Goal: Task Accomplishment & Management: Complete application form

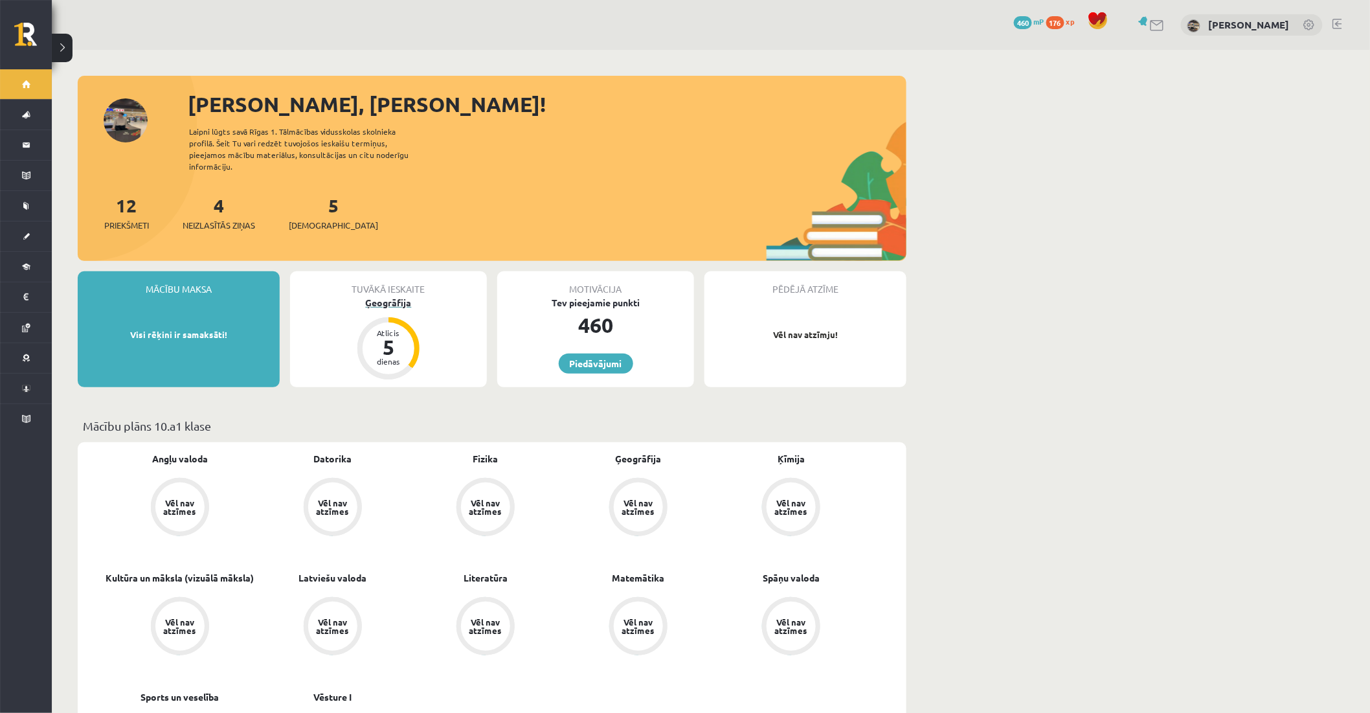
click at [401, 296] on div "Ģeogrāfija" at bounding box center [388, 303] width 197 height 14
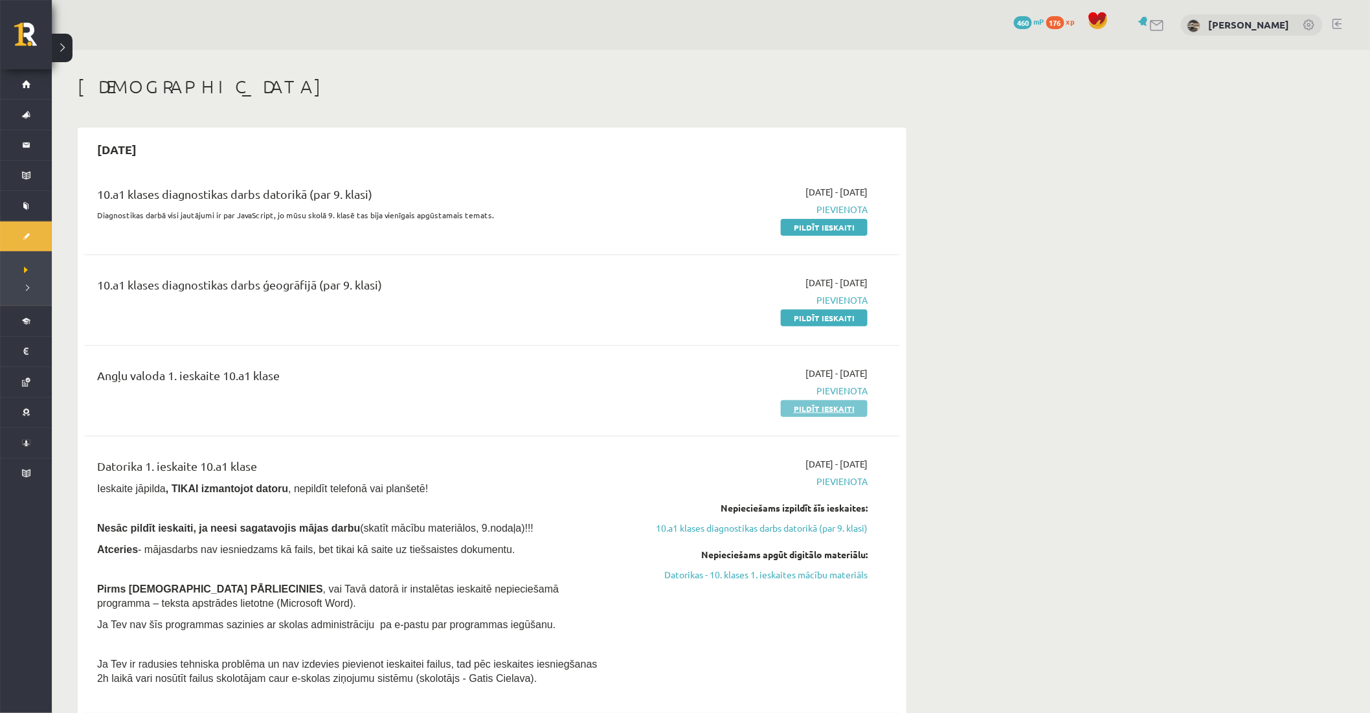
click at [818, 406] on link "Pildīt ieskaiti" at bounding box center [824, 408] width 87 height 17
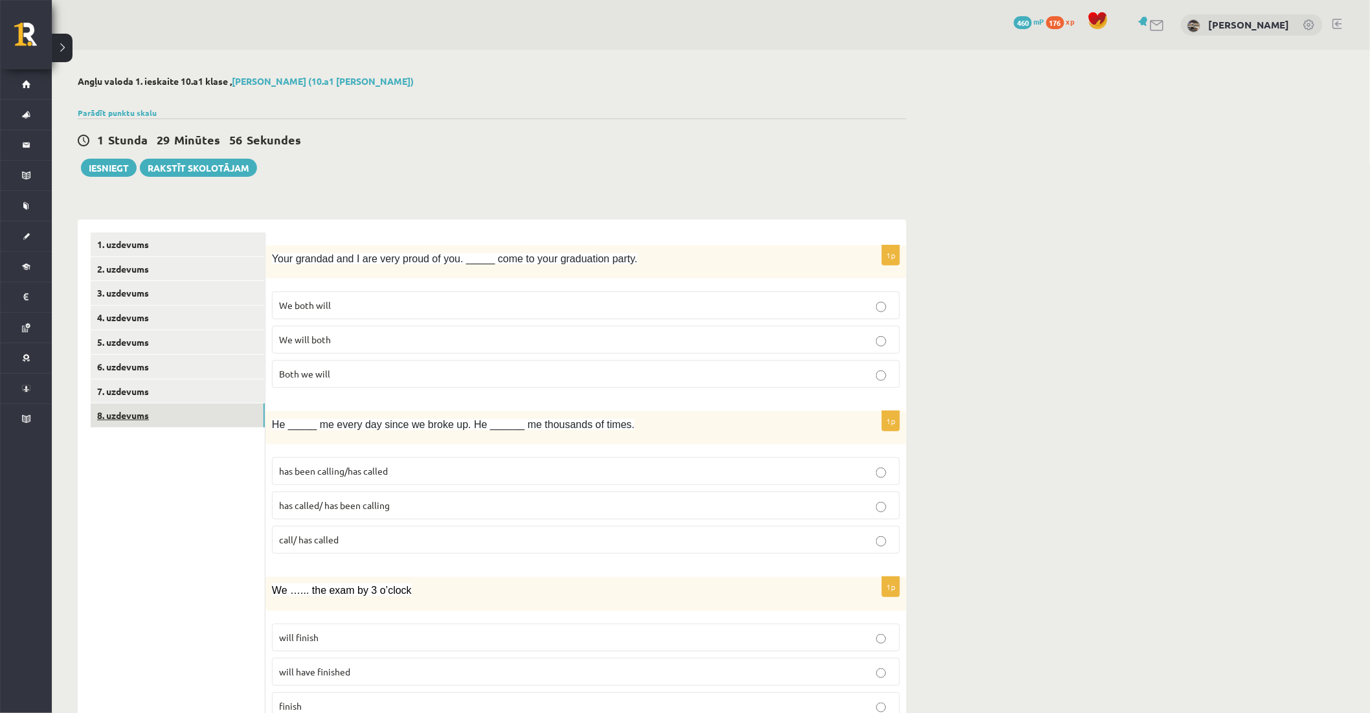
click at [188, 409] on link "8. uzdevums" at bounding box center [178, 415] width 174 height 24
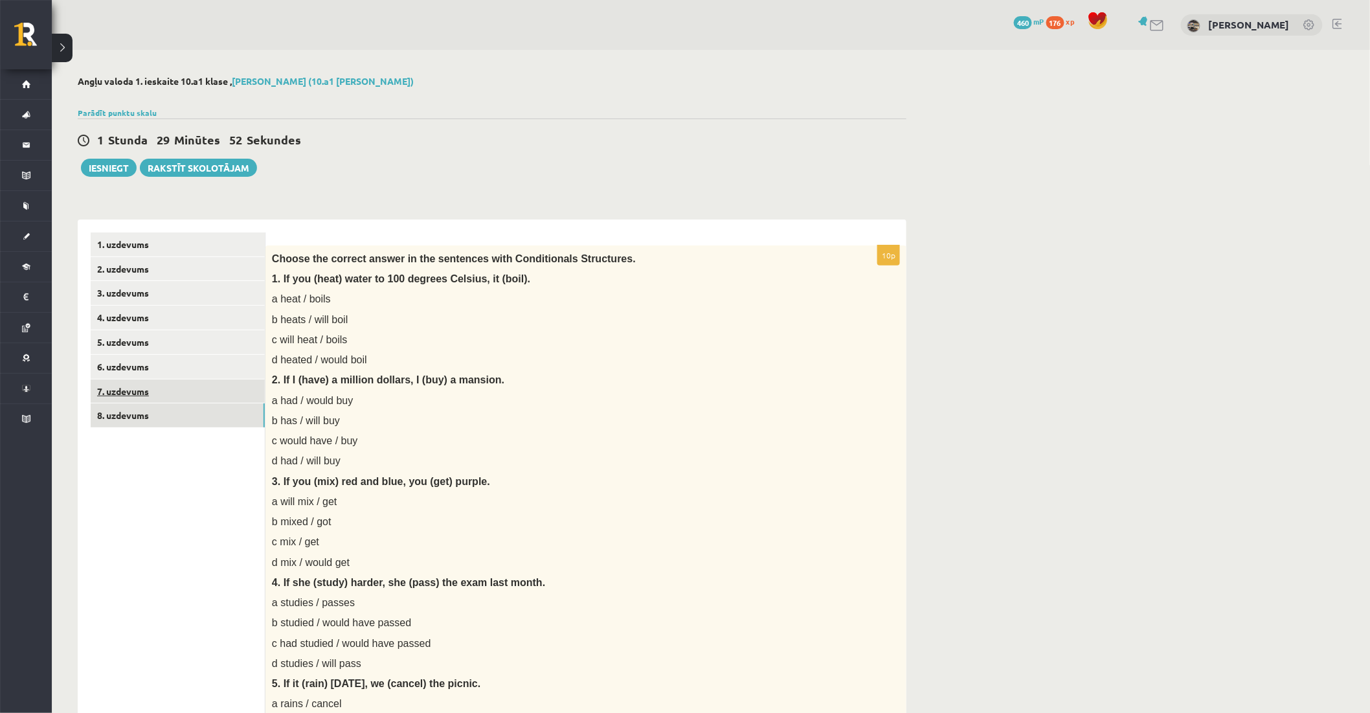
click at [164, 385] on link "7. uzdevums" at bounding box center [178, 391] width 174 height 24
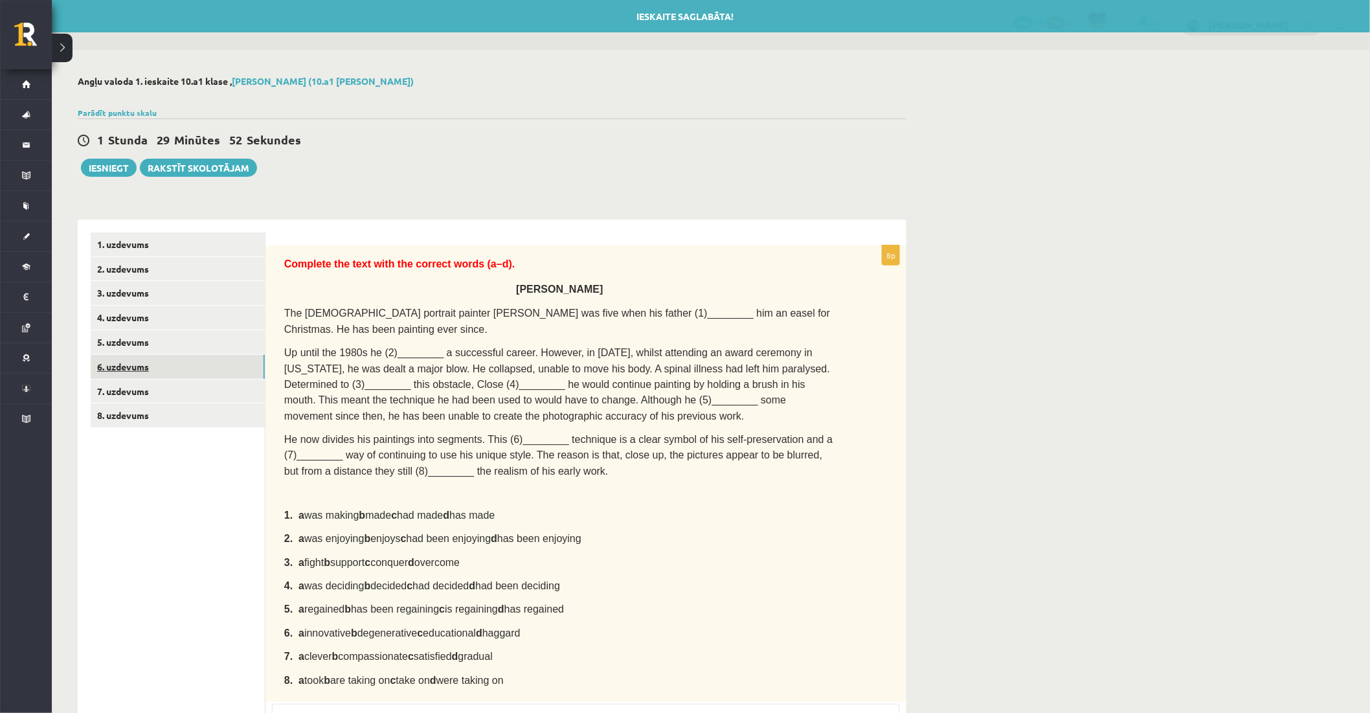
click at [164, 373] on link "6. uzdevums" at bounding box center [178, 367] width 174 height 24
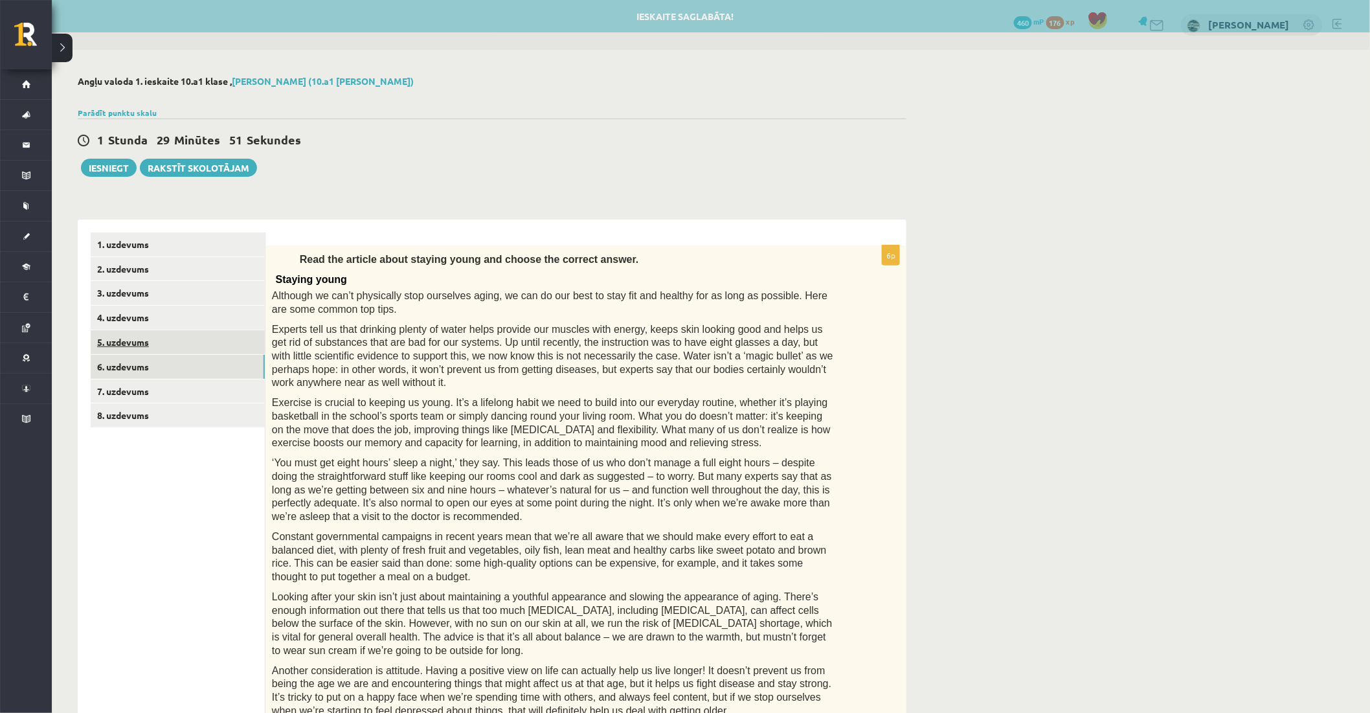
click at [166, 350] on link "5. uzdevums" at bounding box center [178, 342] width 174 height 24
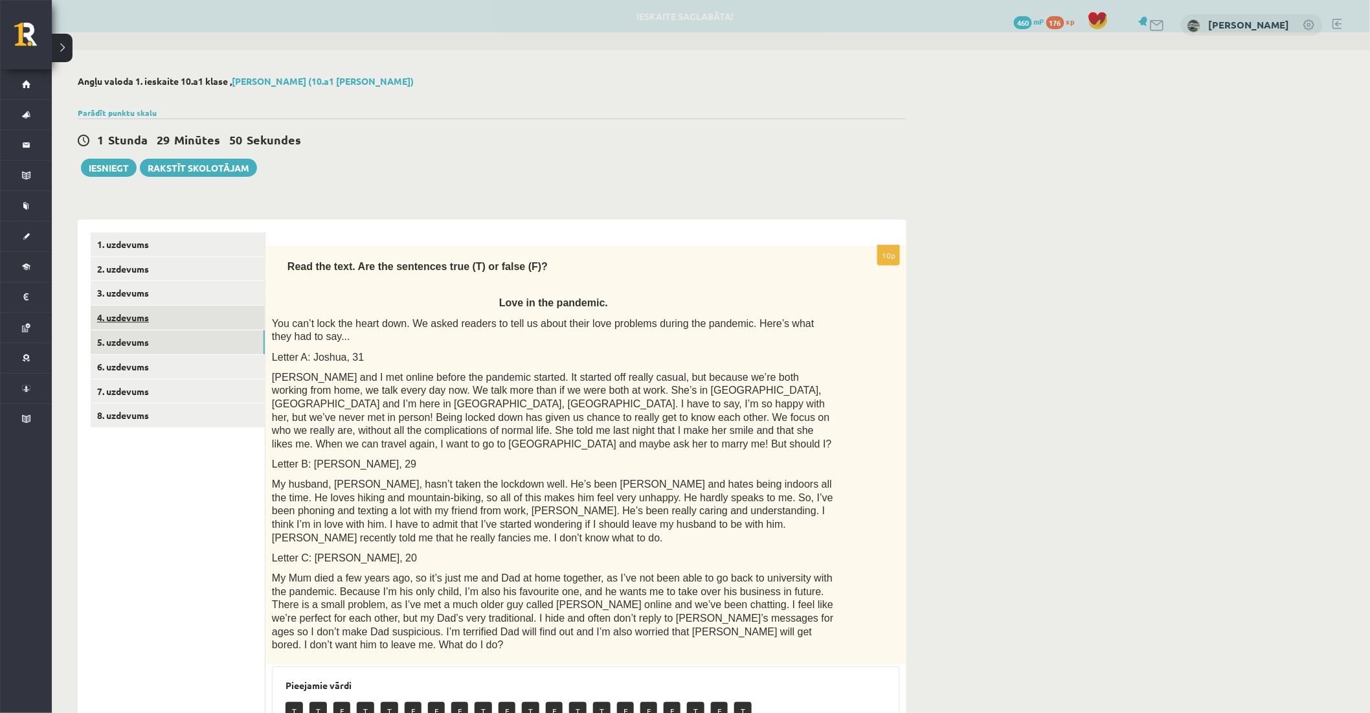
click at [170, 322] on link "4. uzdevums" at bounding box center [178, 318] width 174 height 24
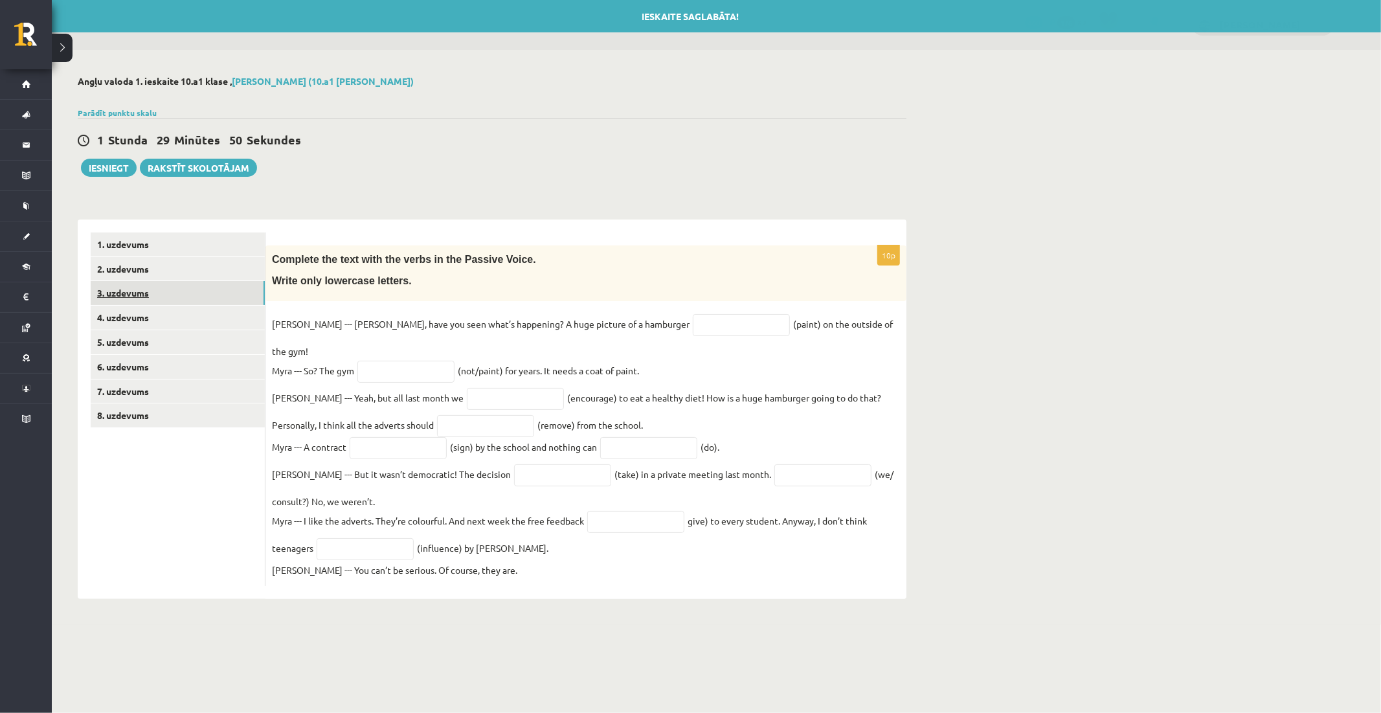
click at [170, 294] on link "3. uzdevums" at bounding box center [178, 293] width 174 height 24
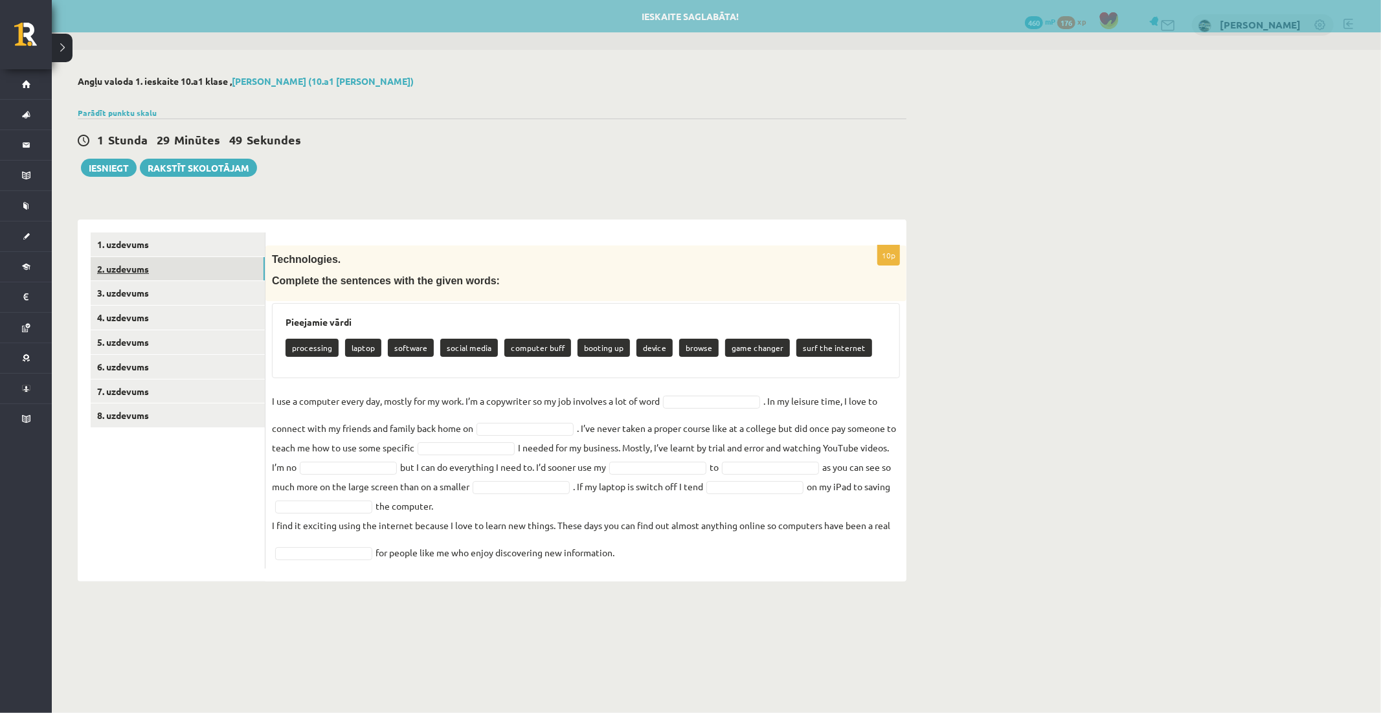
click at [171, 277] on link "2. uzdevums" at bounding box center [178, 269] width 174 height 24
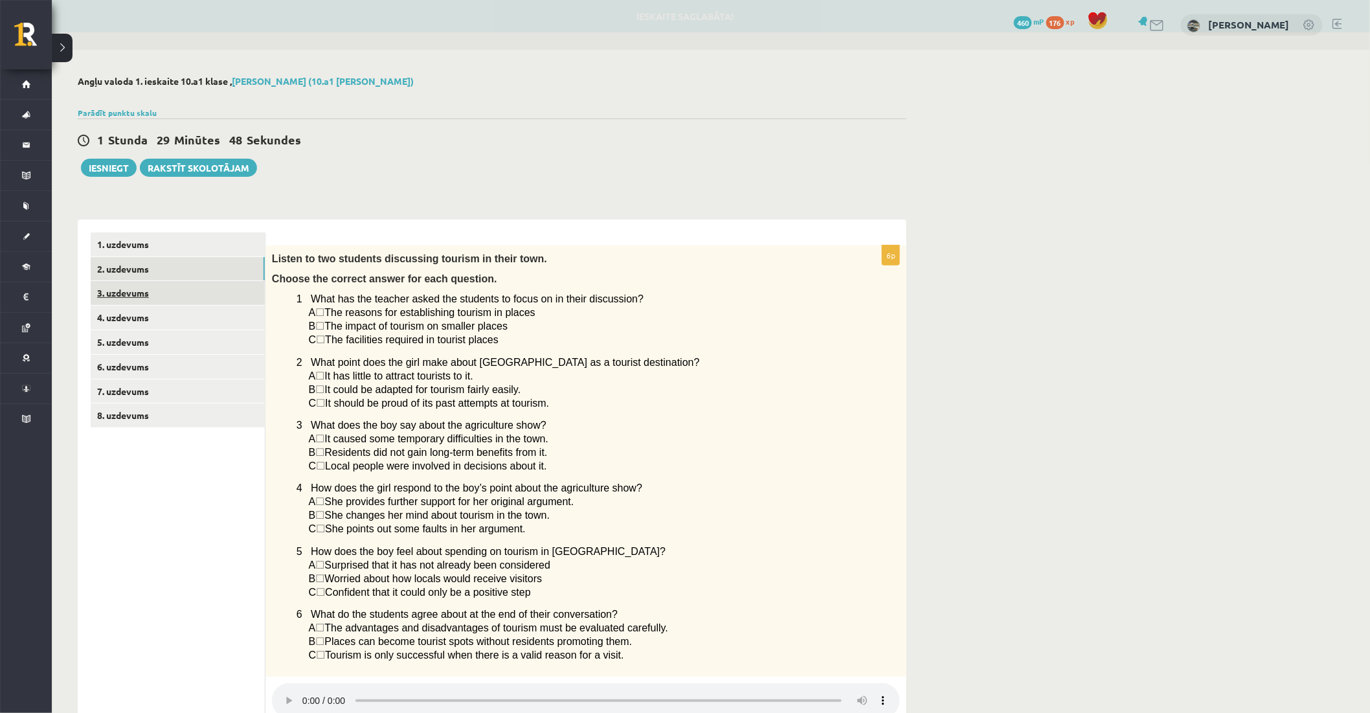
click at [166, 298] on link "3. uzdevums" at bounding box center [178, 293] width 174 height 24
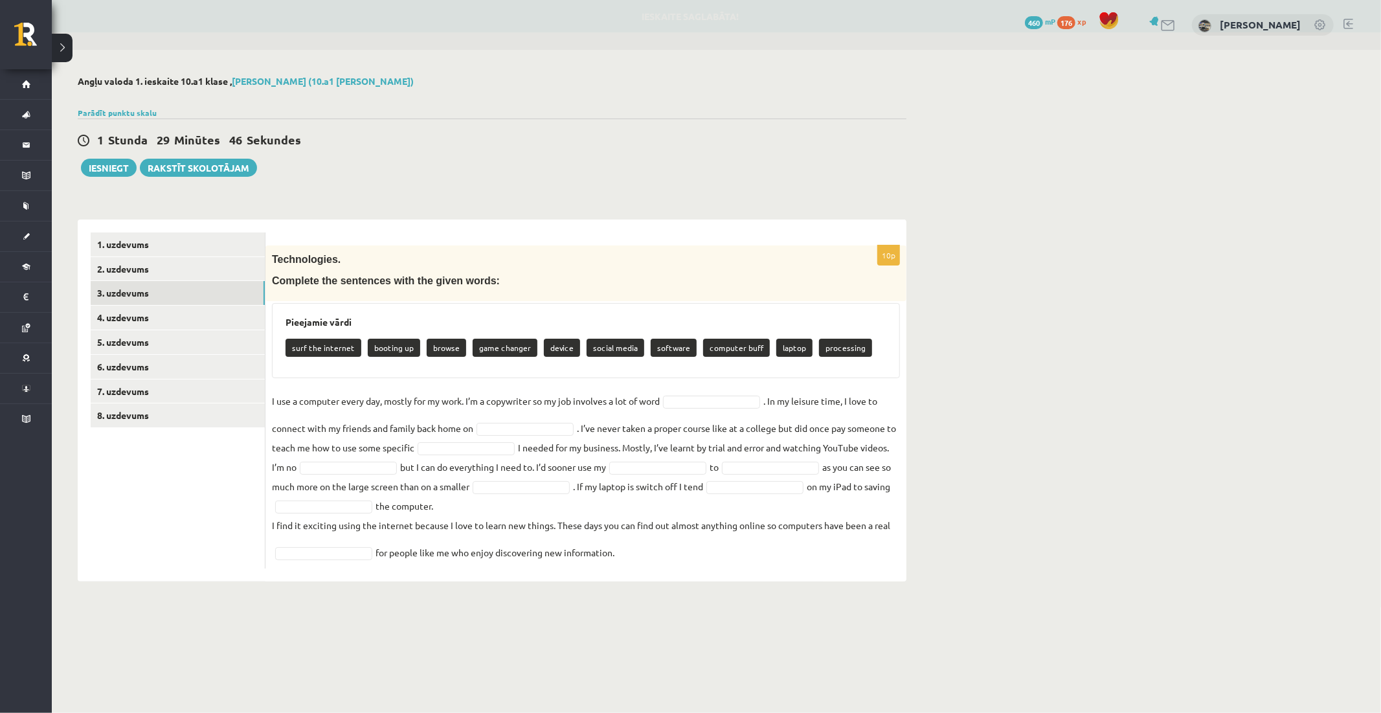
drag, startPoint x: 273, startPoint y: 254, endPoint x: 793, endPoint y: 553, distance: 599.0
click at [793, 553] on div "10p Technologies. Complete the sentences with the given words: Pieejamie vārdi …" at bounding box center [585, 406] width 641 height 323
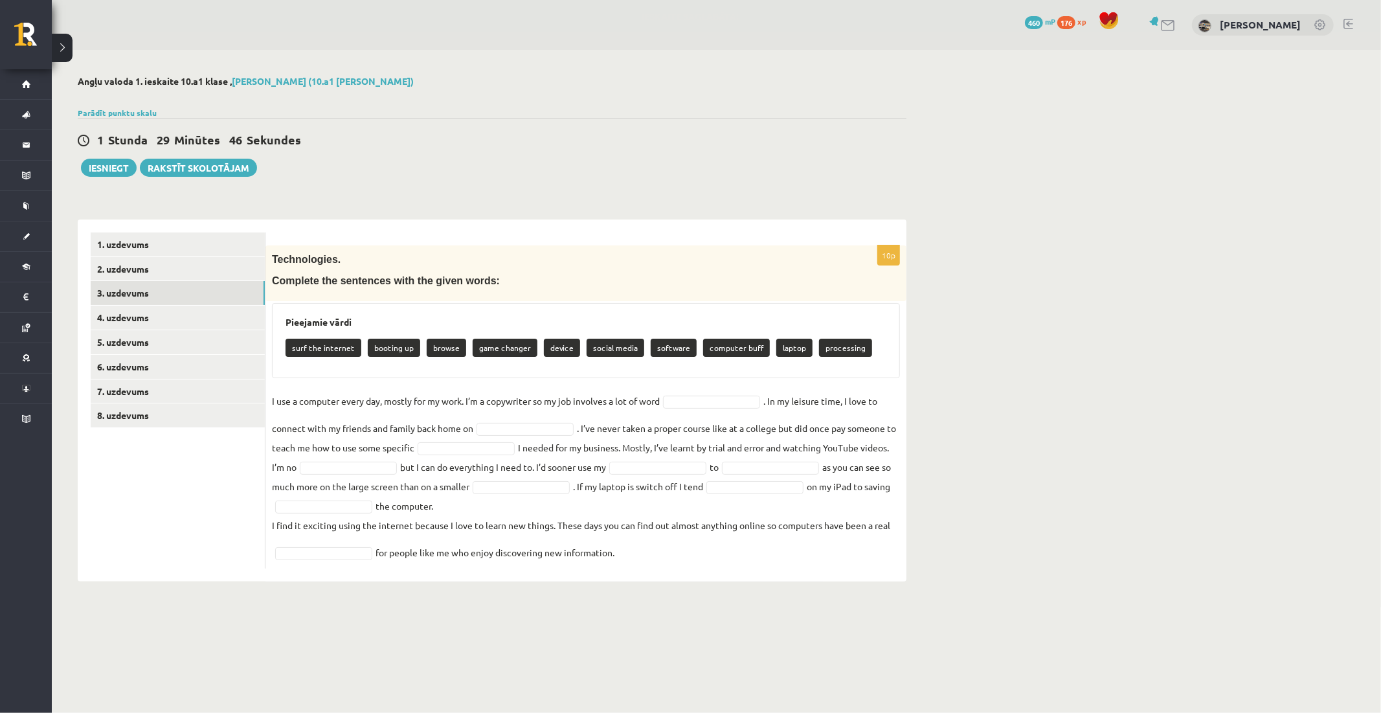
copy div "Technologies. Complete the sentences with the given words: Pieejamie vārdi surf…"
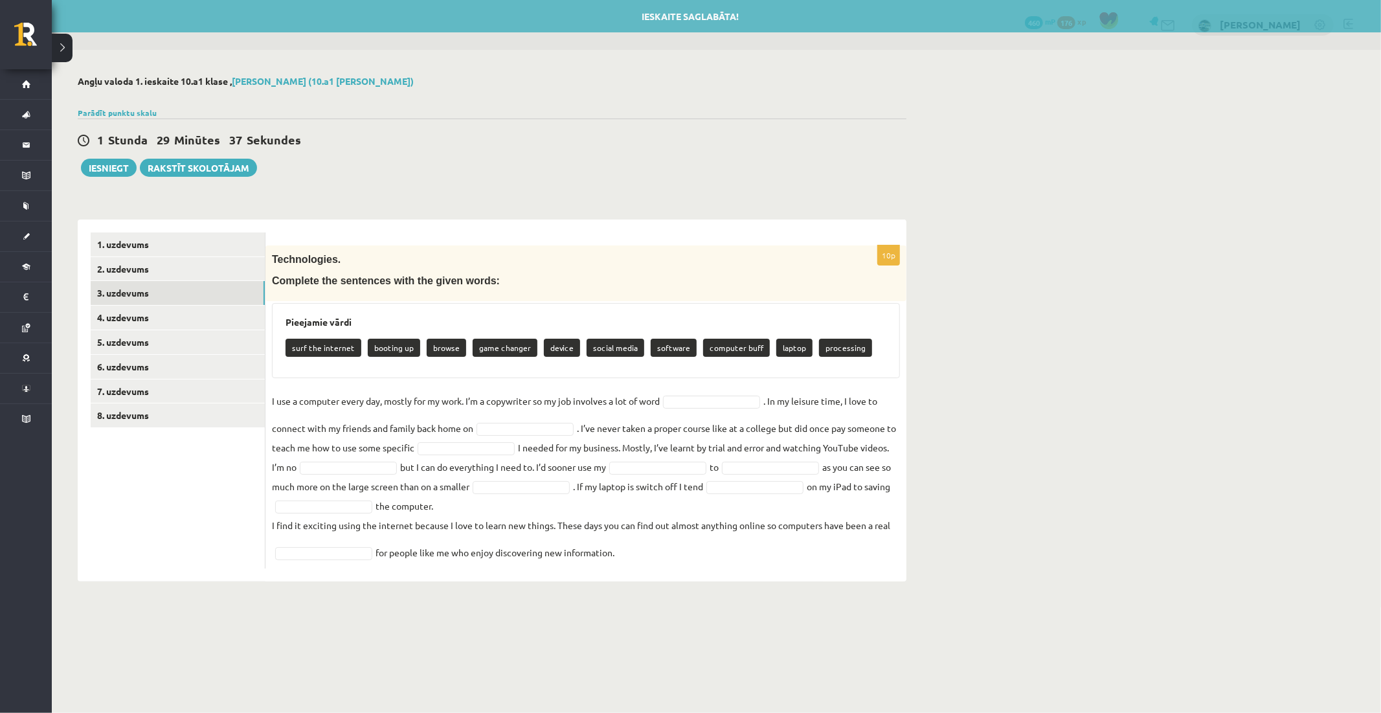
click at [534, 285] on p "Complete the sentences with the given words:" at bounding box center [553, 280] width 563 height 14
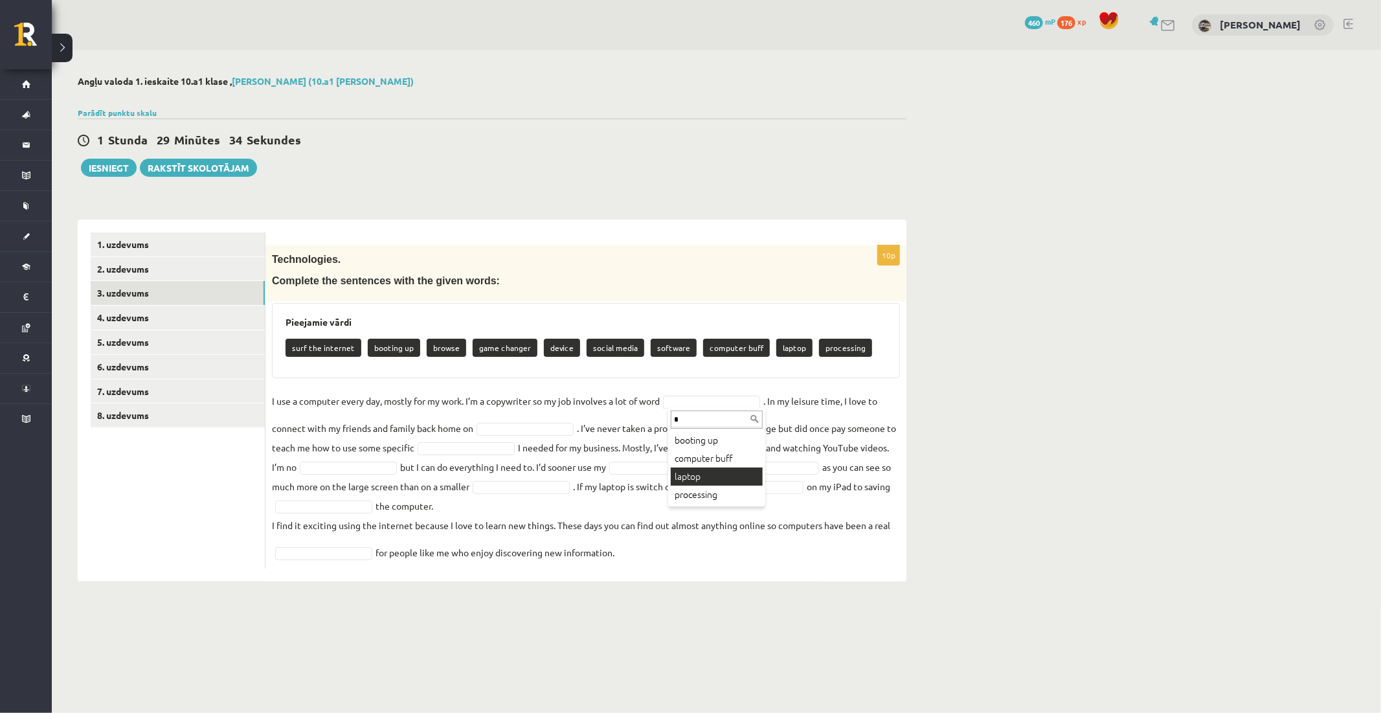
type input "*"
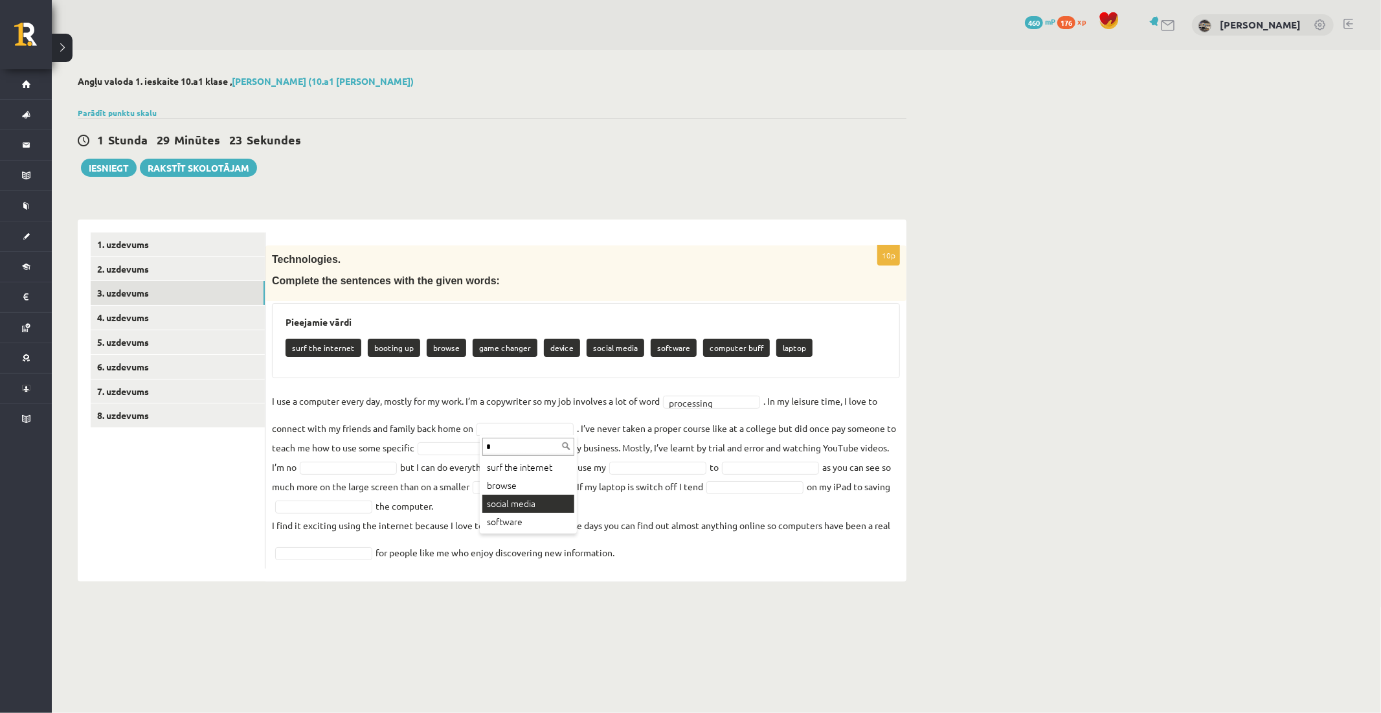
type input "*"
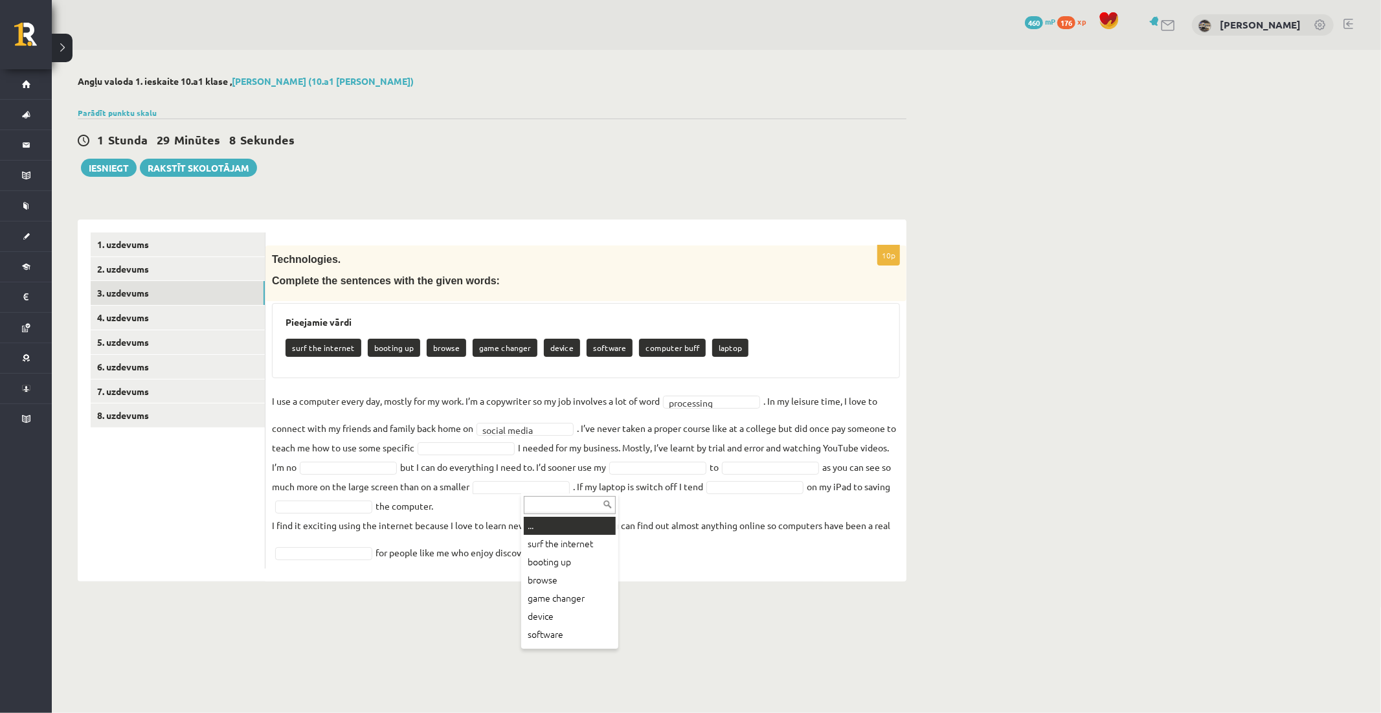
type input "*"
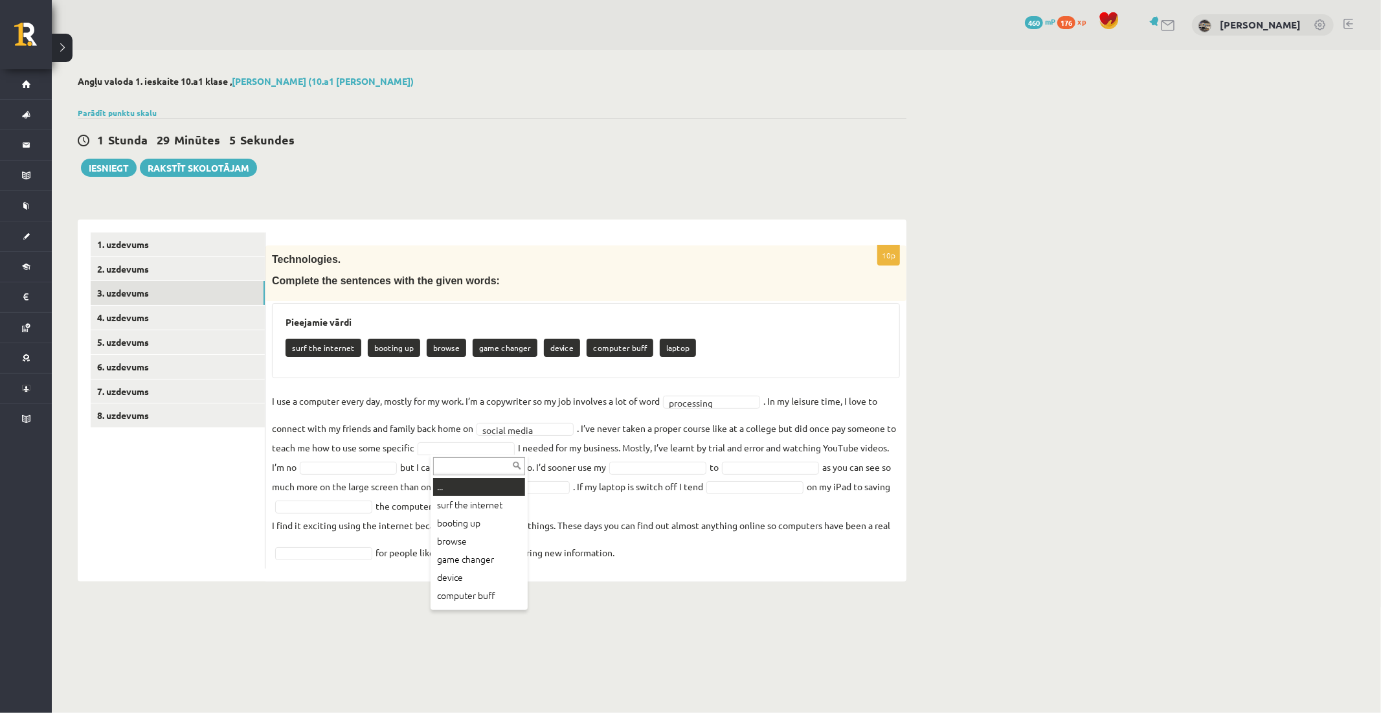
type input "*"
drag, startPoint x: 565, startPoint y: 494, endPoint x: 566, endPoint y: 483, distance: 11.1
type input "*"
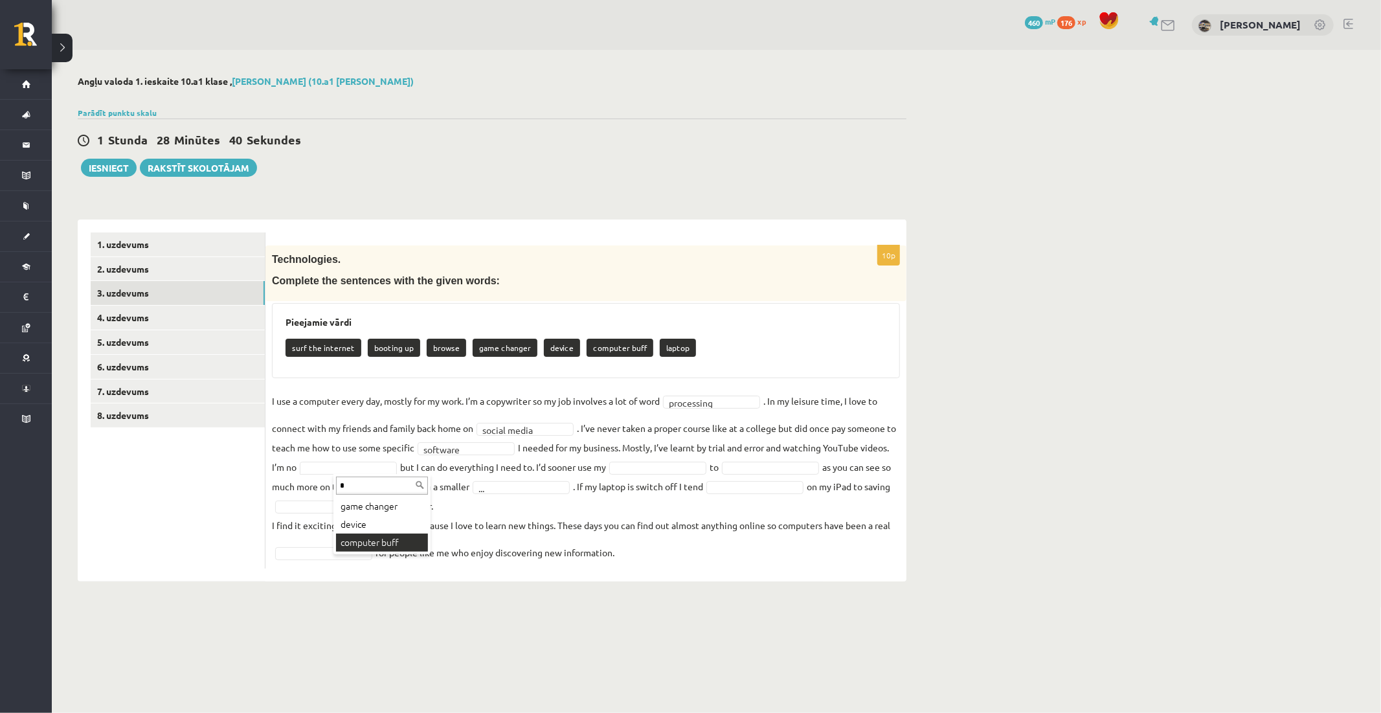
type input "*"
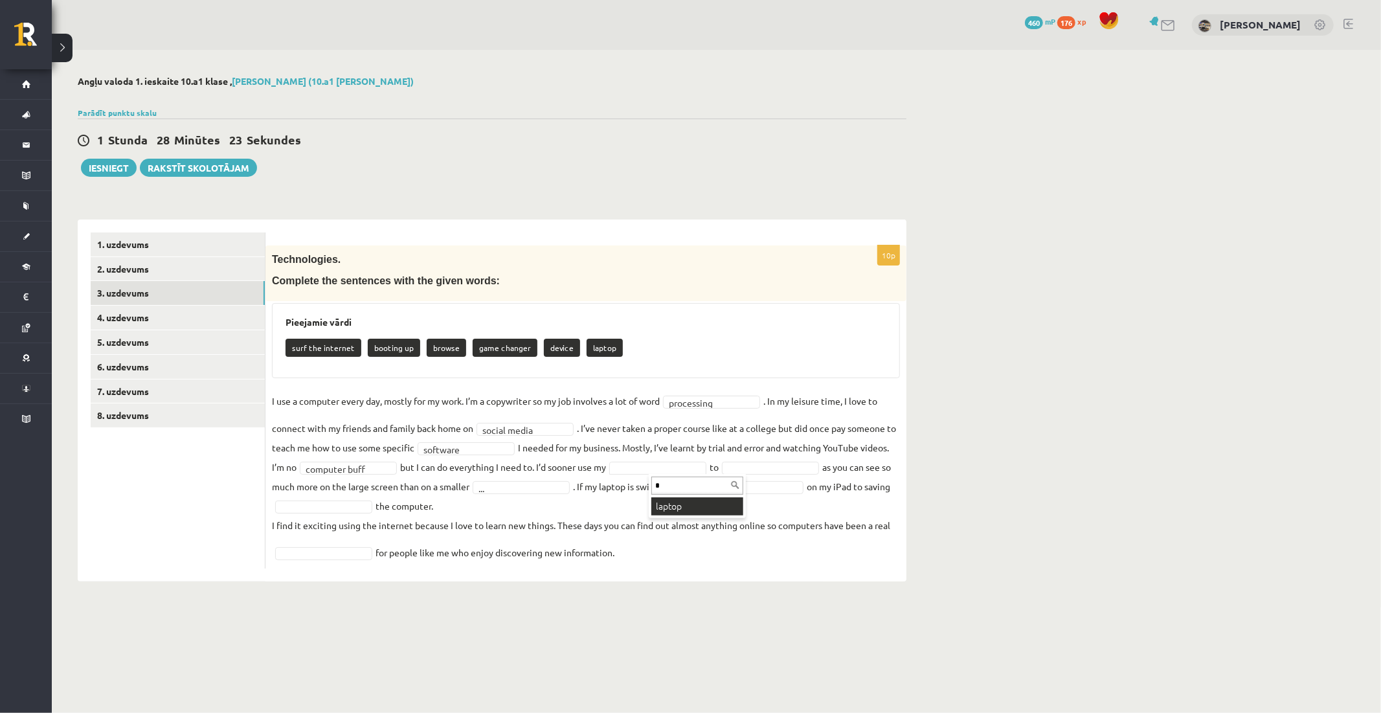
type input "*"
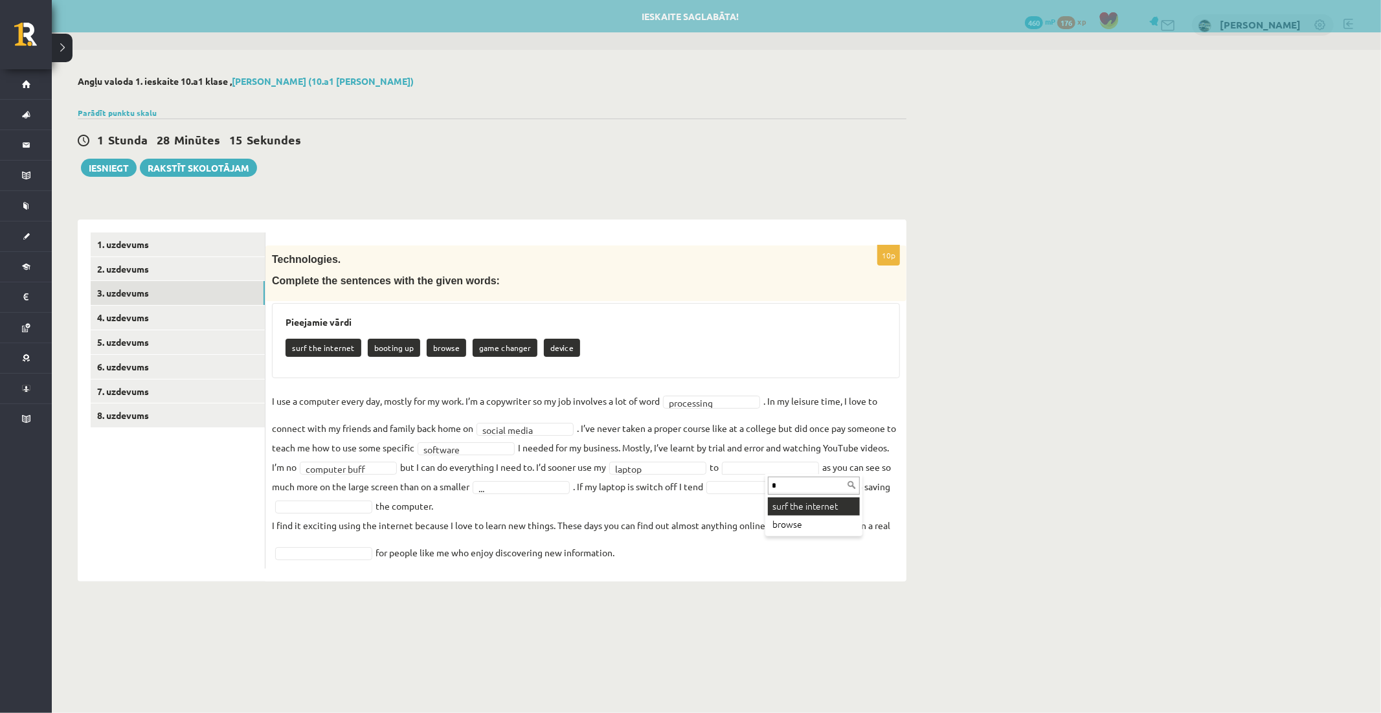
type input "*"
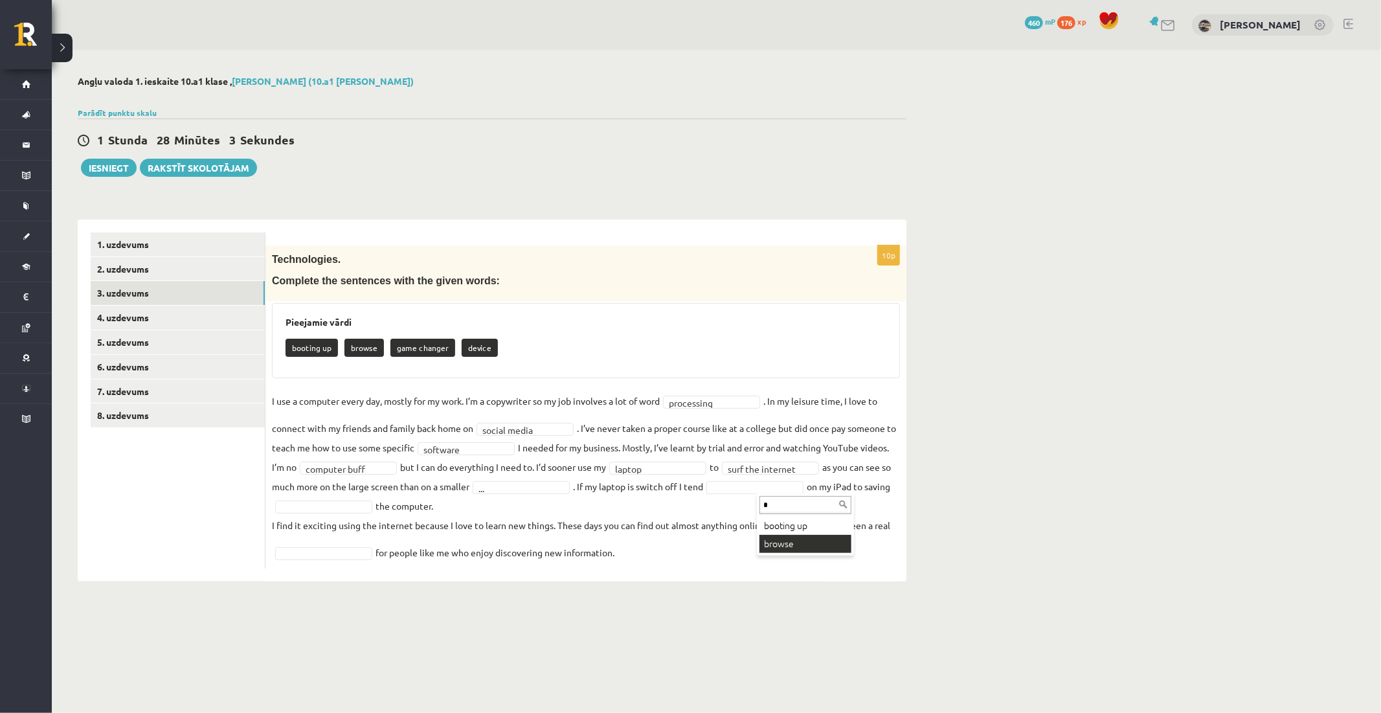
type input "*"
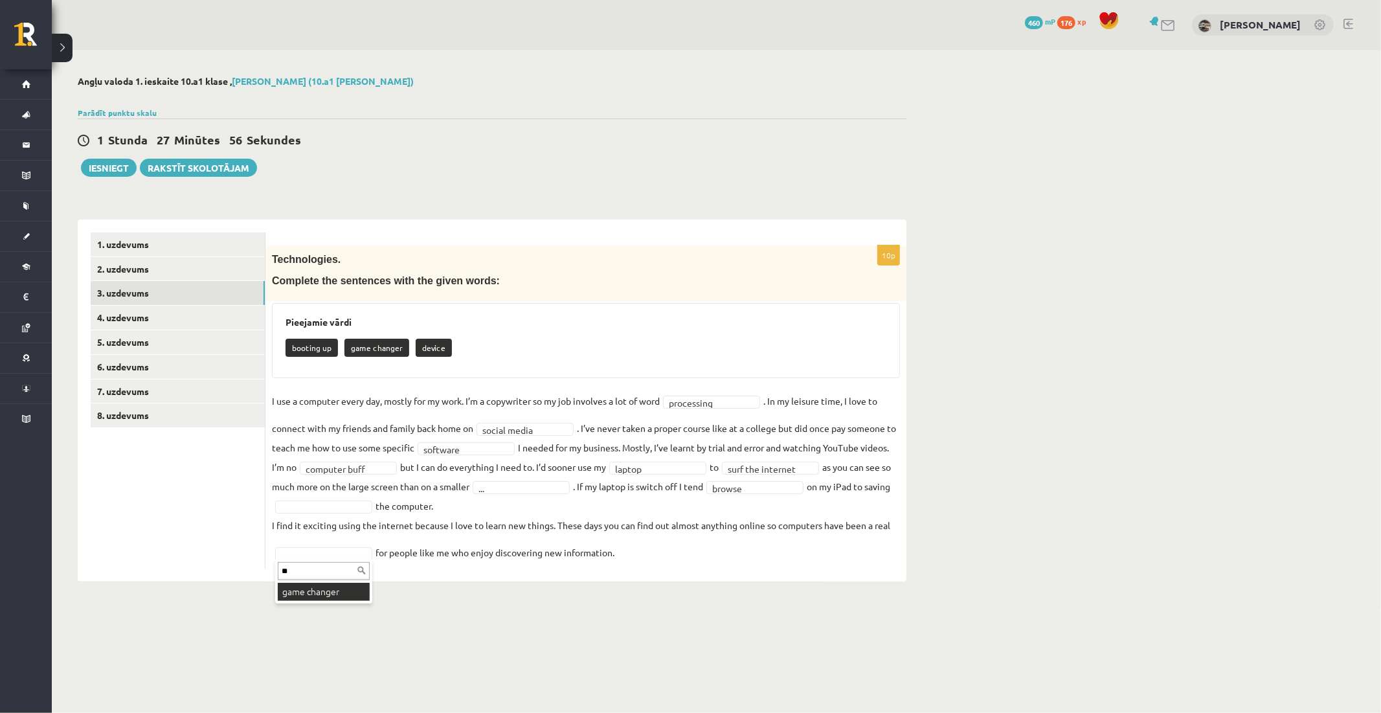
type input "**"
type input "*"
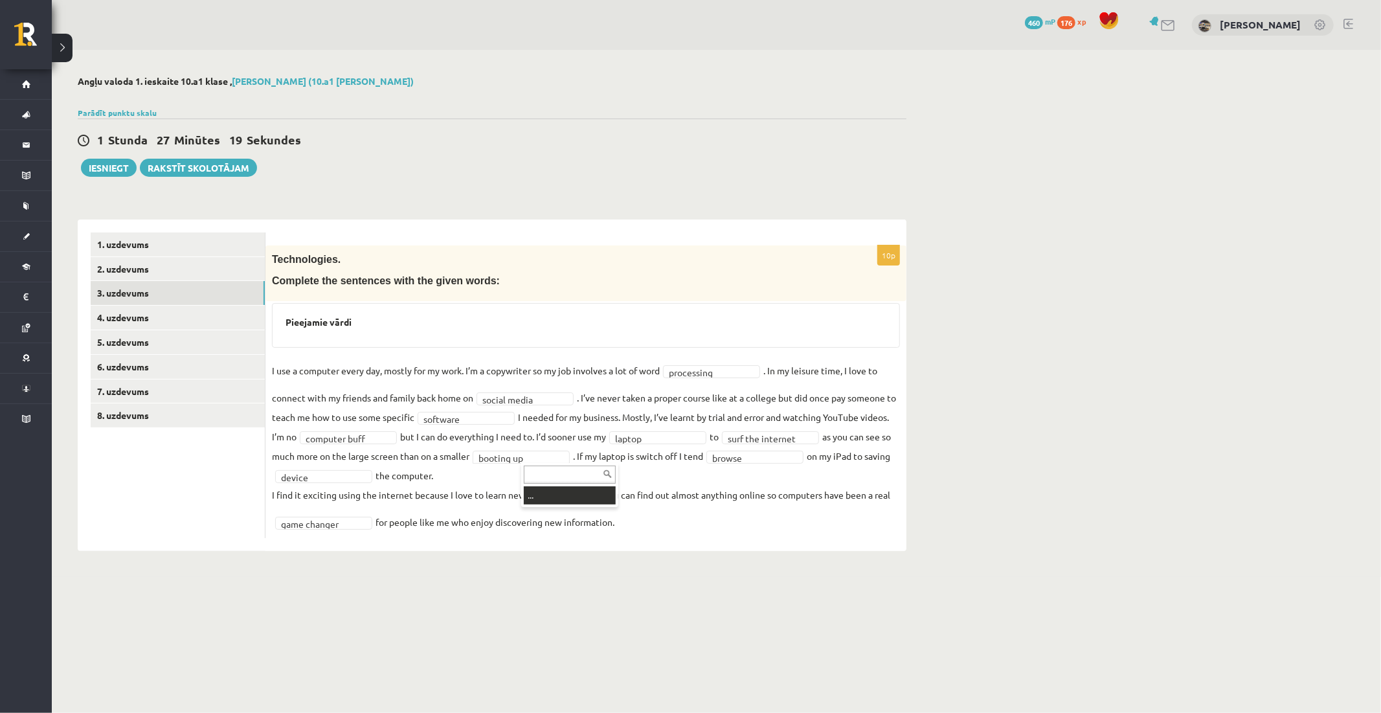
type input "*"
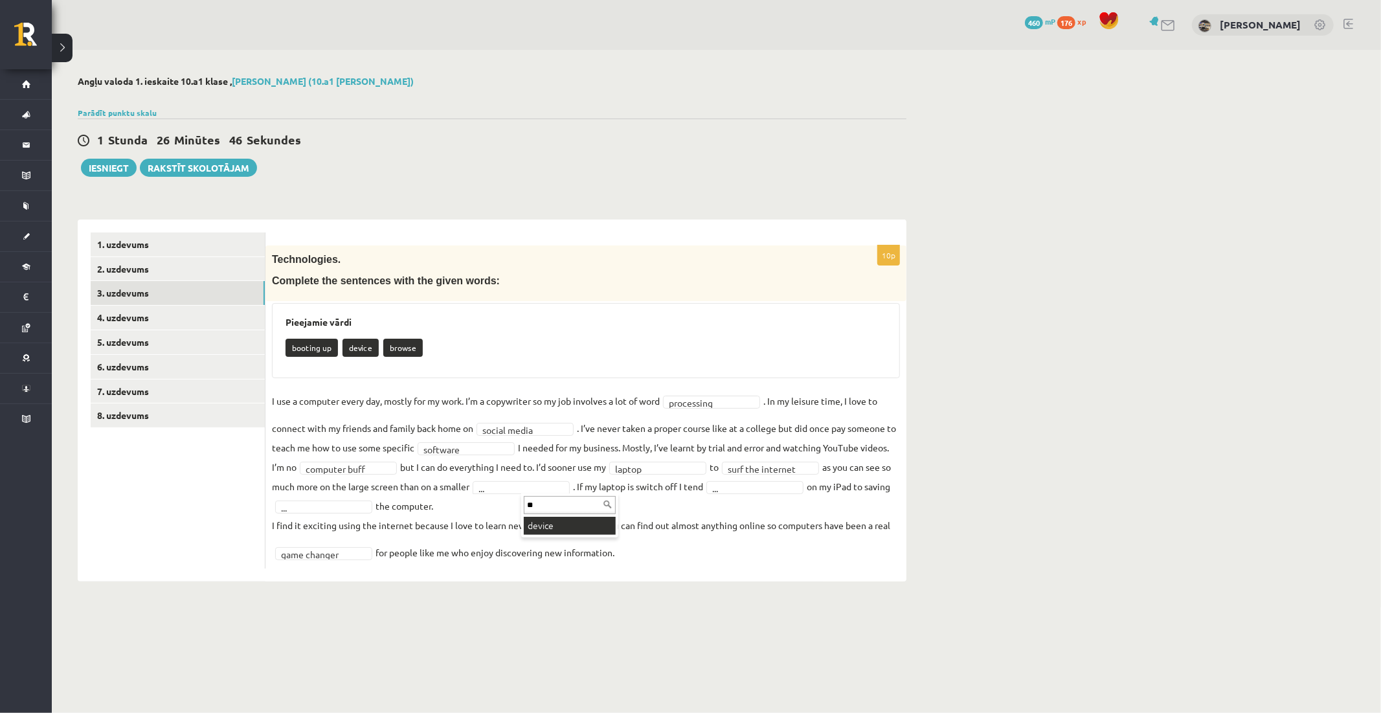
type input "**"
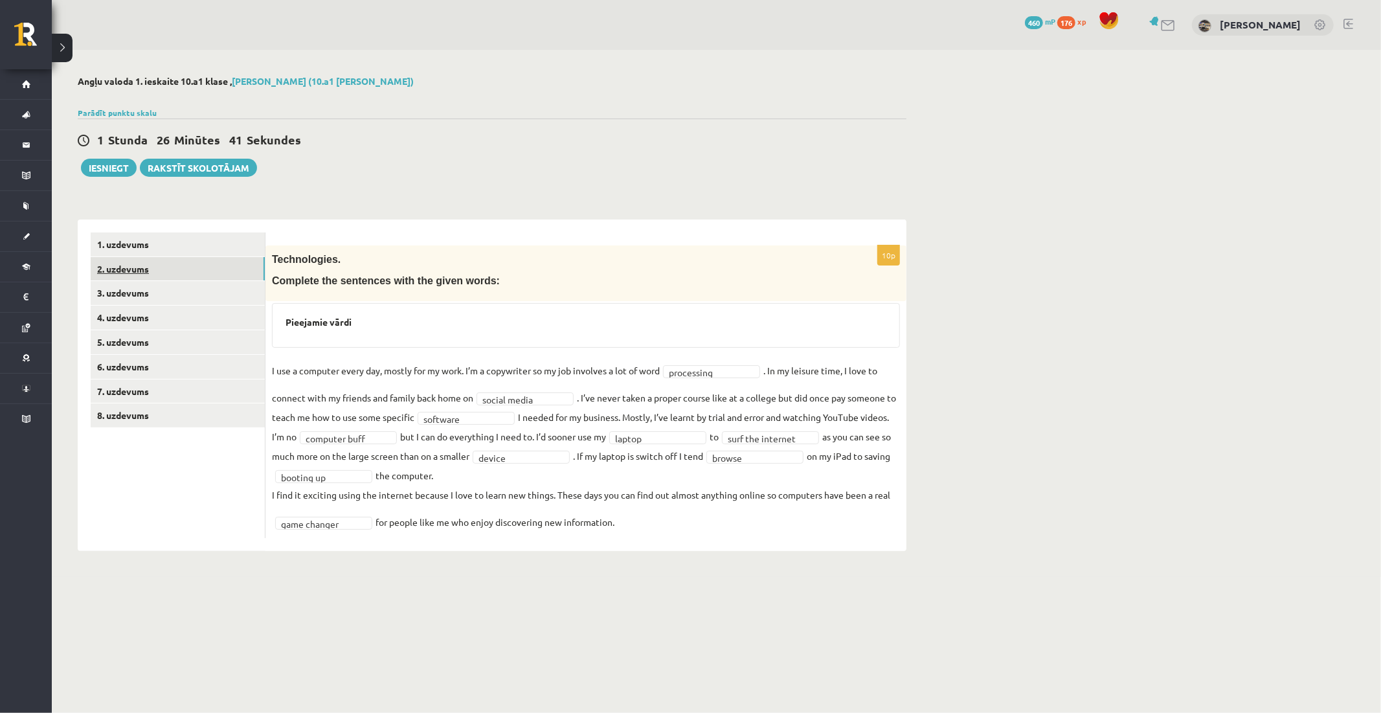
click at [153, 275] on link "2. uzdevums" at bounding box center [178, 269] width 174 height 24
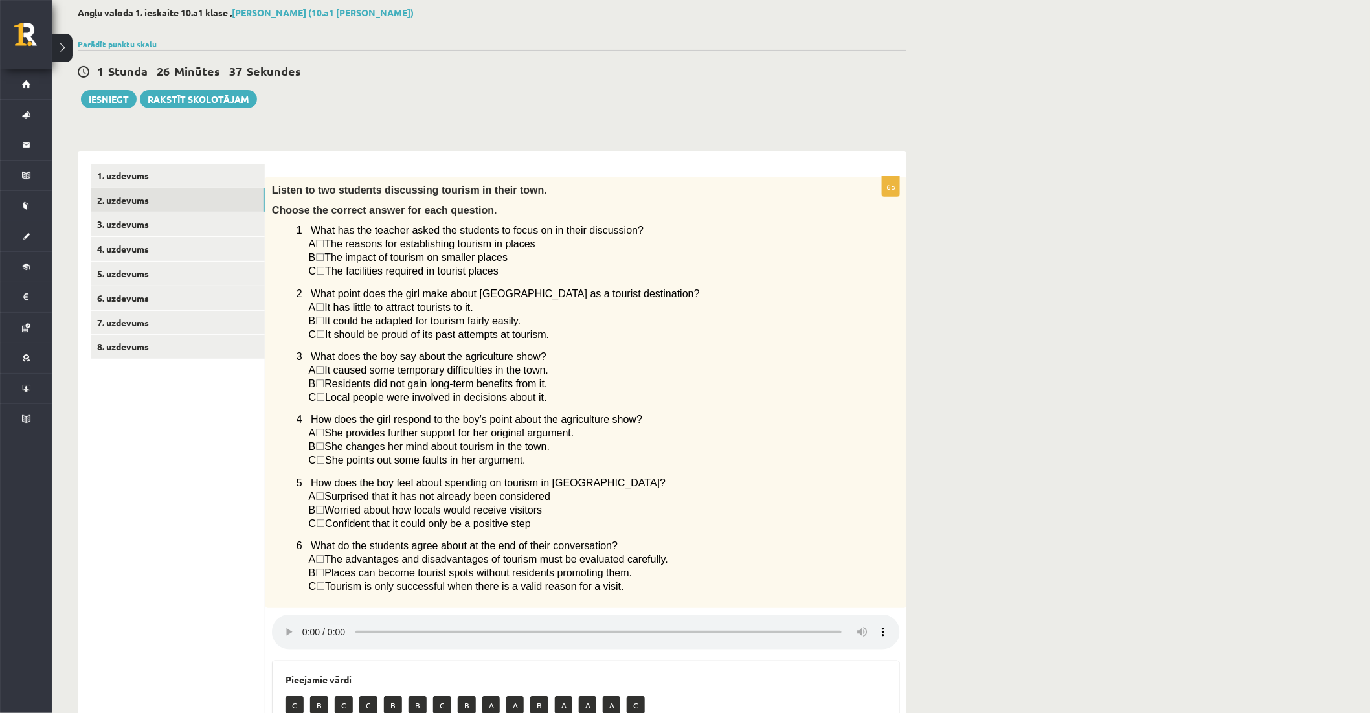
scroll to position [40, 0]
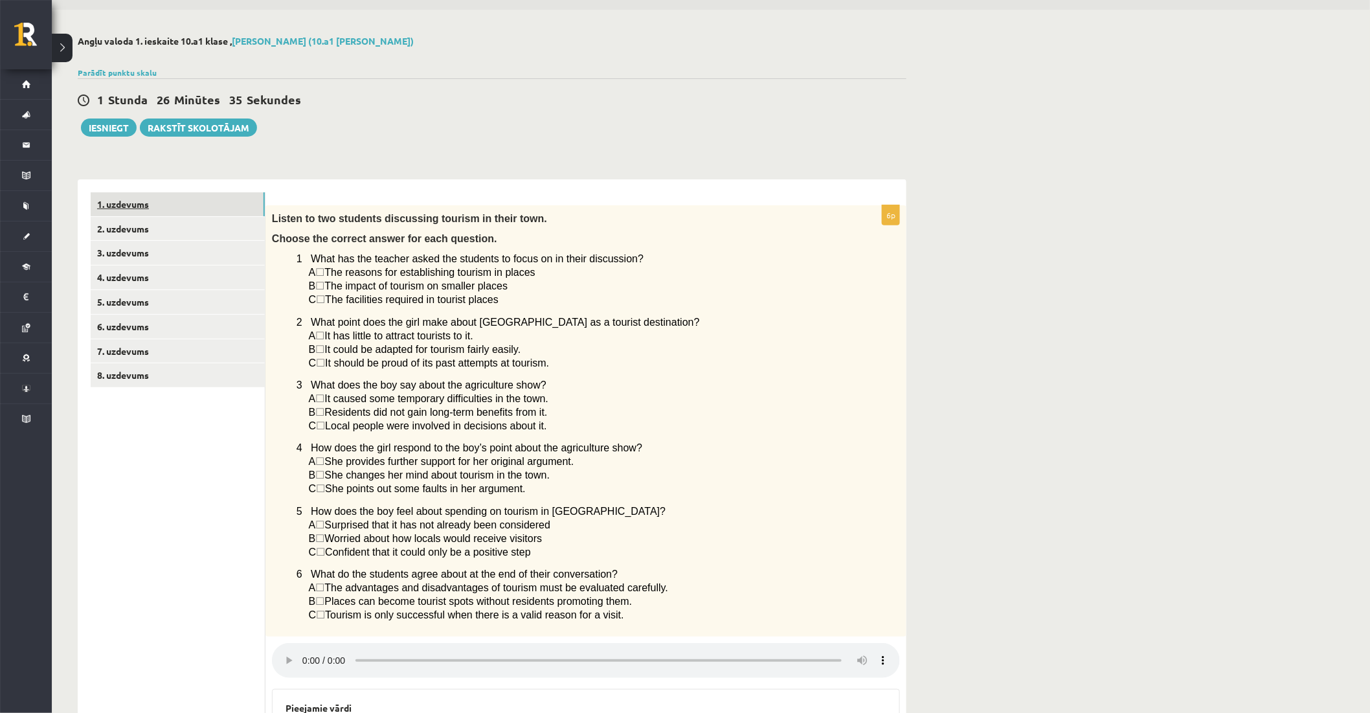
click at [164, 205] on link "1. uzdevums" at bounding box center [178, 204] width 174 height 24
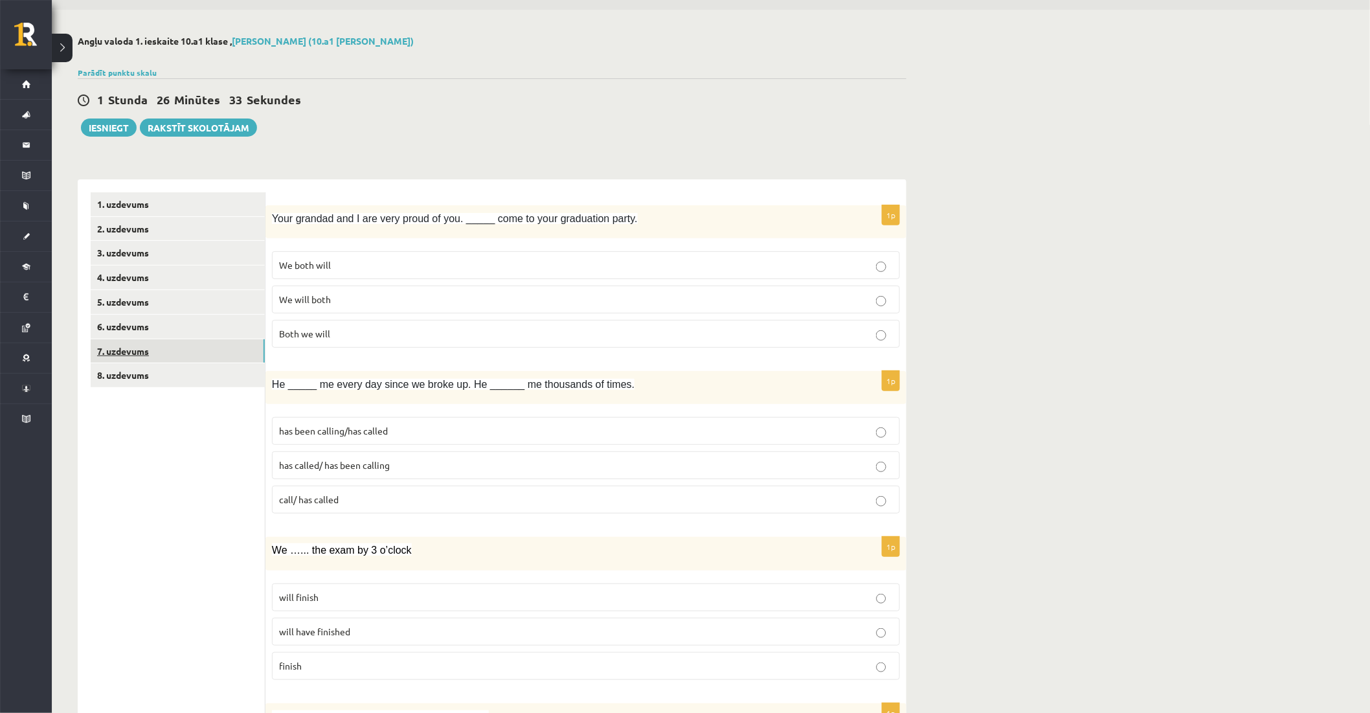
click at [179, 352] on link "7. uzdevums" at bounding box center [178, 351] width 174 height 24
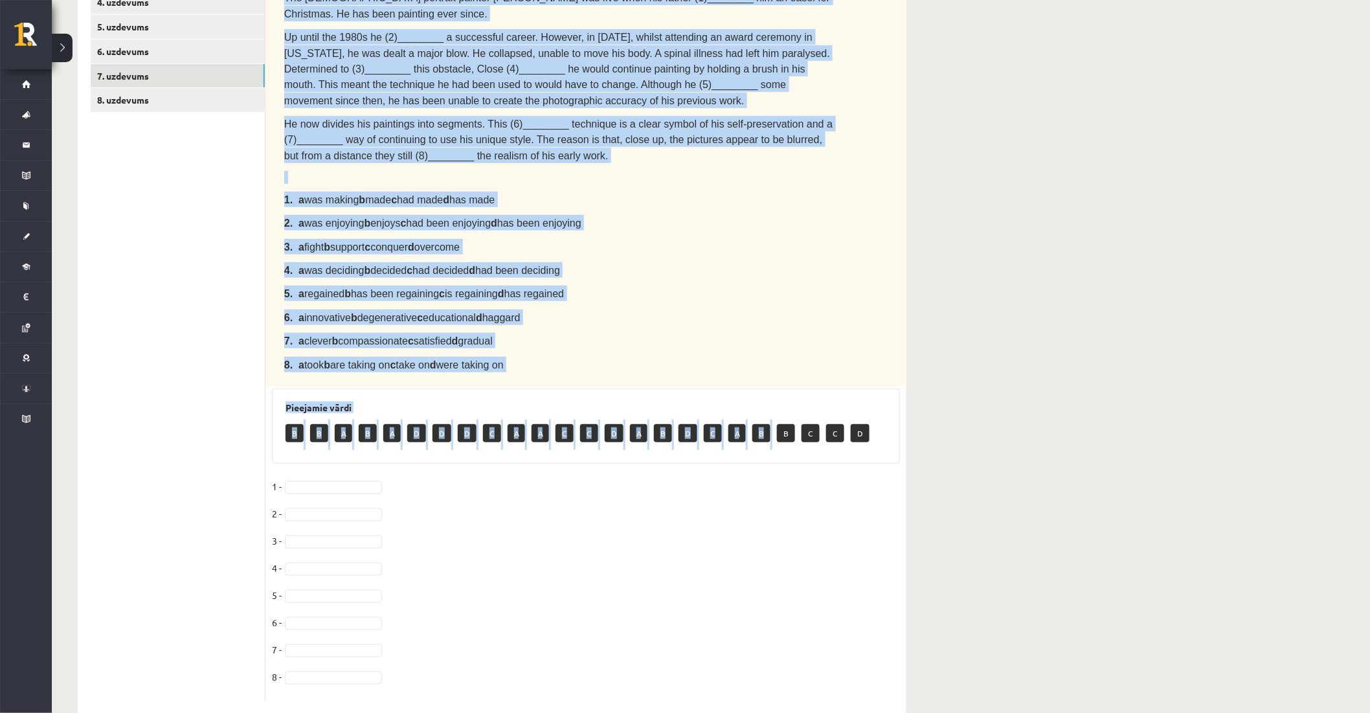
scroll to position [318, 0]
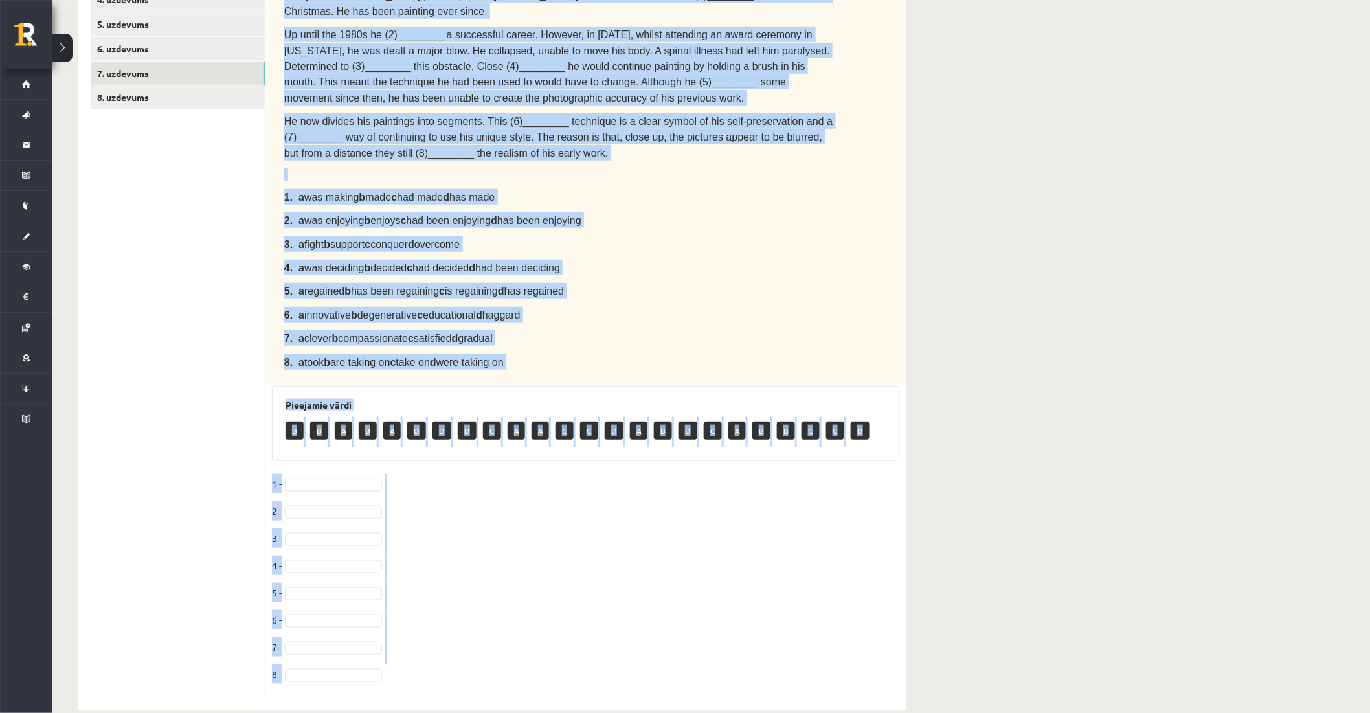
drag, startPoint x: 283, startPoint y: 229, endPoint x: 777, endPoint y: 649, distance: 648.6
click at [777, 649] on div "8p Complete the text with the correct words (a–d). Chuck Close The American por…" at bounding box center [585, 312] width 641 height 771
copy div "Complete the text with the correct words (a–d). Chuck Close The American portra…"
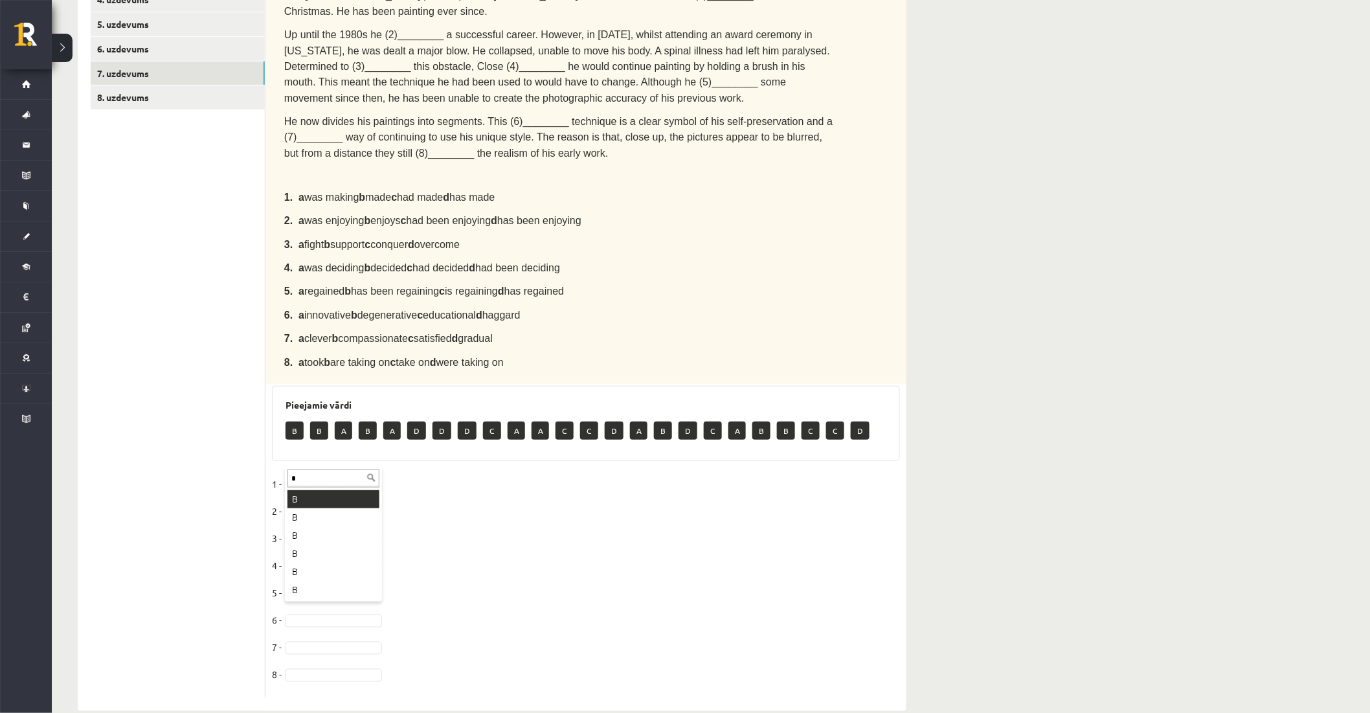
type input "*"
click at [319, 531] on li "Sakritību nav" at bounding box center [333, 524] width 92 height 14
click at [319, 508] on input "*" at bounding box center [333, 506] width 92 height 18
type input "*"
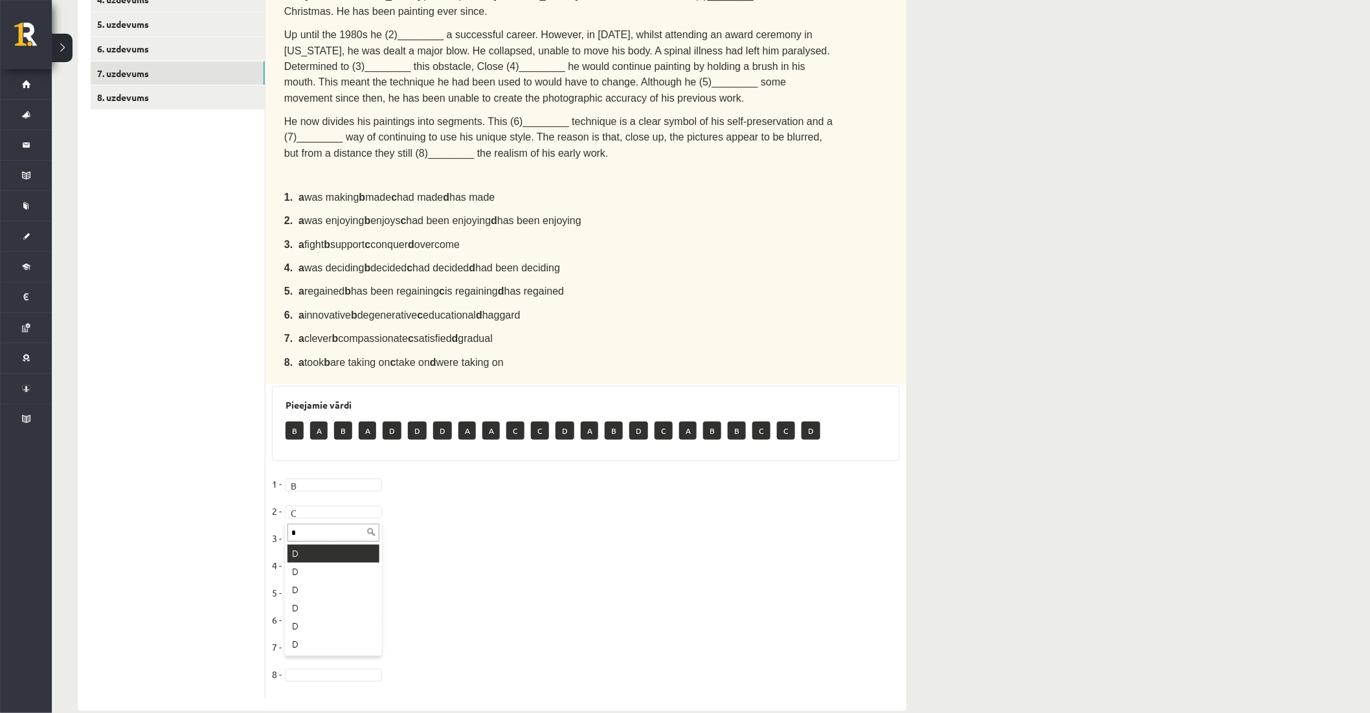
type input "*"
click at [311, 615] on fieldset "1 - B * 2 - C * 3 - D * 4 - B * 5 - A * 6 - A * 7 - 8 -" at bounding box center [586, 583] width 628 height 218
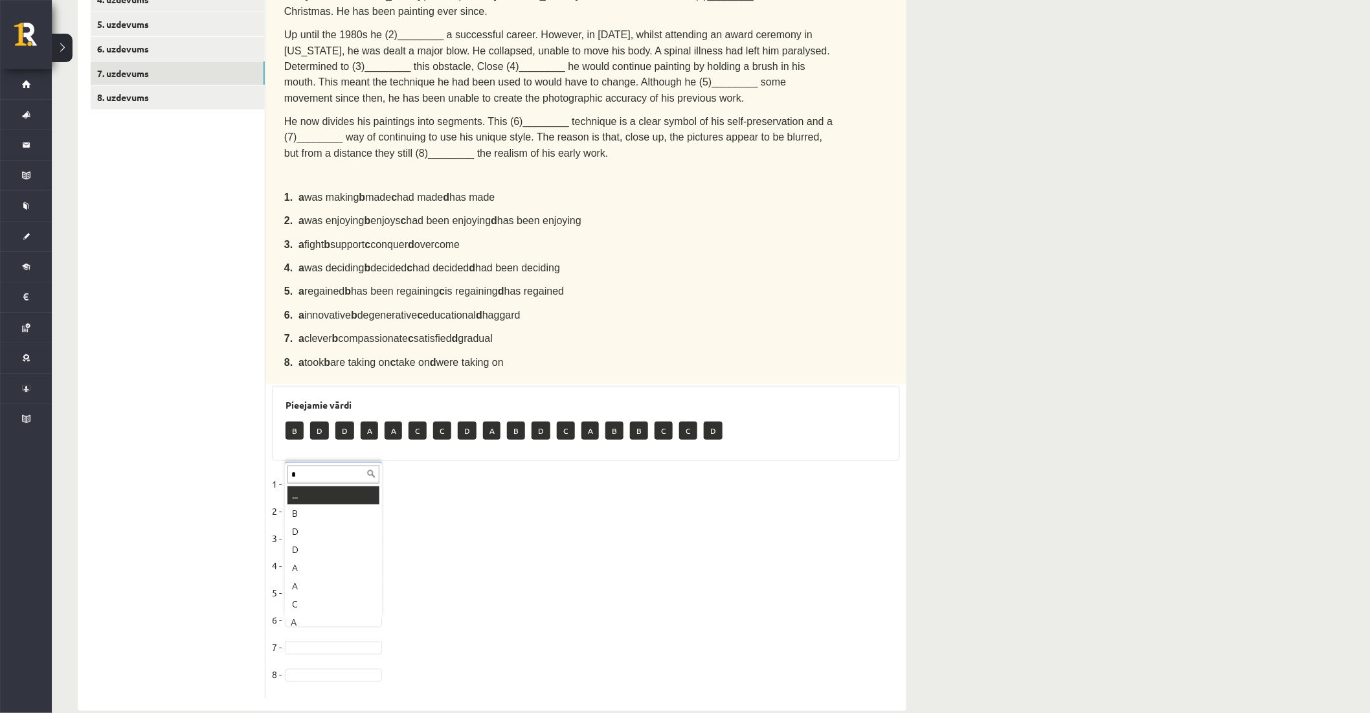
scroll to position [0, 0]
type input "*"
drag, startPoint x: 314, startPoint y: 593, endPoint x: 319, endPoint y: 510, distance: 83.0
type input "*"
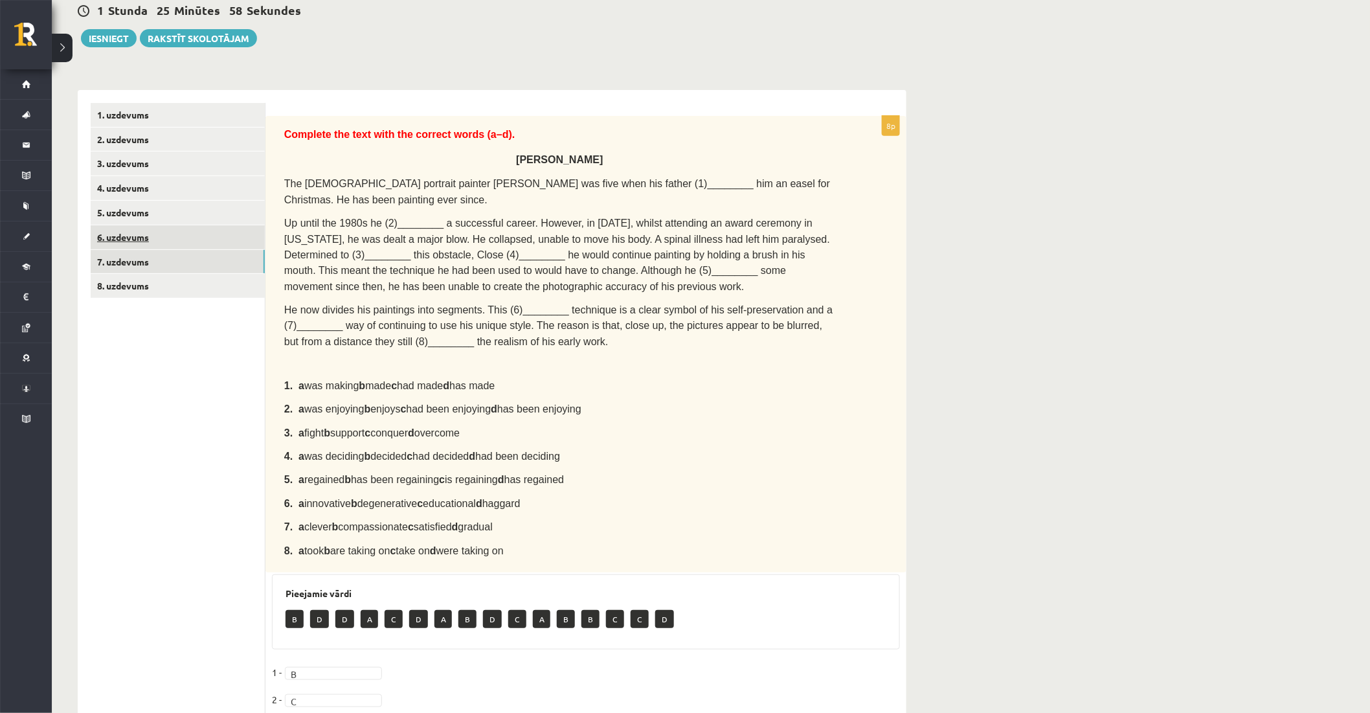
scroll to position [102, 0]
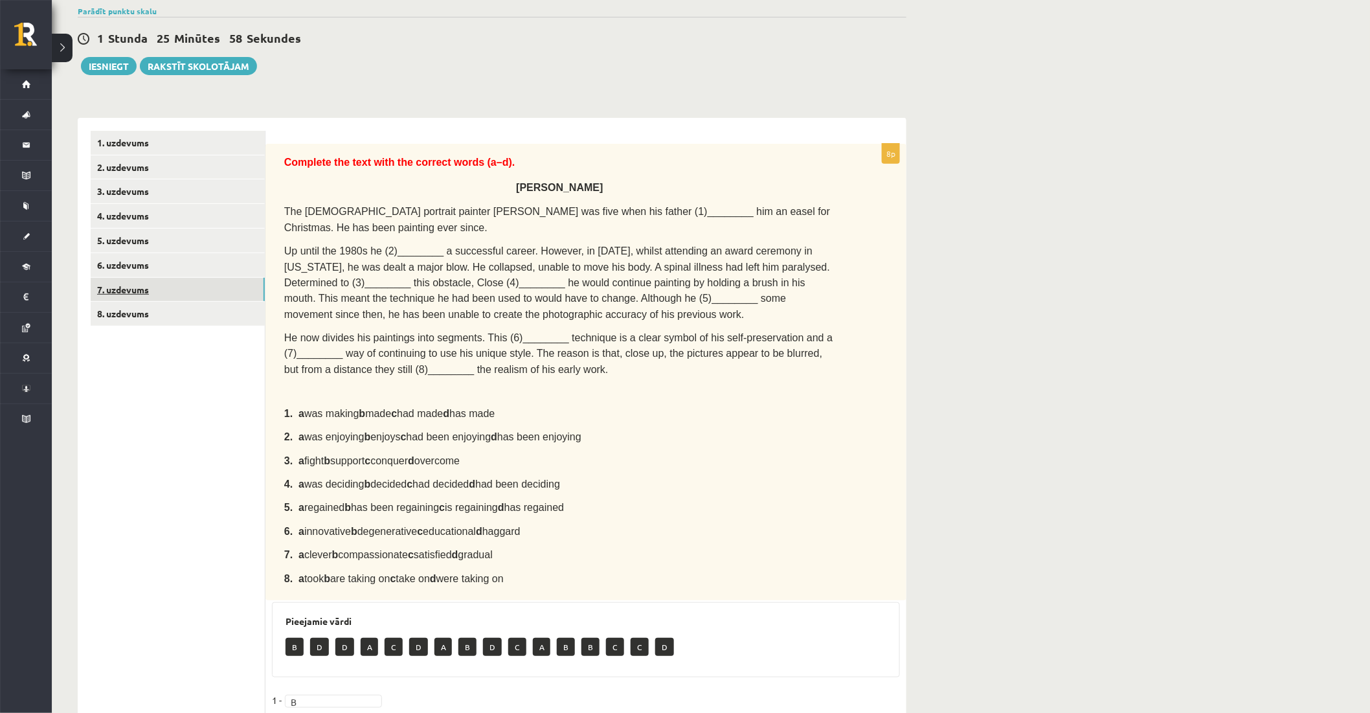
click at [136, 300] on link "7. uzdevums" at bounding box center [178, 290] width 174 height 24
click at [138, 308] on link "8. uzdevums" at bounding box center [178, 314] width 174 height 24
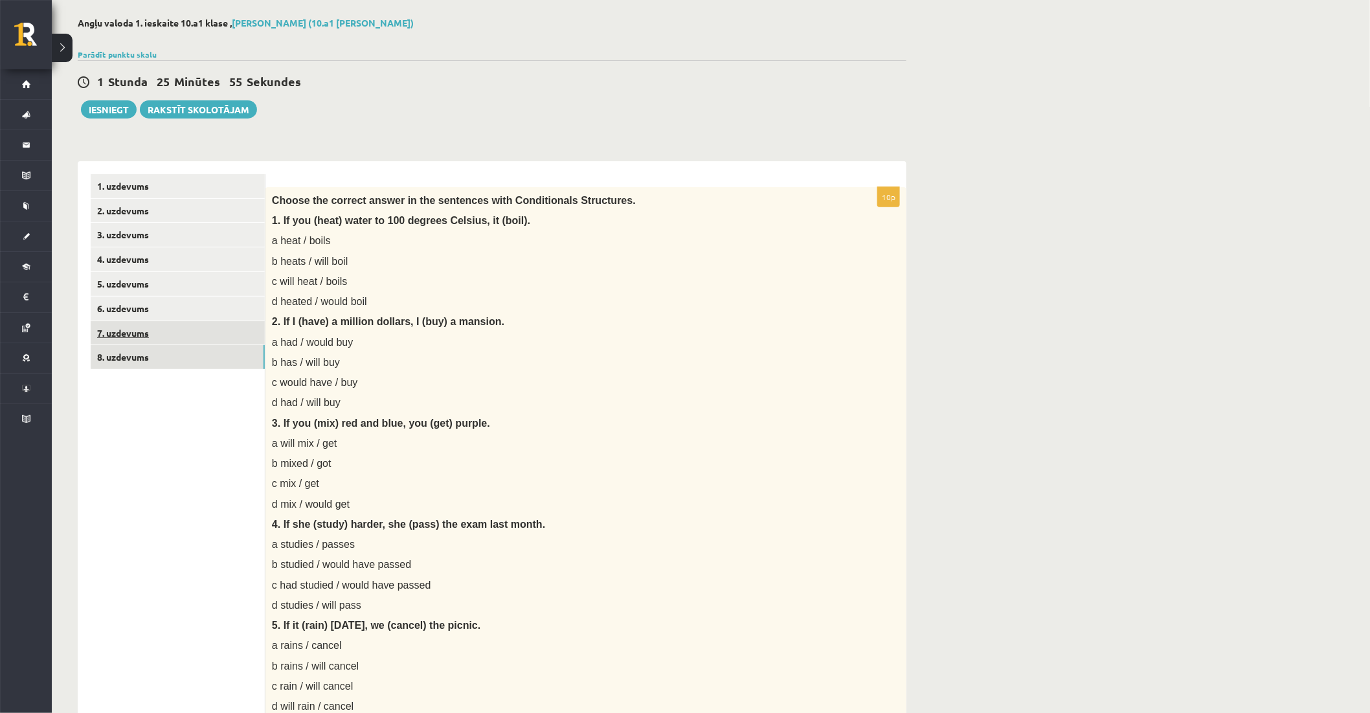
scroll to position [13, 0]
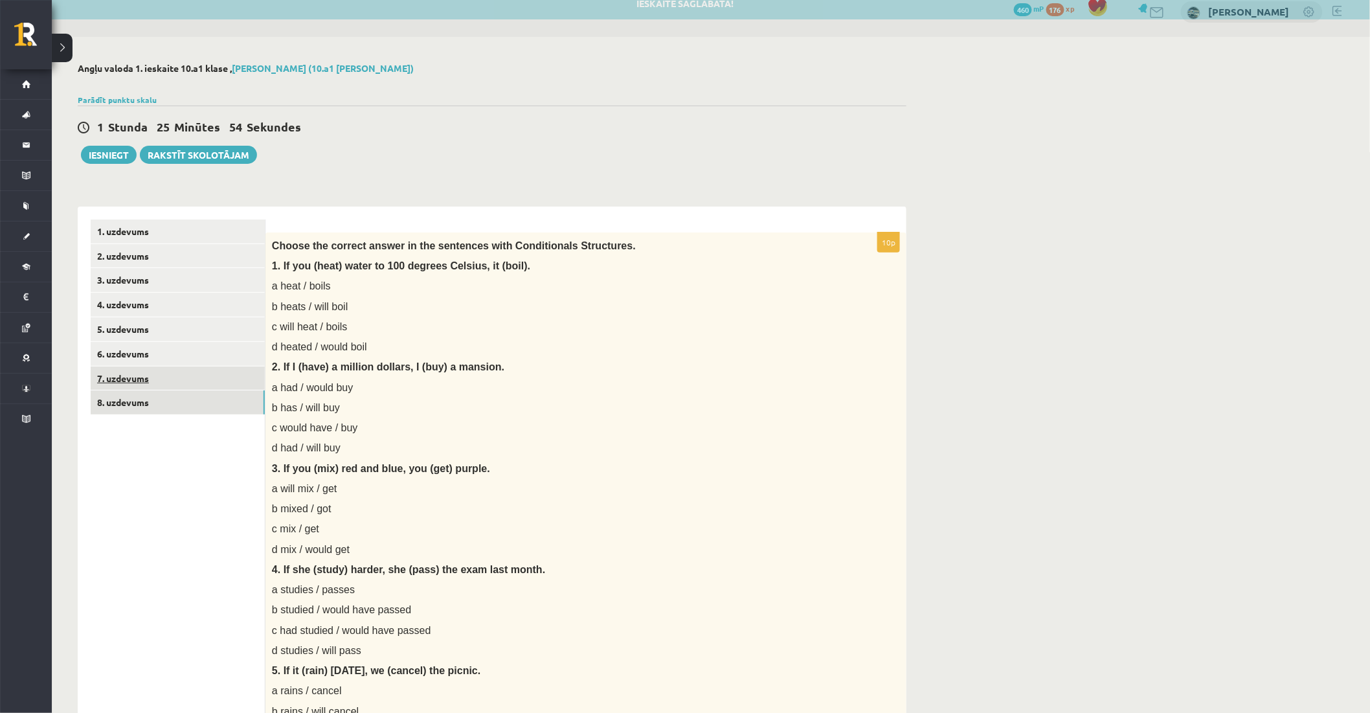
click at [165, 377] on link "7. uzdevums" at bounding box center [178, 378] width 174 height 24
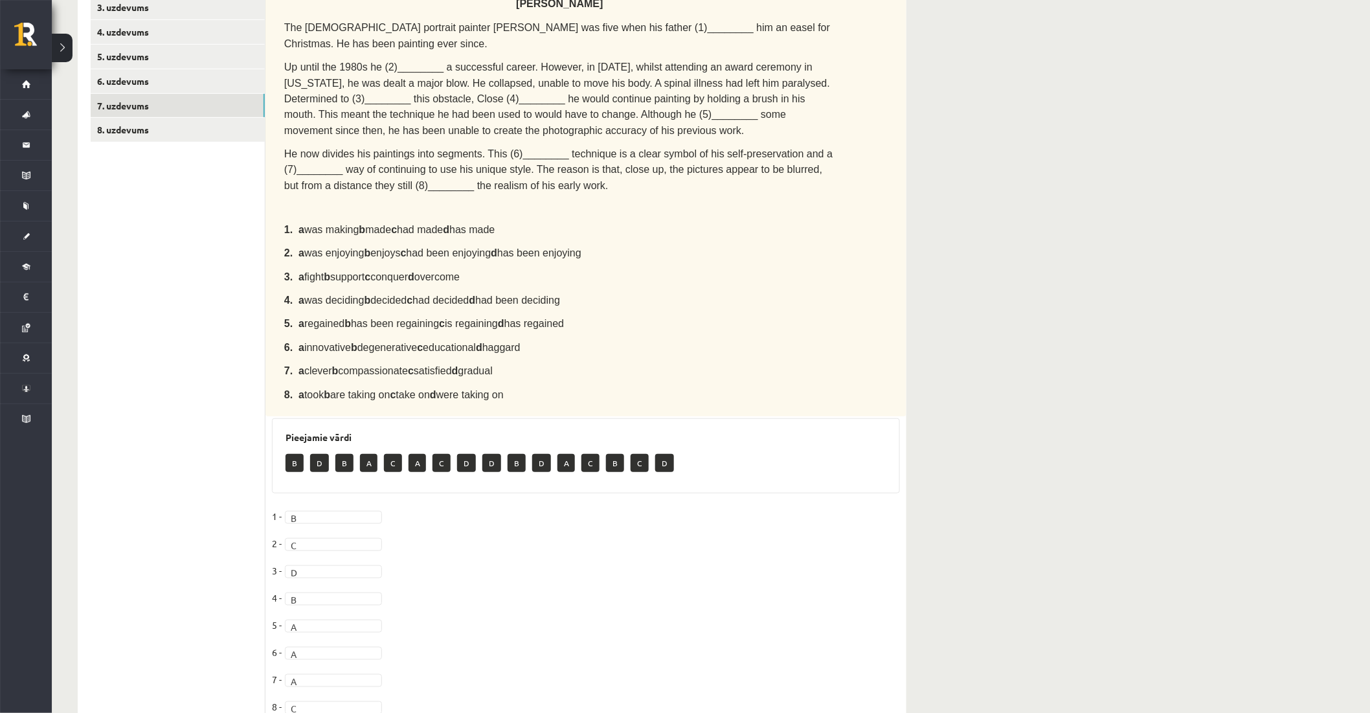
scroll to position [102, 0]
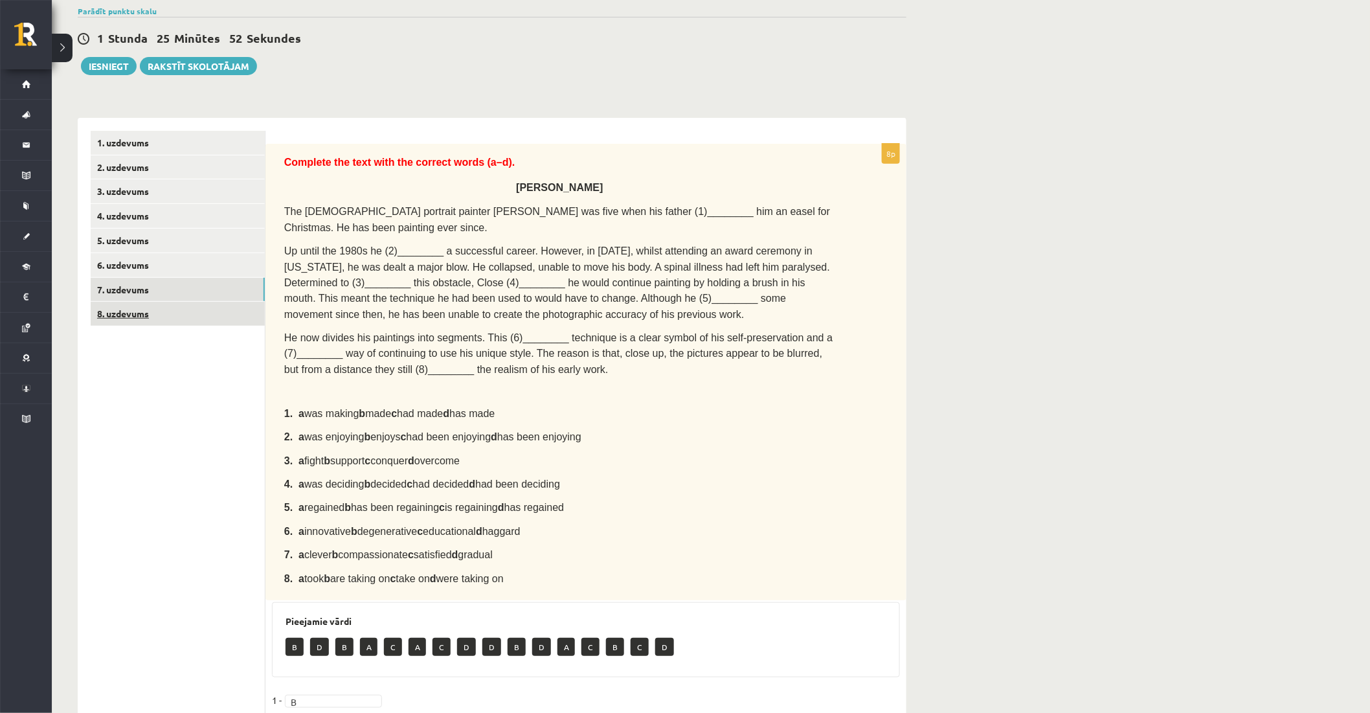
click at [132, 319] on link "8. uzdevums" at bounding box center [178, 314] width 174 height 24
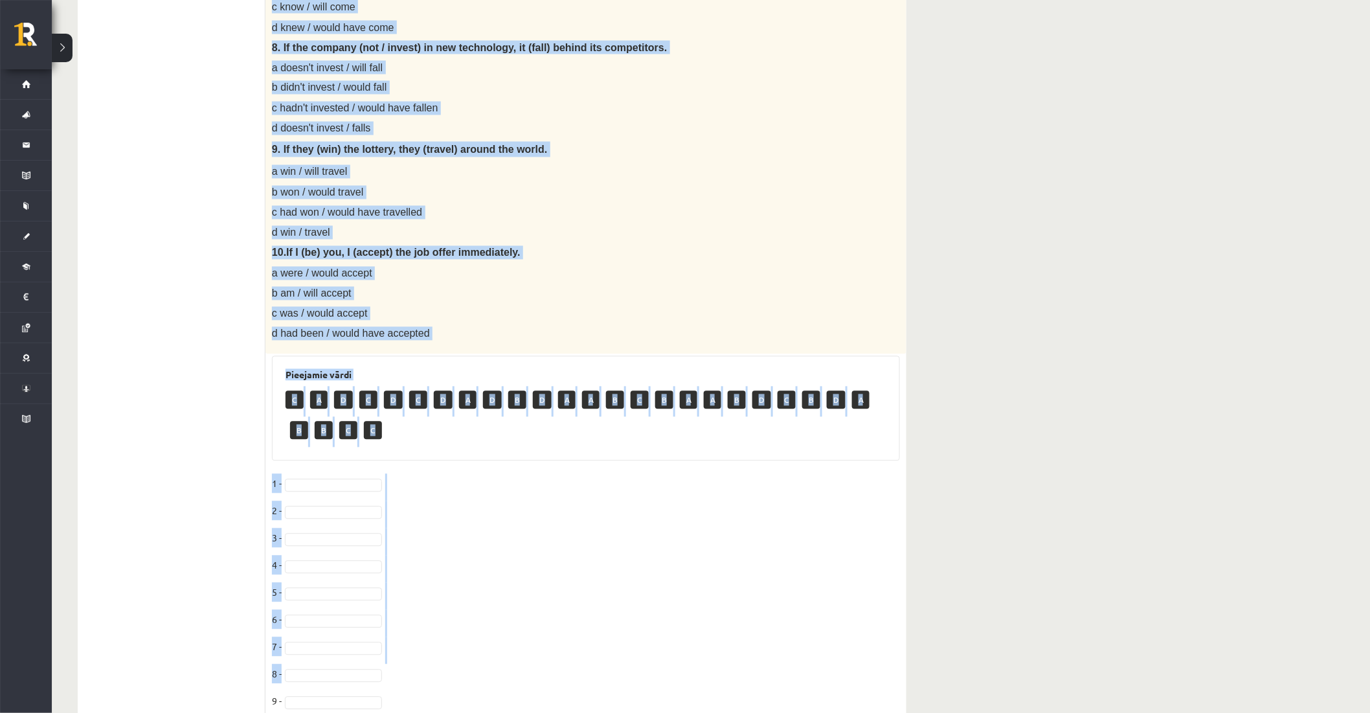
scroll to position [1020, 0]
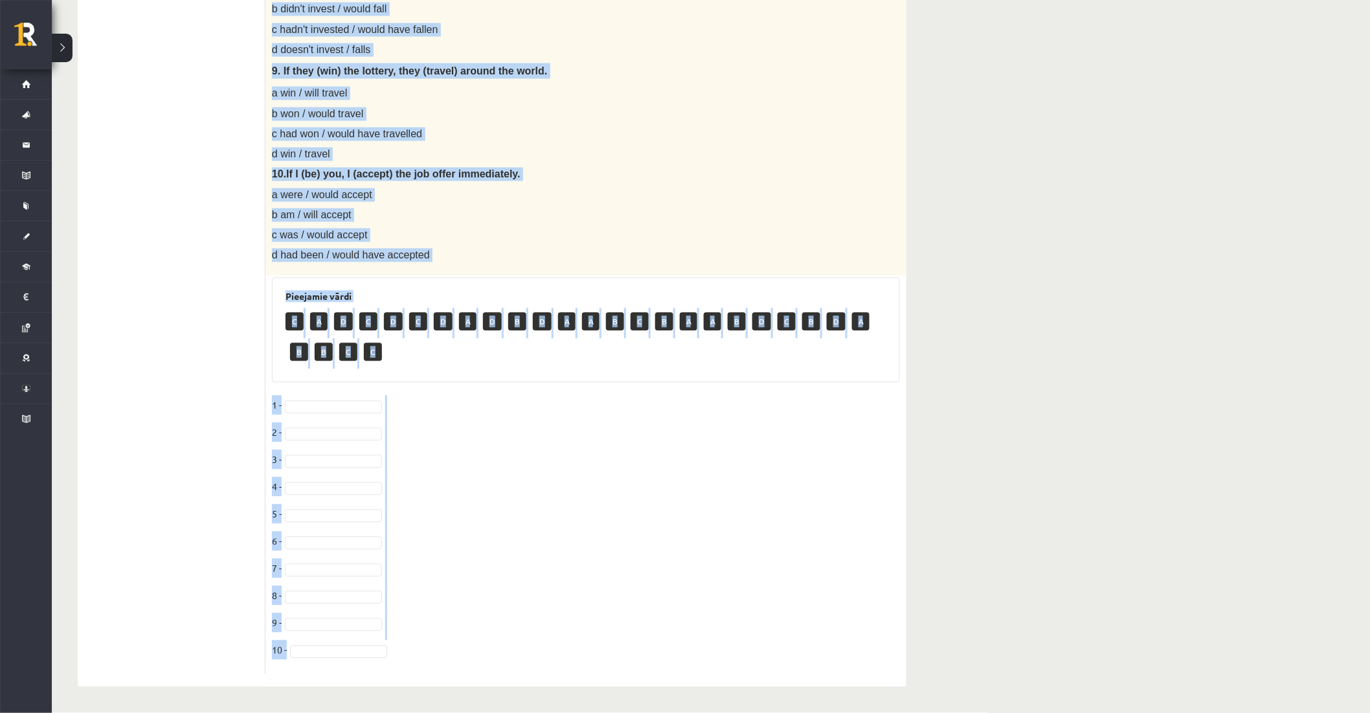
drag, startPoint x: 275, startPoint y: 151, endPoint x: 656, endPoint y: 672, distance: 645.9
copy div "Choose the correct answer in the sentences with Conditionals Structures. 1. If …"
click at [300, 397] on fieldset "1 - 2 - 3 - 4 - 5 - 6 - 7 - 8 - 9 - 10 -" at bounding box center [586, 532] width 628 height 272
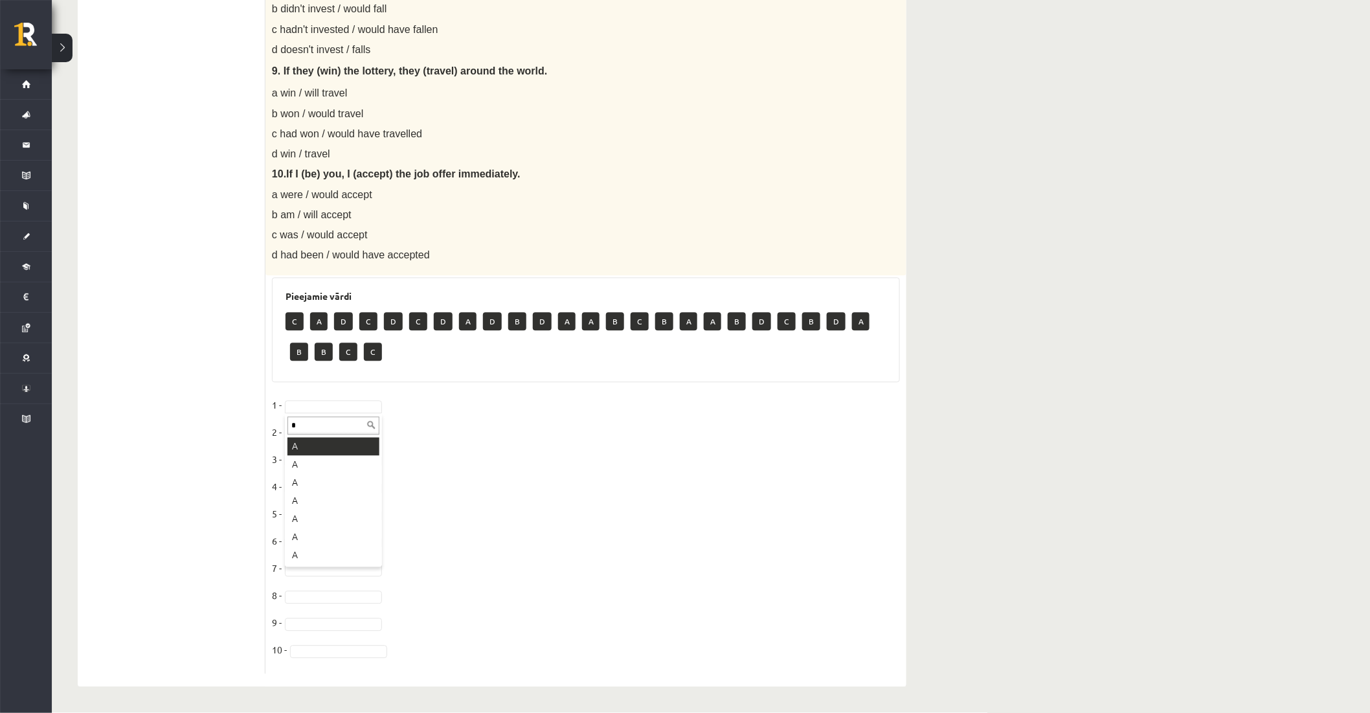
type input "*"
click at [312, 478] on fieldset "1 - A * 2 - A * 3 - C * 4 - 5 - 6 - 7 - 8 - 9 - 10 -" at bounding box center [586, 532] width 628 height 272
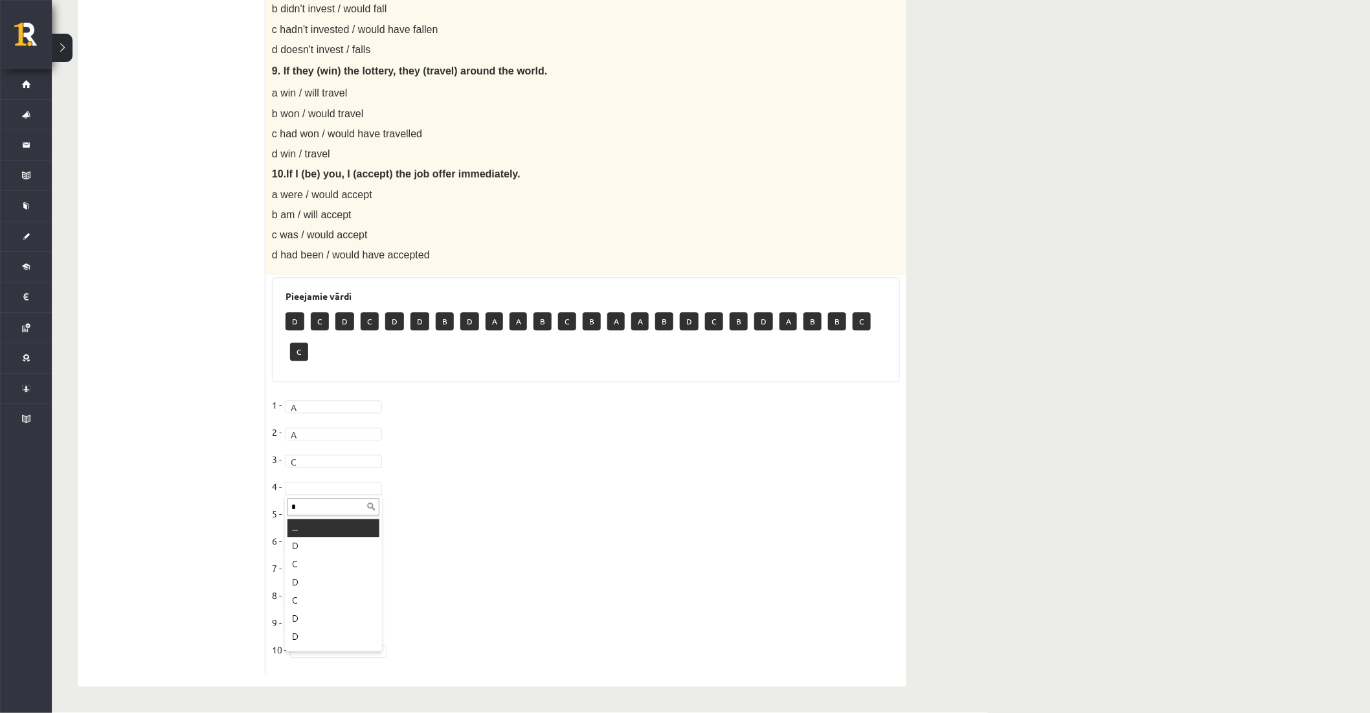
type input "*"
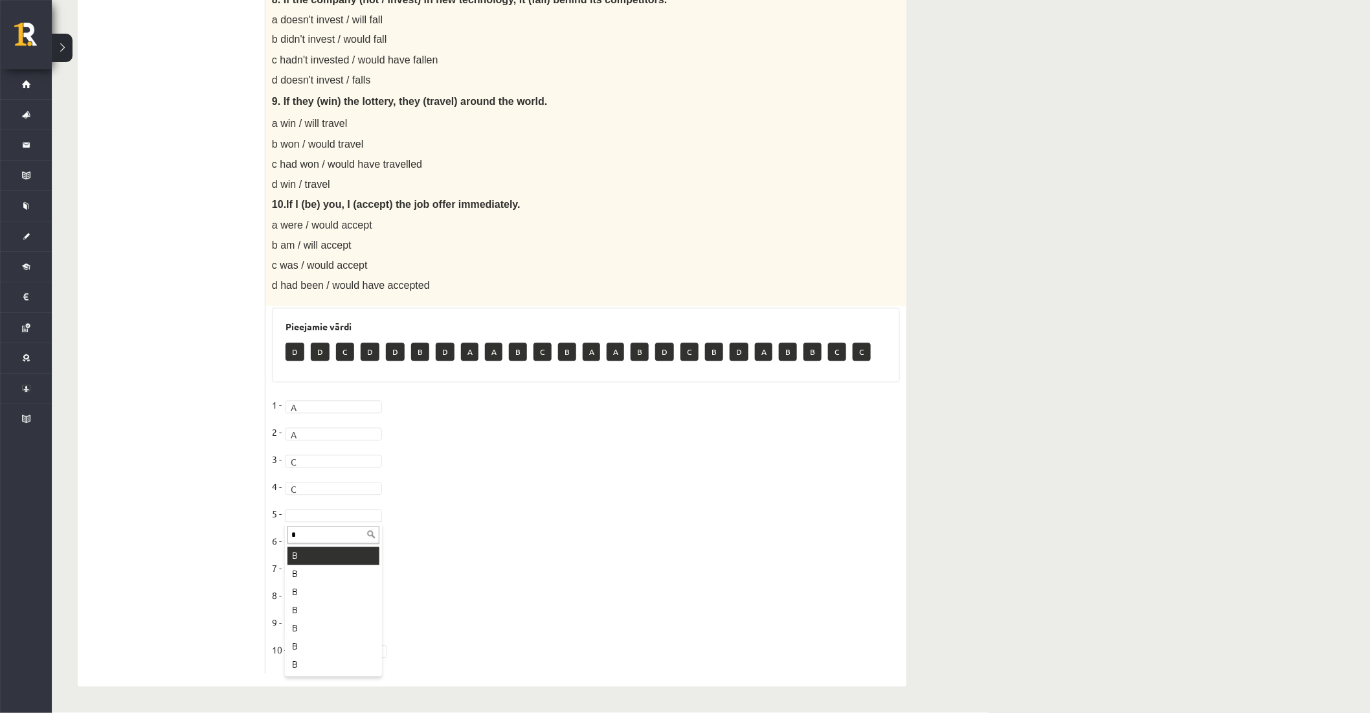
type input "*"
drag, startPoint x: 317, startPoint y: 541, endPoint x: 315, endPoint y: 557, distance: 16.3
click at [314, 548] on fieldset "1 - A * 2 - A * 3 - C * 4 - C * 5 - B * 6 - 7 - 8 - 9 - 10 -" at bounding box center [586, 532] width 628 height 272
type input "*"
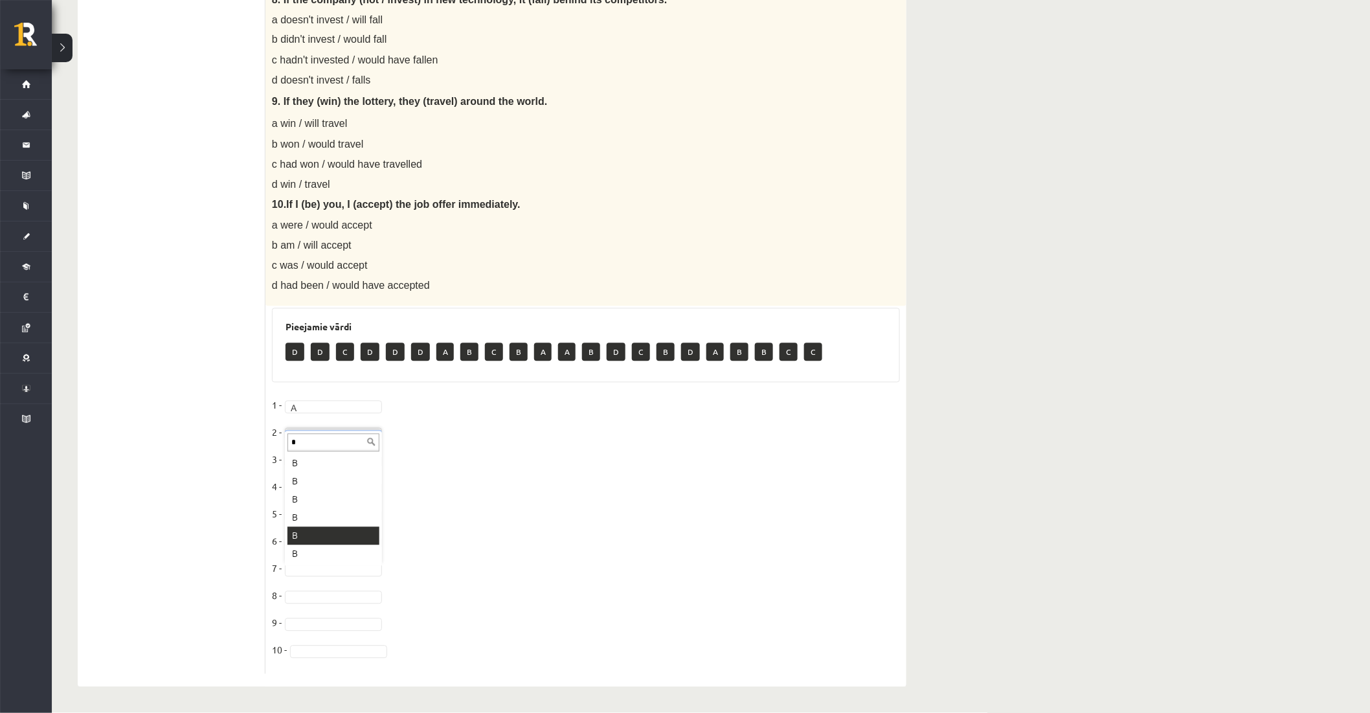
type input "*"
drag, startPoint x: 313, startPoint y: 534, endPoint x: 295, endPoint y: 255, distance: 279.1
type input "*"
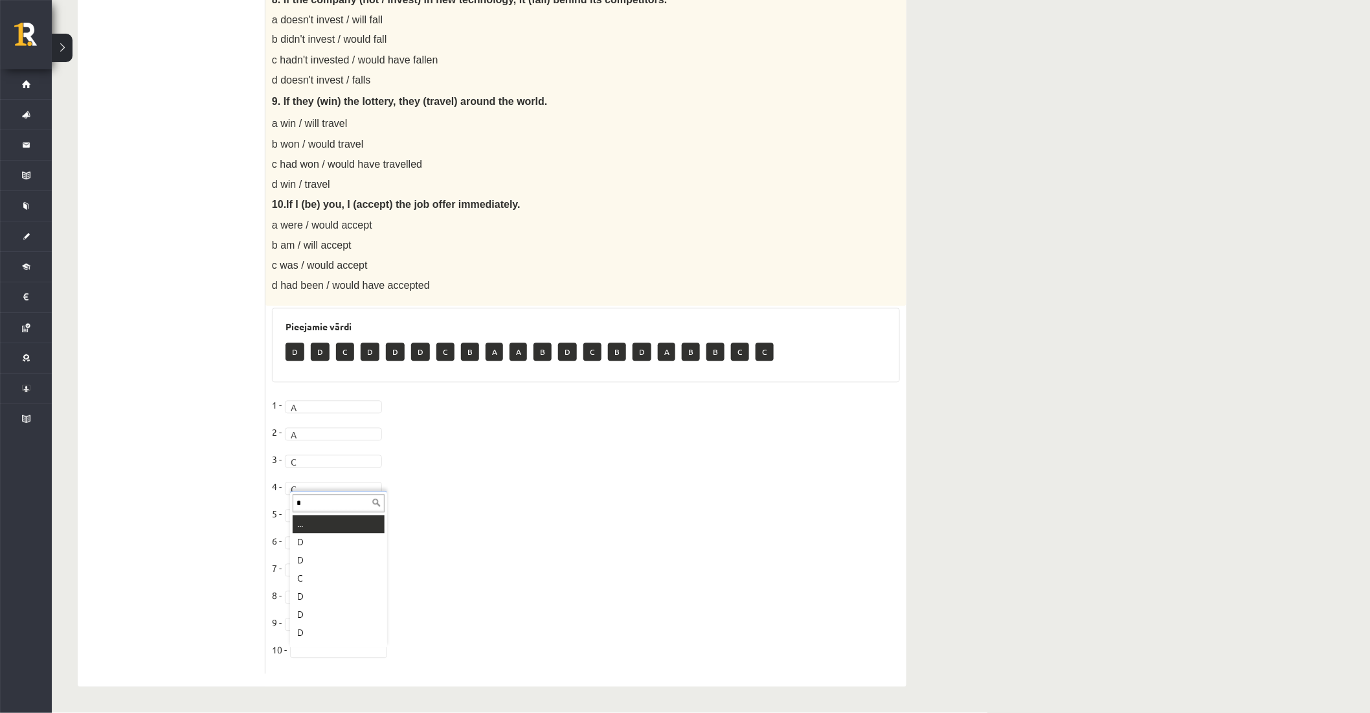
type input "*"
click at [307, 604] on fieldset "1 - A * 2 - A * 3 - C * 4 - C * 5 - B * 6 - A * 7 - B * 8 - 9 - A * 10 - A *" at bounding box center [586, 532] width 628 height 272
type input "*"
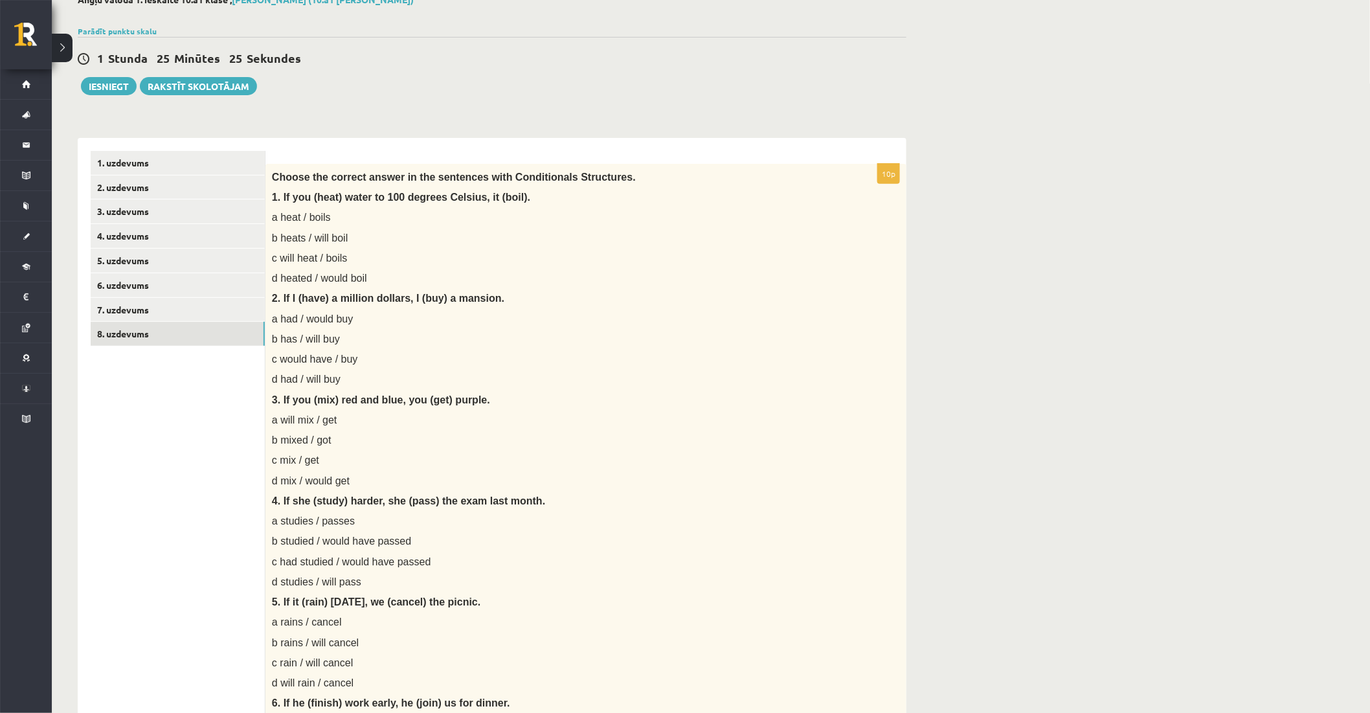
scroll to position [54, 0]
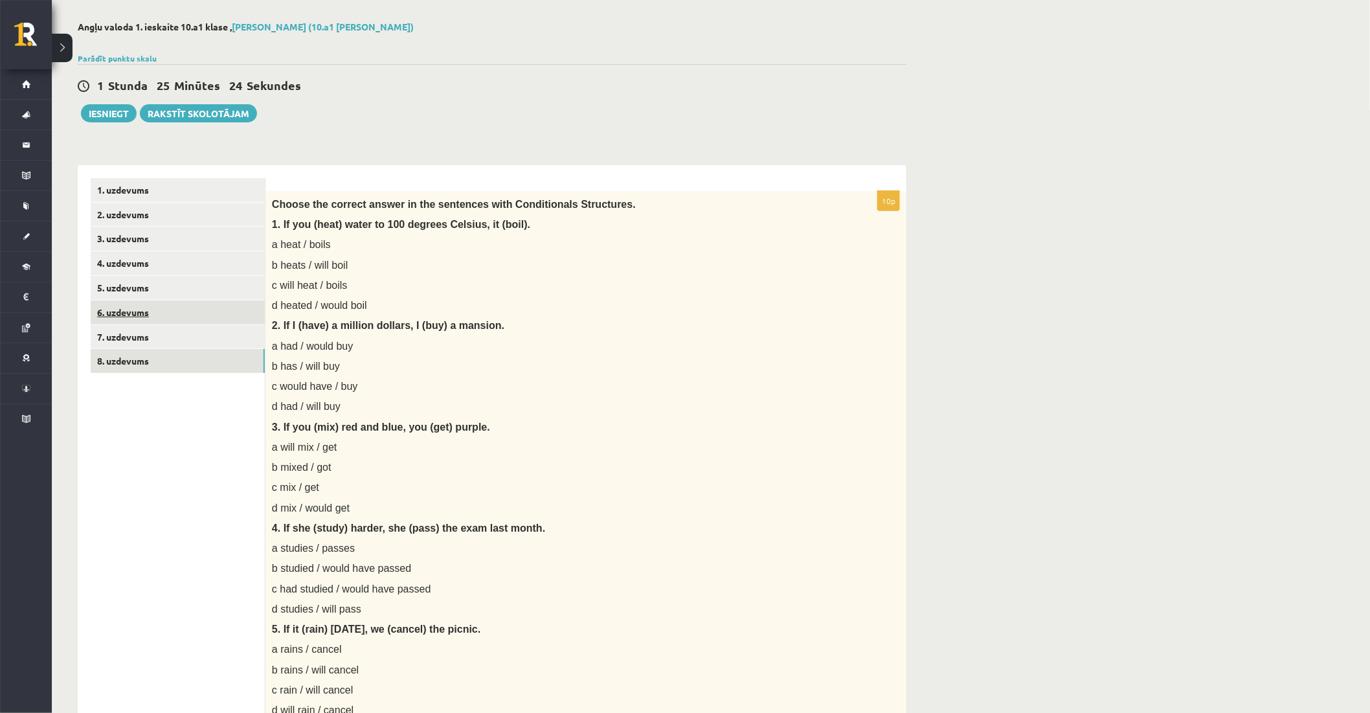
click at [150, 314] on link "6. uzdevums" at bounding box center [178, 312] width 174 height 24
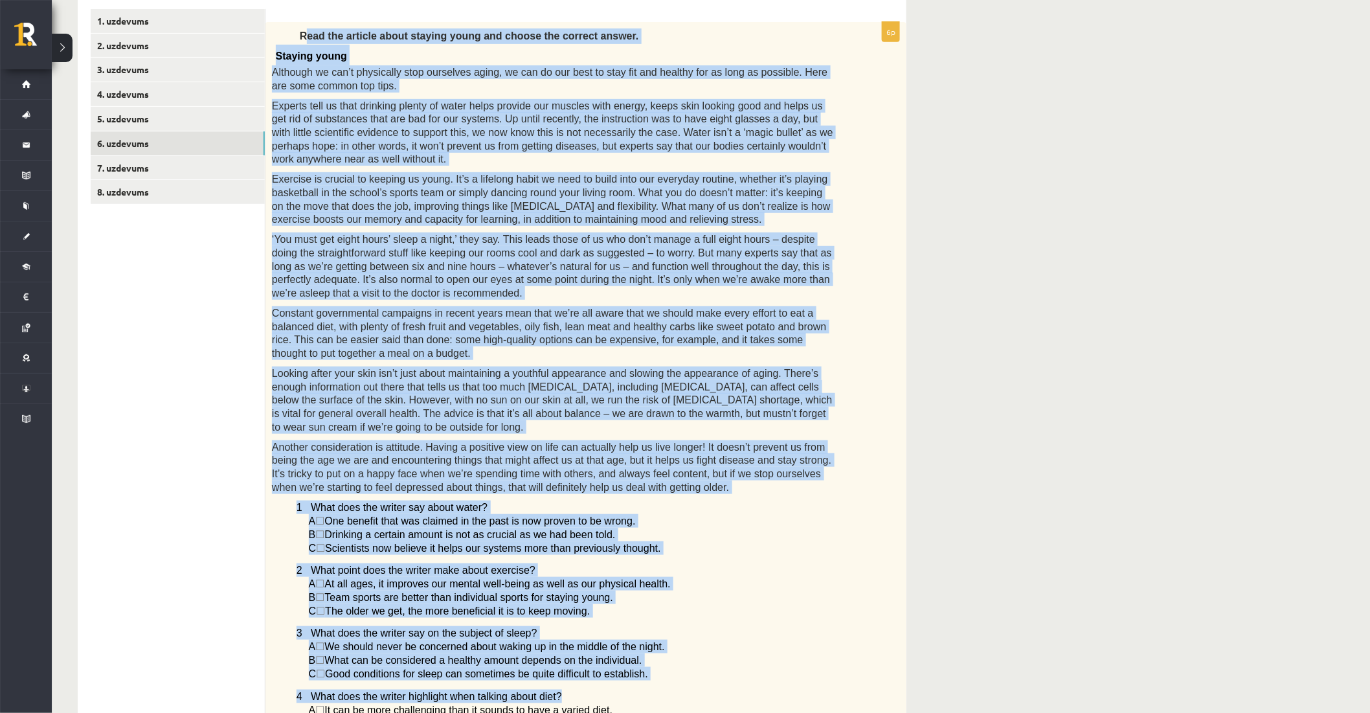
scroll to position [696, 0]
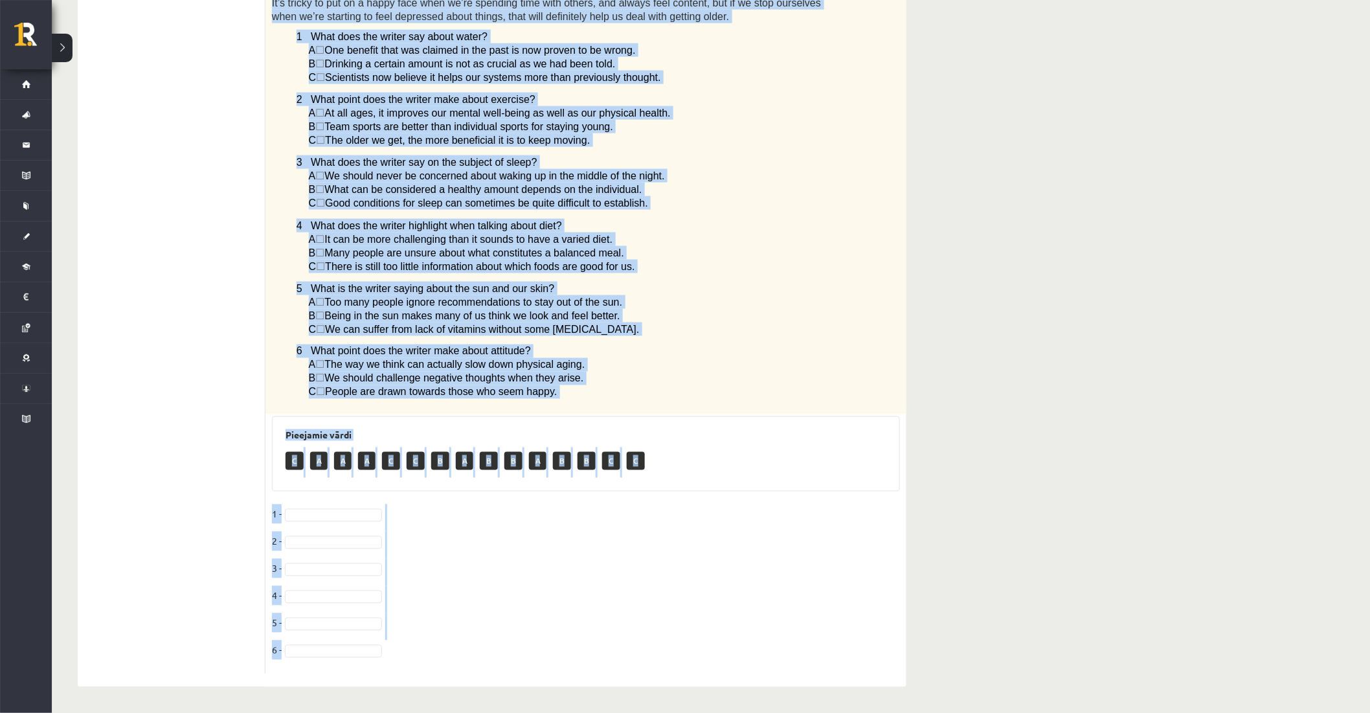
drag, startPoint x: 341, startPoint y: 216, endPoint x: 777, endPoint y: 655, distance: 618.6
click at [777, 655] on div "6p Read the article about staying young and choose the correct answer. Staying …" at bounding box center [585, 112] width 641 height 1123
copy div "ead the article about staying young and choose the correct answer. Staying youn…"
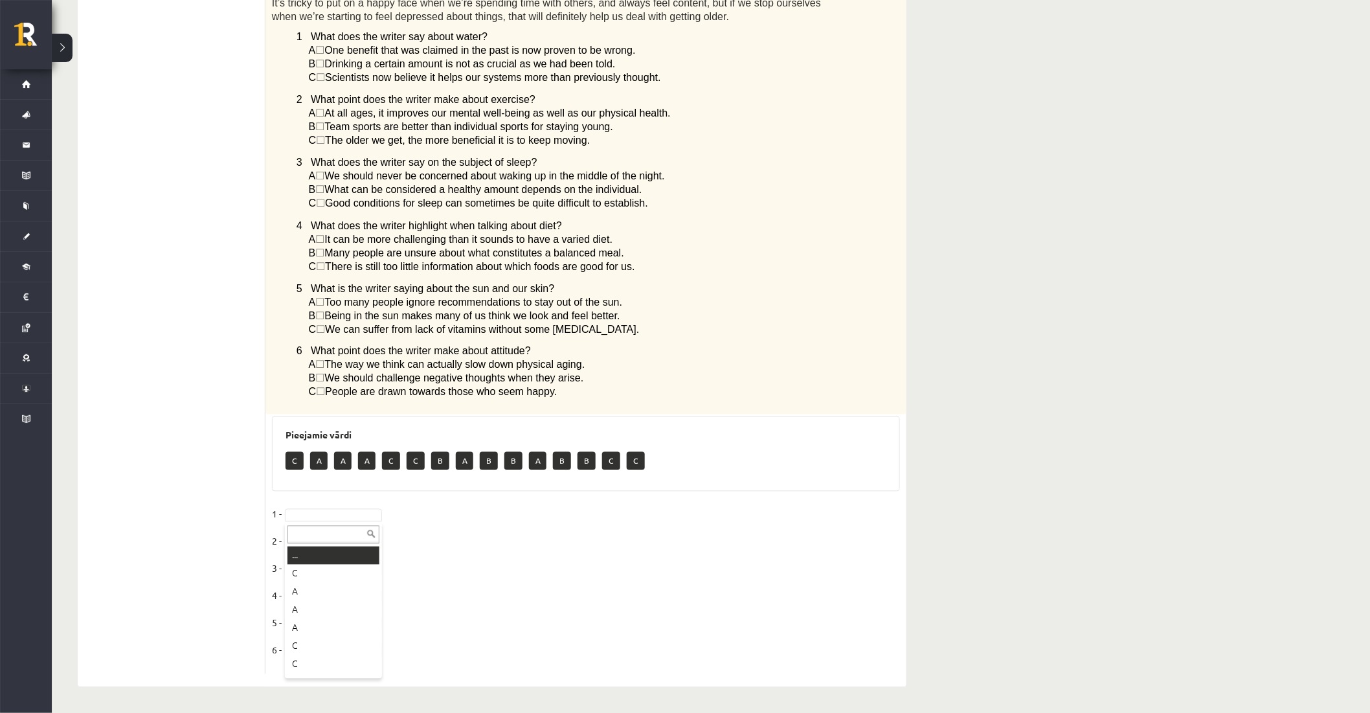
type input "*"
click at [317, 581] on fieldset "1 - B * 2 - A * 3 - 4 - 5 - 6 -" at bounding box center [586, 585] width 628 height 163
type input "*"
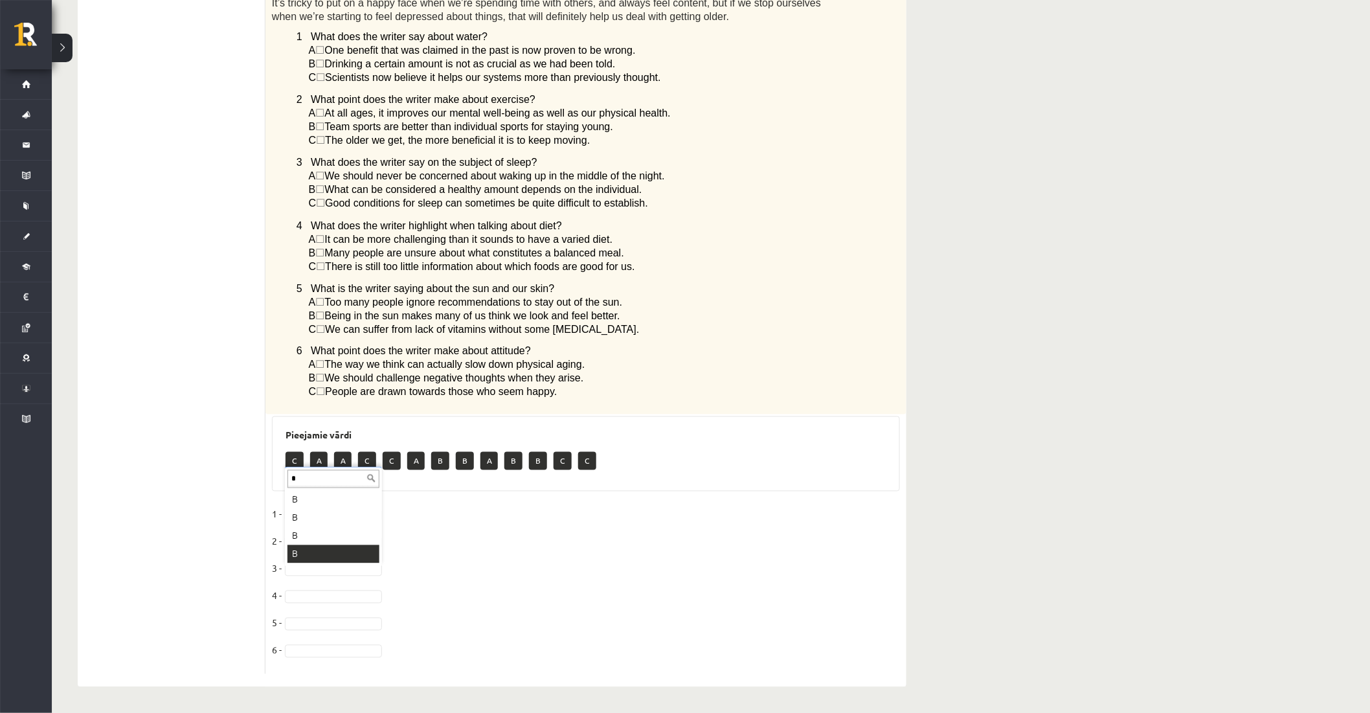
type input "*"
drag, startPoint x: 328, startPoint y: 651, endPoint x: 330, endPoint y: 644, distance: 8.2
type input "*"
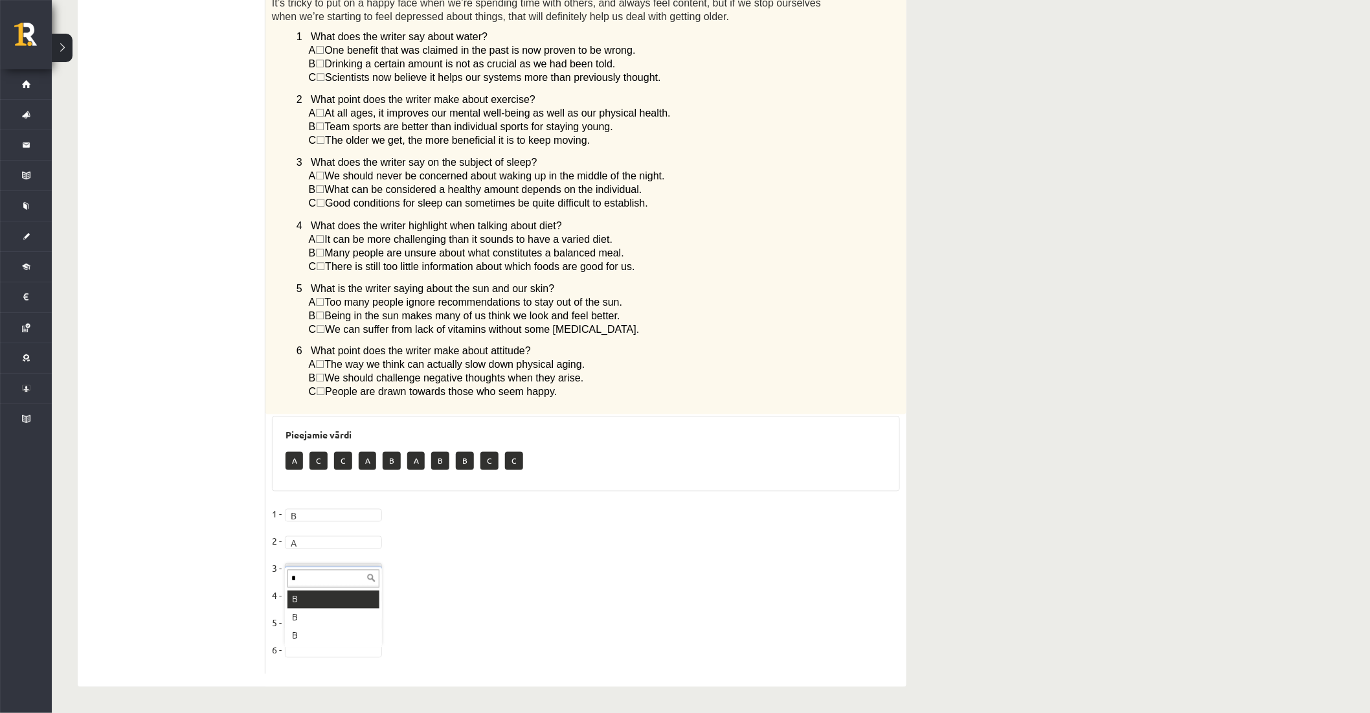
type input "*"
drag, startPoint x: 327, startPoint y: 592, endPoint x: 321, endPoint y: 572, distance: 21.7
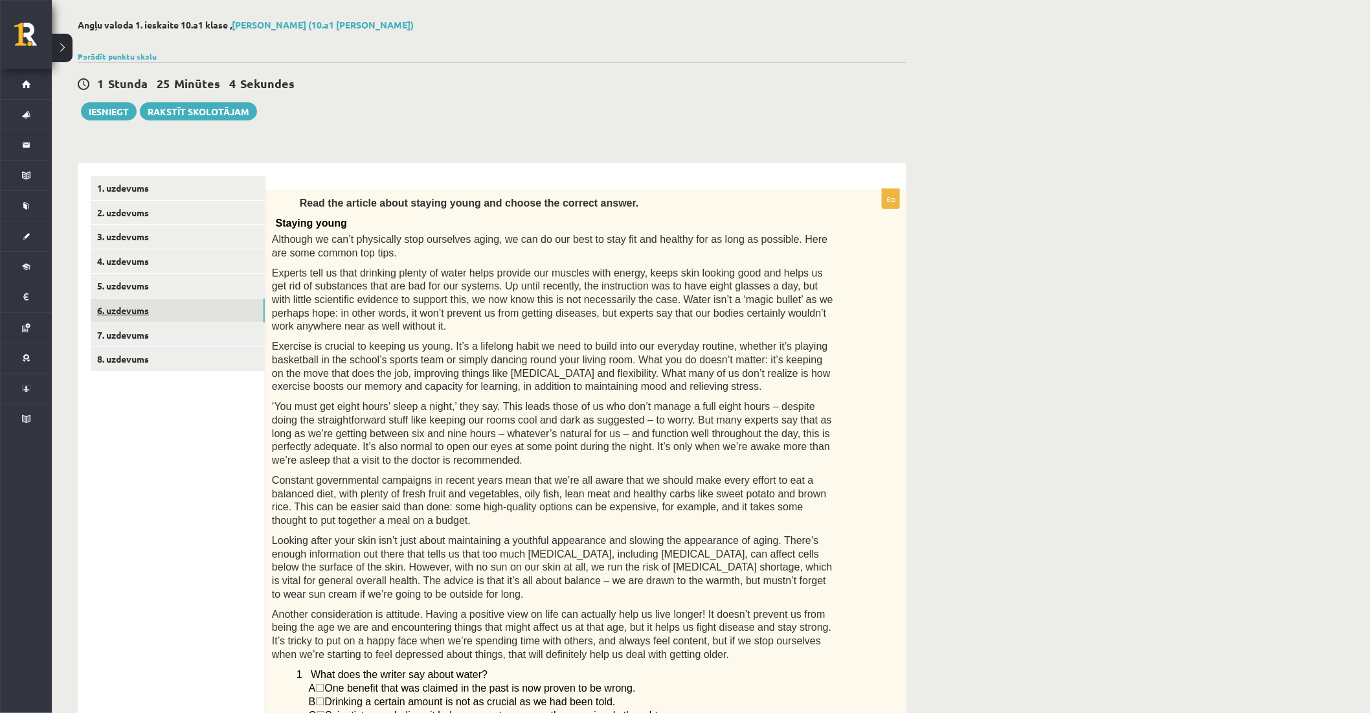
scroll to position [49, 0]
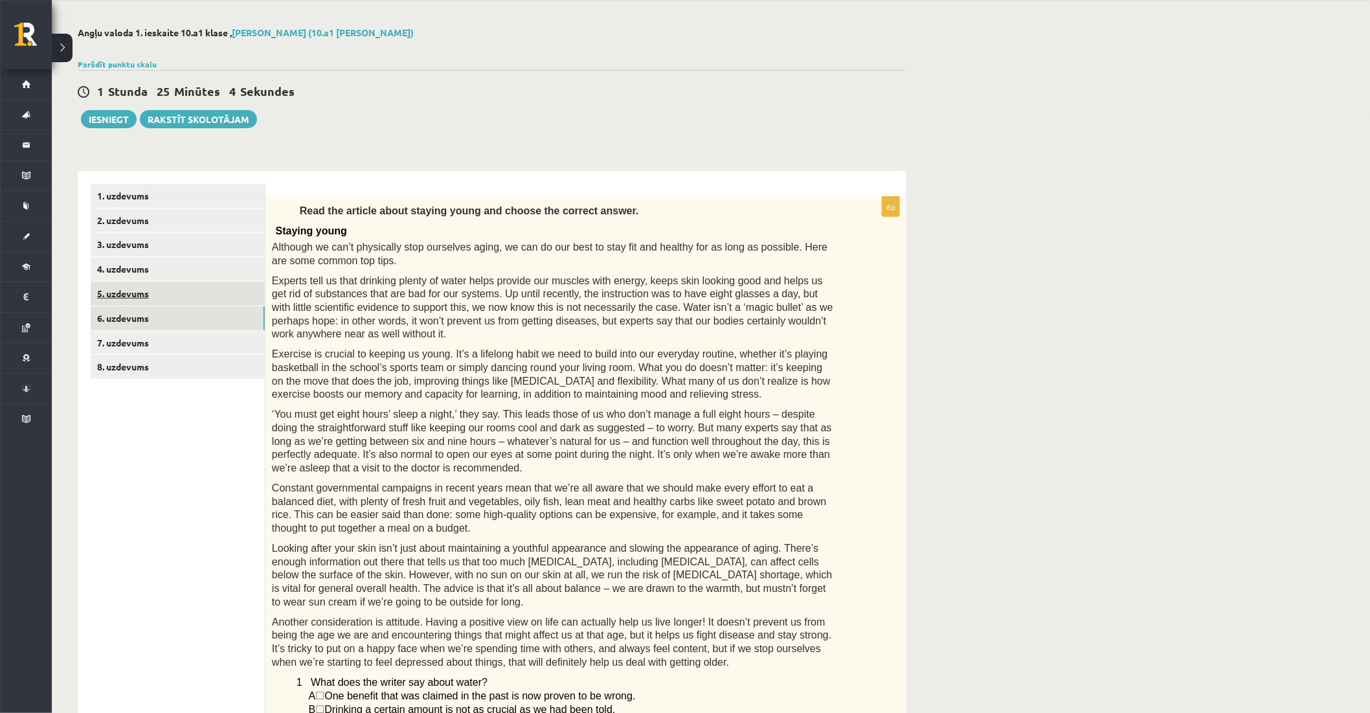
click at [130, 289] on link "5. uzdevums" at bounding box center [178, 294] width 174 height 24
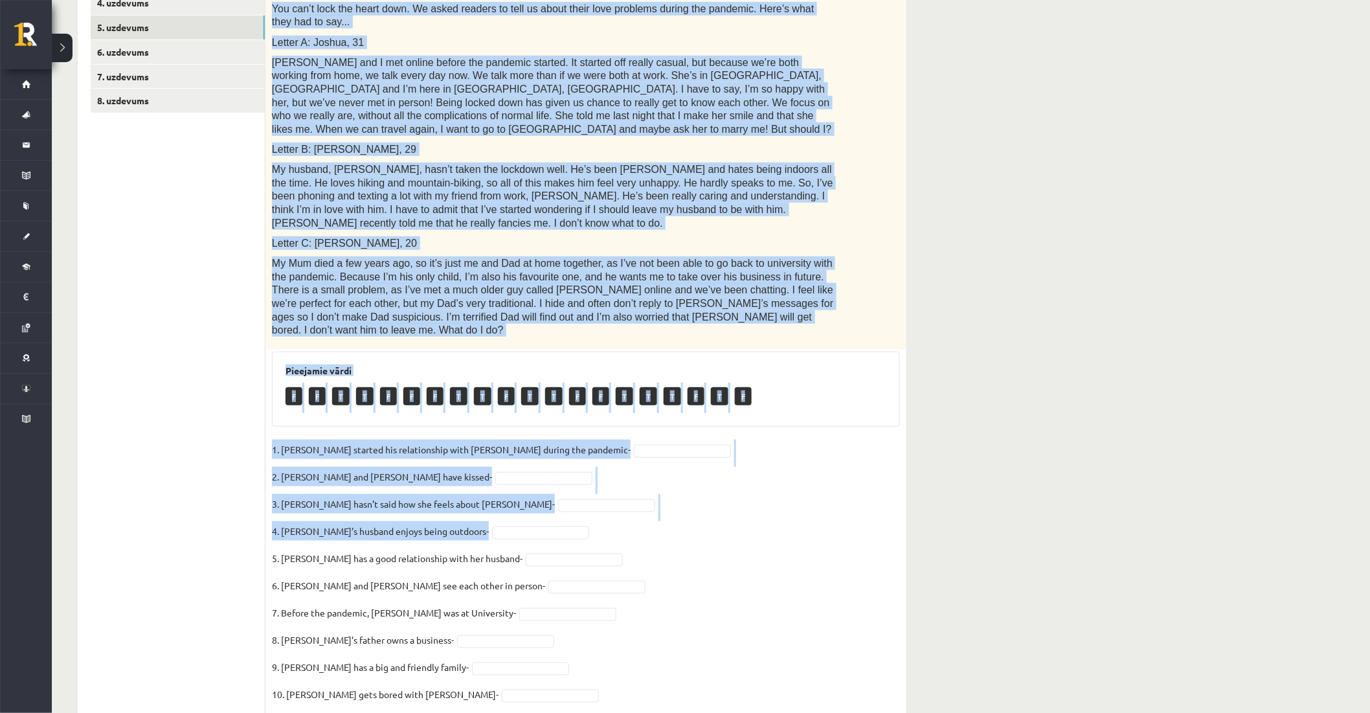
scroll to position [321, 0]
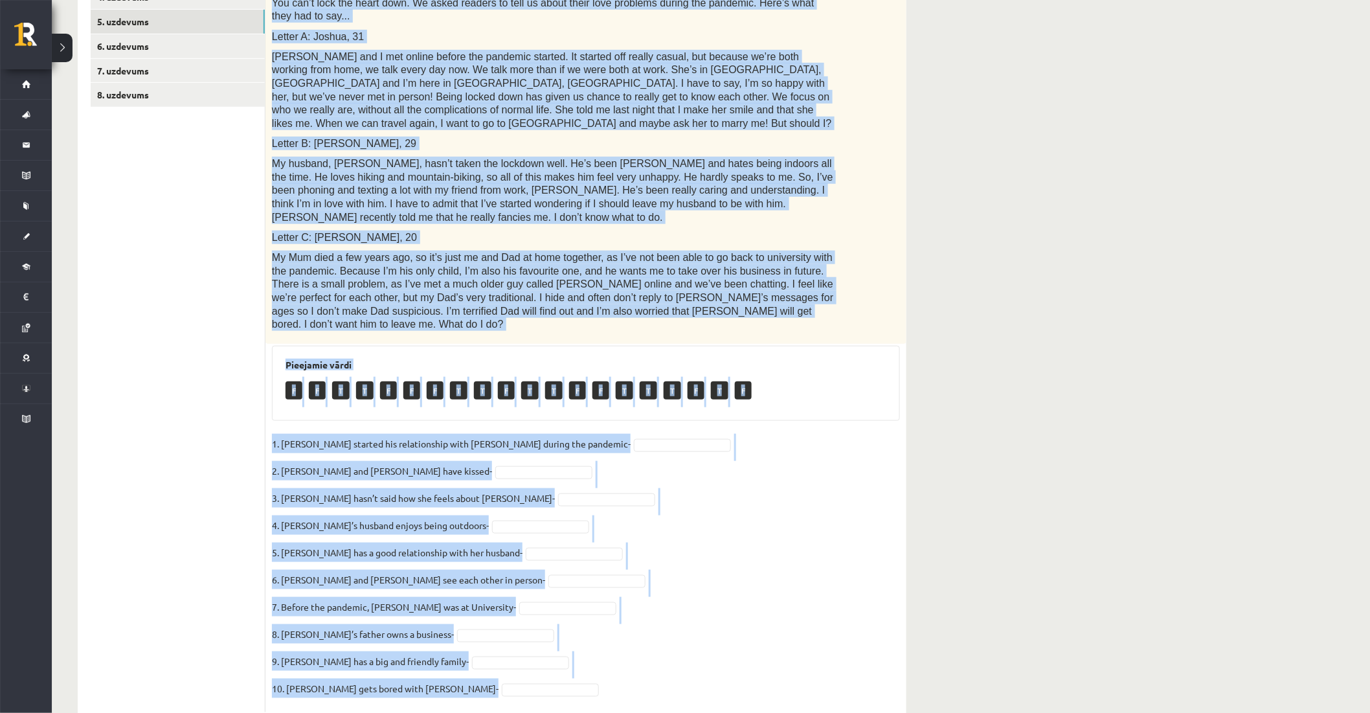
drag, startPoint x: 331, startPoint y: 218, endPoint x: 766, endPoint y: 669, distance: 626.4
click at [766, 669] on div "10p Read the text. Are the sentences true (T) or false (F)? Love in the pandemi…" at bounding box center [585, 318] width 641 height 787
copy div "Read the text. Are the sentences true (T) or false (F)? Love in the pandemic. Y…"
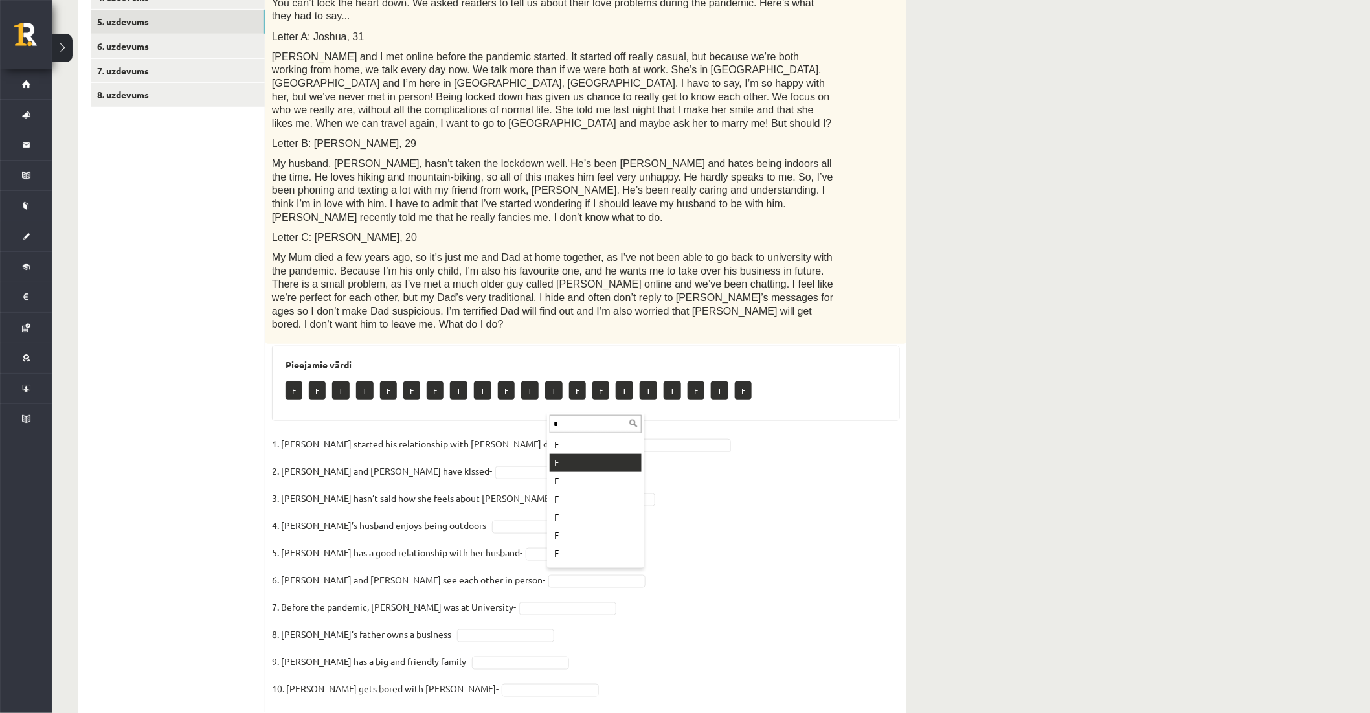
type input "*"
drag, startPoint x: 598, startPoint y: 453, endPoint x: 580, endPoint y: 444, distance: 20.3
click at [475, 434] on fieldset "1. Joshua started his relationship with Penny during the pandemic- F * 2. Joshu…" at bounding box center [586, 570] width 628 height 272
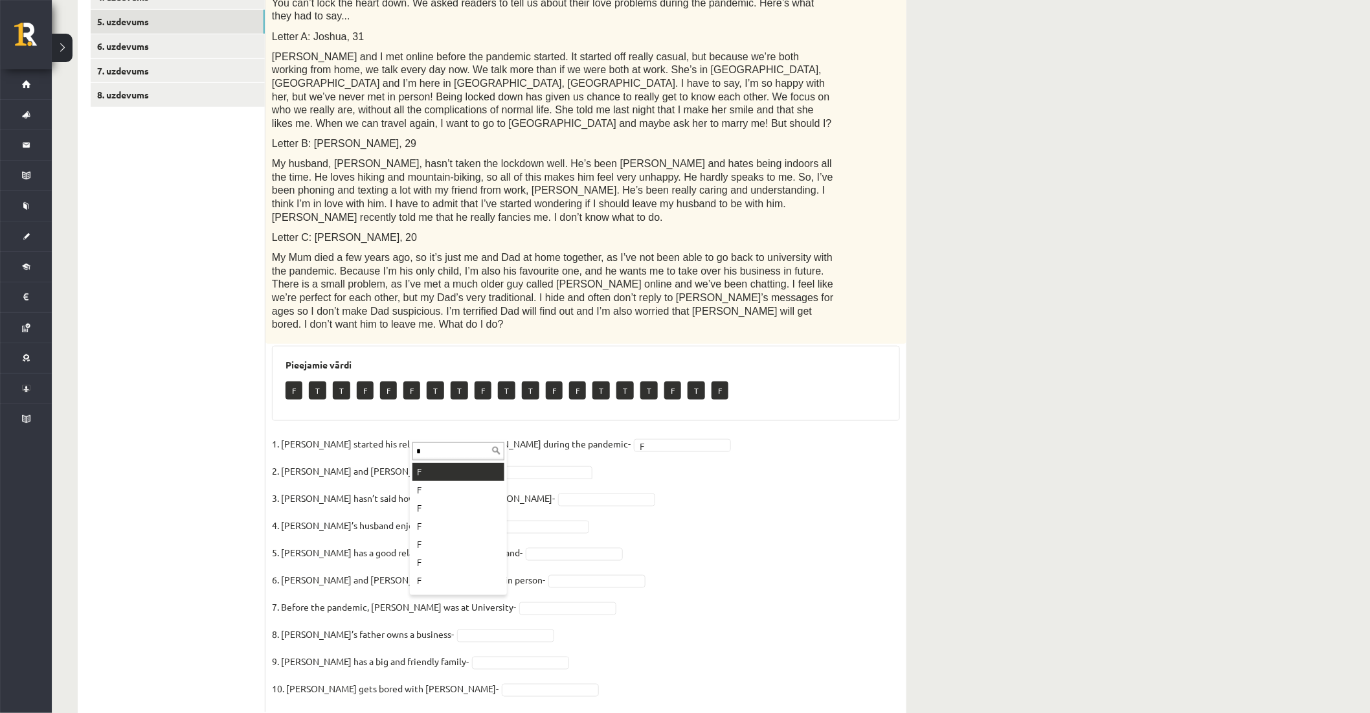
type input "*"
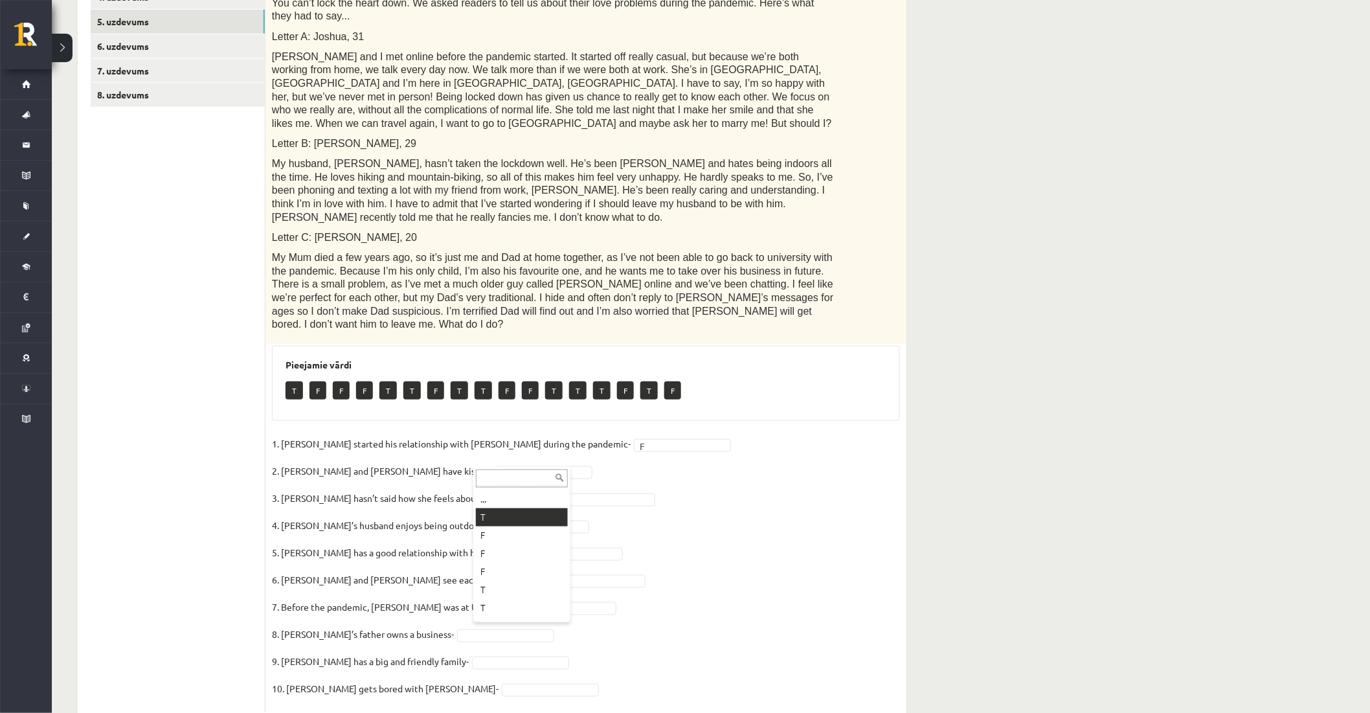
type input "*"
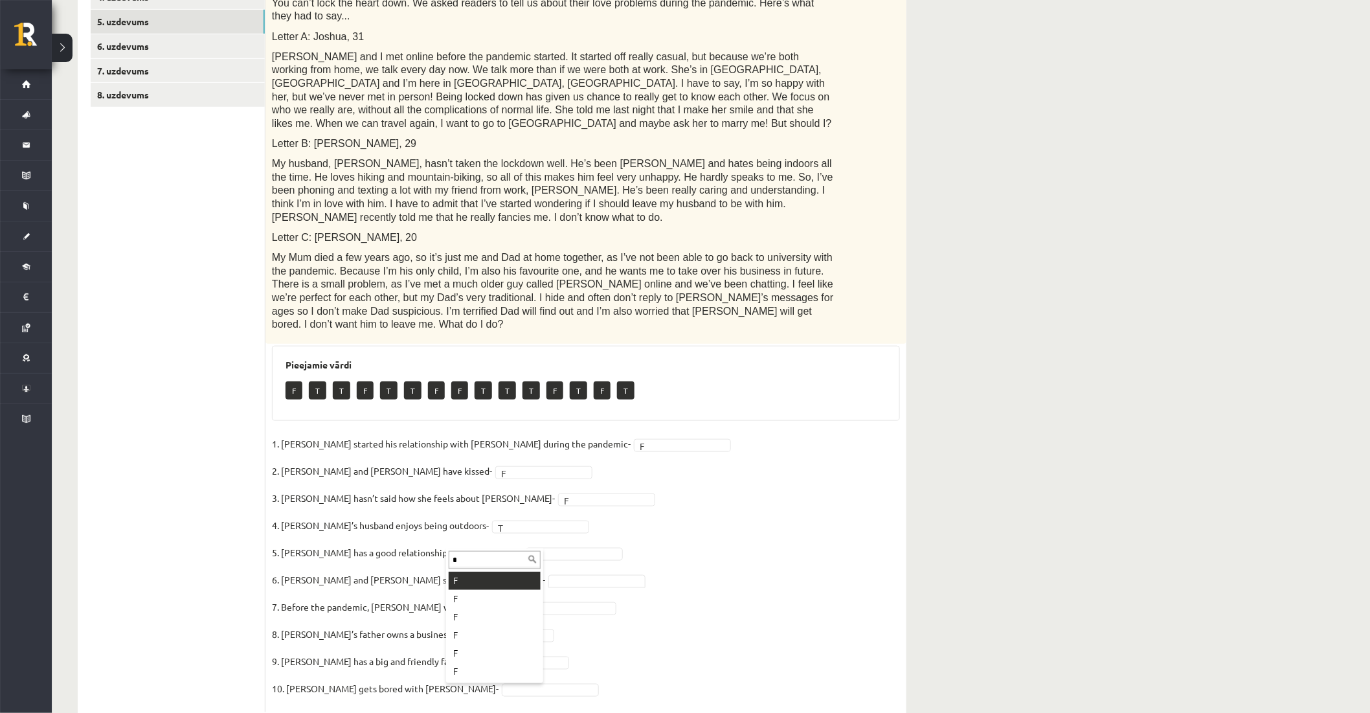
type input "*"
click at [488, 548] on li "Sakritību nav" at bounding box center [522, 555] width 92 height 14
click at [488, 533] on input "**" at bounding box center [522, 536] width 92 height 18
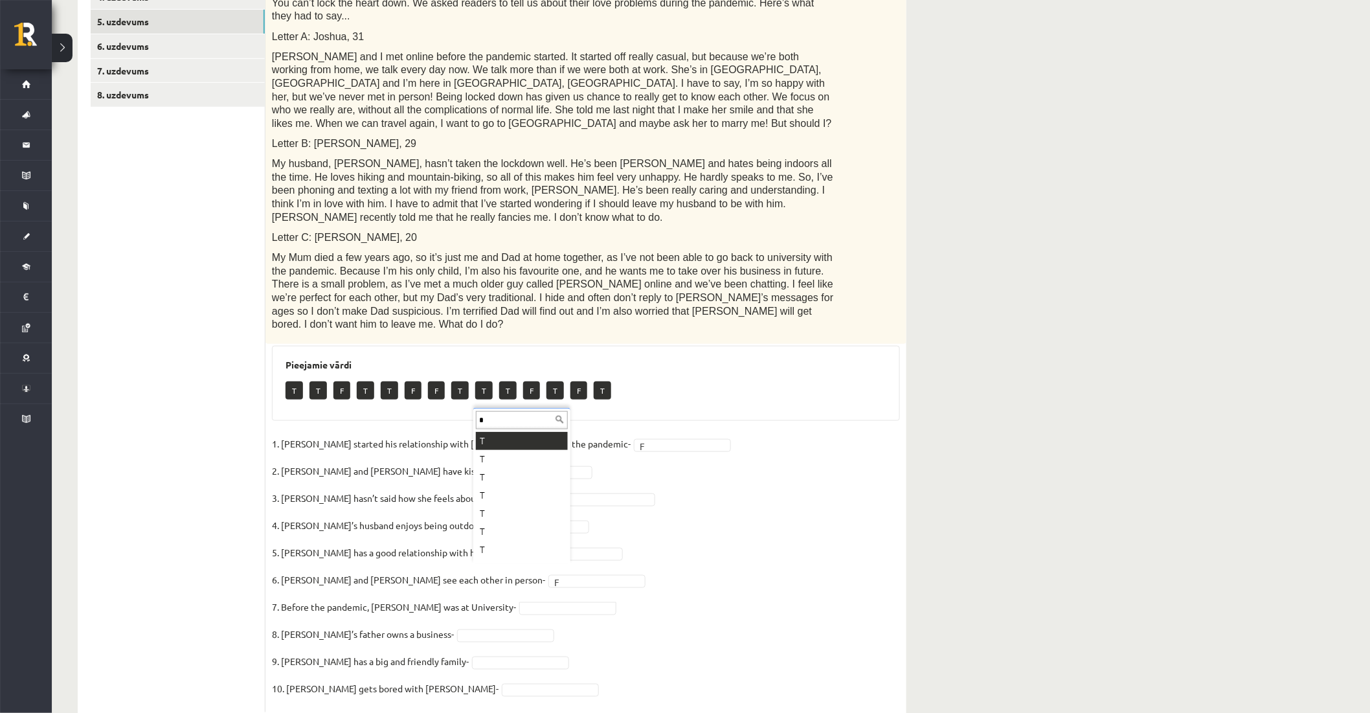
type input "*"
click at [434, 601] on fieldset "1. Joshua started his relationship with Penny during the pandemic- F * 2. Joshu…" at bounding box center [586, 570] width 628 height 272
type input "*"
click at [436, 583] on li "Sakritību nav" at bounding box center [461, 582] width 92 height 14
click at [444, 560] on input "*" at bounding box center [461, 563] width 92 height 18
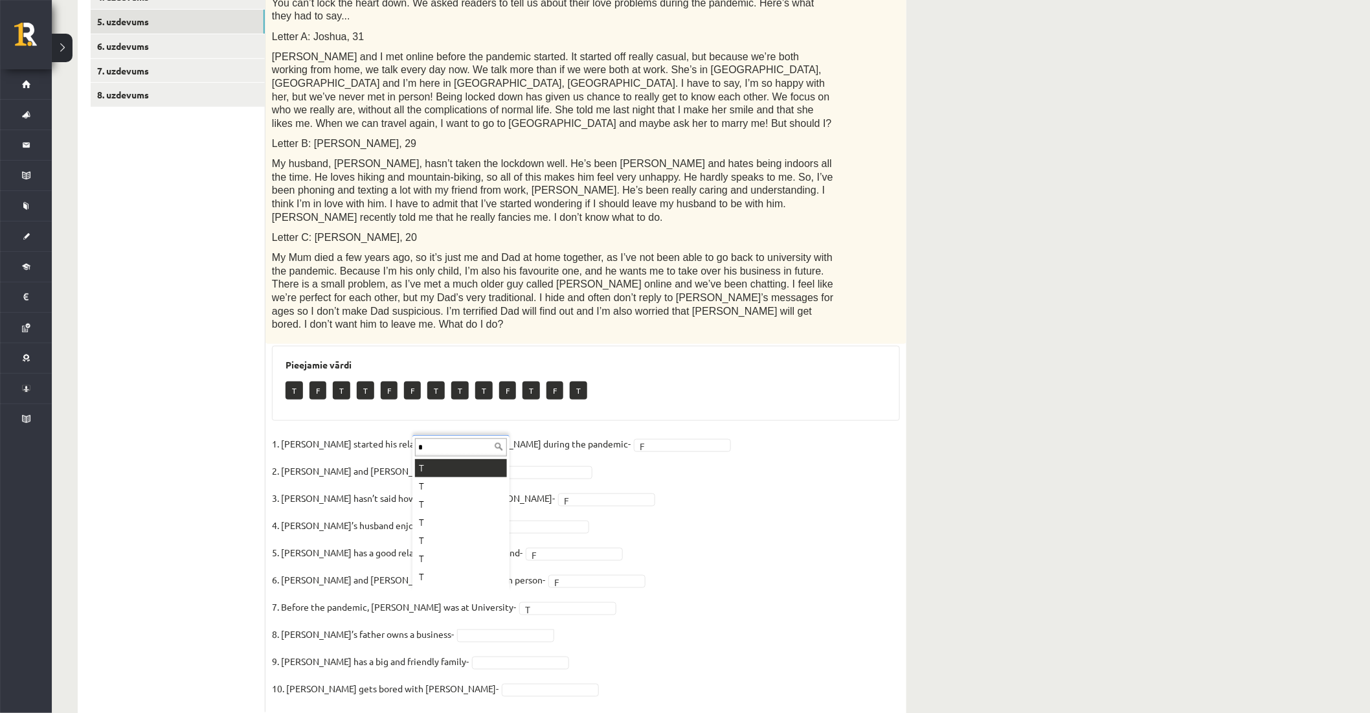
type input "*"
click at [461, 615] on fieldset "1. Joshua started his relationship with Penny during the pandemic- F * 2. Joshu…" at bounding box center [586, 570] width 628 height 272
type input "*"
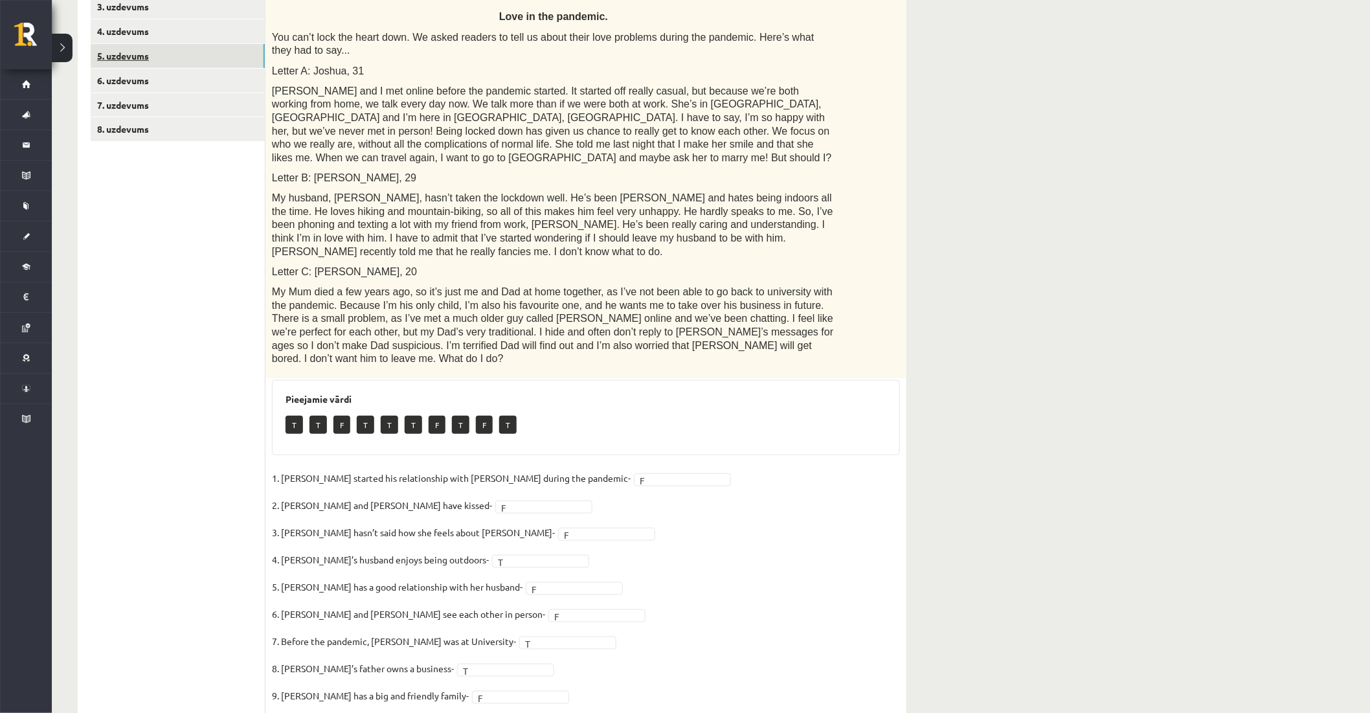
scroll to position [33, 0]
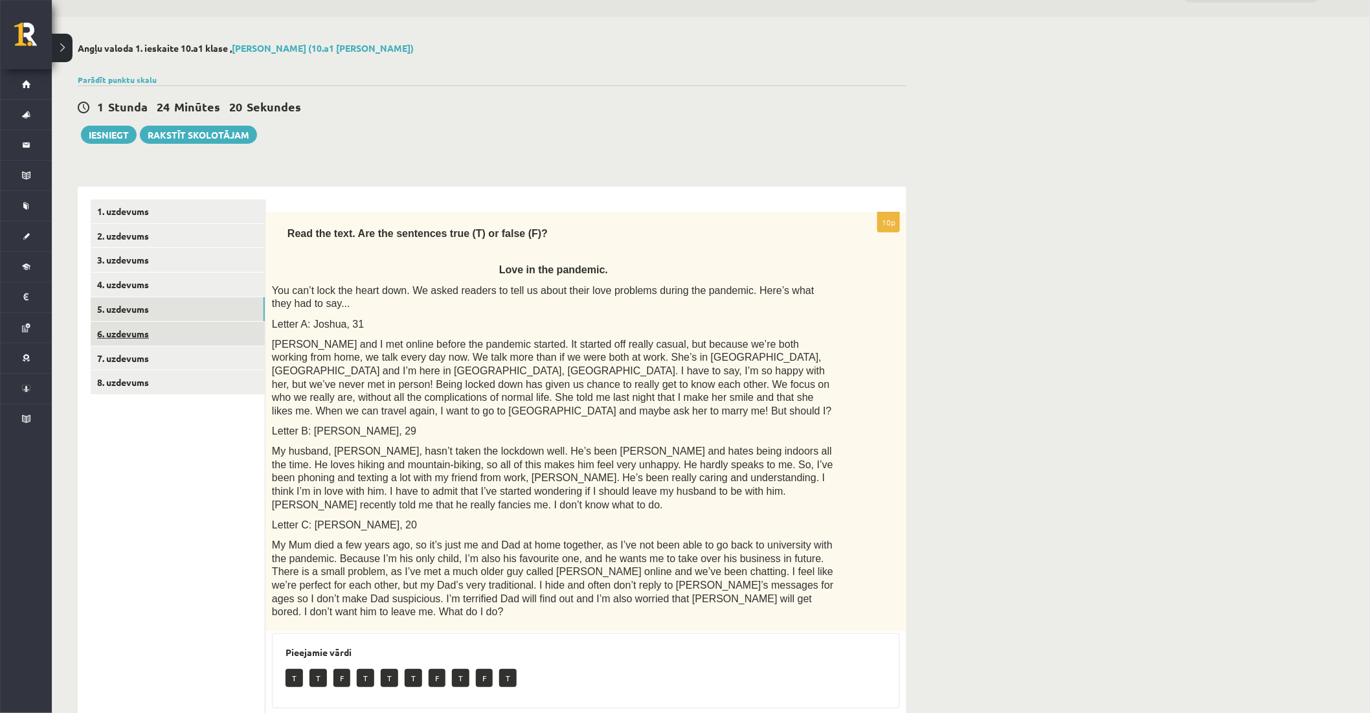
click at [93, 328] on link "6. uzdevums" at bounding box center [178, 334] width 174 height 24
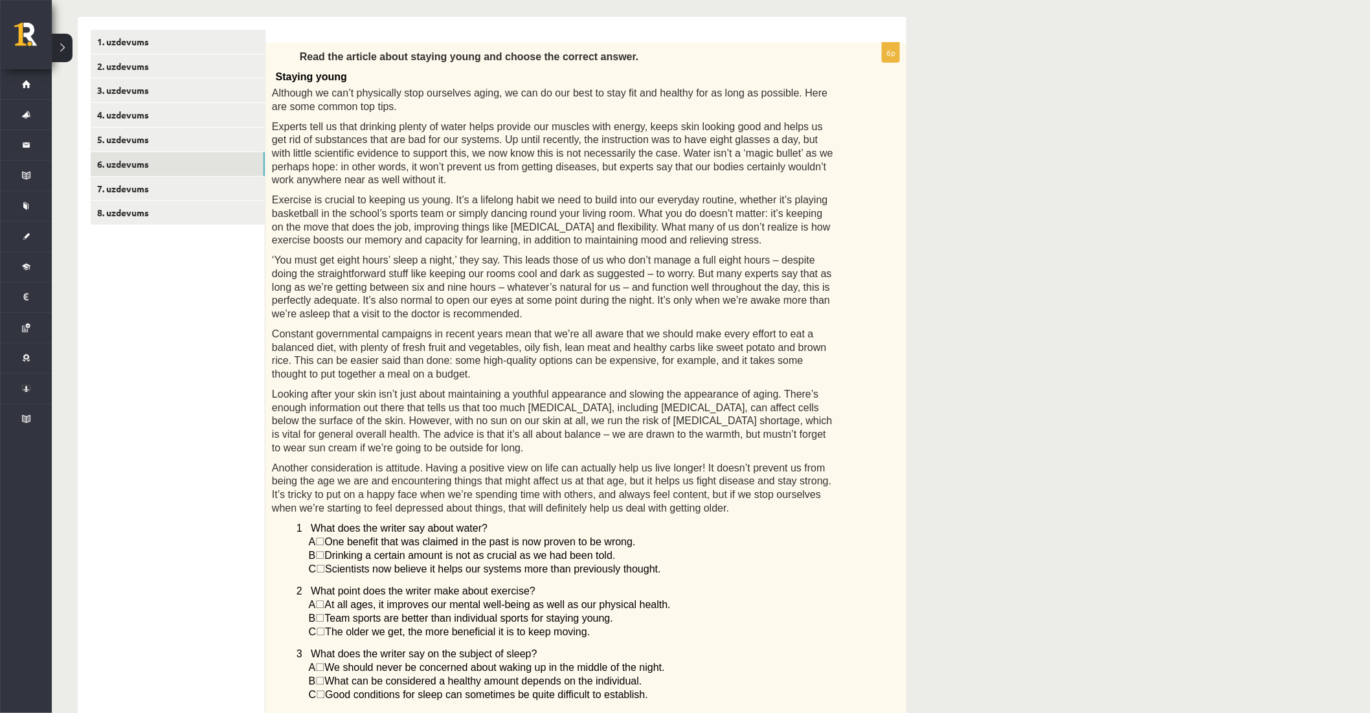
scroll to position [192, 0]
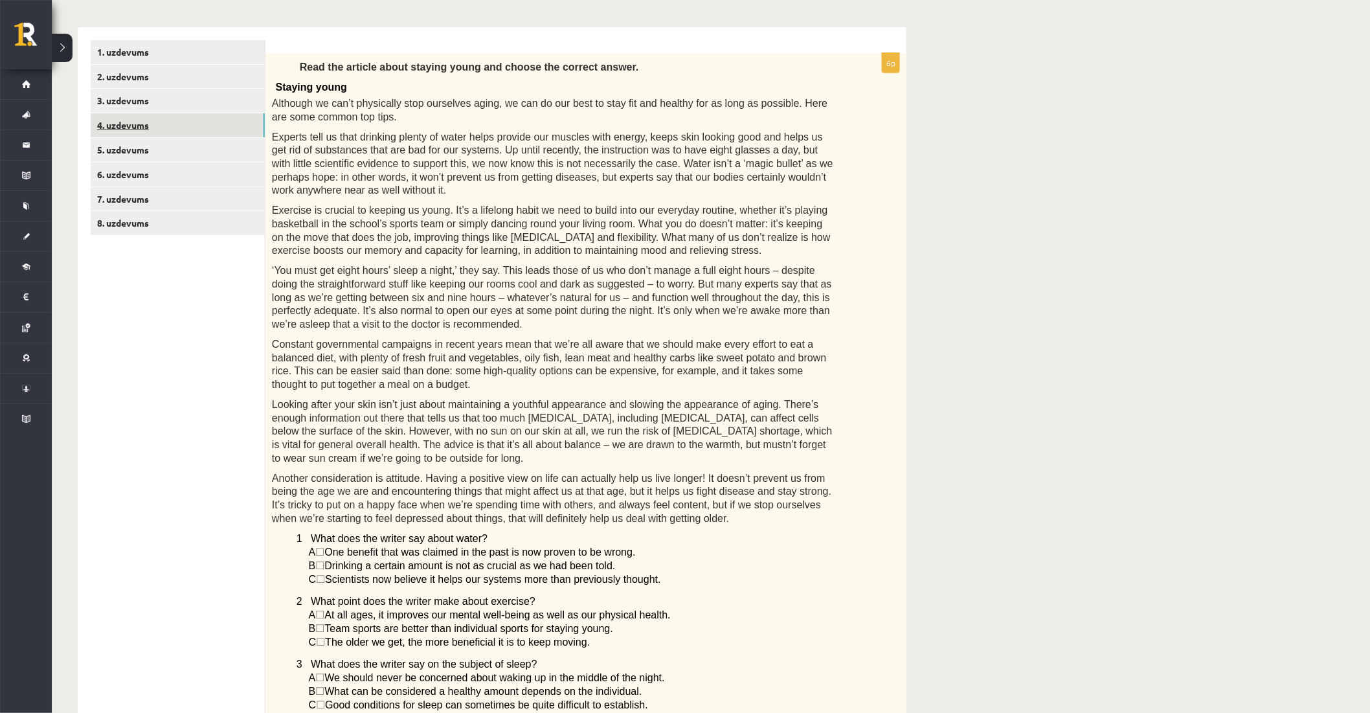
click at [125, 127] on link "4. uzdevums" at bounding box center [178, 125] width 174 height 24
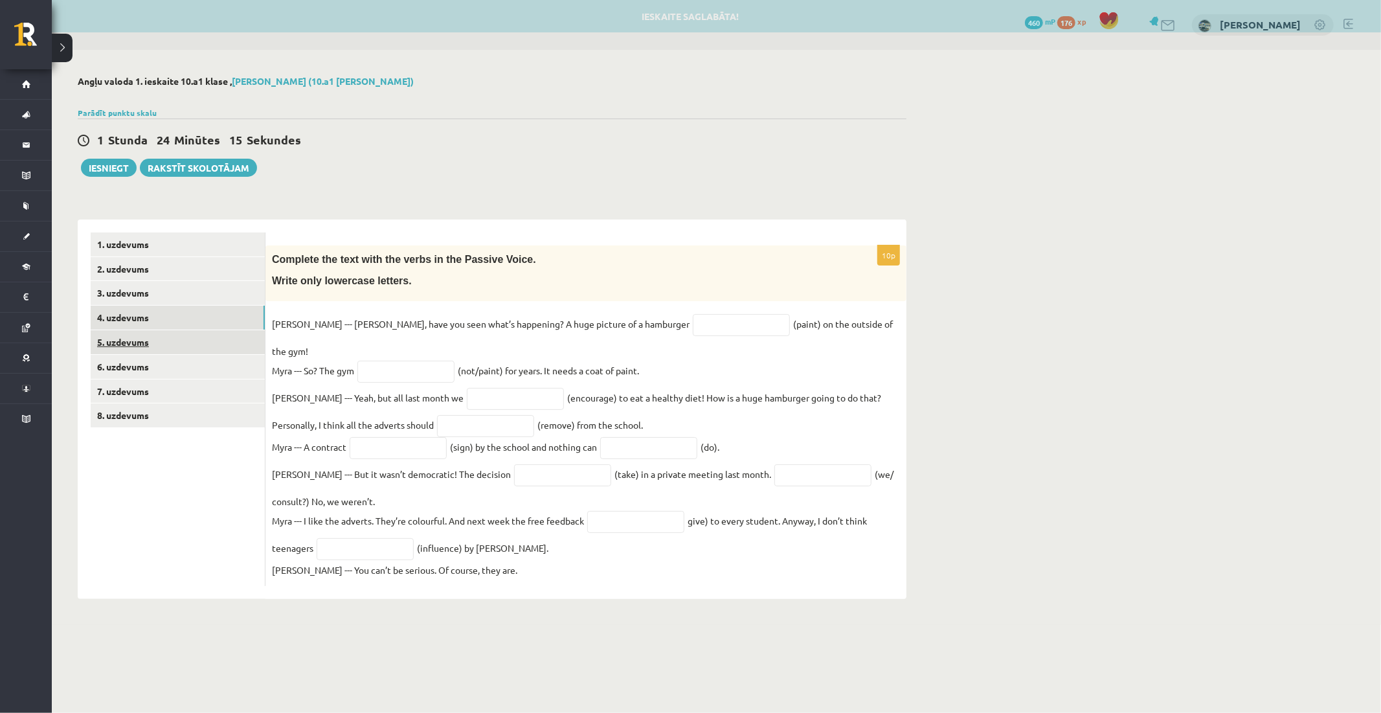
click at [143, 348] on link "5. uzdevums" at bounding box center [178, 342] width 174 height 24
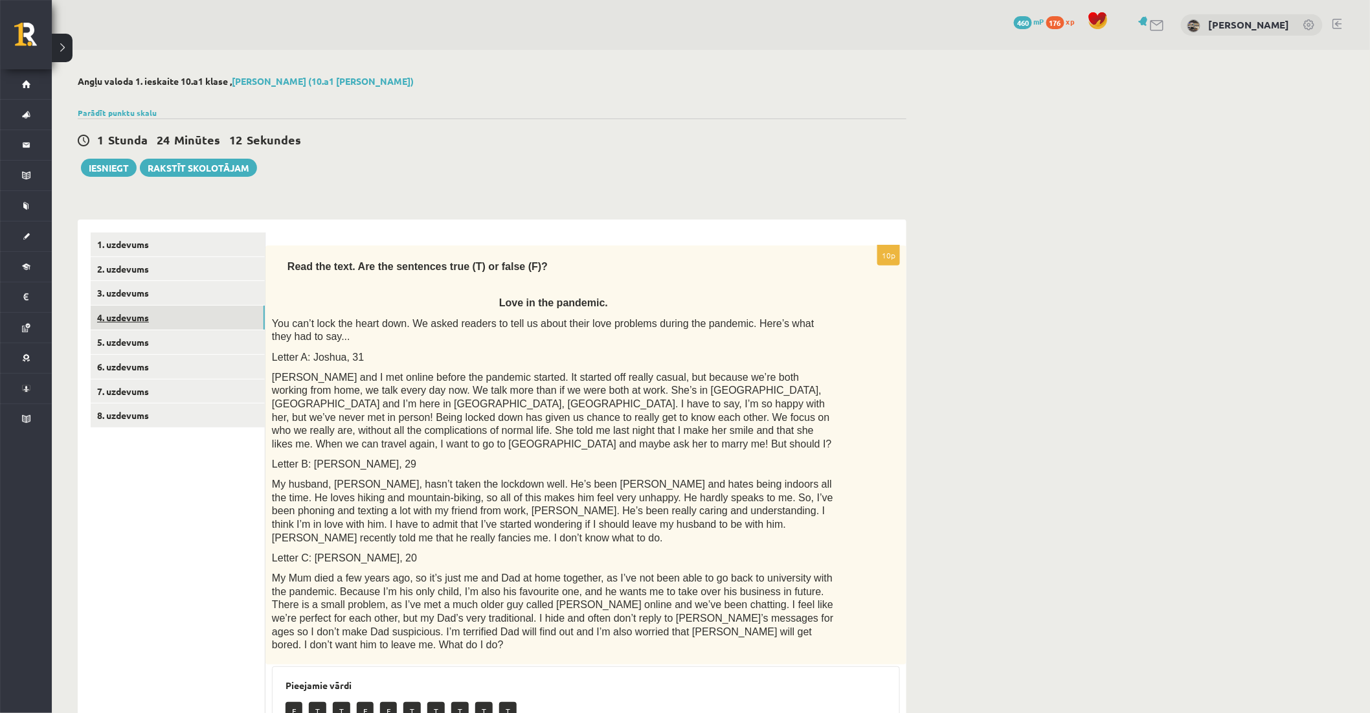
click at [144, 322] on link "4. uzdevums" at bounding box center [178, 318] width 174 height 24
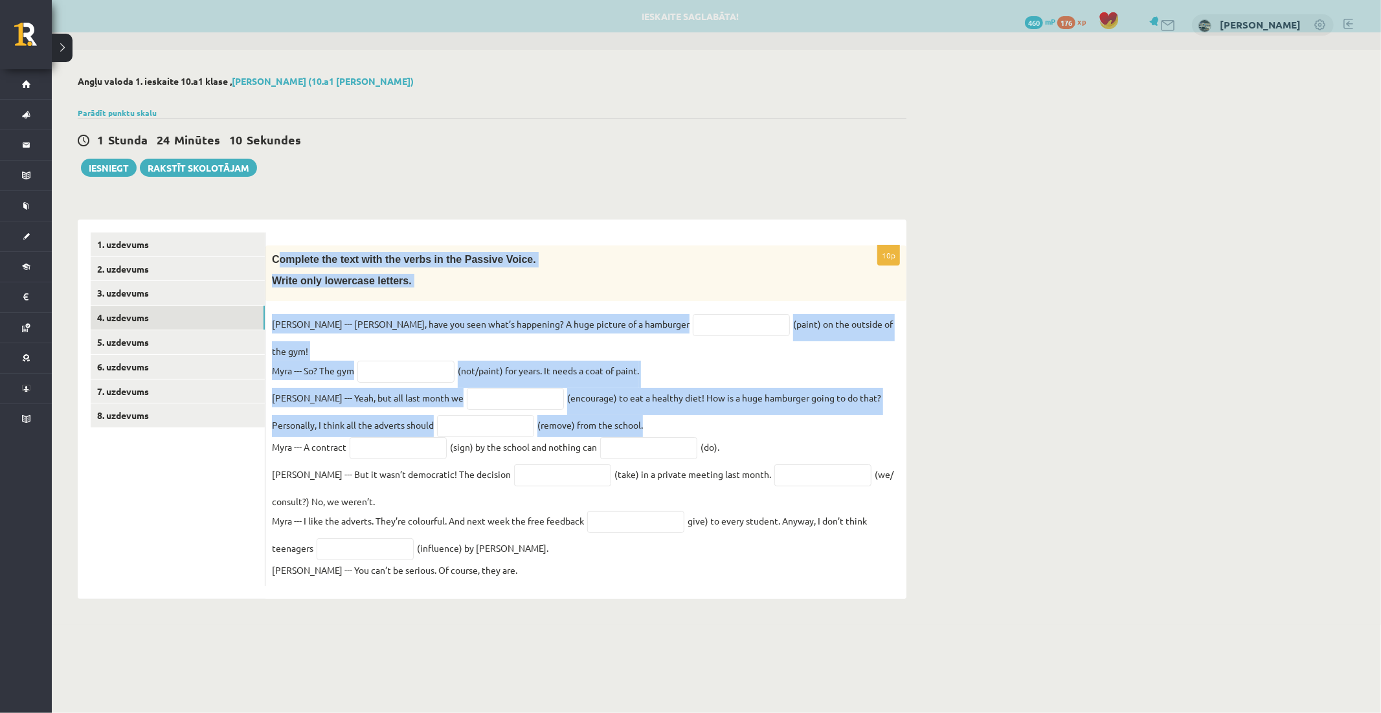
drag, startPoint x: 280, startPoint y: 256, endPoint x: 537, endPoint y: 356, distance: 276.3
click at [761, 406] on div "10p Complete the text with the verbs in the Passive Voice. Write only lowercase…" at bounding box center [585, 415] width 641 height 341
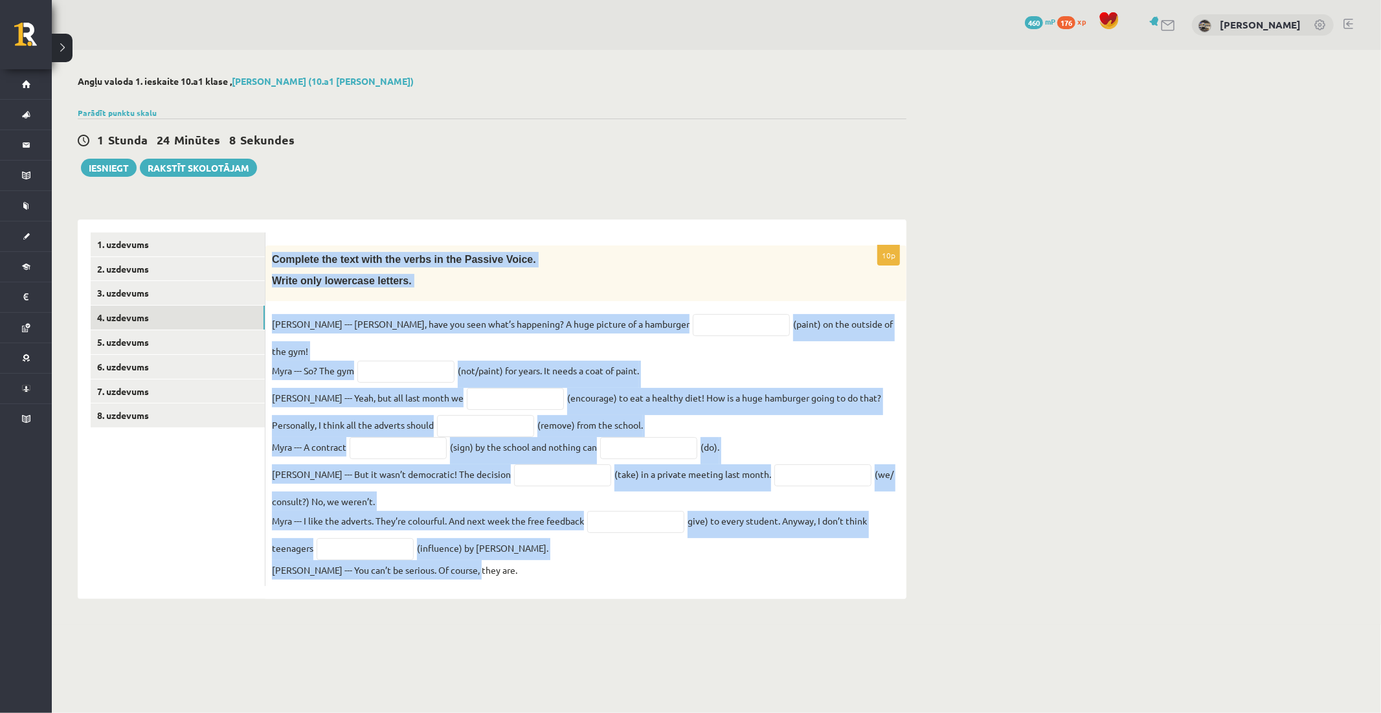
drag, startPoint x: 273, startPoint y: 254, endPoint x: 655, endPoint y: 566, distance: 492.8
click at [655, 566] on div "10p Complete the text with the verbs in the Passive Voice. Write only lowercase…" at bounding box center [585, 415] width 641 height 341
copy div "Complete the text with the verbs in the Passive Voice. Write only lowercase let…"
click at [693, 328] on input "text" at bounding box center [741, 325] width 97 height 22
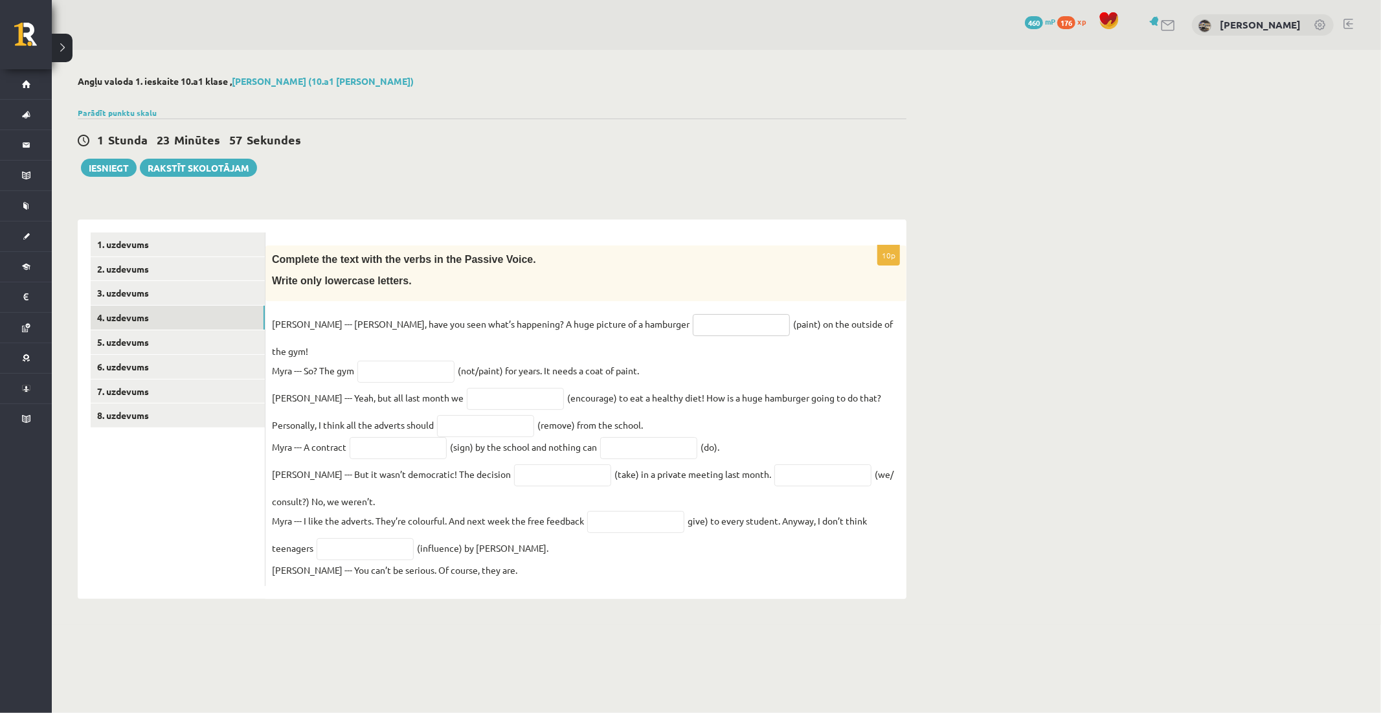
paste input "*******"
type input "*******"
click at [363, 361] on input "text" at bounding box center [405, 372] width 97 height 22
paste input "**********"
type input "**********"
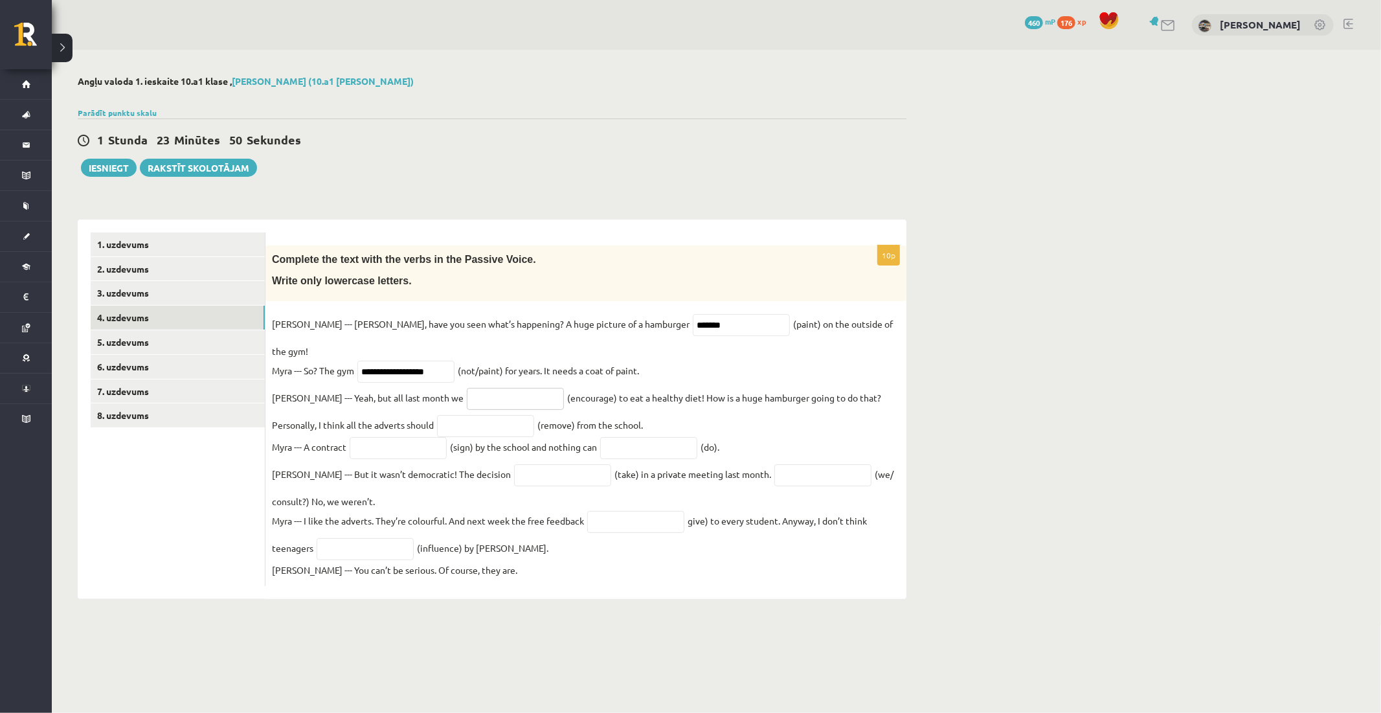
click at [467, 388] on input "text" at bounding box center [515, 399] width 97 height 22
paste input "**********"
type input "**********"
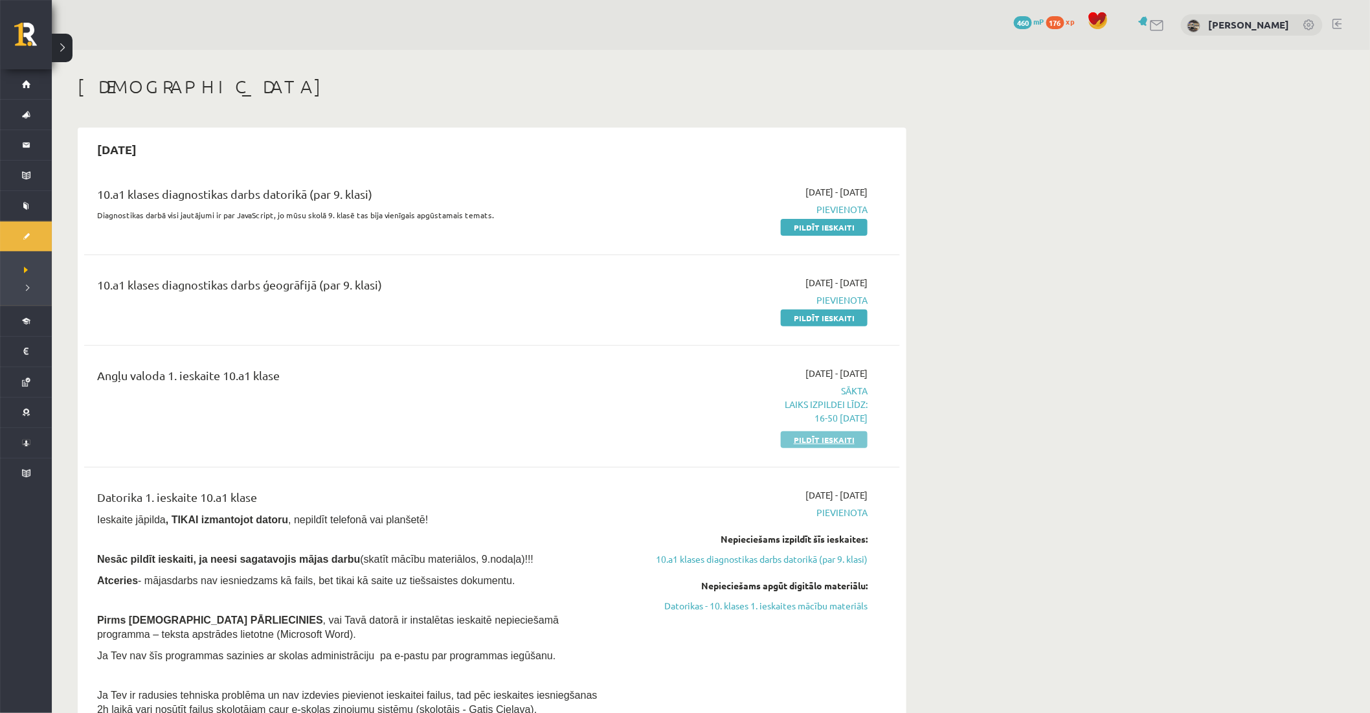
click at [805, 436] on link "Pildīt ieskaiti" at bounding box center [824, 439] width 87 height 17
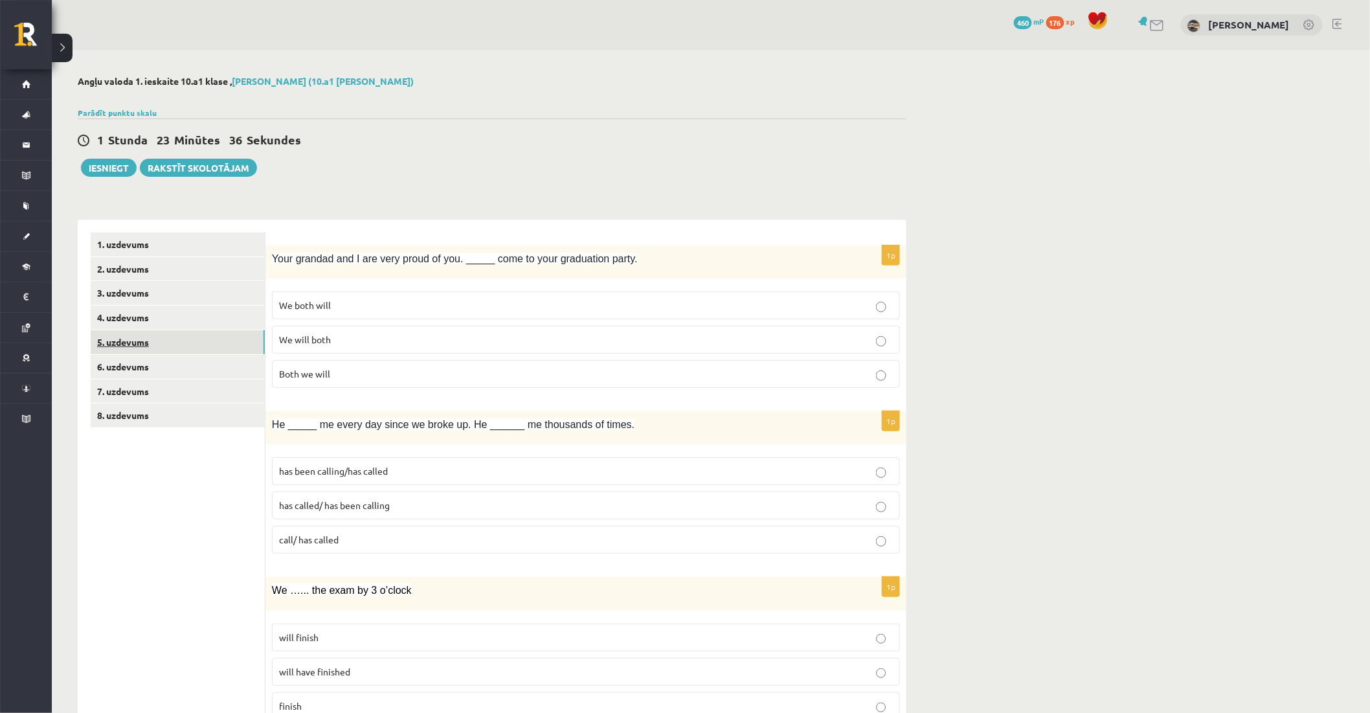
click at [150, 353] on link "5. uzdevums" at bounding box center [178, 342] width 174 height 24
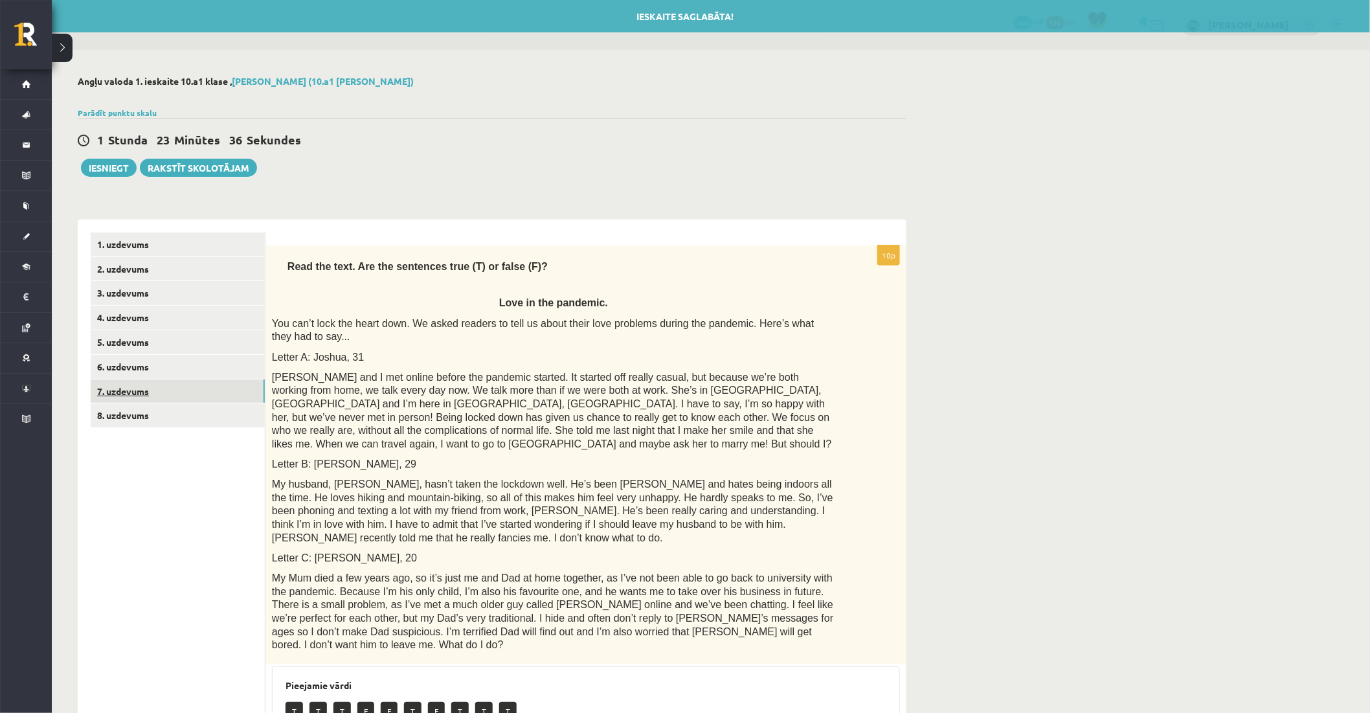
click at [152, 383] on link "7. uzdevums" at bounding box center [178, 391] width 174 height 24
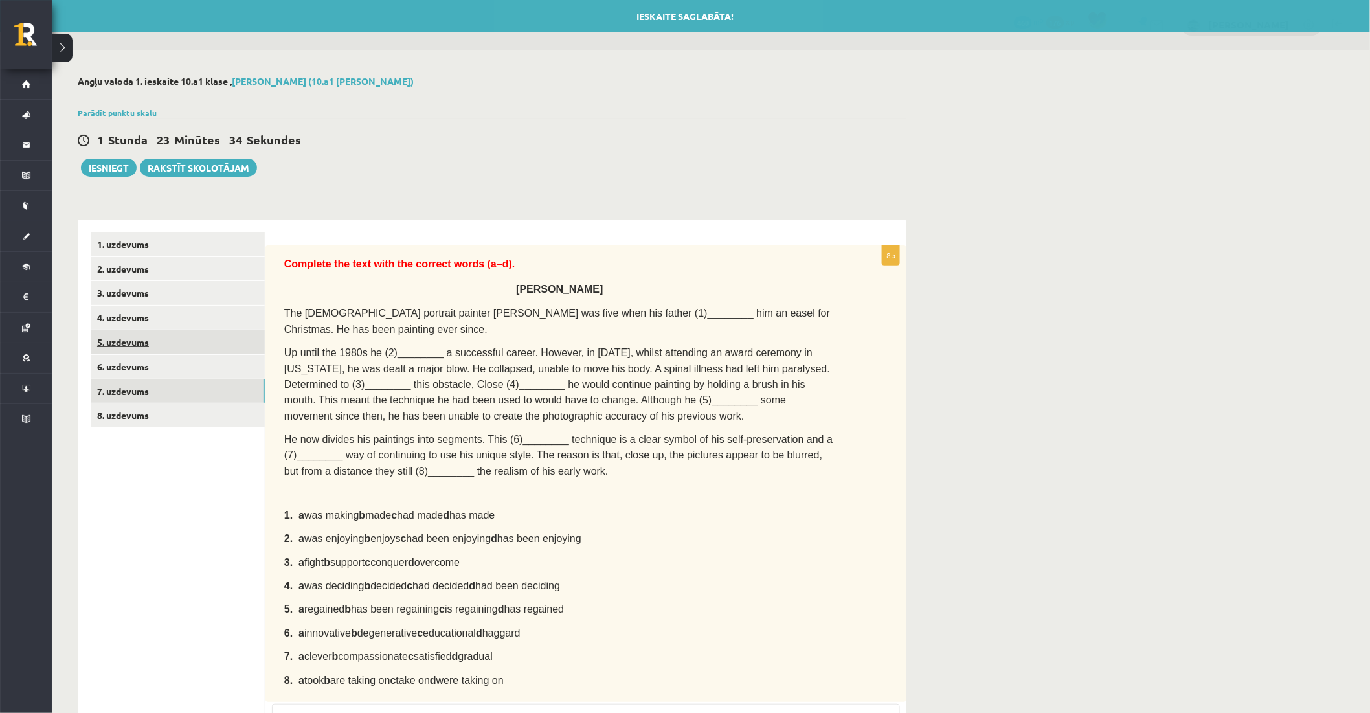
click at [144, 337] on link "5. uzdevums" at bounding box center [178, 342] width 174 height 24
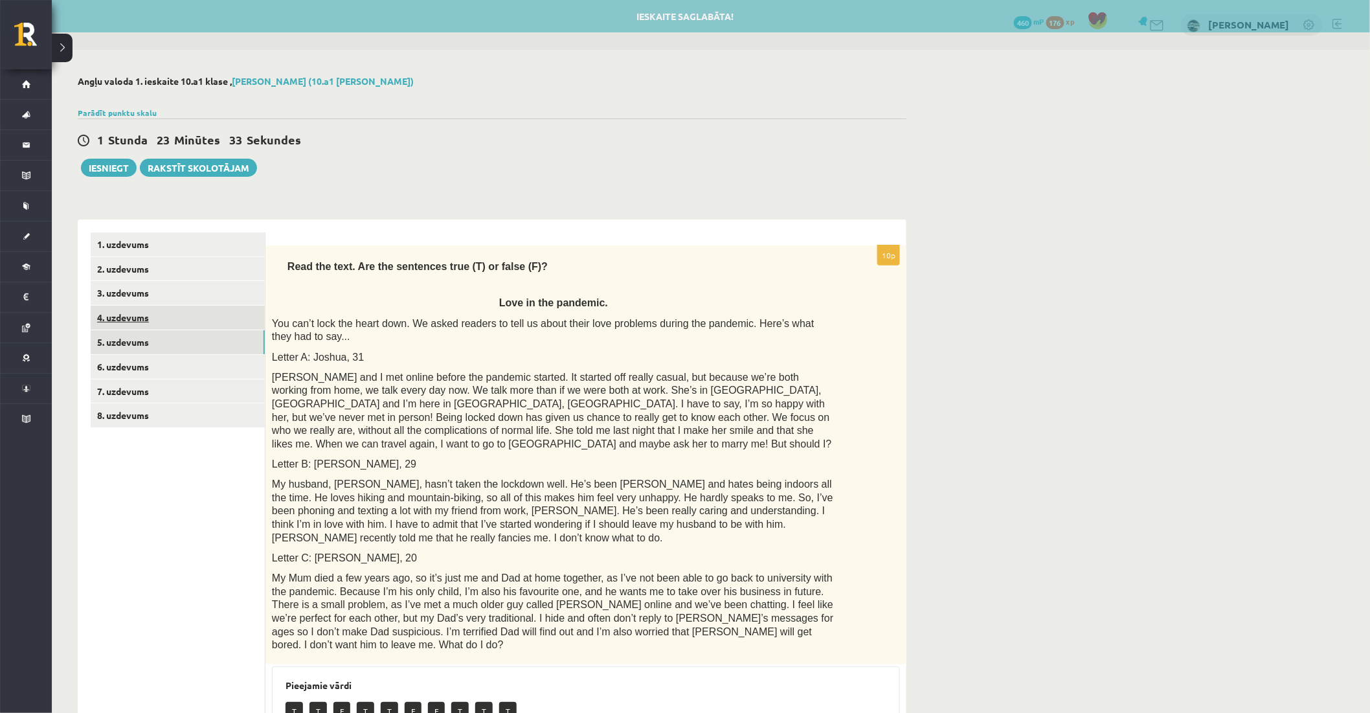
click at [136, 321] on link "4. uzdevums" at bounding box center [178, 318] width 174 height 24
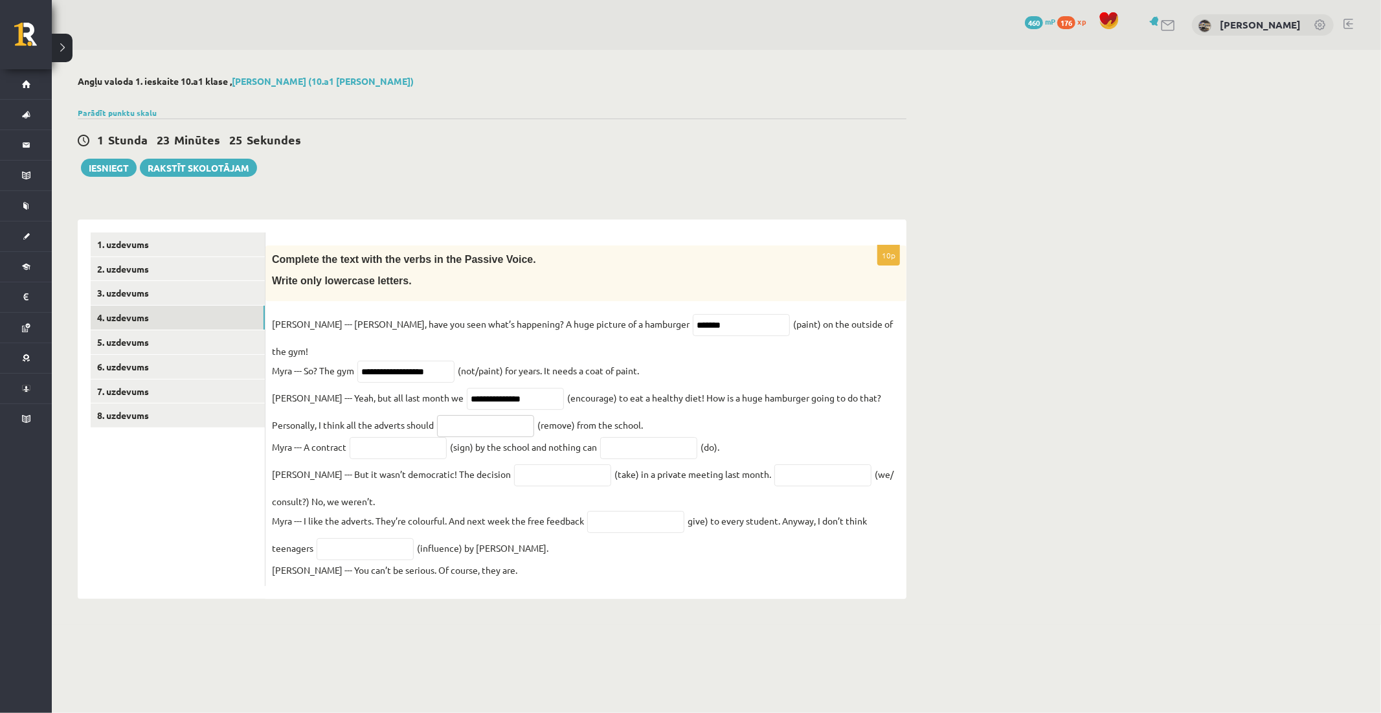
click at [437, 415] on input "text" at bounding box center [485, 426] width 97 height 22
paste input "**********"
type input "**********"
click at [380, 440] on input "text" at bounding box center [398, 448] width 97 height 22
paste input "**********"
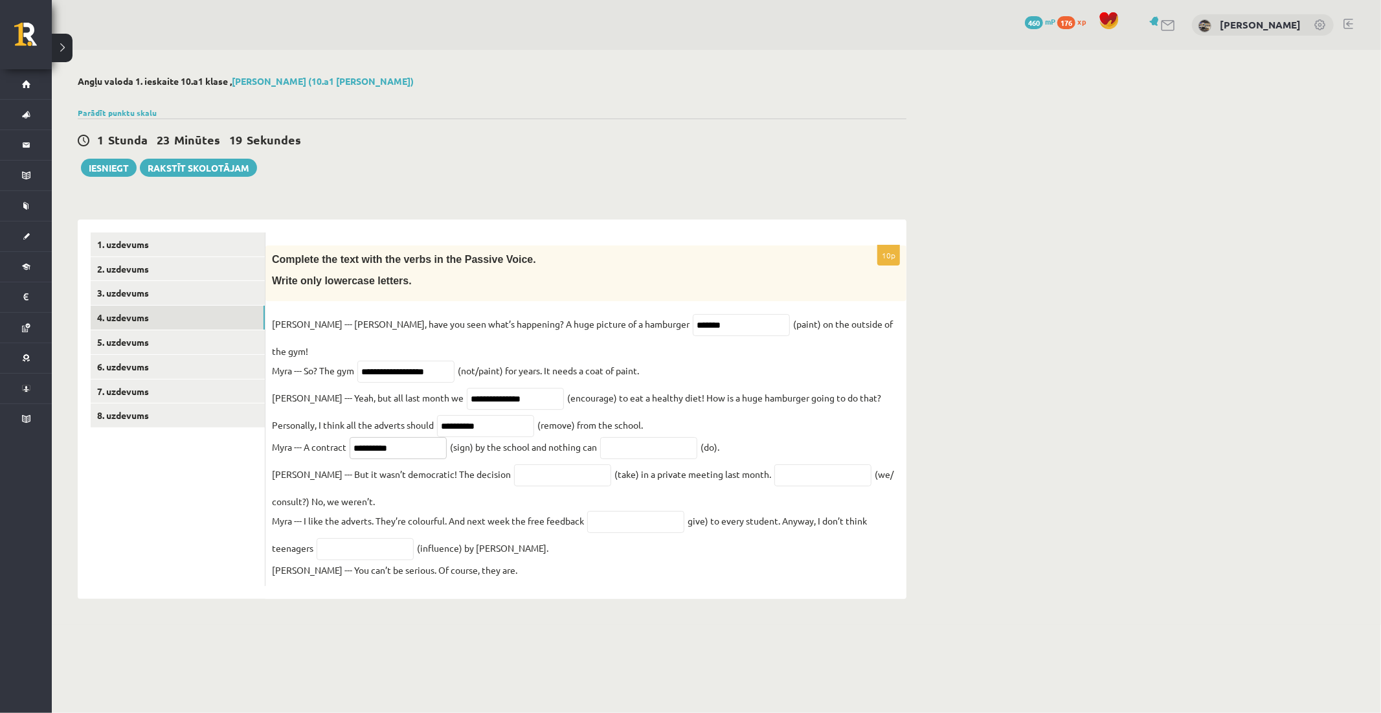
type input "**********"
click at [636, 438] on input "text" at bounding box center [648, 448] width 97 height 22
paste input "*******"
type input "*******"
click at [514, 466] on input "text" at bounding box center [562, 475] width 97 height 22
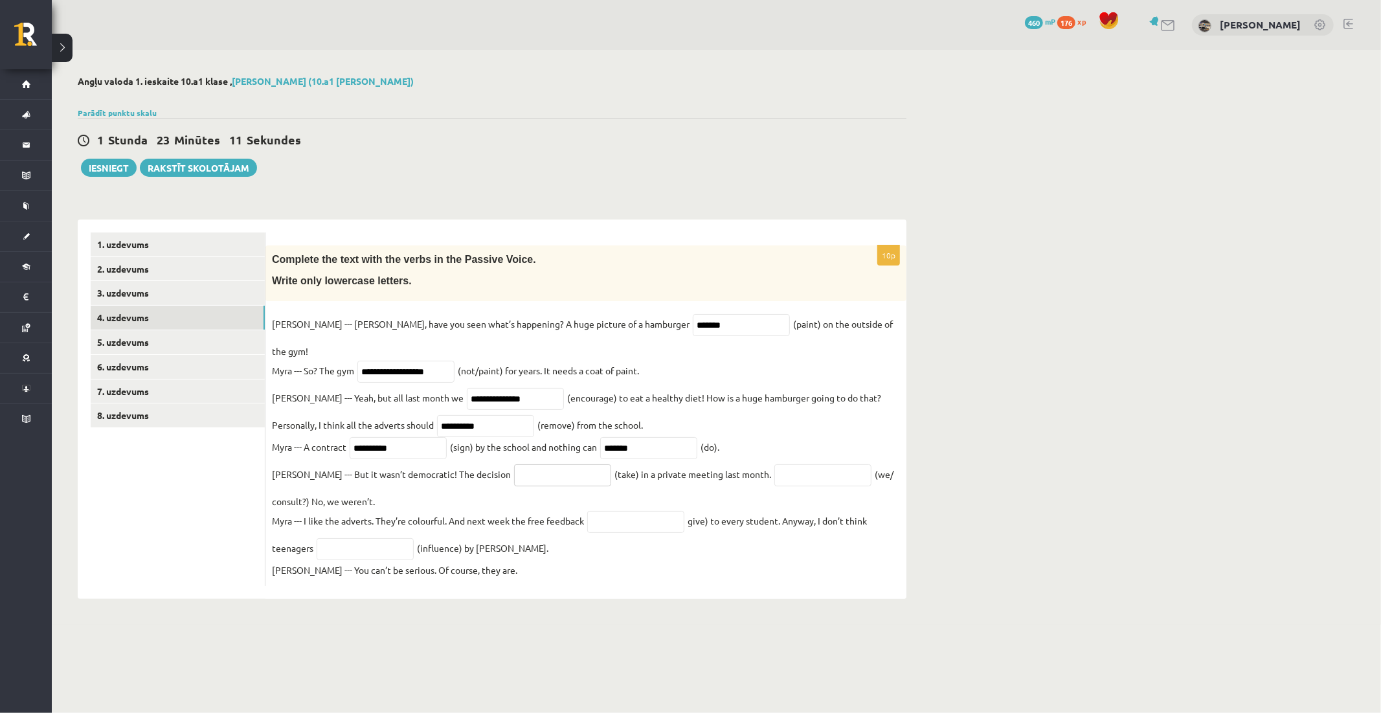
paste input "*********"
type input "*********"
drag, startPoint x: 749, startPoint y: 453, endPoint x: 750, endPoint y: 460, distance: 7.2
click at [774, 464] on input "text" at bounding box center [822, 475] width 97 height 22
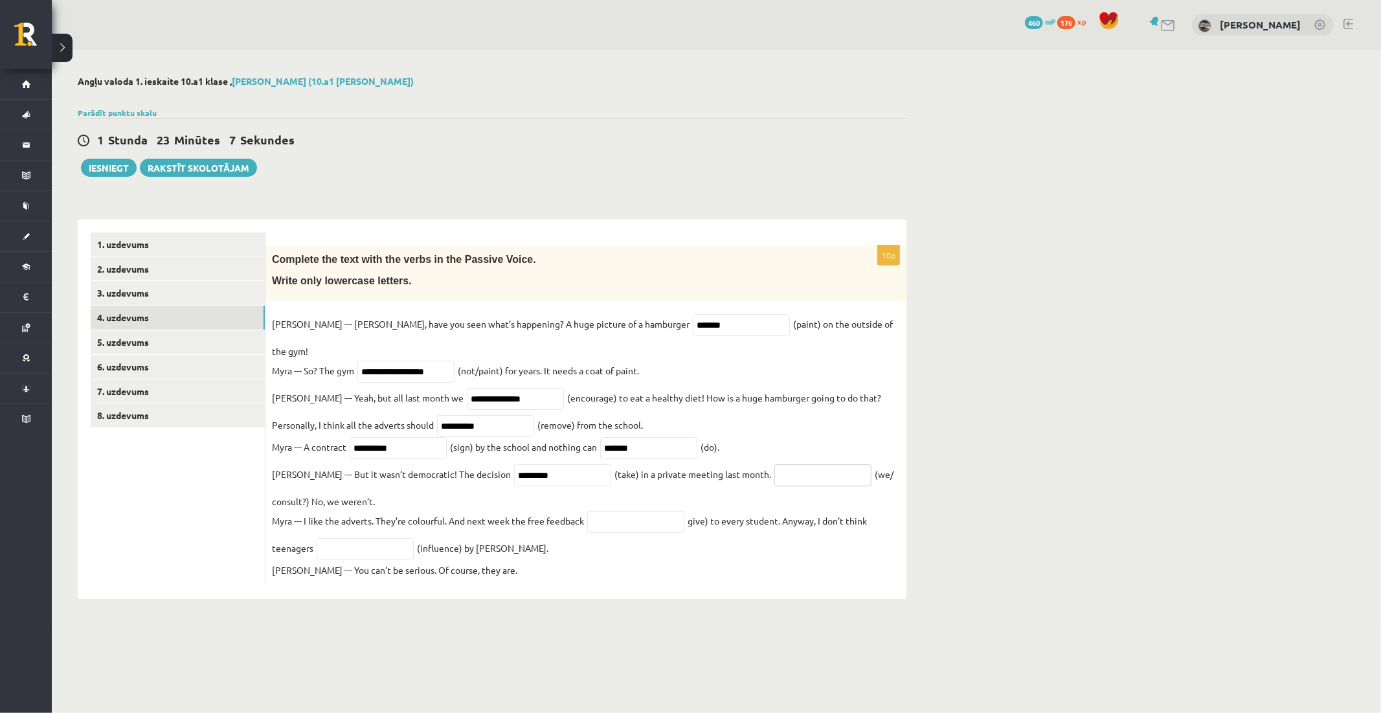
paste input "**********"
type input "**********"
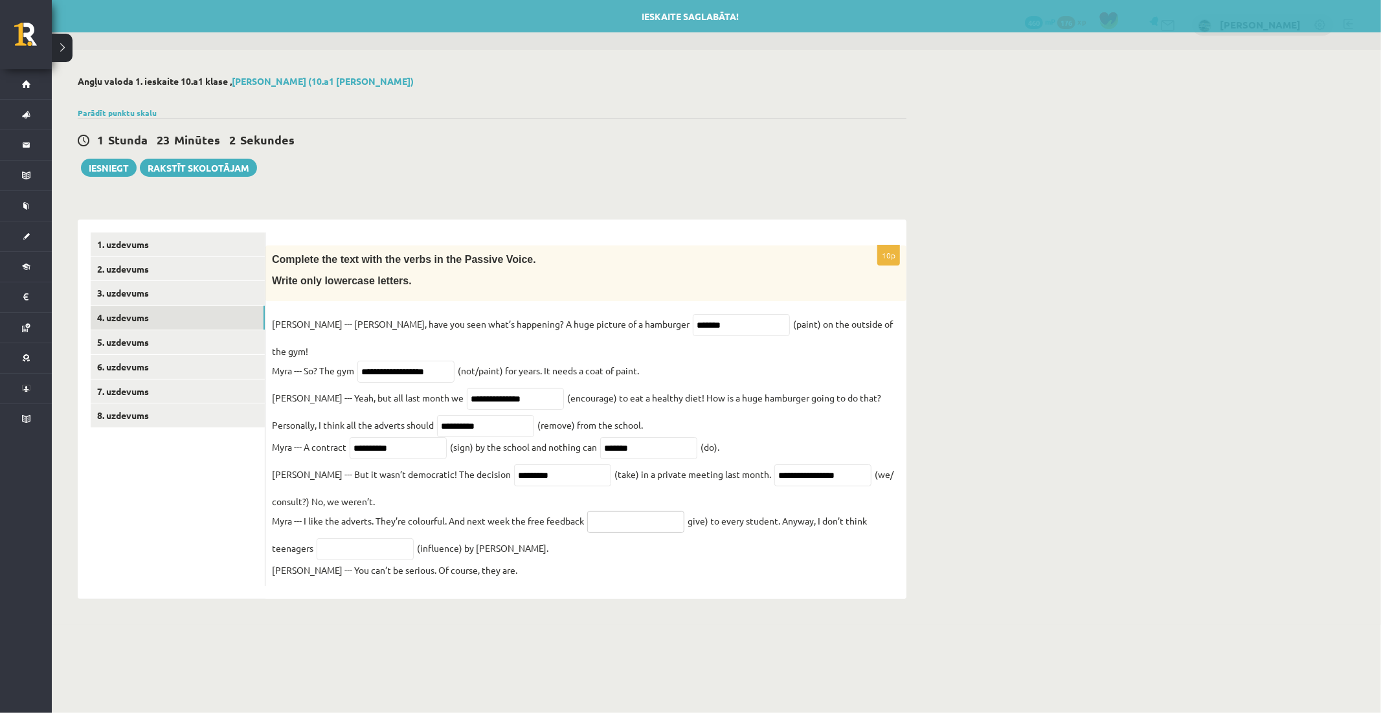
click at [627, 511] on input "text" at bounding box center [635, 522] width 97 height 22
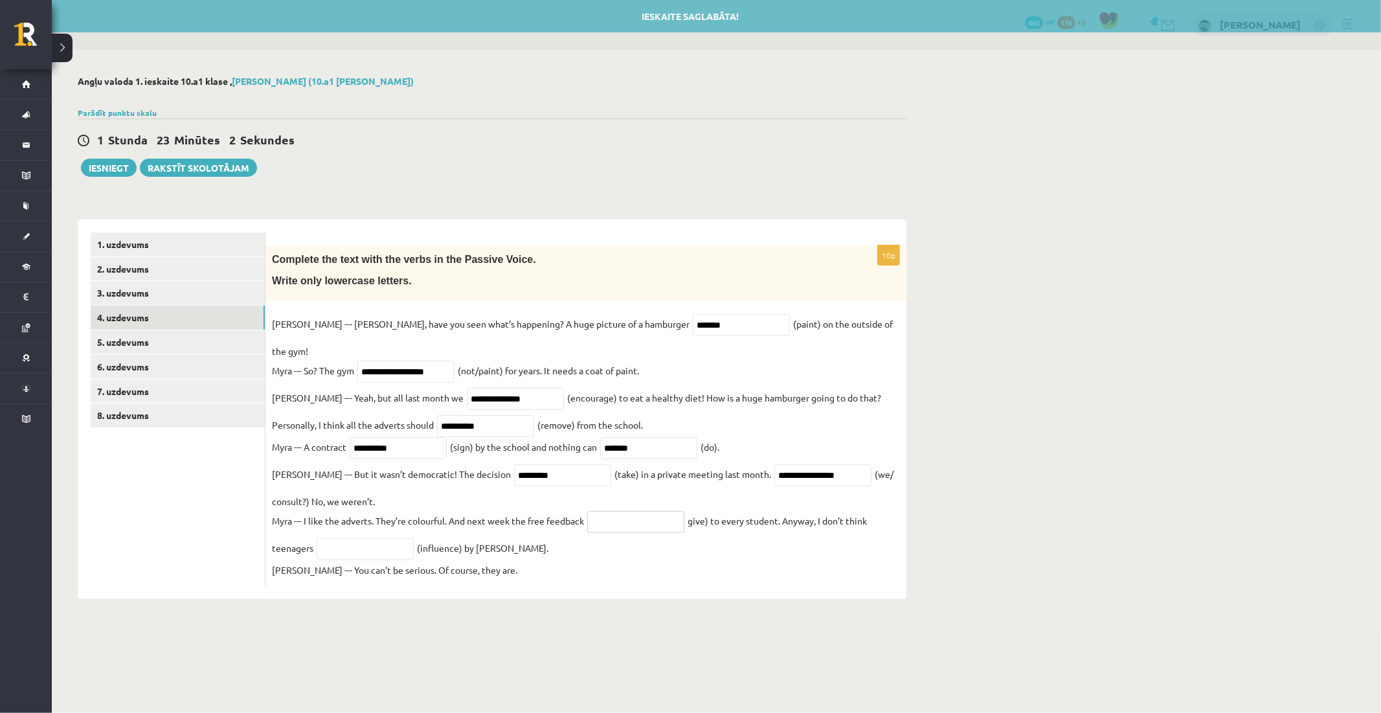
paste input "**********"
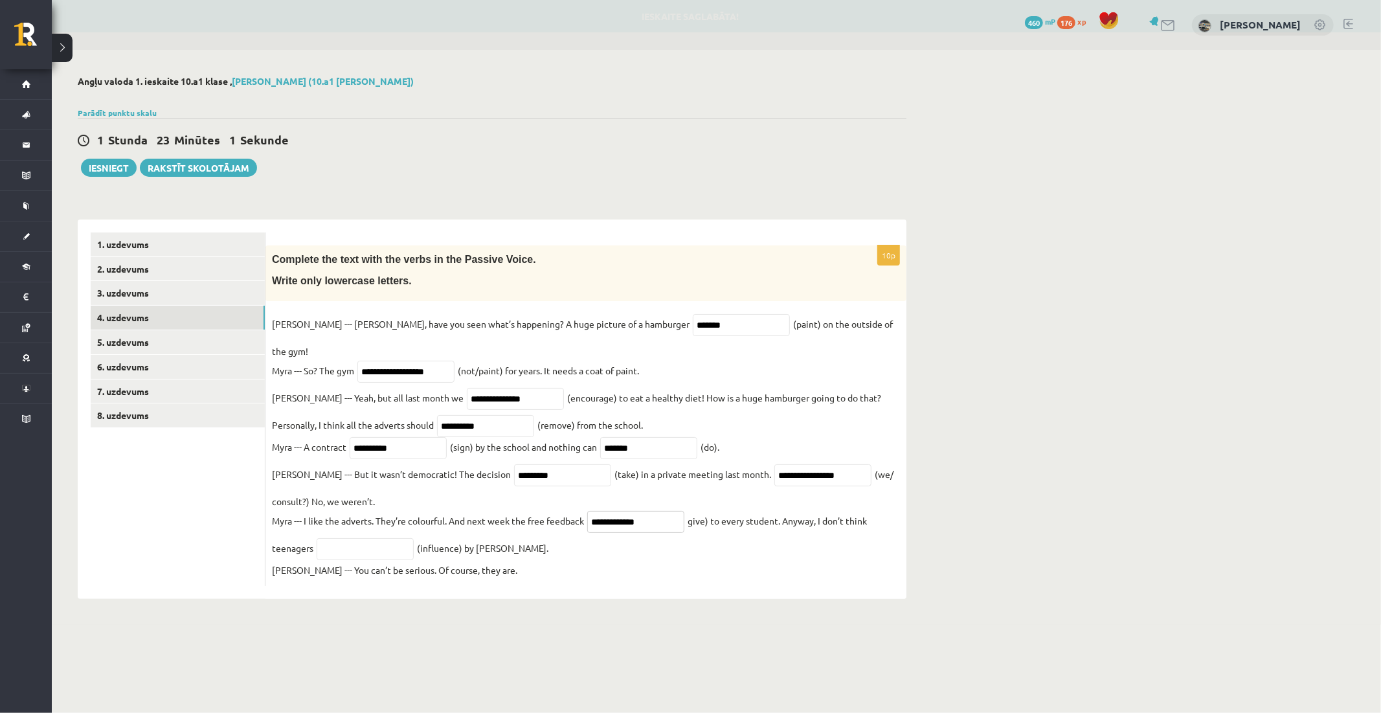
type input "**********"
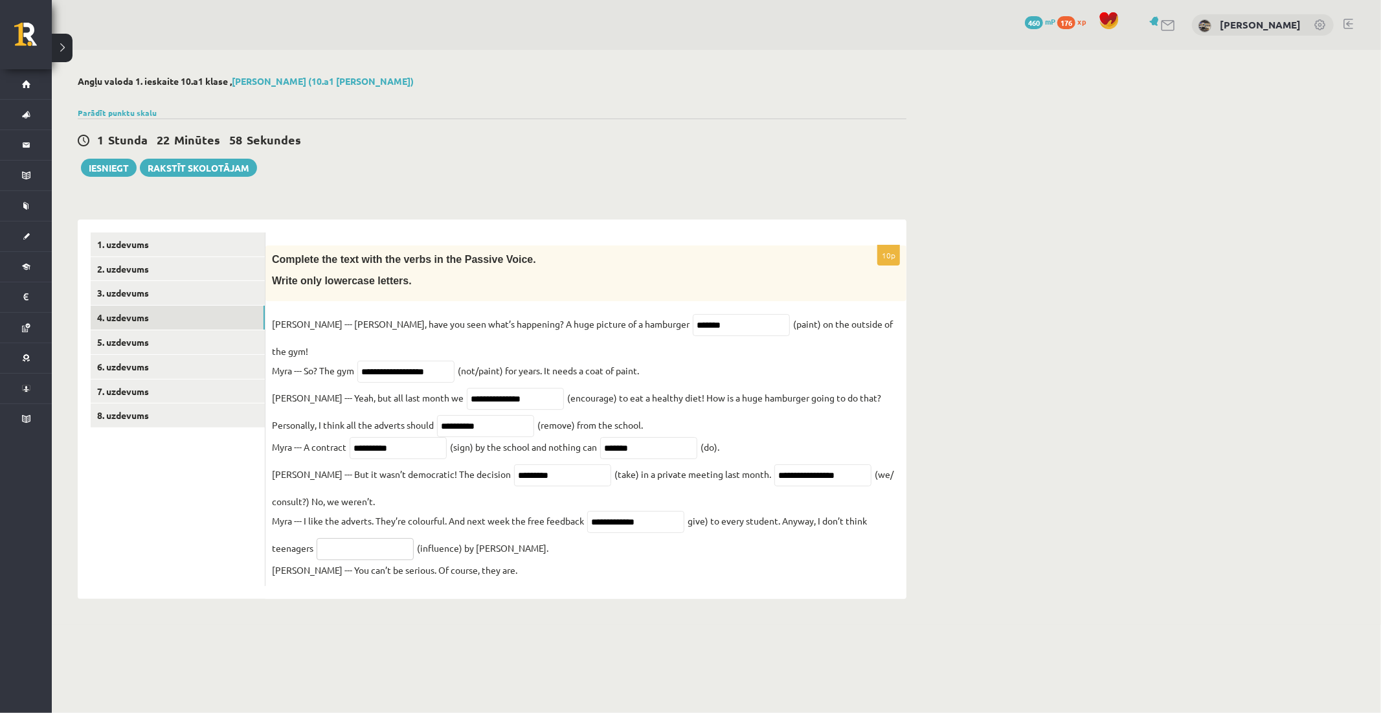
click at [350, 538] on input "text" at bounding box center [365, 549] width 97 height 22
paste input "**********"
type input "**********"
click at [124, 294] on link "3. uzdevums" at bounding box center [178, 293] width 174 height 24
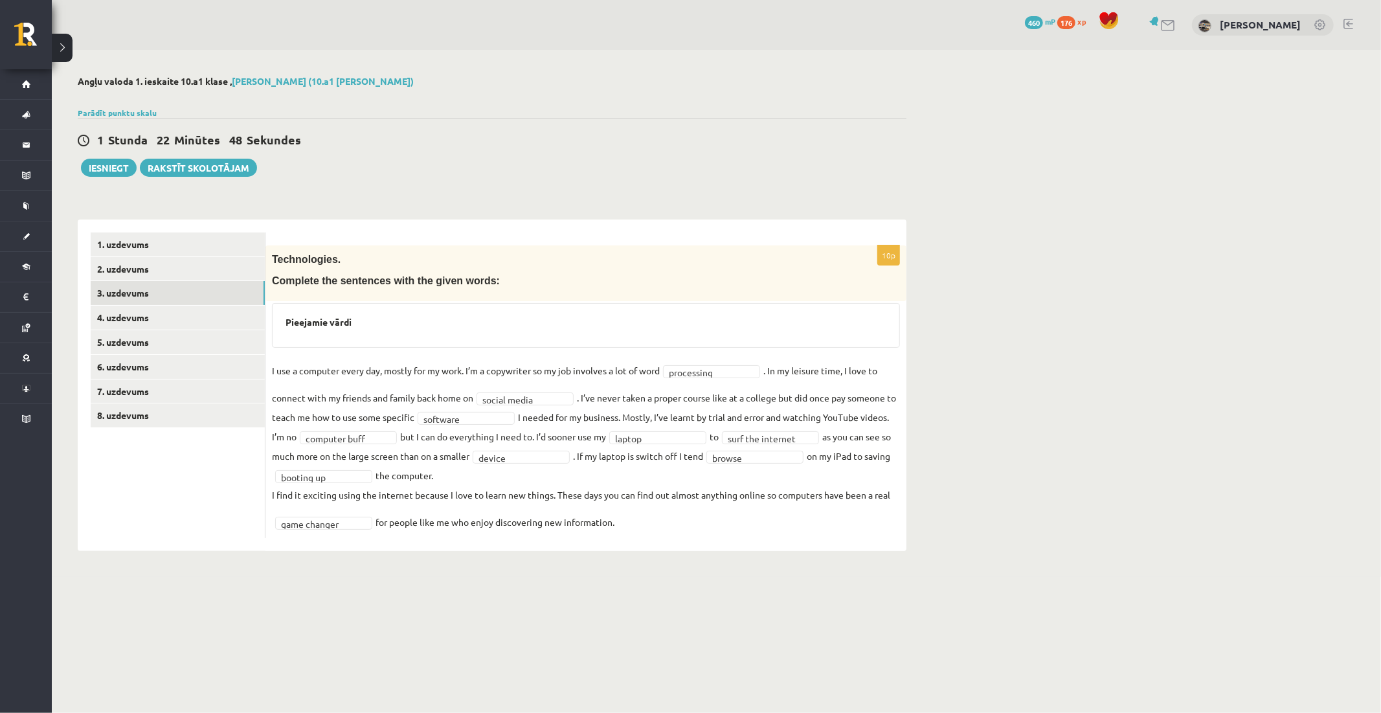
drag, startPoint x: 273, startPoint y: 256, endPoint x: 881, endPoint y: 516, distance: 660.5
click at [888, 522] on div "**********" at bounding box center [585, 391] width 641 height 293
click at [341, 575] on div "Angļu valoda 1. ieskaite 10.a1 klase , Toms Jakseboga (10.a1 klase) Parādīt pun…" at bounding box center [492, 313] width 881 height 527
click at [356, 368] on p "I use a computer every day, mostly for my work. I’m a copywriter so my job invo…" at bounding box center [466, 370] width 388 height 19
click at [335, 341] on div "Pieejamie vārdi" at bounding box center [586, 325] width 628 height 45
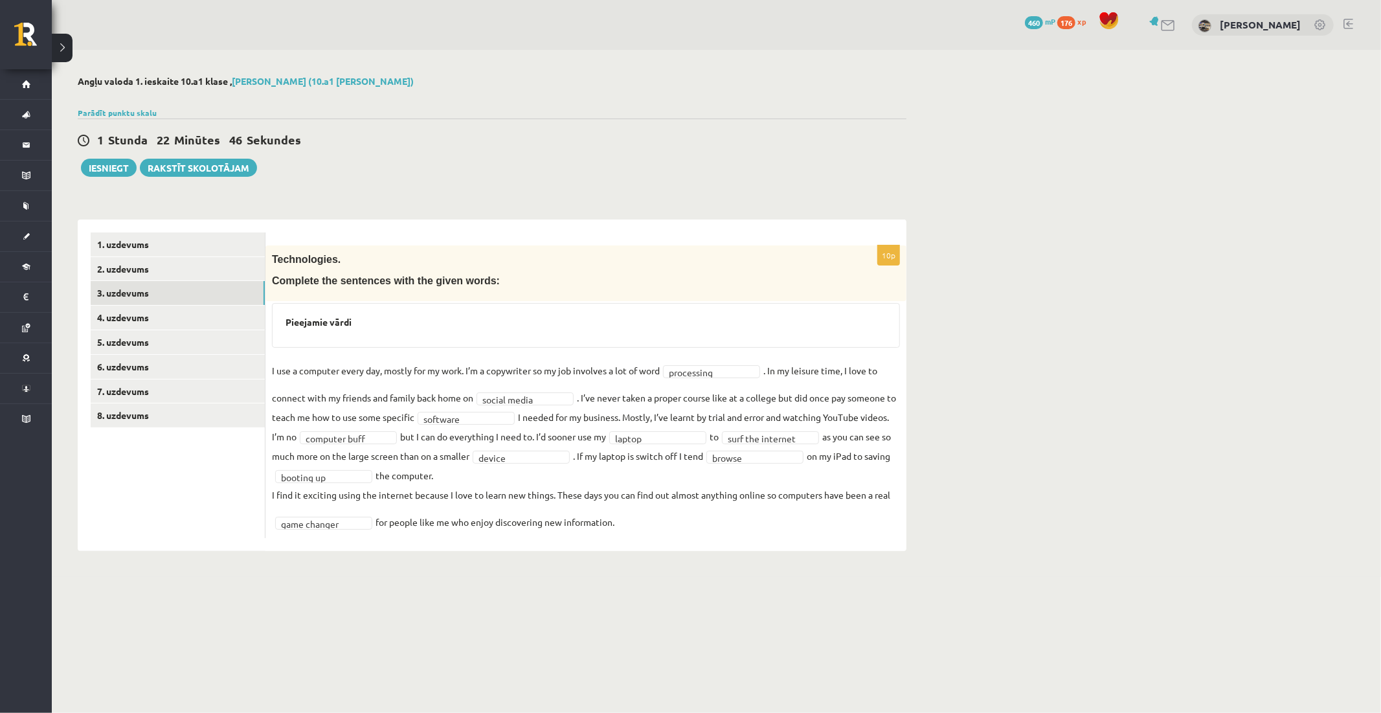
click at [311, 322] on h3 "Pieejamie vārdi" at bounding box center [586, 322] width 601 height 11
click at [161, 321] on link "4. uzdevums" at bounding box center [178, 318] width 174 height 24
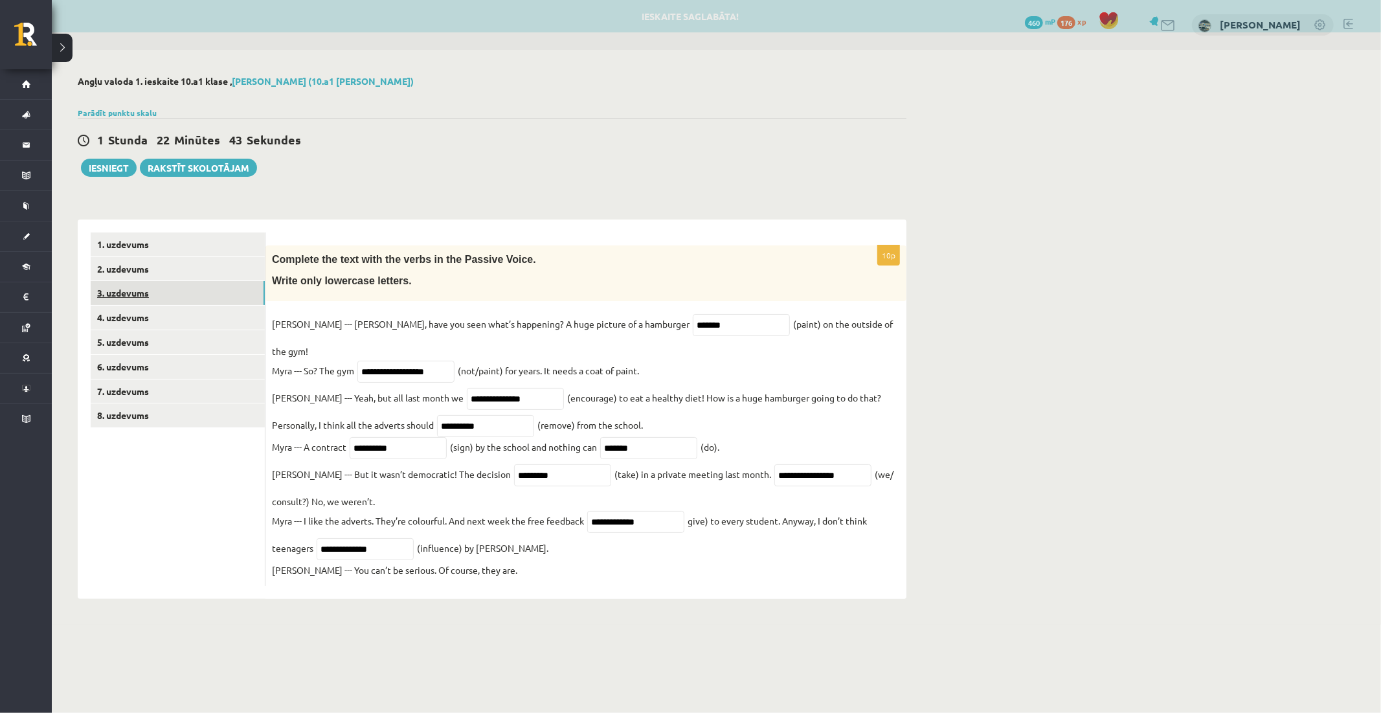
click at [167, 292] on link "3. uzdevums" at bounding box center [178, 293] width 174 height 24
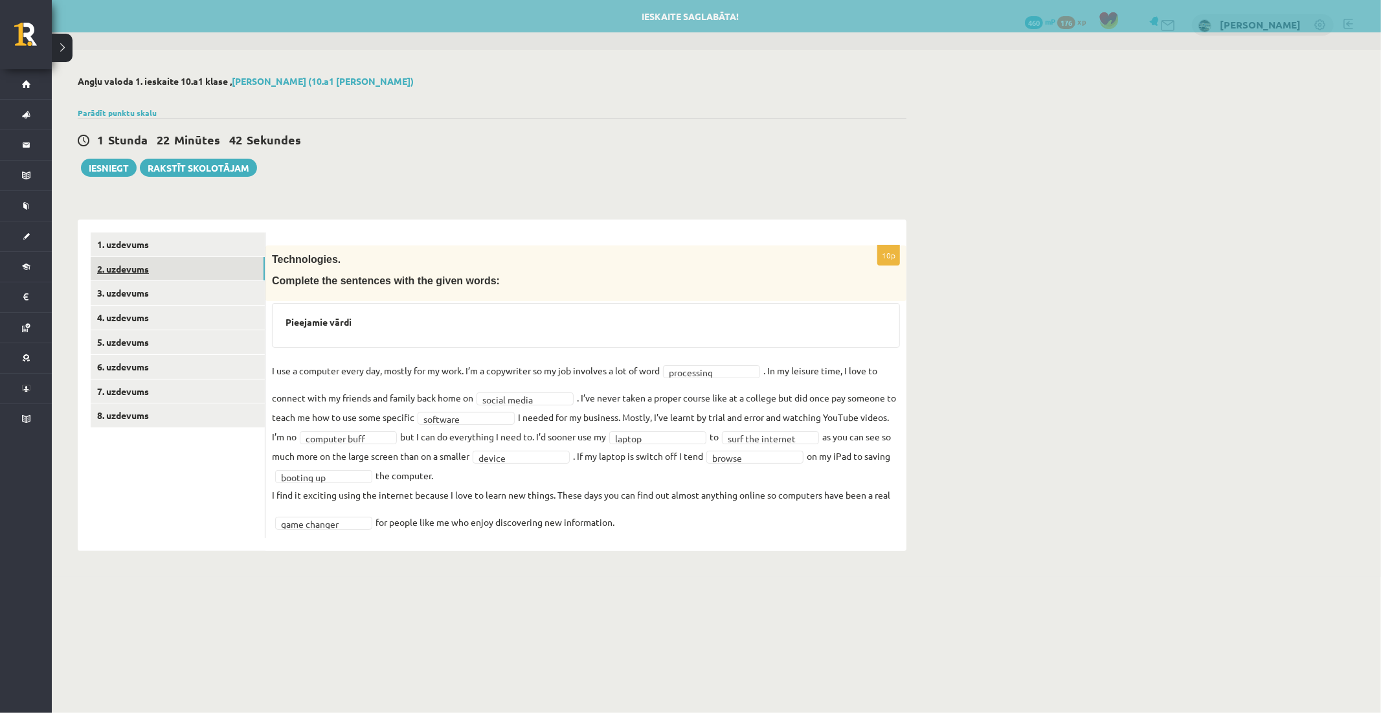
click at [163, 267] on link "2. uzdevums" at bounding box center [178, 269] width 174 height 24
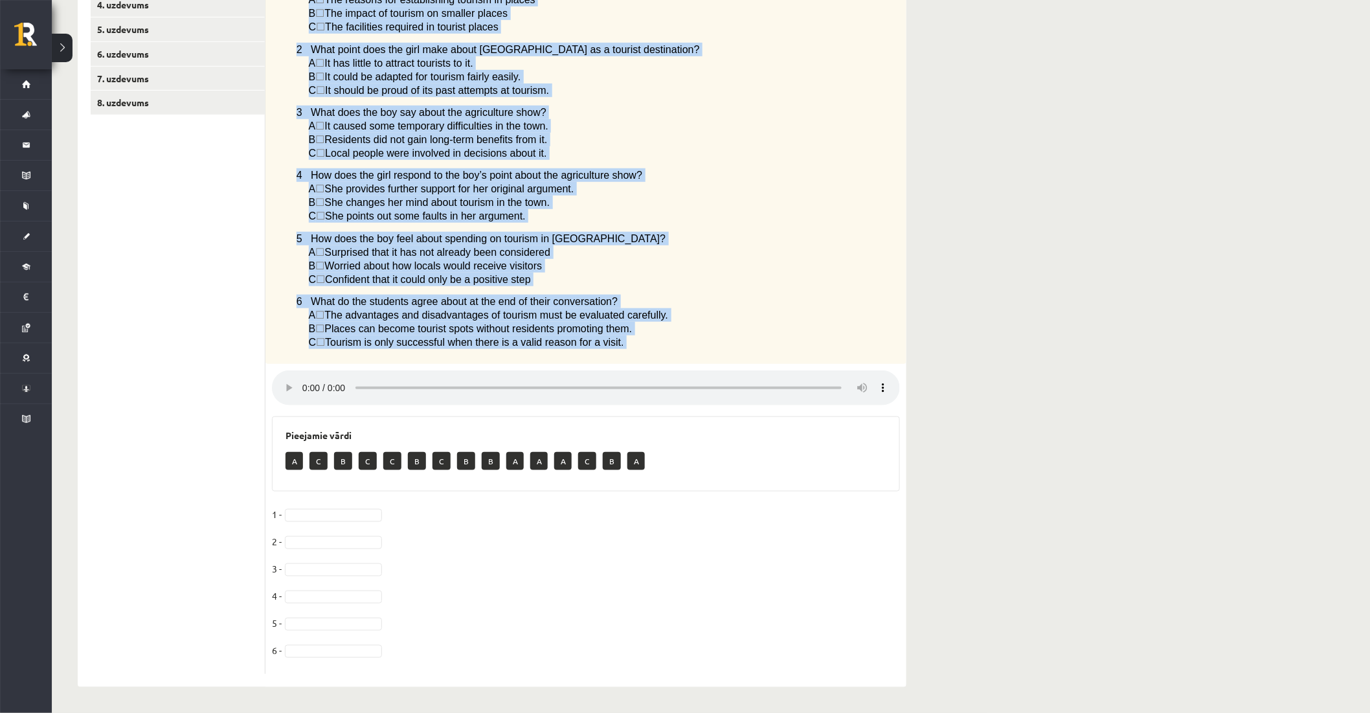
click at [670, 376] on div "6p Listen to two students discussing tourism in their town. Choose the correct …" at bounding box center [585, 303] width 641 height 741
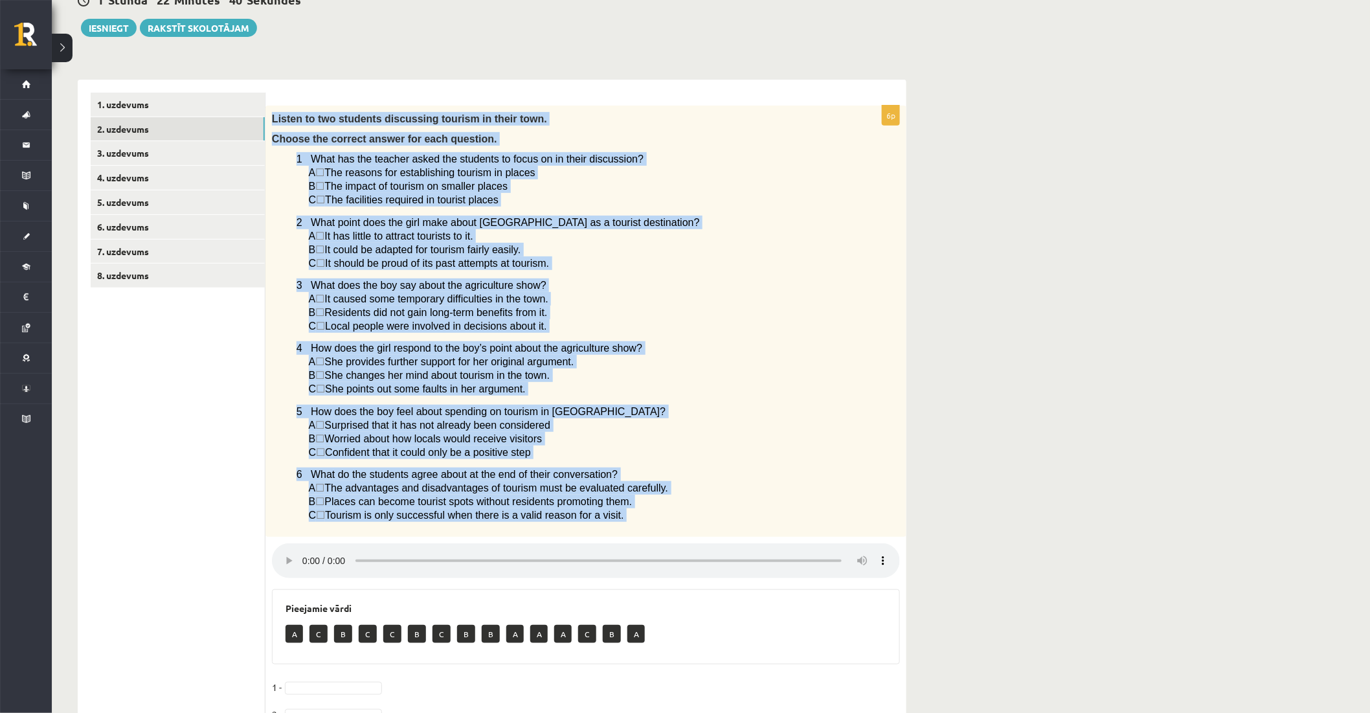
scroll to position [40, 0]
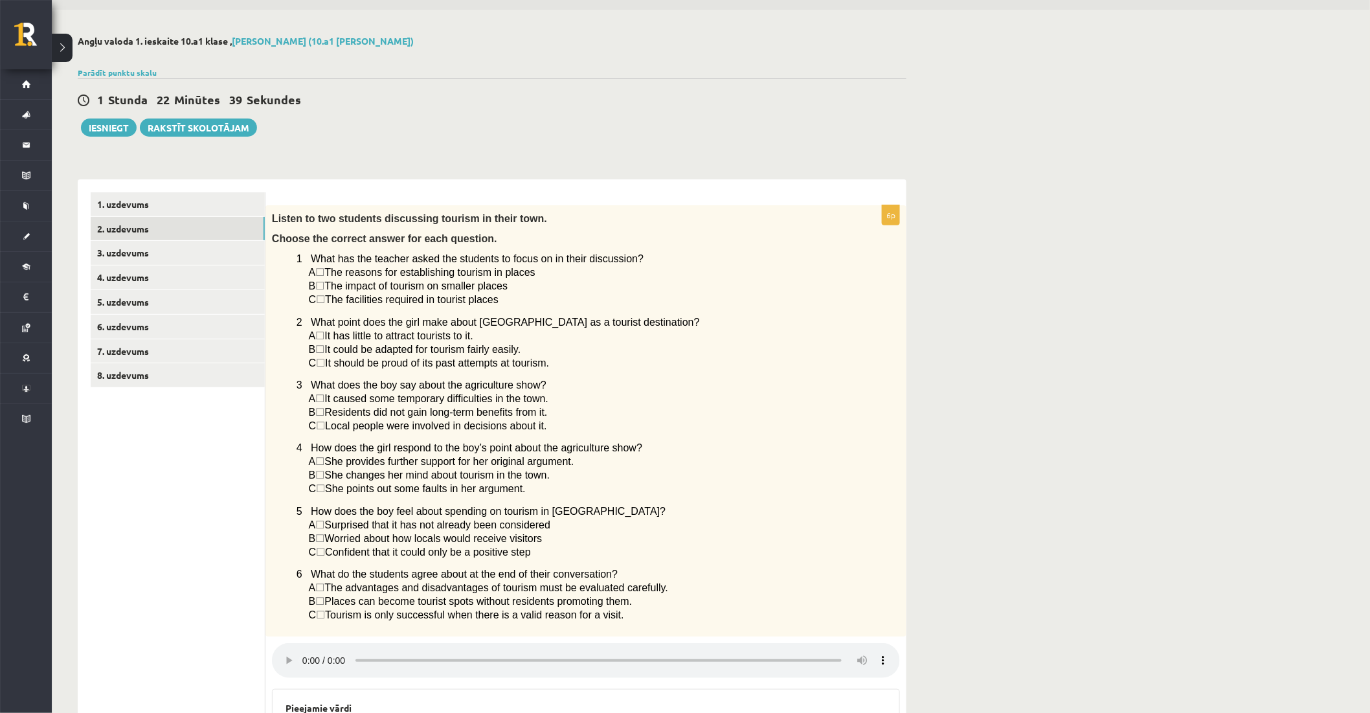
click at [190, 188] on div "1. uzdevums 2. uzdevums 3. uzdevums 4. uzdevums 5. uzdevums 6. uzdevums 7. uzde…" at bounding box center [172, 569] width 188 height 780
click at [185, 197] on link "1. uzdevums" at bounding box center [178, 204] width 174 height 24
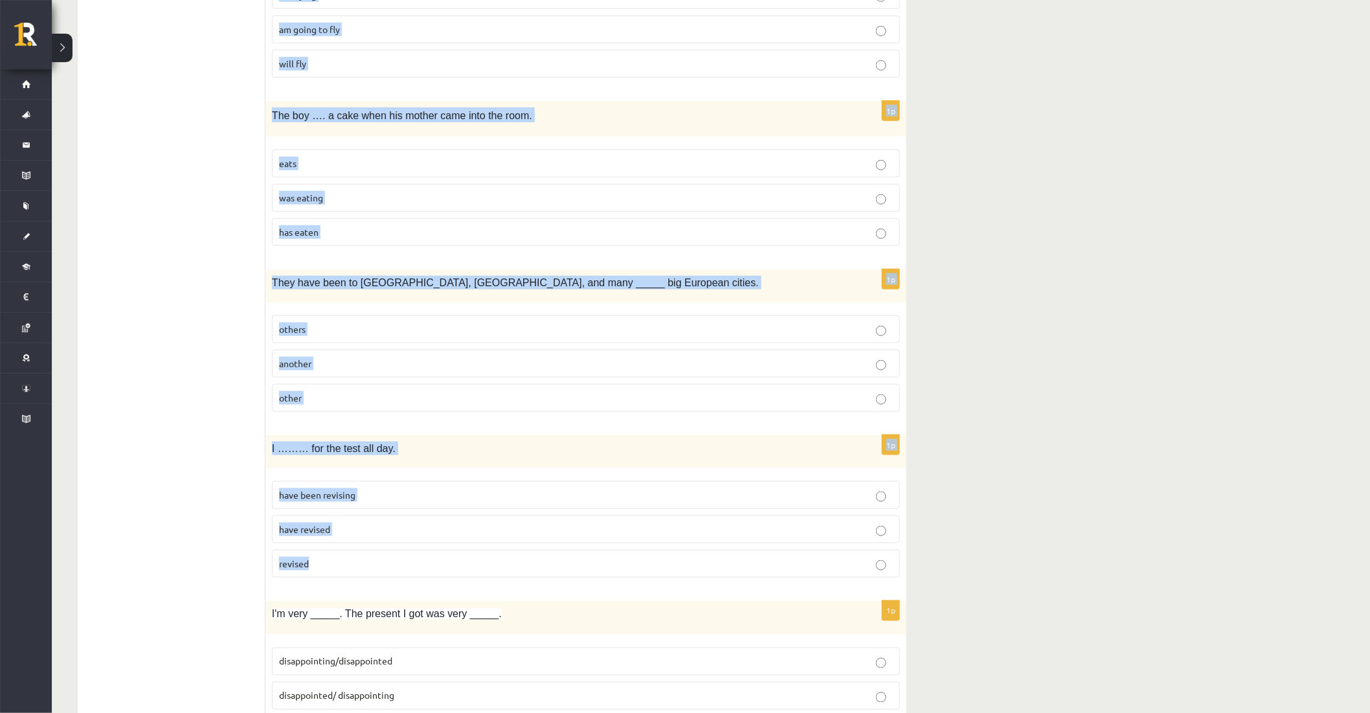
scroll to position [2908, 0]
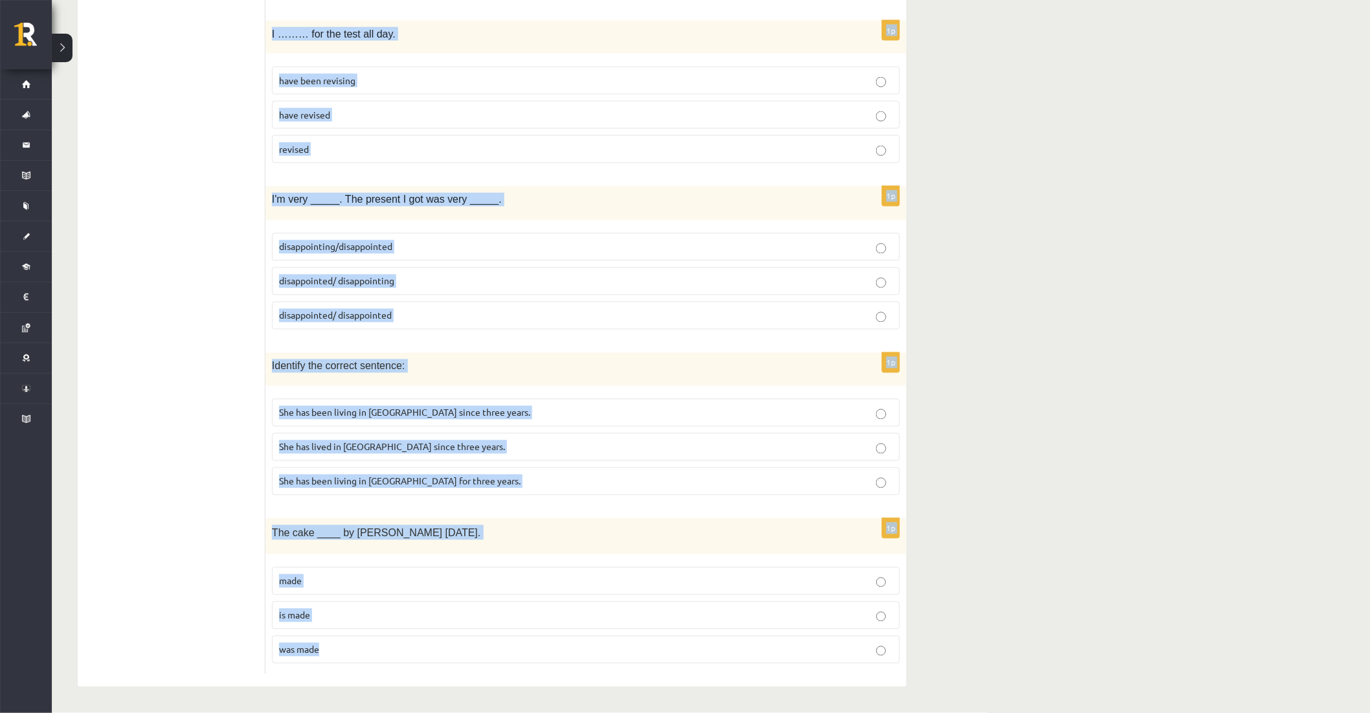
drag, startPoint x: 269, startPoint y: 211, endPoint x: 802, endPoint y: 635, distance: 680.7
copy form "Your grandad and I are very proud of you. _____ come to your graduation party. …"
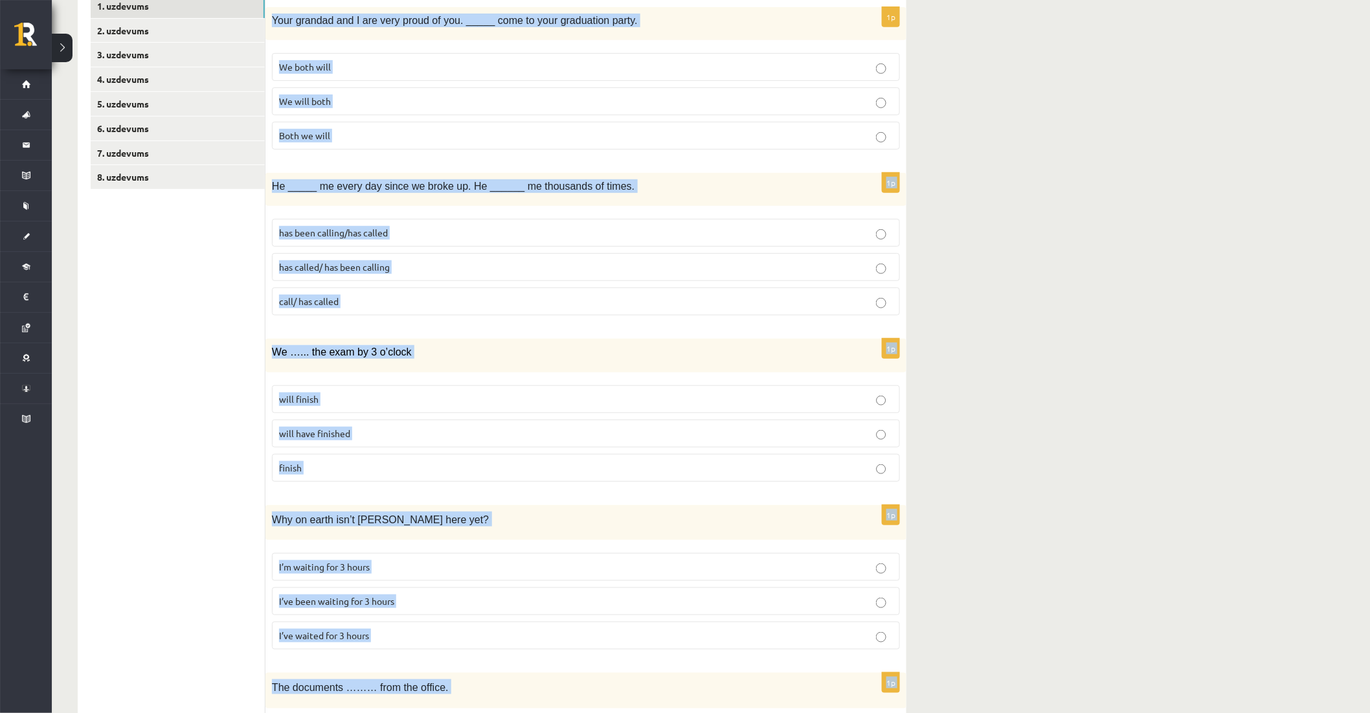
scroll to position [174, 0]
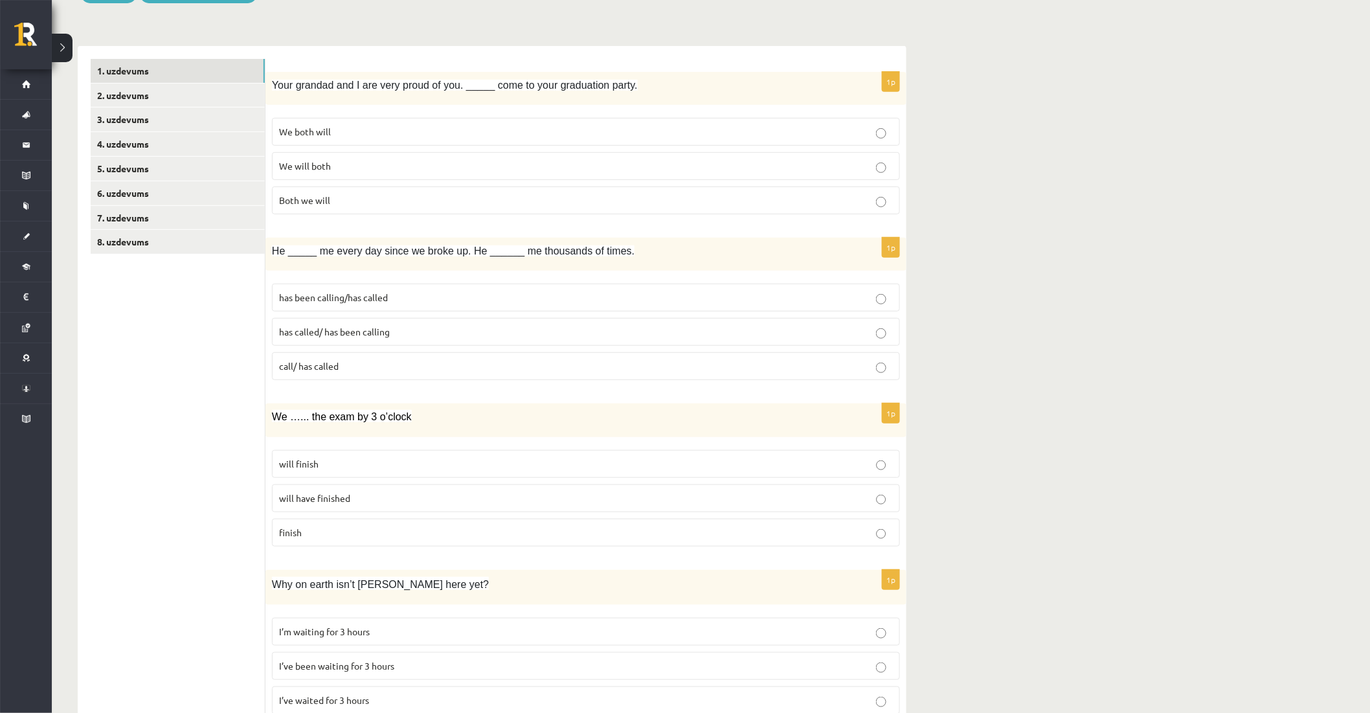
click at [325, 164] on span "We will both" at bounding box center [305, 166] width 52 height 12
click at [320, 302] on p "has been calling/has called" at bounding box center [586, 298] width 614 height 14
drag, startPoint x: 332, startPoint y: 335, endPoint x: 309, endPoint y: 167, distance: 169.3
click at [332, 333] on span "has called/ has been calling" at bounding box center [334, 332] width 111 height 12
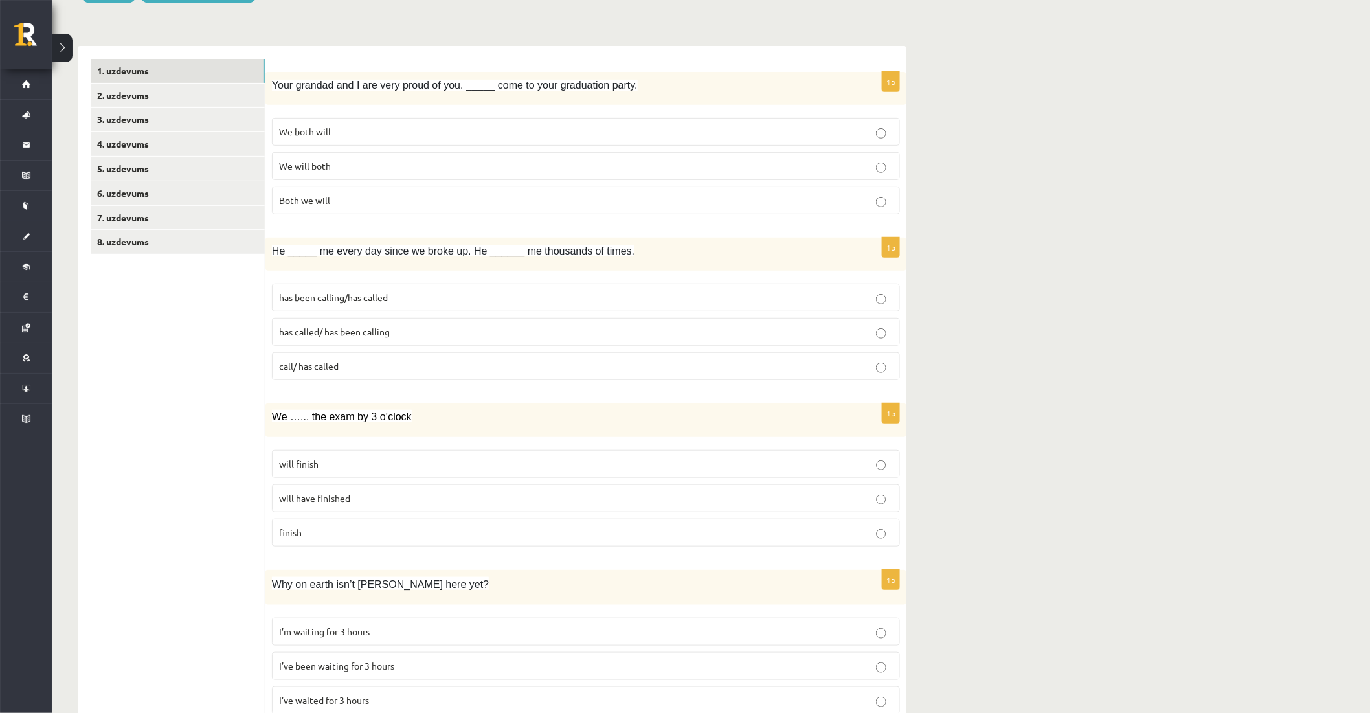
click at [313, 305] on label "has been calling/has called" at bounding box center [586, 298] width 628 height 28
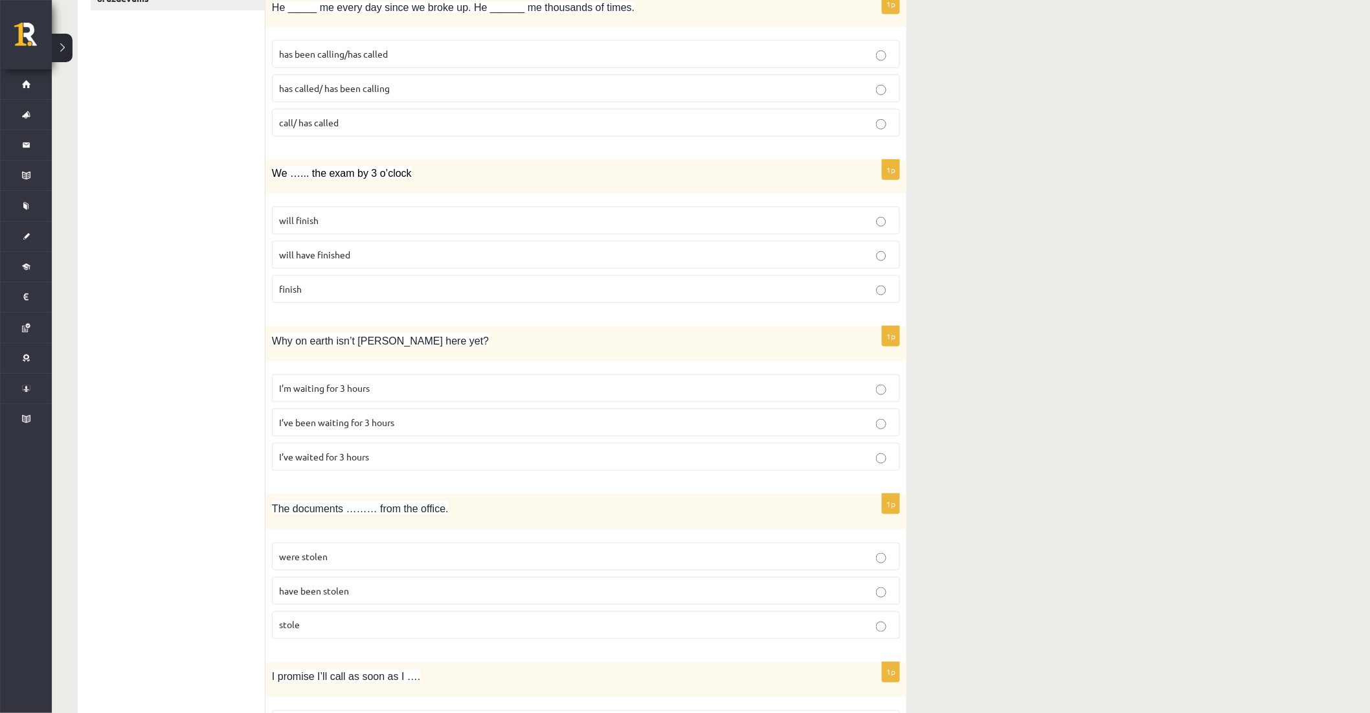
scroll to position [534, 0]
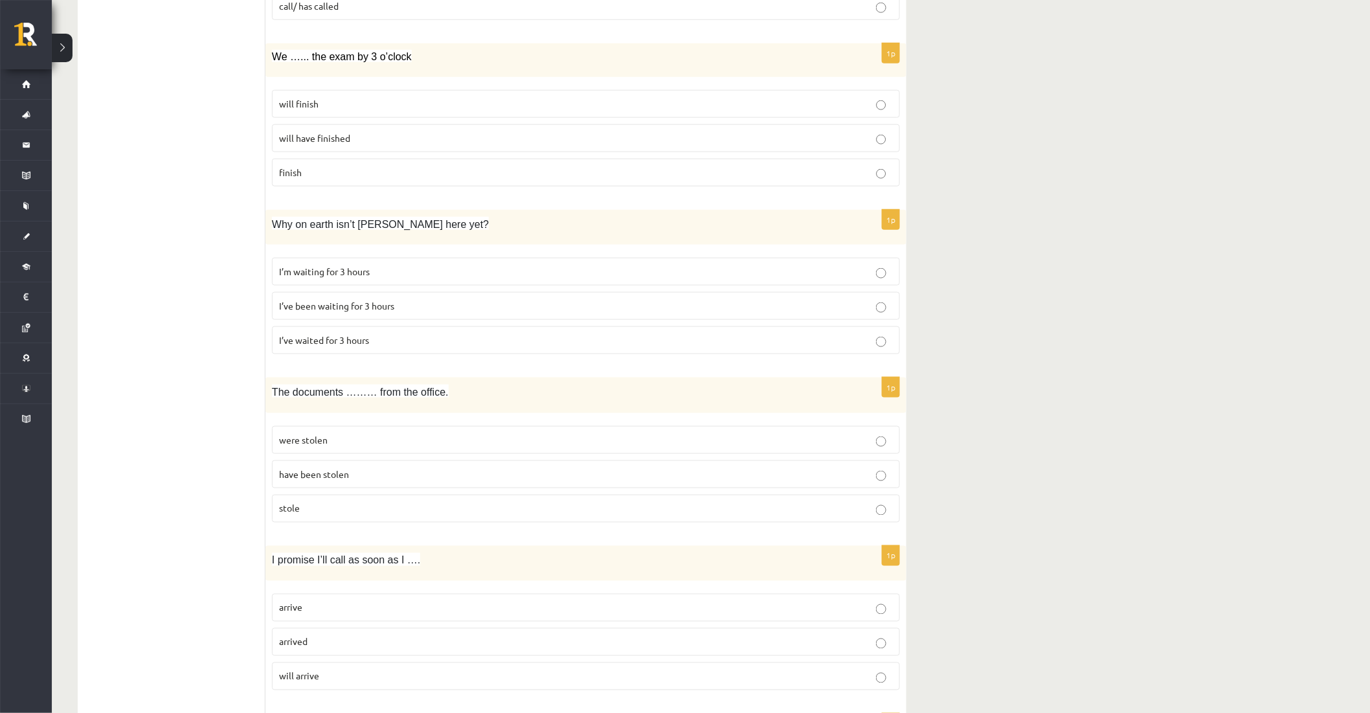
click at [308, 139] on span "will have finished" at bounding box center [314, 138] width 71 height 12
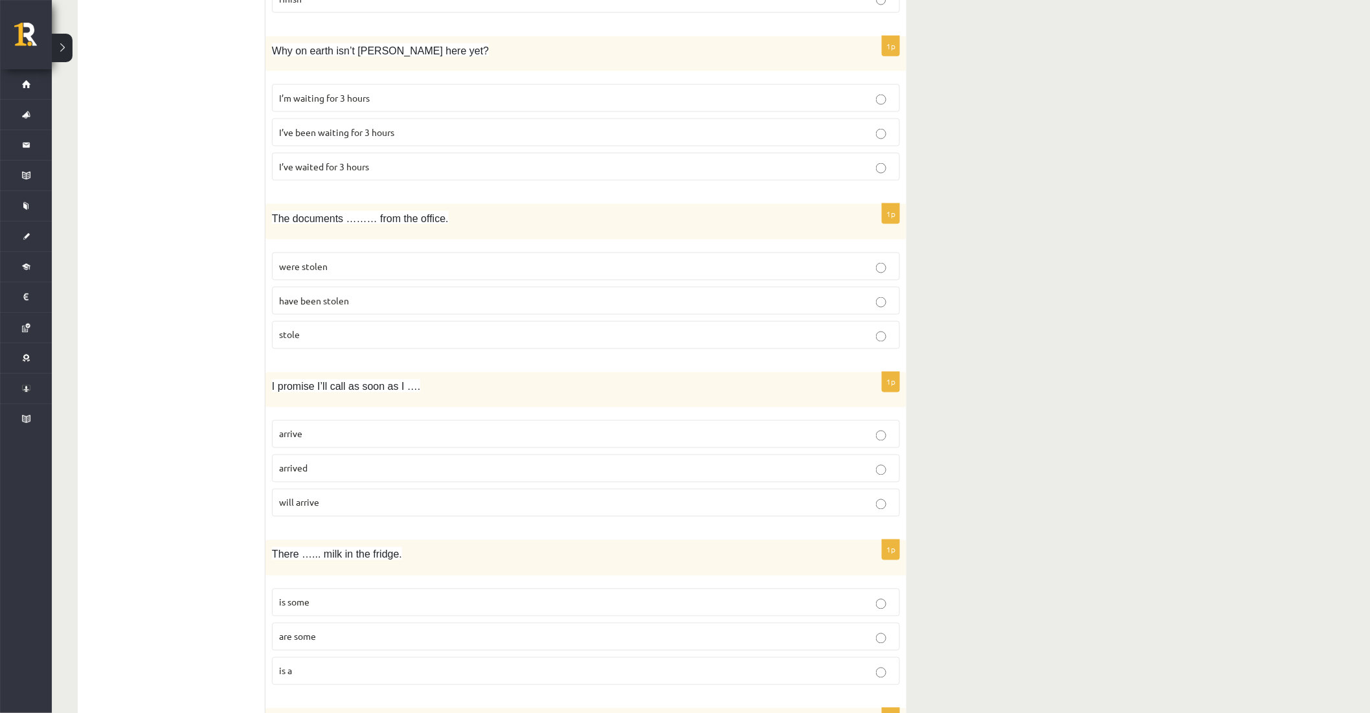
scroll to position [749, 0]
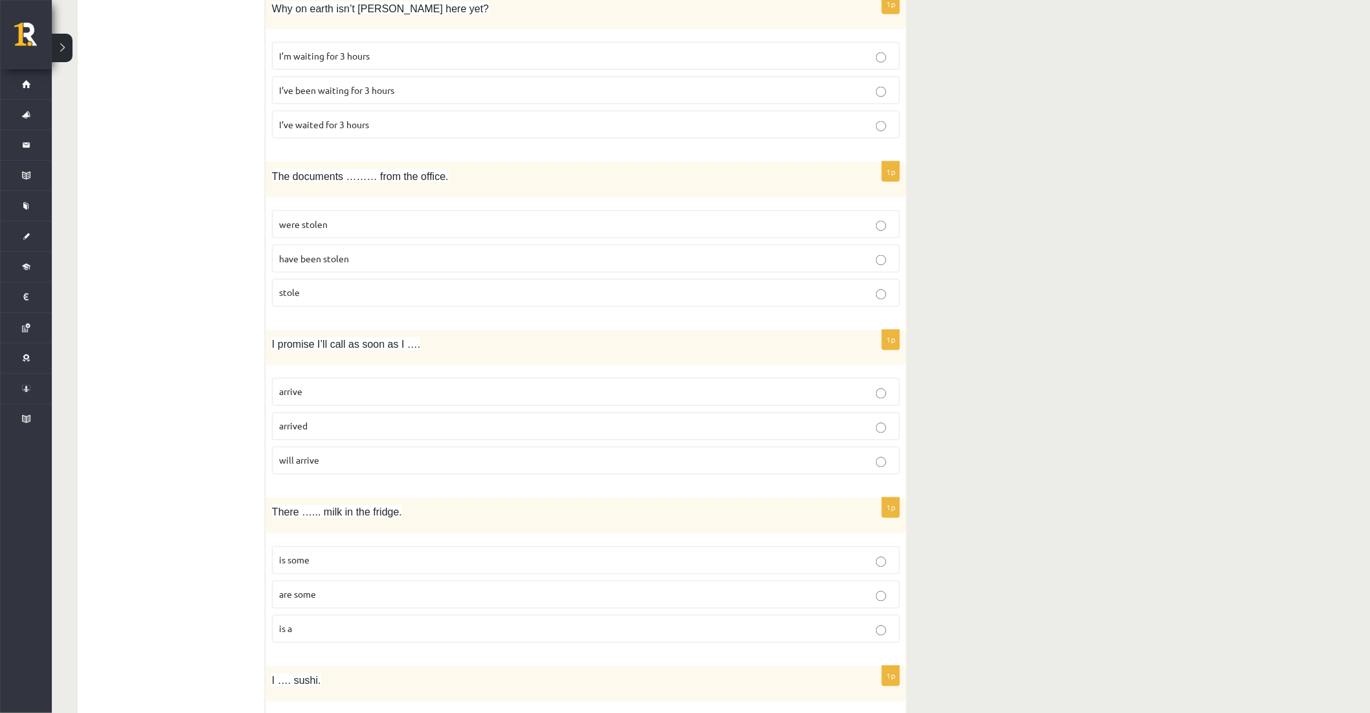
click at [372, 91] on span "I’ve been waiting for 3 hours" at bounding box center [336, 90] width 115 height 12
click at [328, 262] on span "have been stolen" at bounding box center [314, 259] width 70 height 12
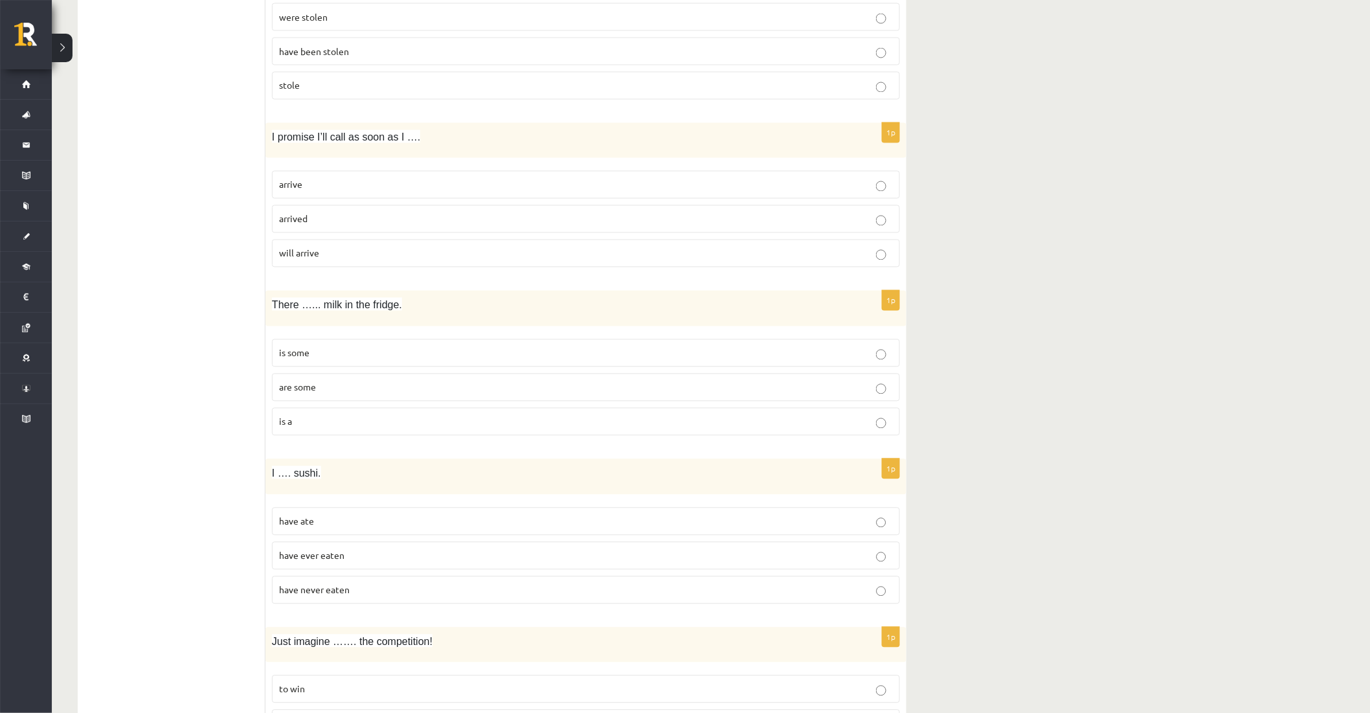
scroll to position [965, 0]
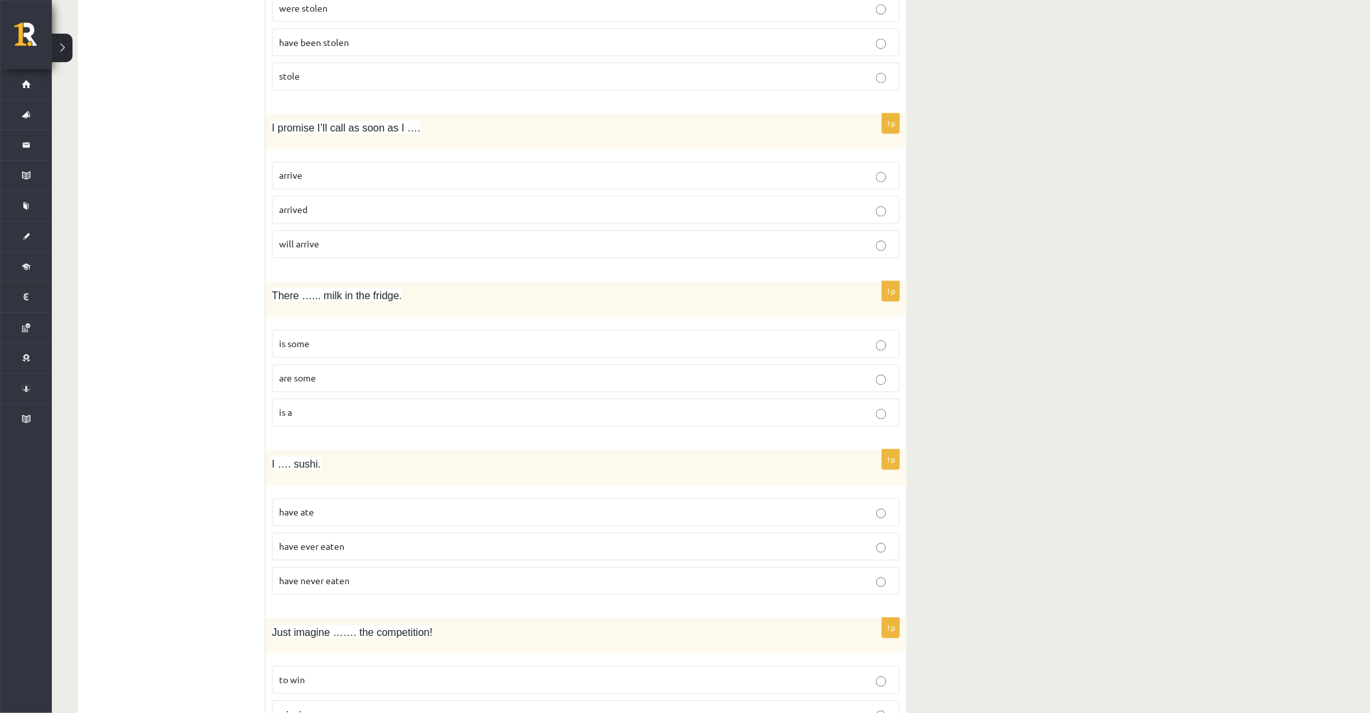
click at [322, 172] on p "arrive" at bounding box center [586, 176] width 614 height 14
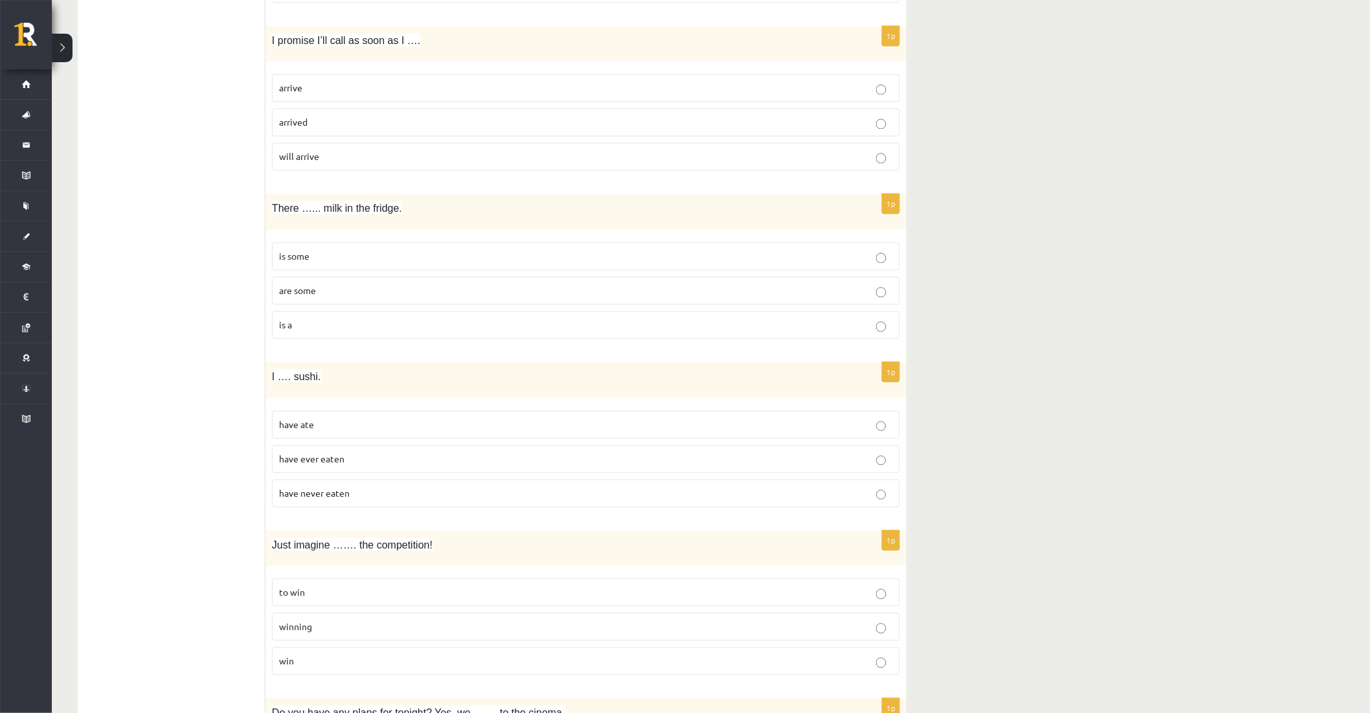
scroll to position [1037, 0]
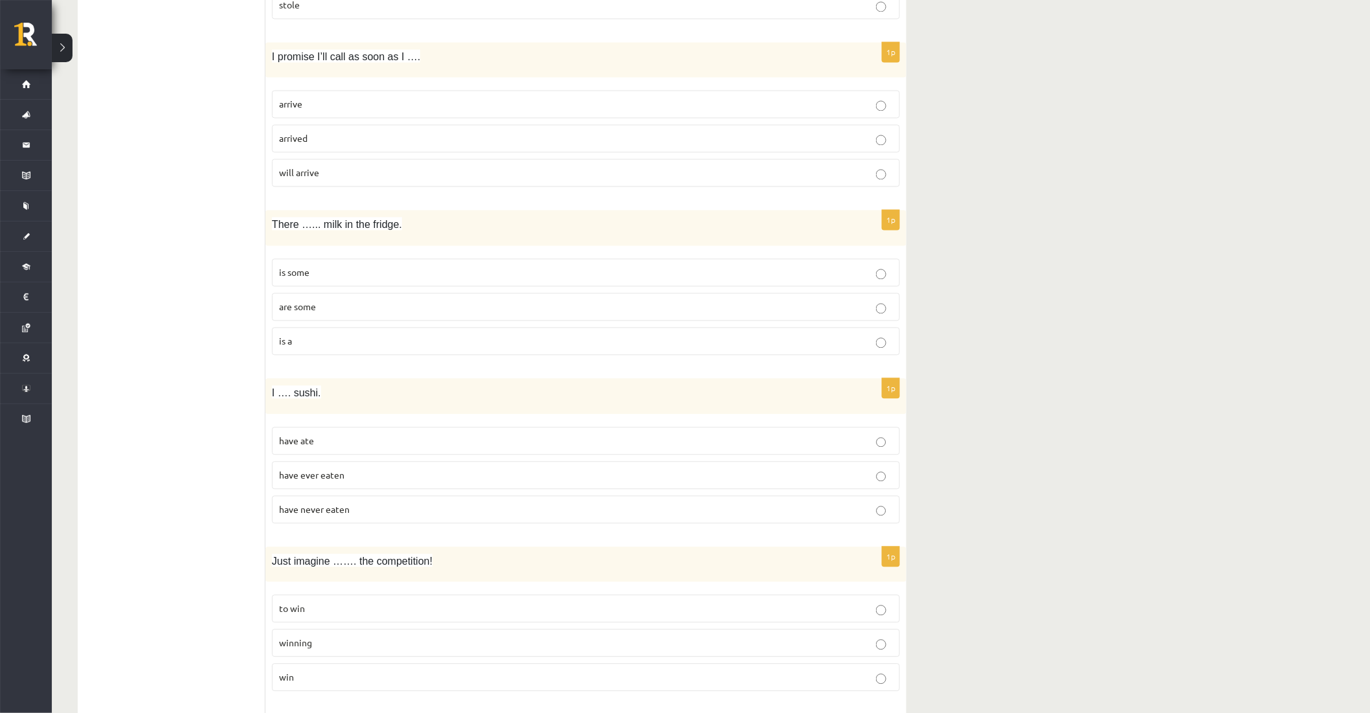
click at [310, 275] on p "is some" at bounding box center [586, 272] width 614 height 14
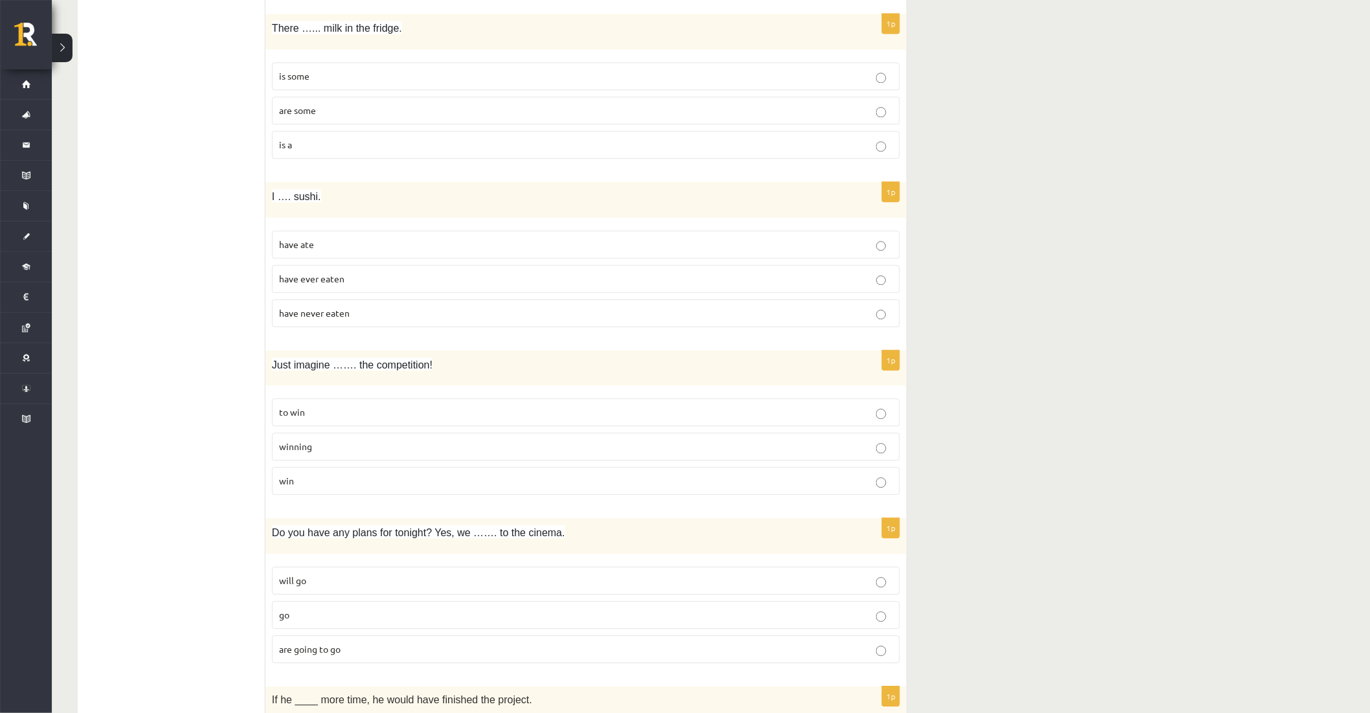
scroll to position [1253, 0]
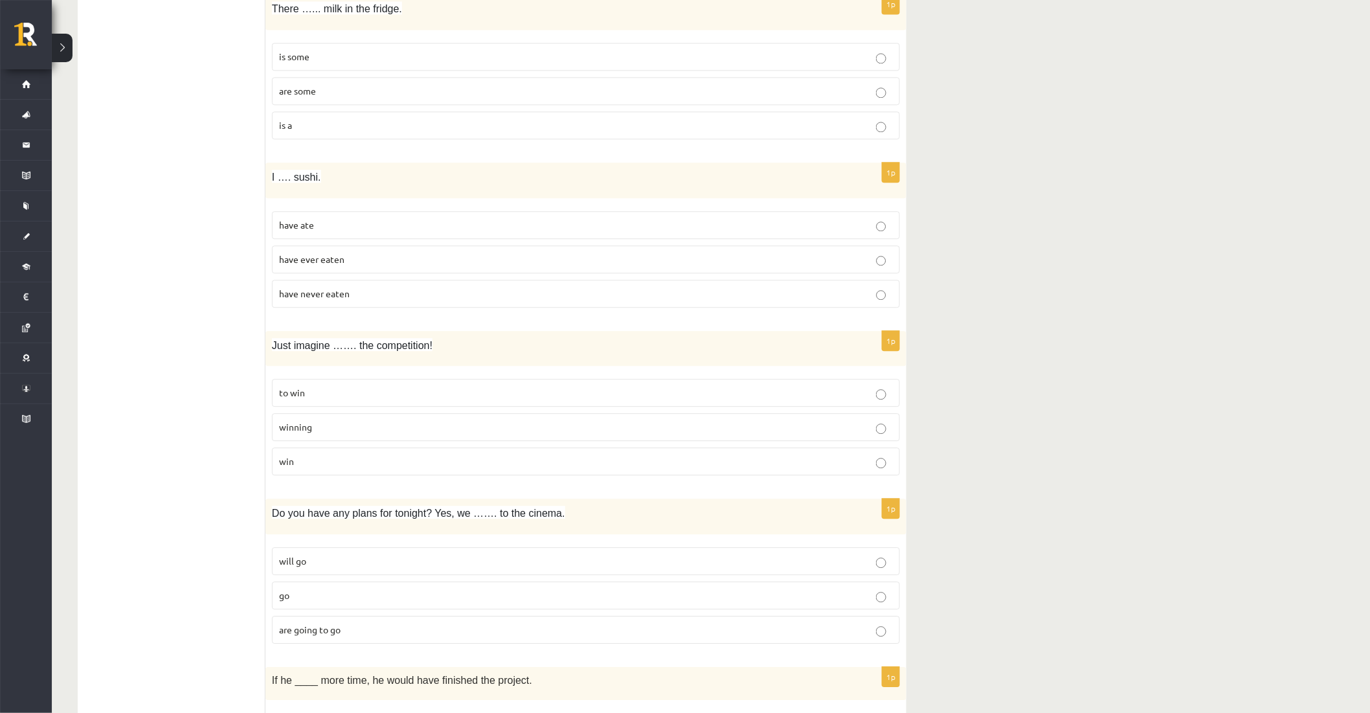
click at [340, 298] on span "have never eaten" at bounding box center [314, 293] width 71 height 12
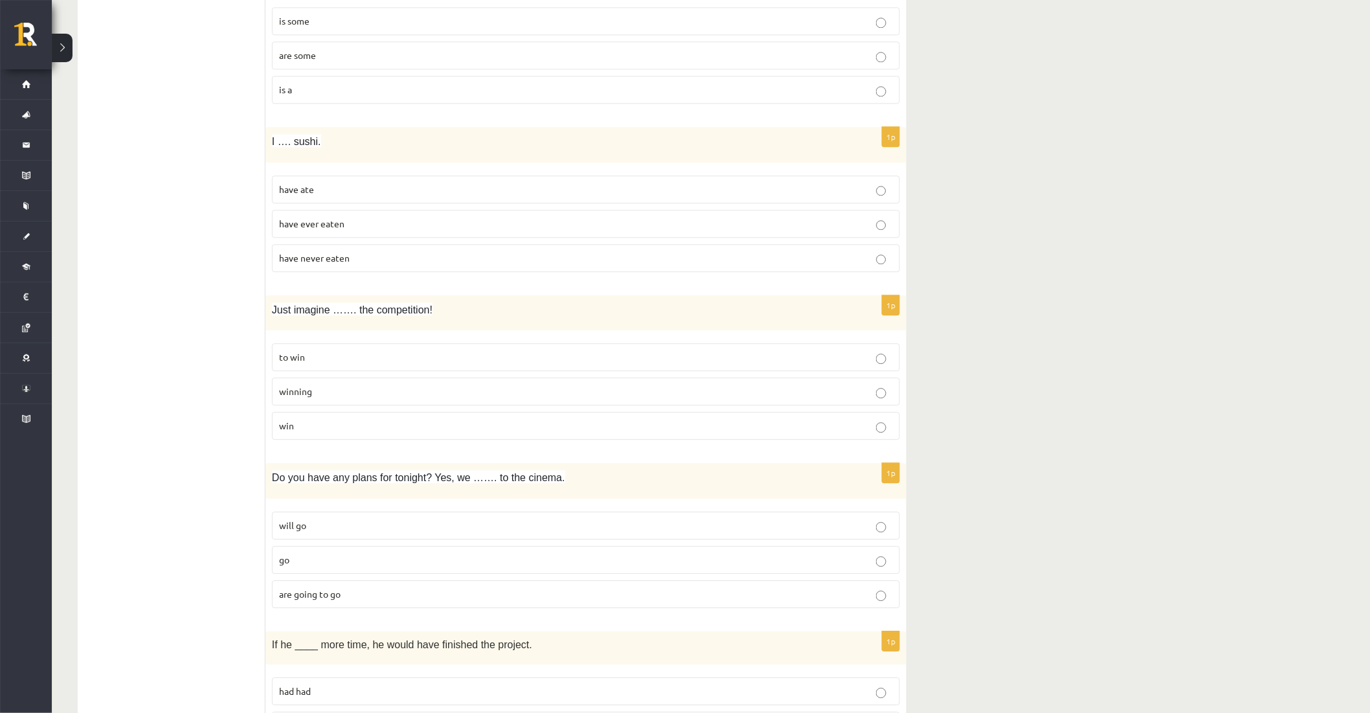
scroll to position [1469, 0]
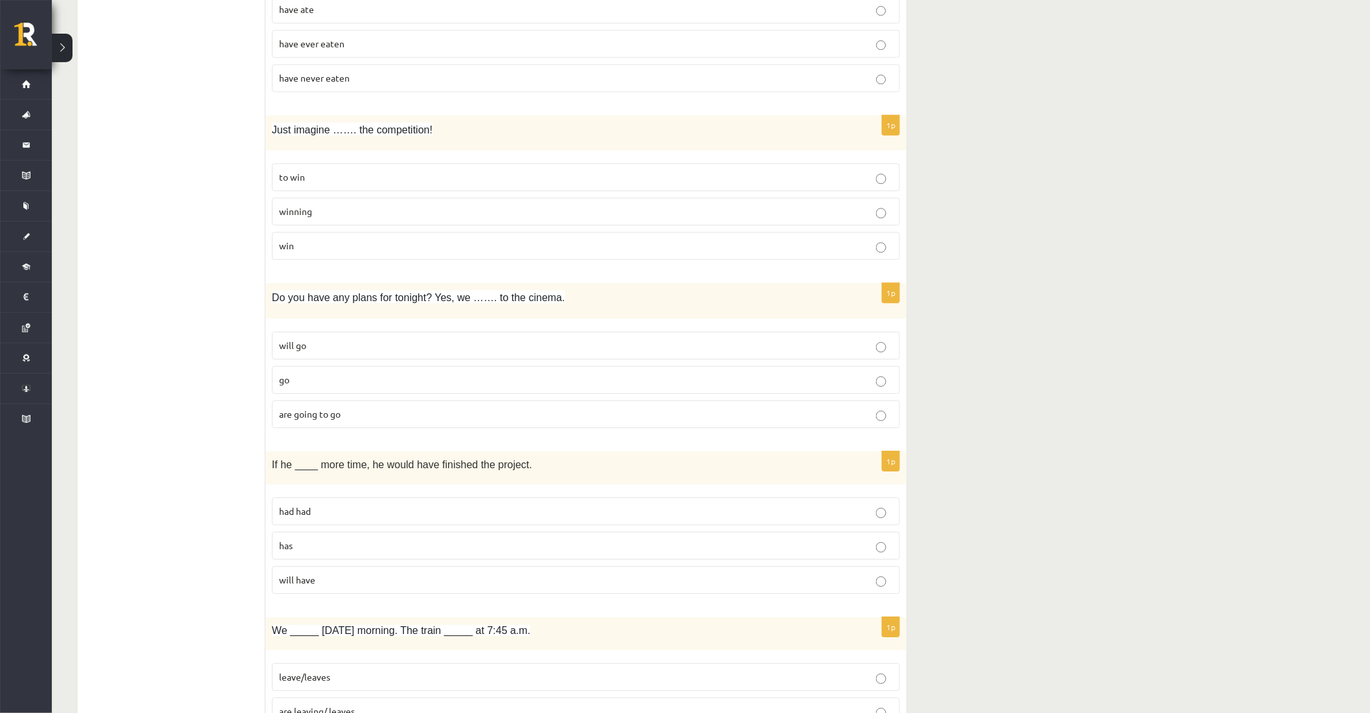
click at [331, 212] on p "winning" at bounding box center [586, 212] width 614 height 14
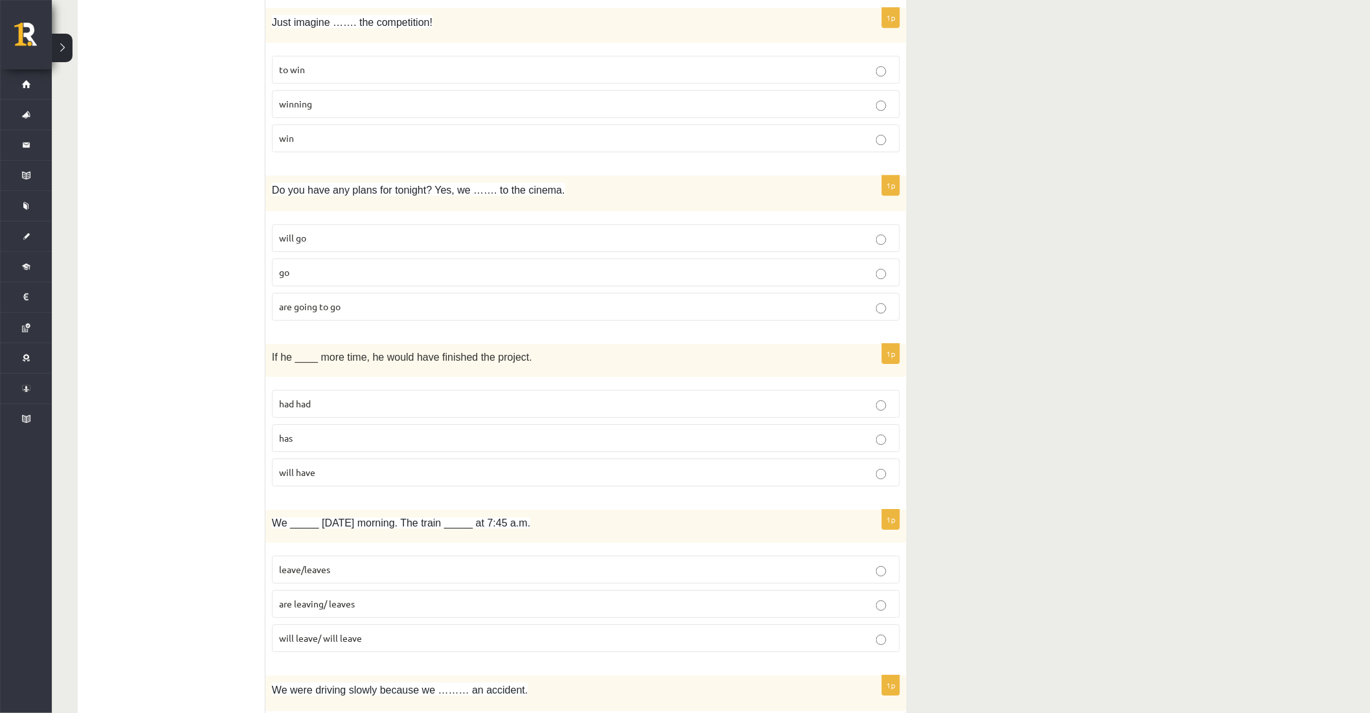
scroll to position [1613, 0]
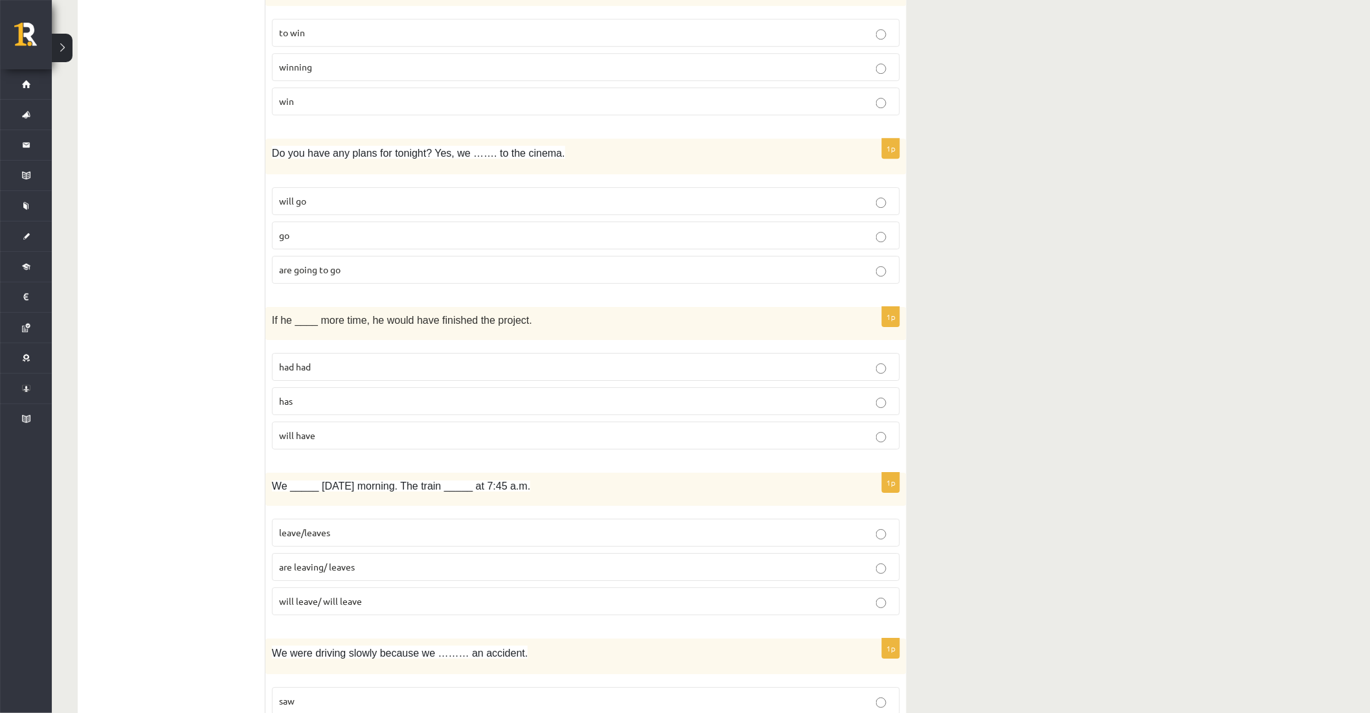
click at [332, 275] on span "are going to go" at bounding box center [310, 270] width 62 height 12
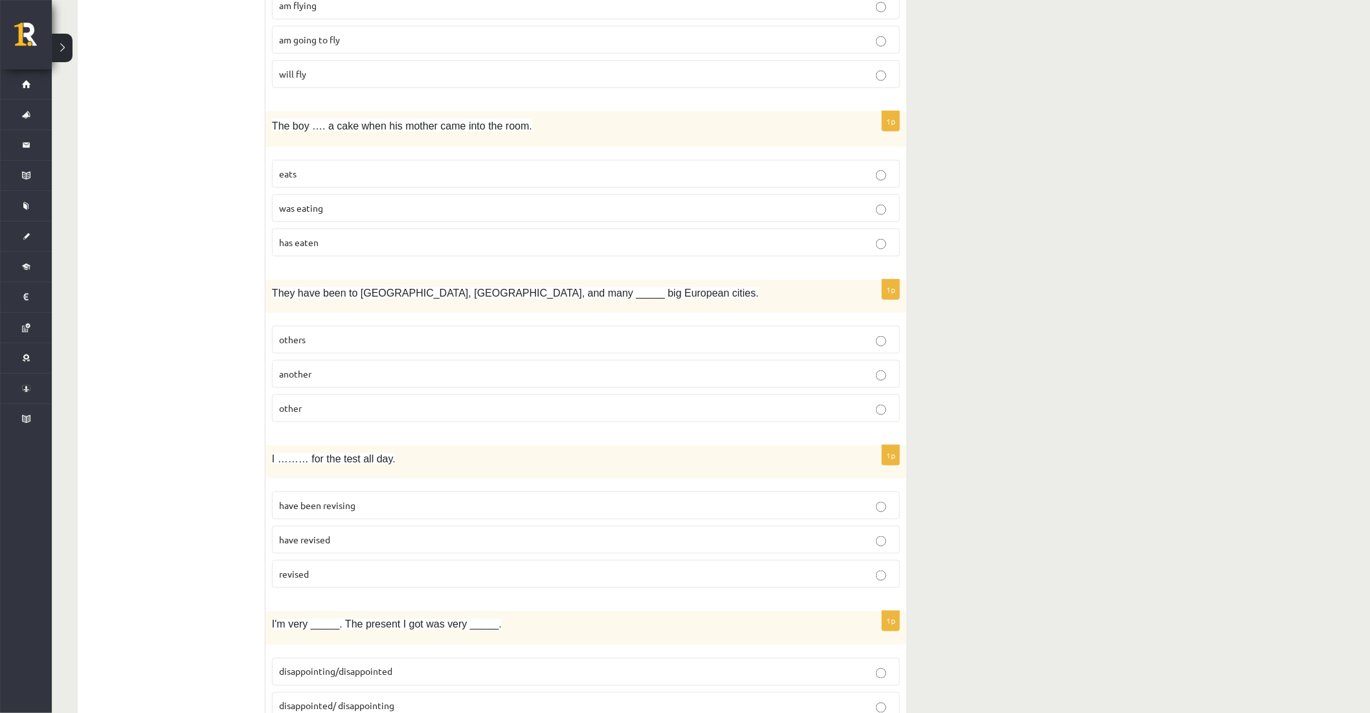
scroll to position [2908, 0]
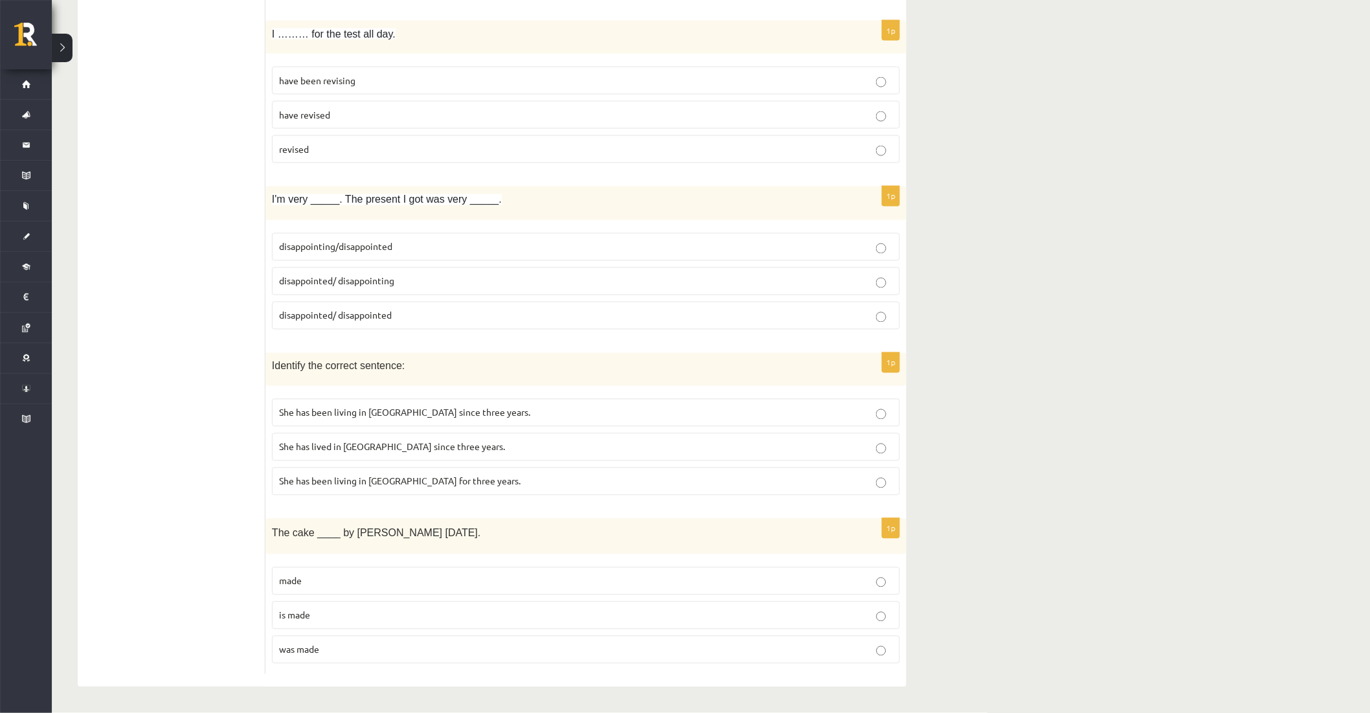
click at [313, 649] on span "was made" at bounding box center [299, 650] width 40 height 12
click at [384, 416] on span "She has been living in Paris since three years." at bounding box center [404, 413] width 251 height 12
click at [371, 249] on span "disappointing/disappointed" at bounding box center [335, 247] width 113 height 12
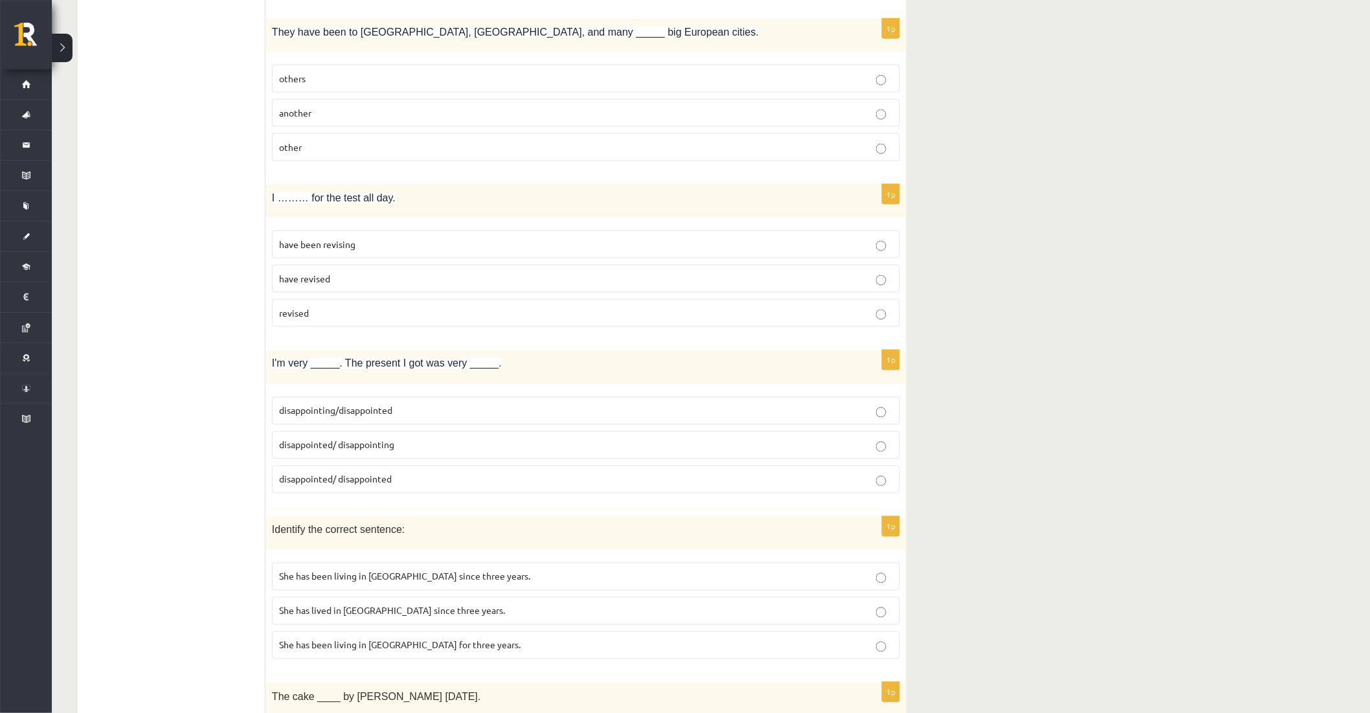
scroll to position [2692, 0]
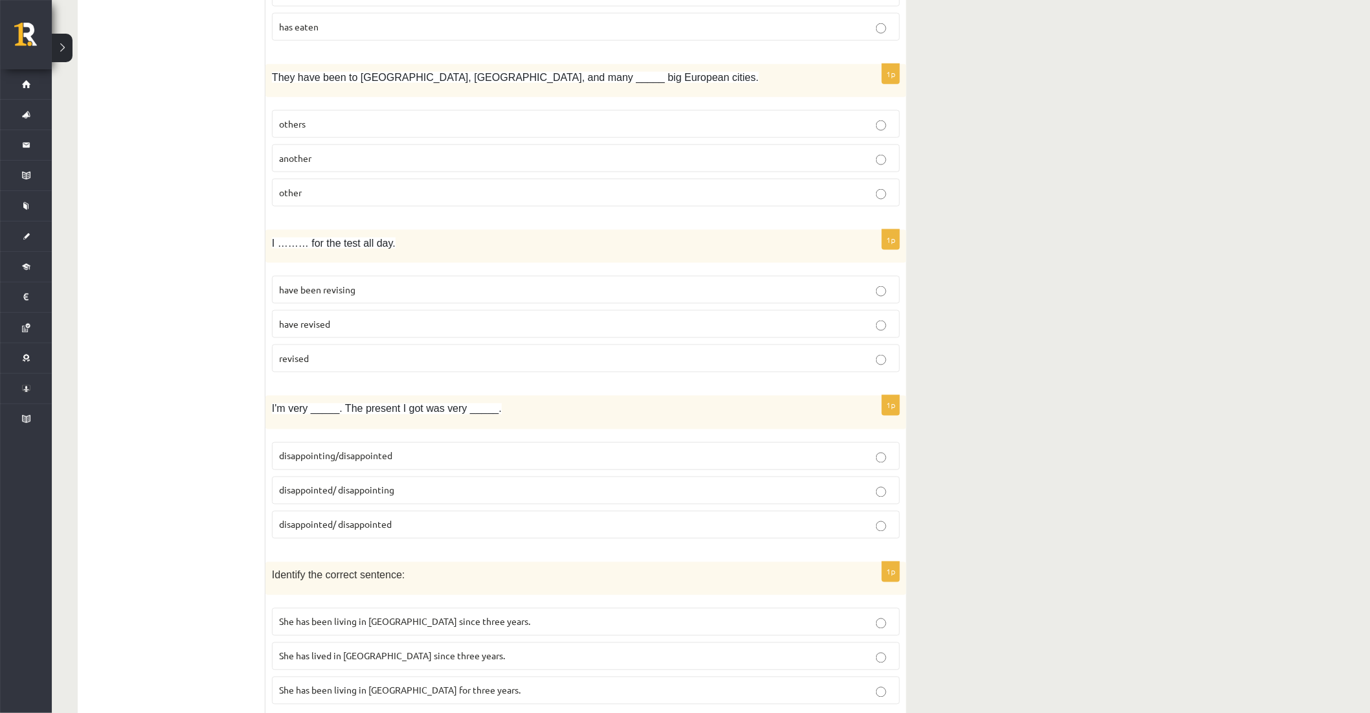
click at [326, 295] on span "have been revising" at bounding box center [317, 290] width 76 height 12
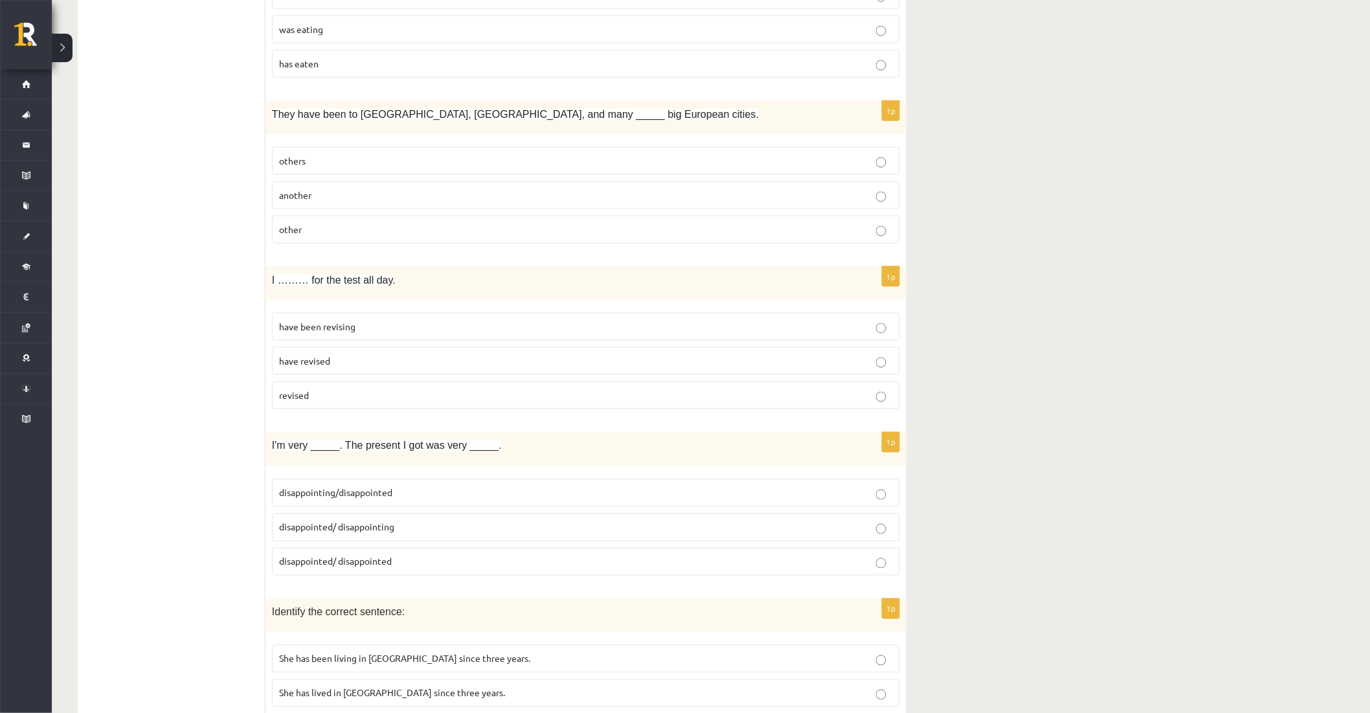
scroll to position [2476, 0]
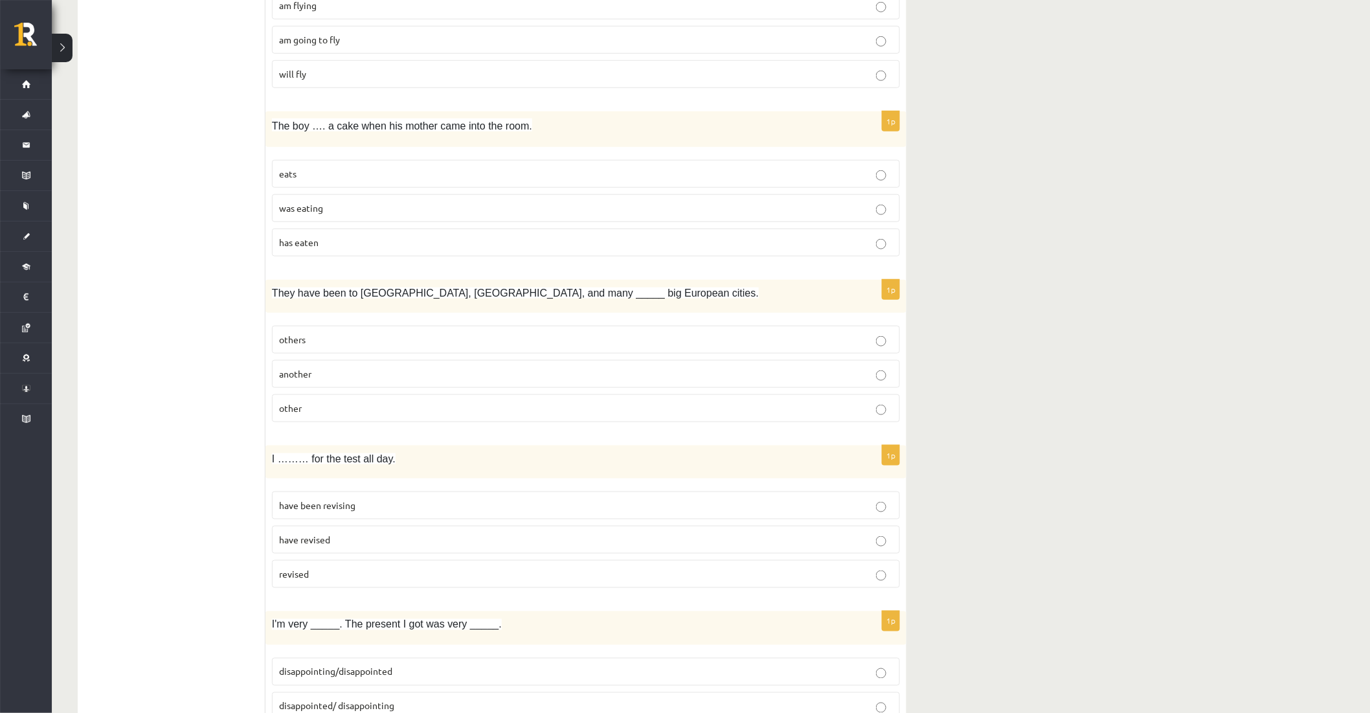
drag, startPoint x: 346, startPoint y: 365, endPoint x: 348, endPoint y: 331, distance: 33.7
click at [346, 363] on fieldset "others another other" at bounding box center [586, 372] width 628 height 107
click at [366, 170] on label "eats" at bounding box center [586, 174] width 628 height 28
click at [381, 330] on label "others" at bounding box center [586, 340] width 628 height 28
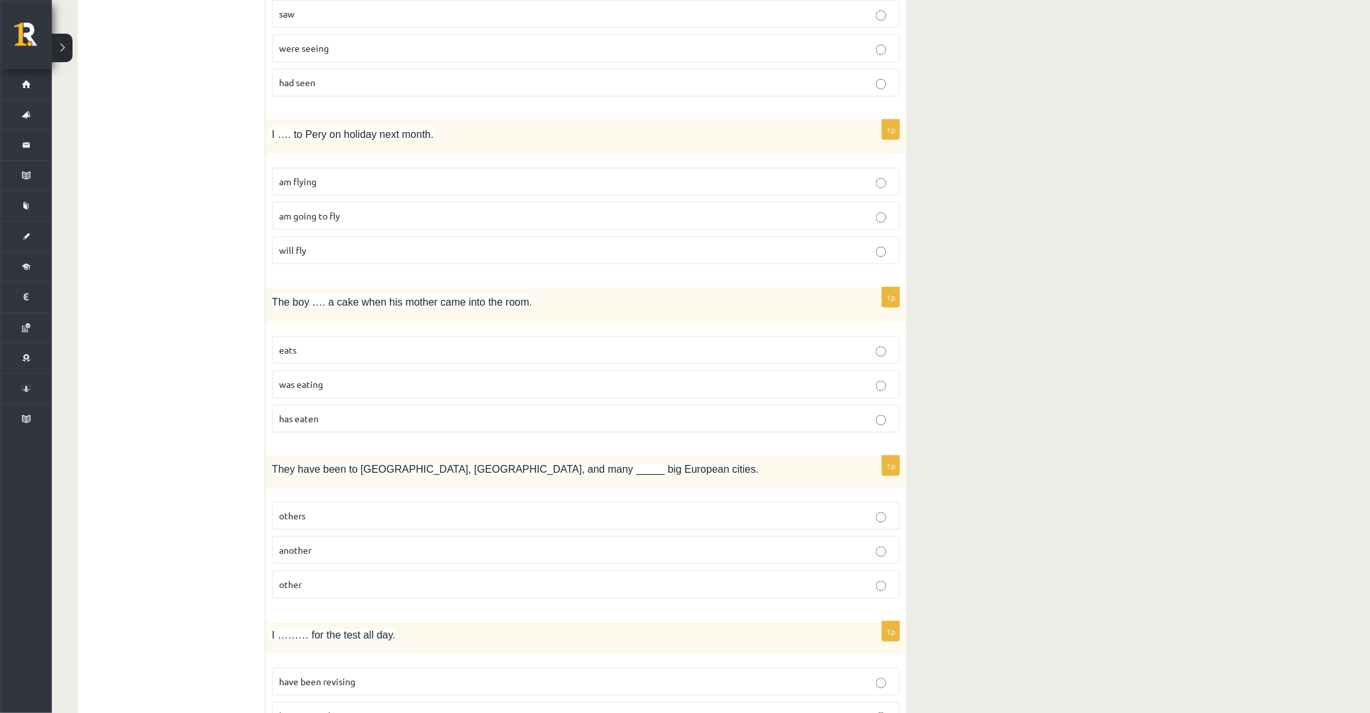
scroll to position [2260, 0]
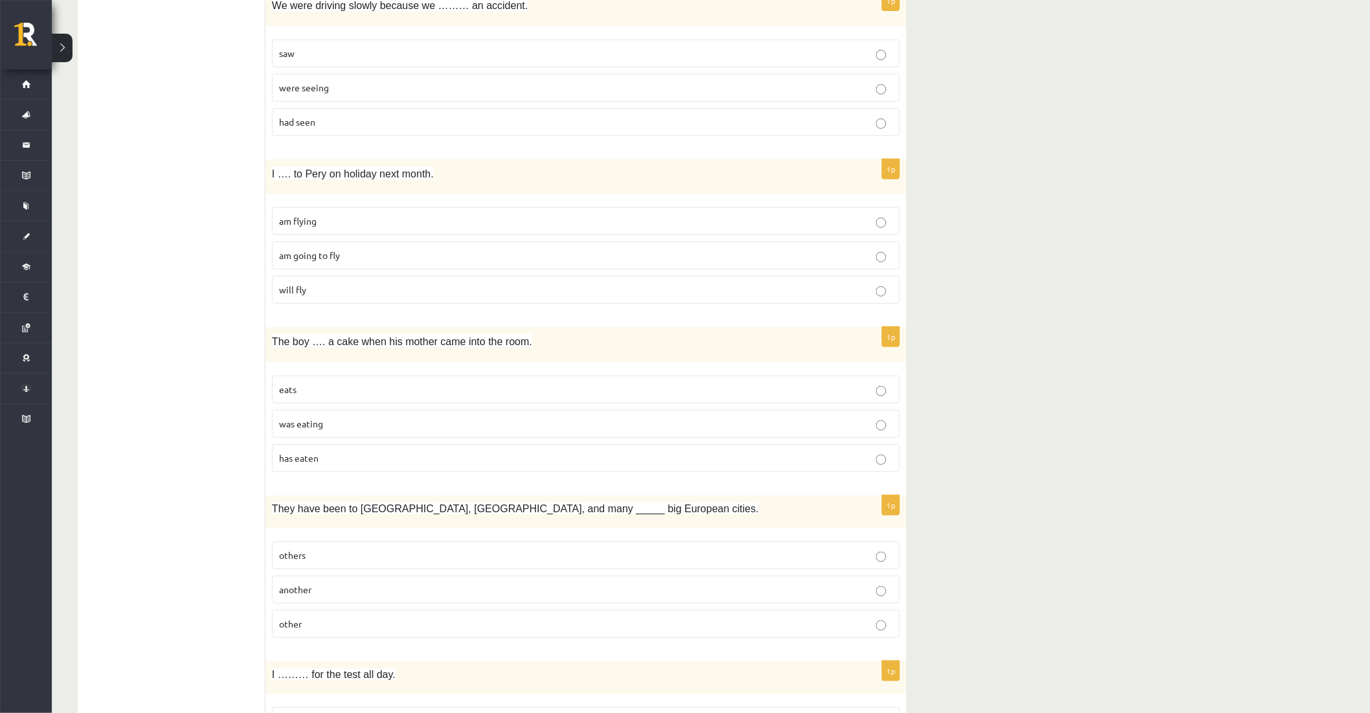
click at [346, 626] on p "other" at bounding box center [586, 624] width 614 height 14
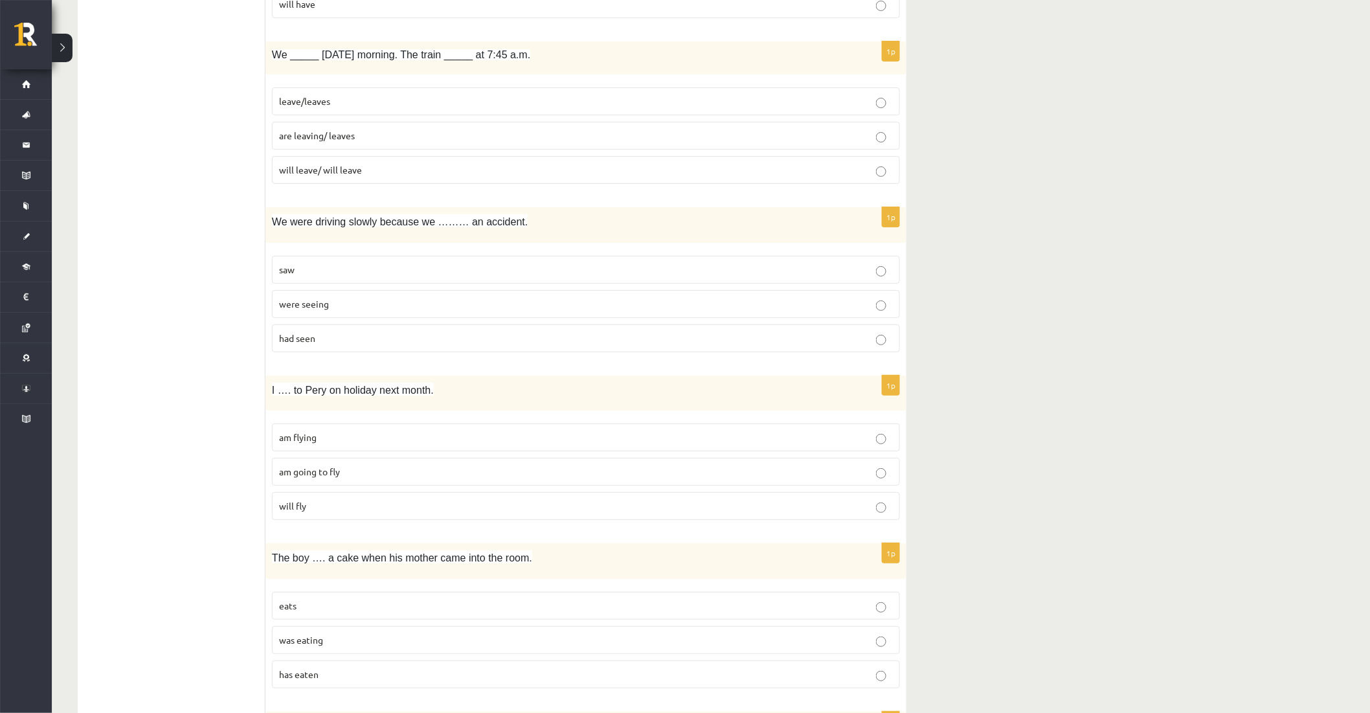
click at [456, 345] on p "had seen" at bounding box center [586, 339] width 614 height 14
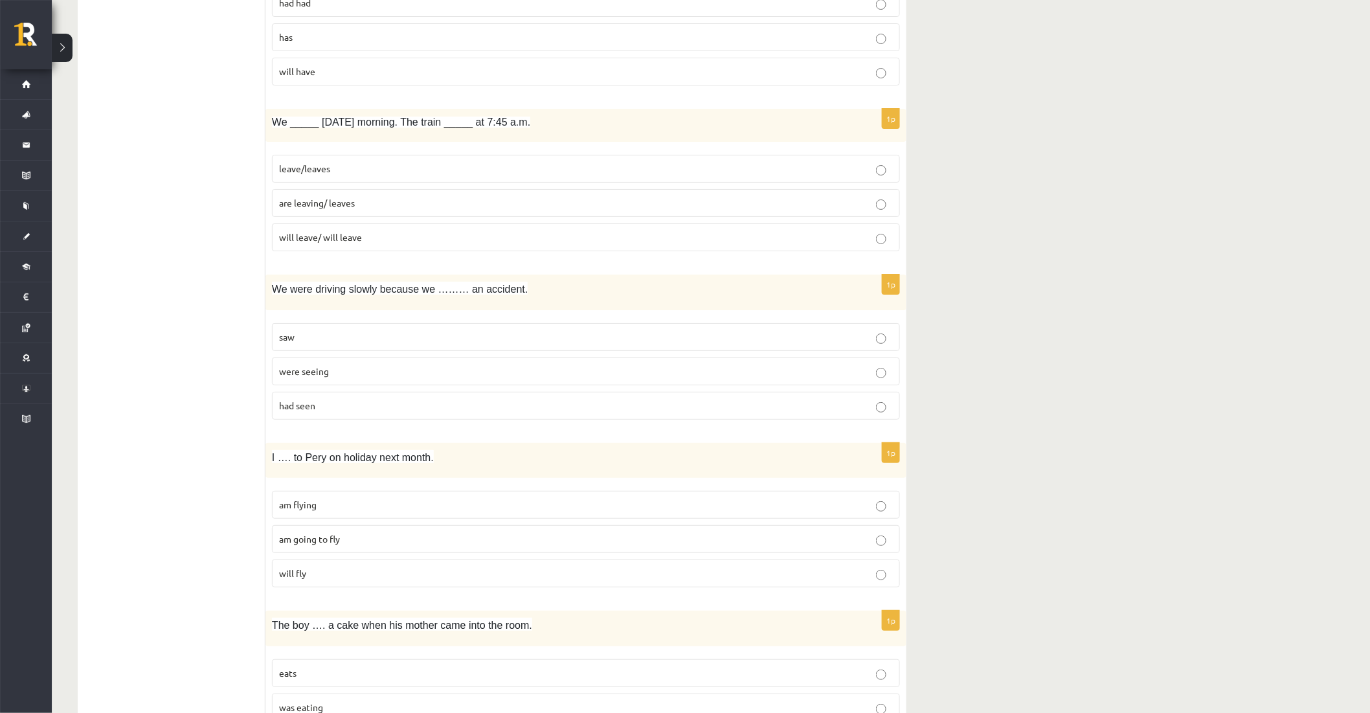
scroll to position [1972, 0]
click at [473, 544] on p "am going to fly" at bounding box center [586, 544] width 614 height 14
click at [319, 557] on label "am going to fly" at bounding box center [586, 544] width 628 height 28
click at [359, 585] on p "will fly" at bounding box center [586, 578] width 614 height 14
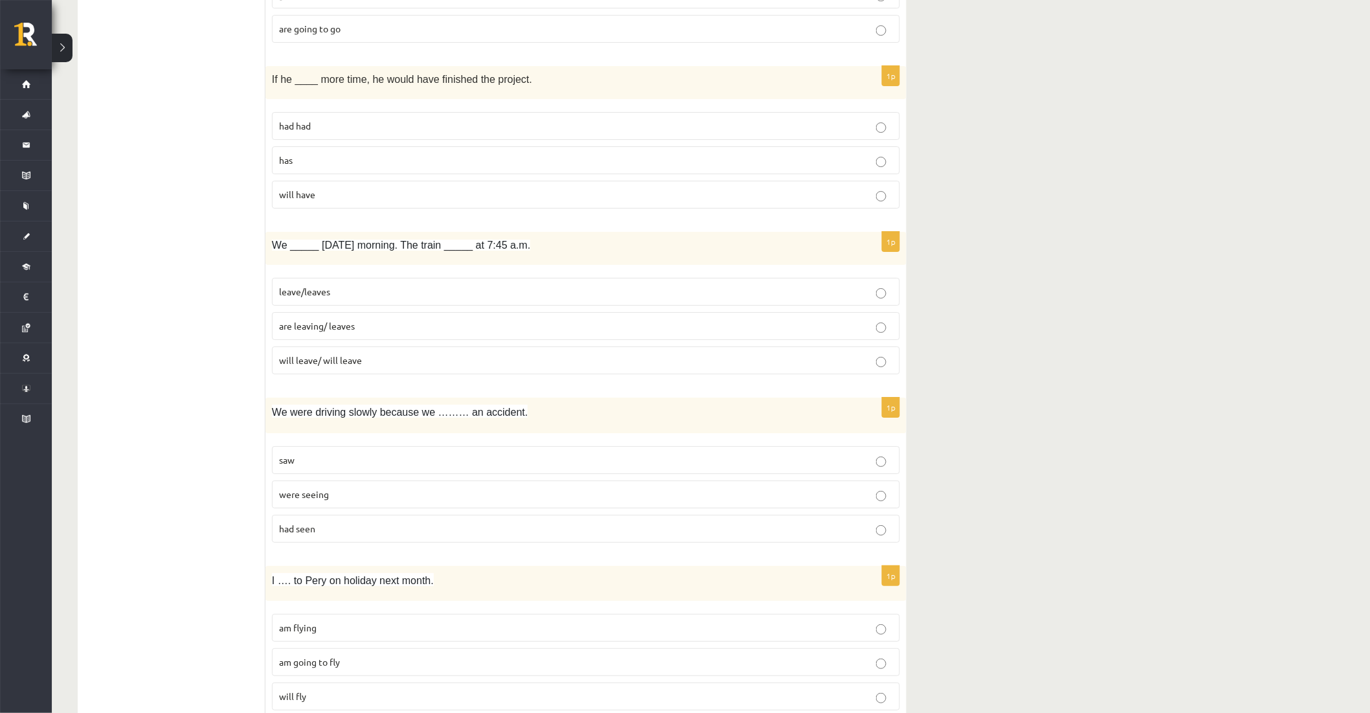
scroll to position [1829, 0]
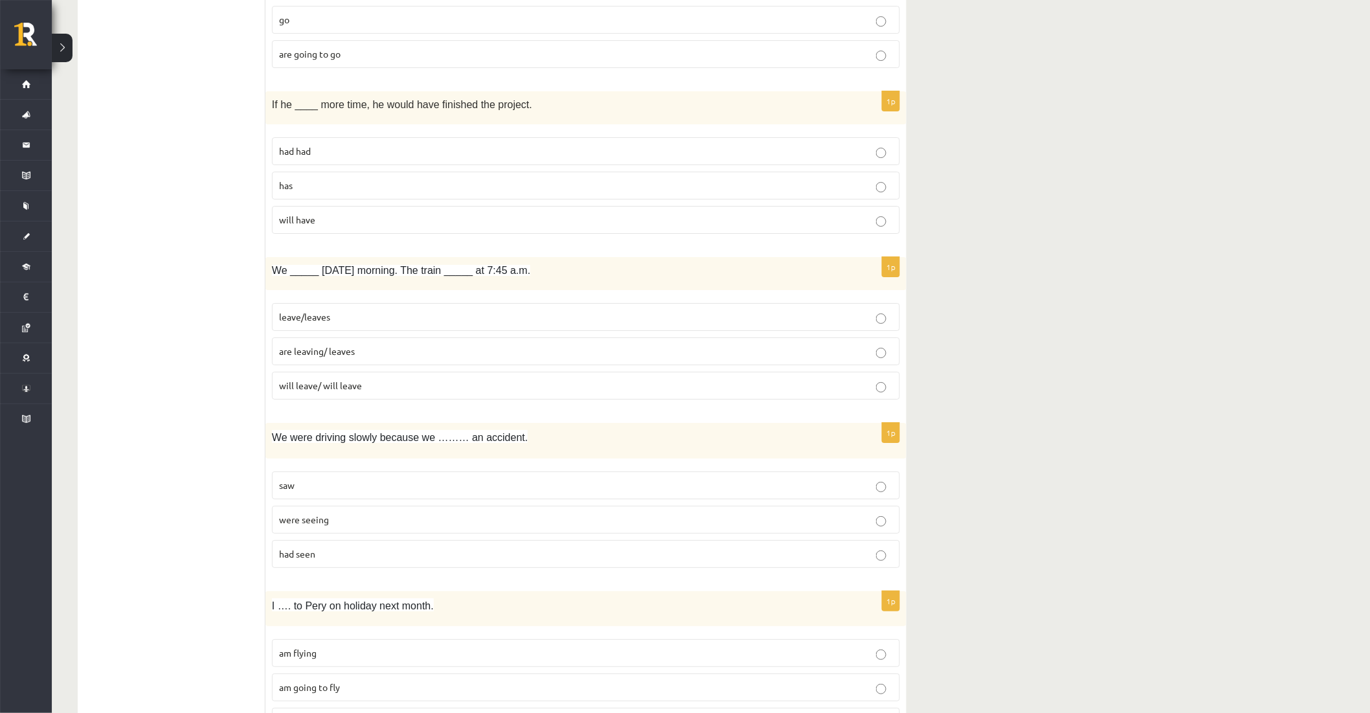
click at [352, 331] on label "leave/leaves" at bounding box center [586, 317] width 628 height 28
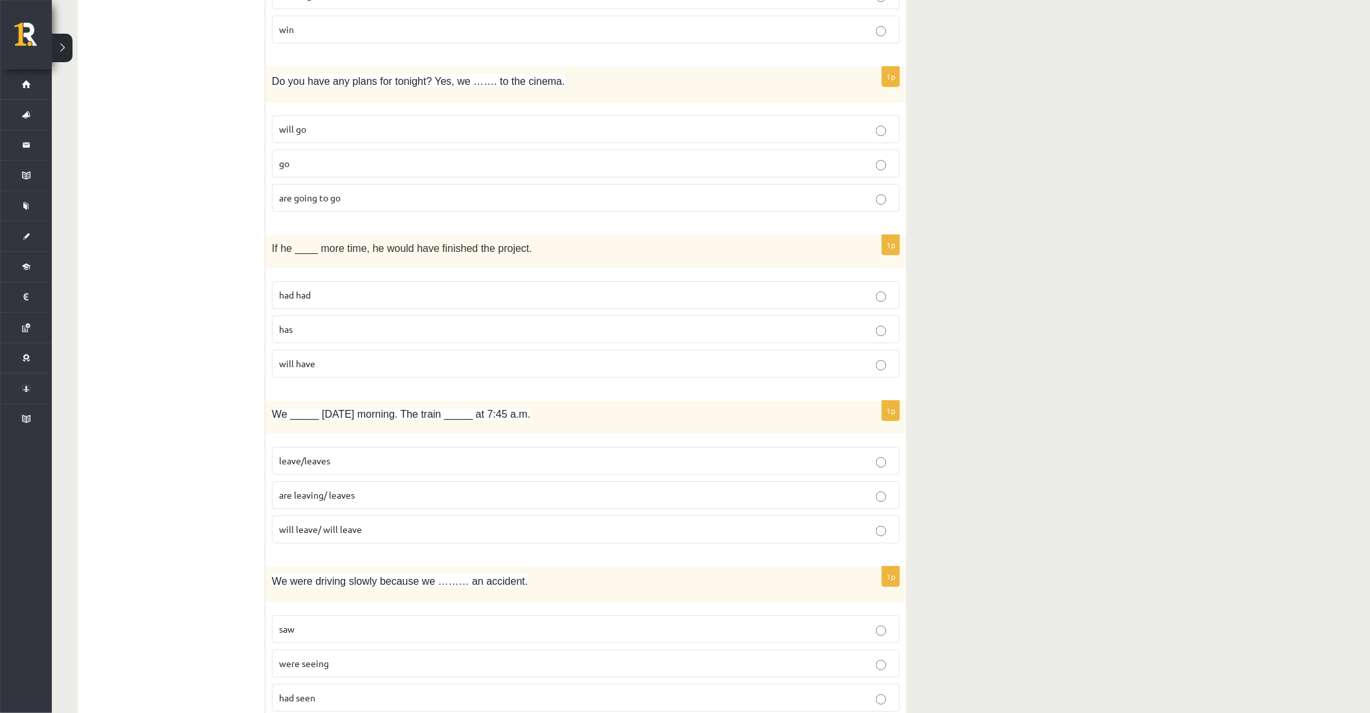
click at [396, 306] on label "had had" at bounding box center [586, 295] width 628 height 28
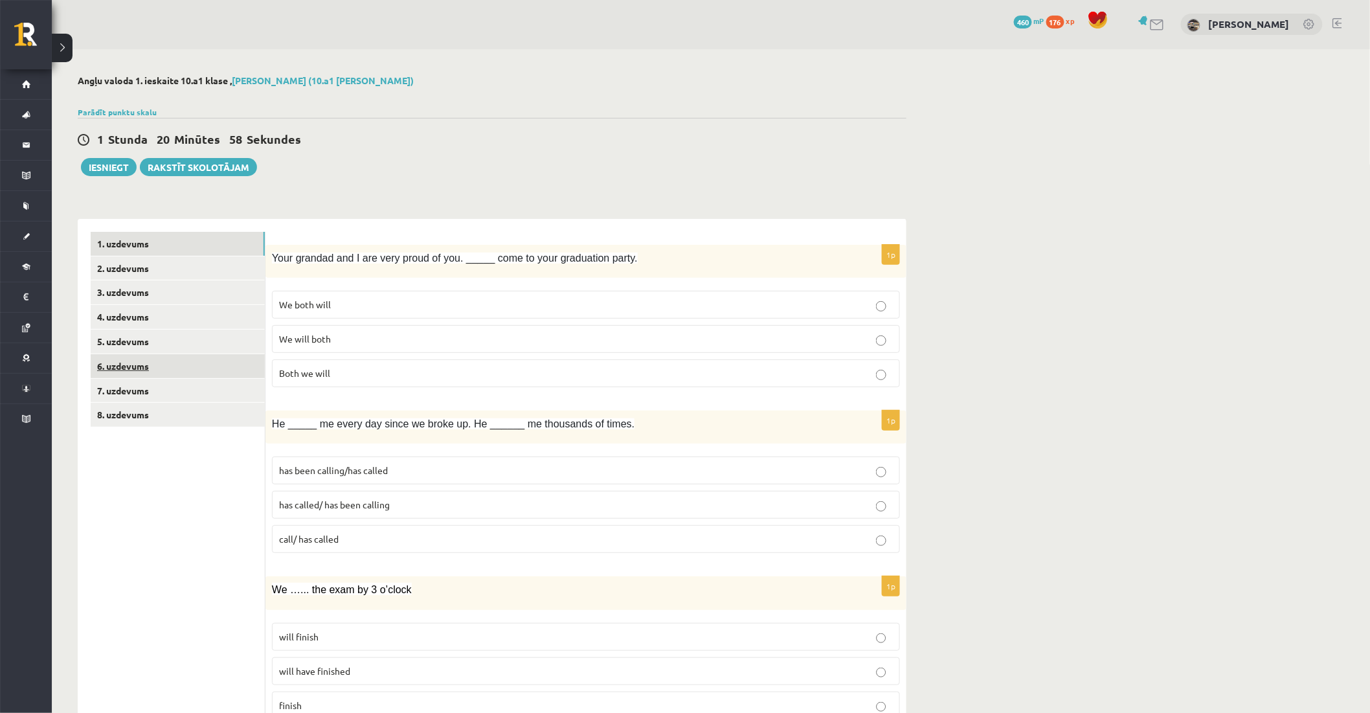
scroll to position [0, 0]
click at [154, 262] on link "2. uzdevums" at bounding box center [178, 269] width 174 height 24
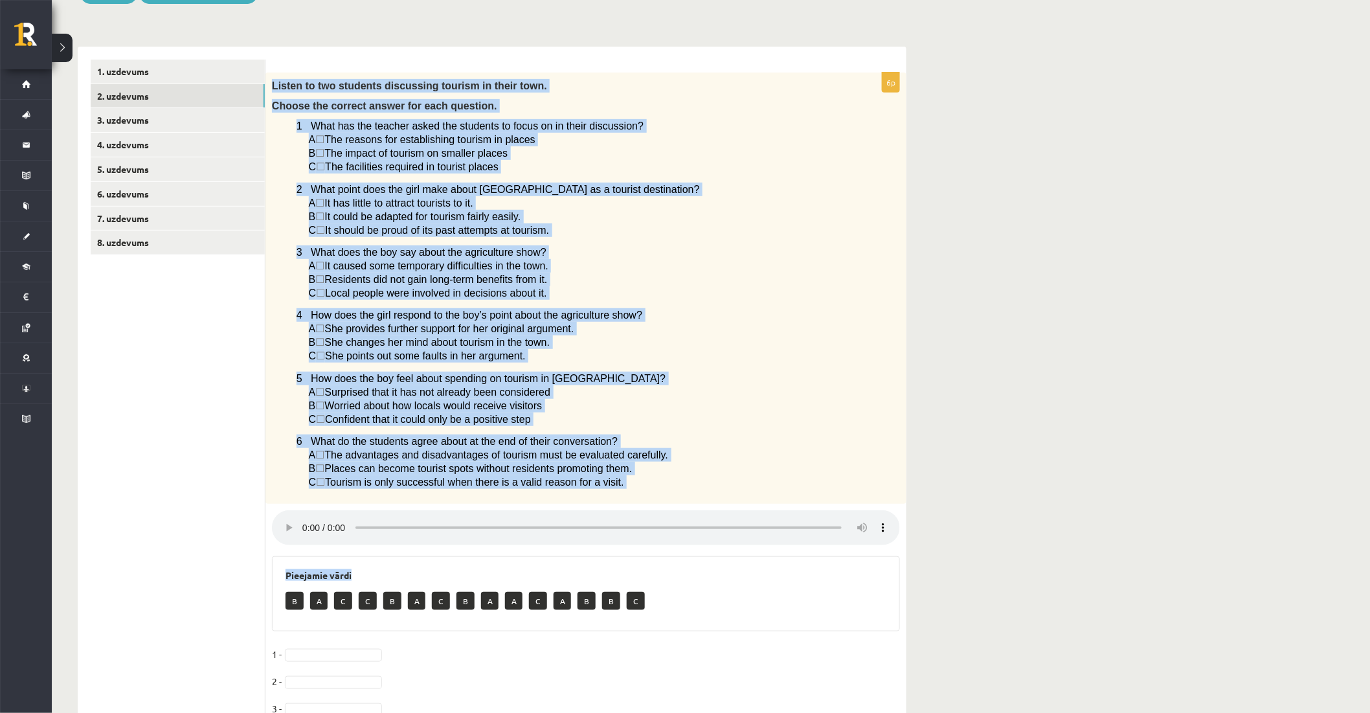
scroll to position [328, 0]
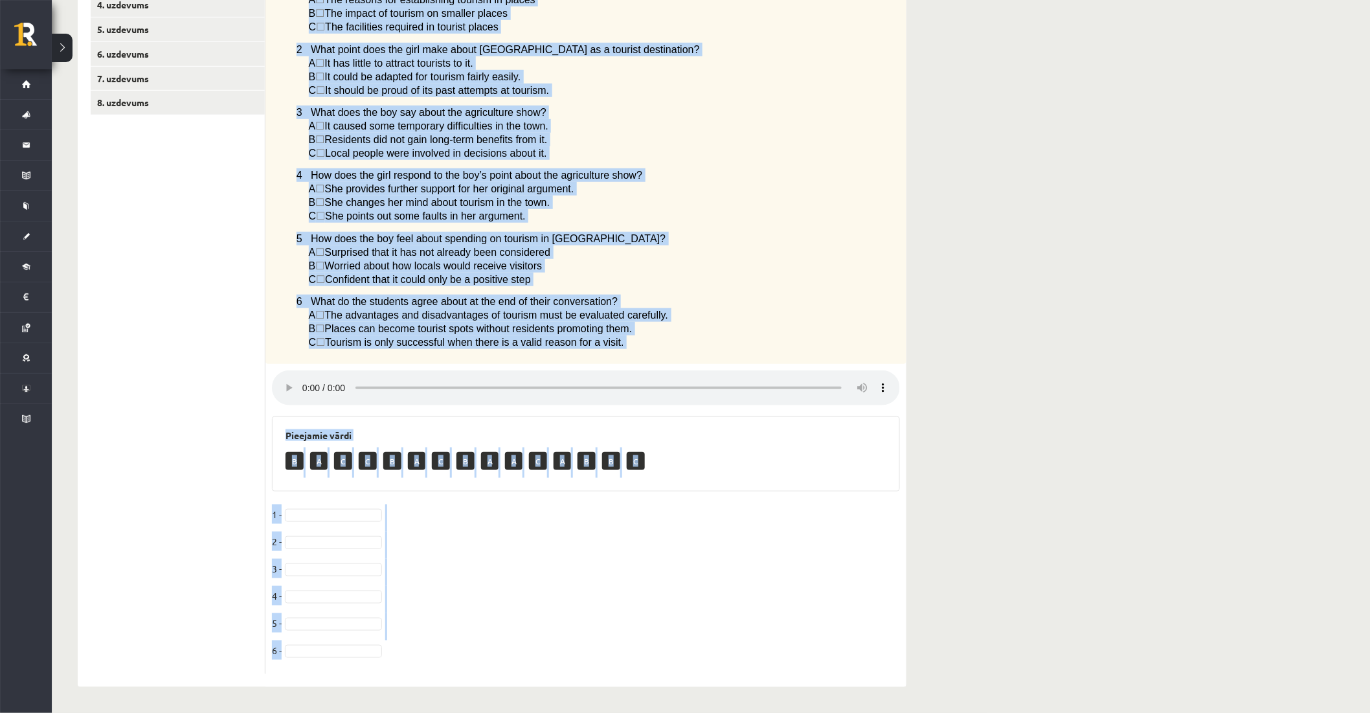
drag, startPoint x: 273, startPoint y: 181, endPoint x: 813, endPoint y: 668, distance: 726.7
click at [813, 671] on div "6p Listen to two students discussing tourism in their town. Choose the correct …" at bounding box center [585, 303] width 641 height 741
copy div "Listen to two students discussing tourism in their town. Choose the correct ans…"
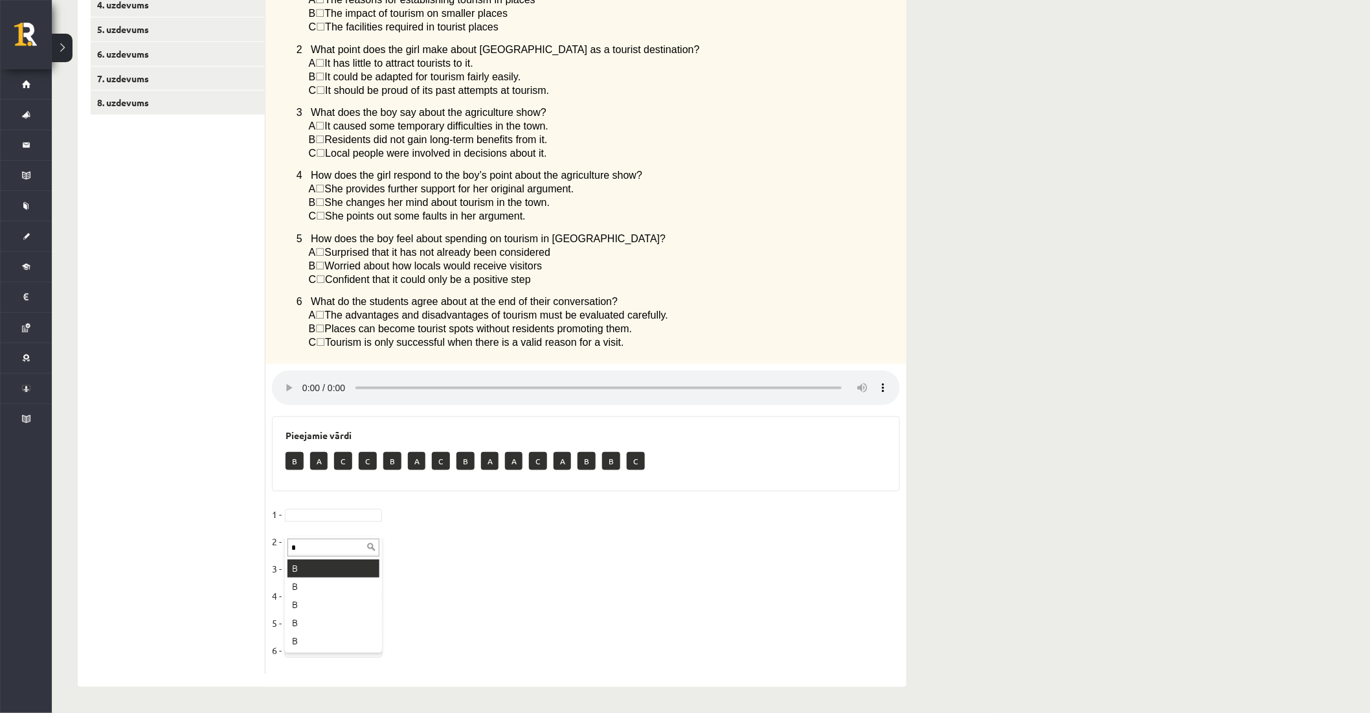
type input "*"
drag, startPoint x: 341, startPoint y: 556, endPoint x: 331, endPoint y: 534, distance: 23.5
type input "*"
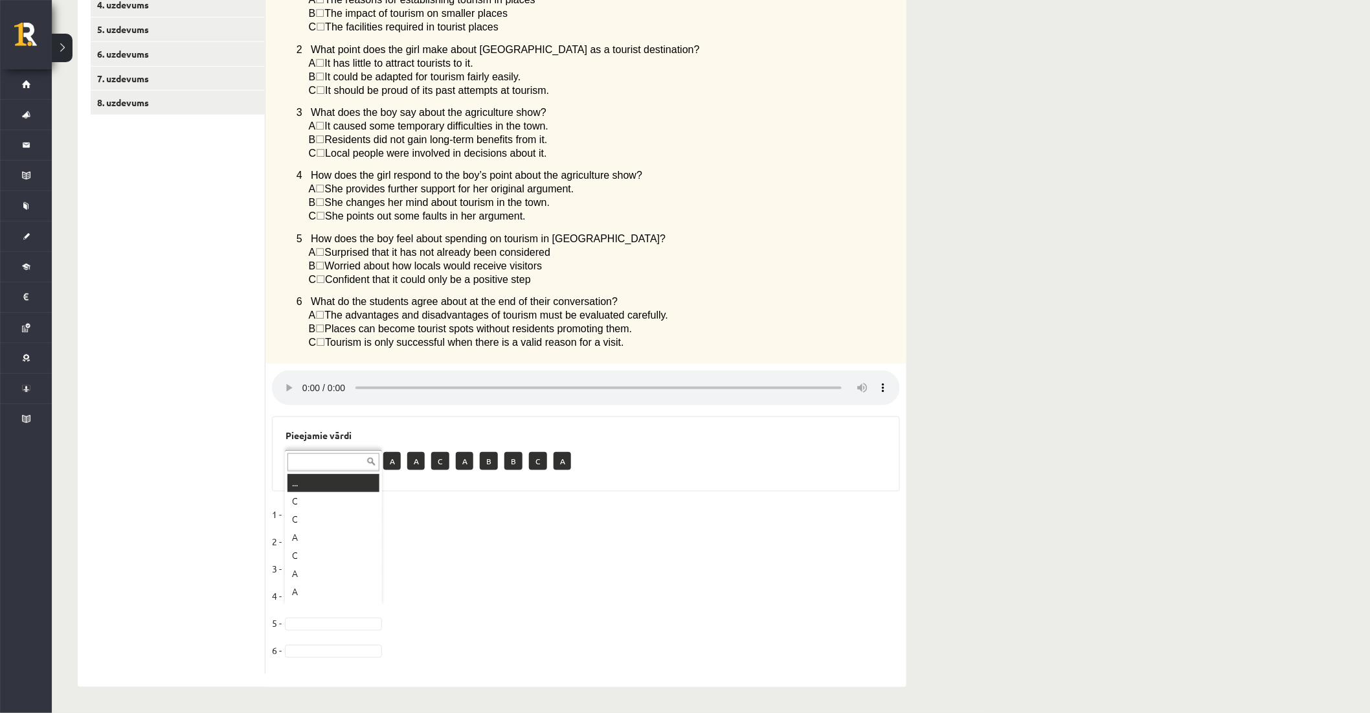
drag, startPoint x: 308, startPoint y: 599, endPoint x: 310, endPoint y: 588, distance: 11.1
type input "*"
click at [308, 618] on div "* B B" at bounding box center [333, 601] width 97 height 63
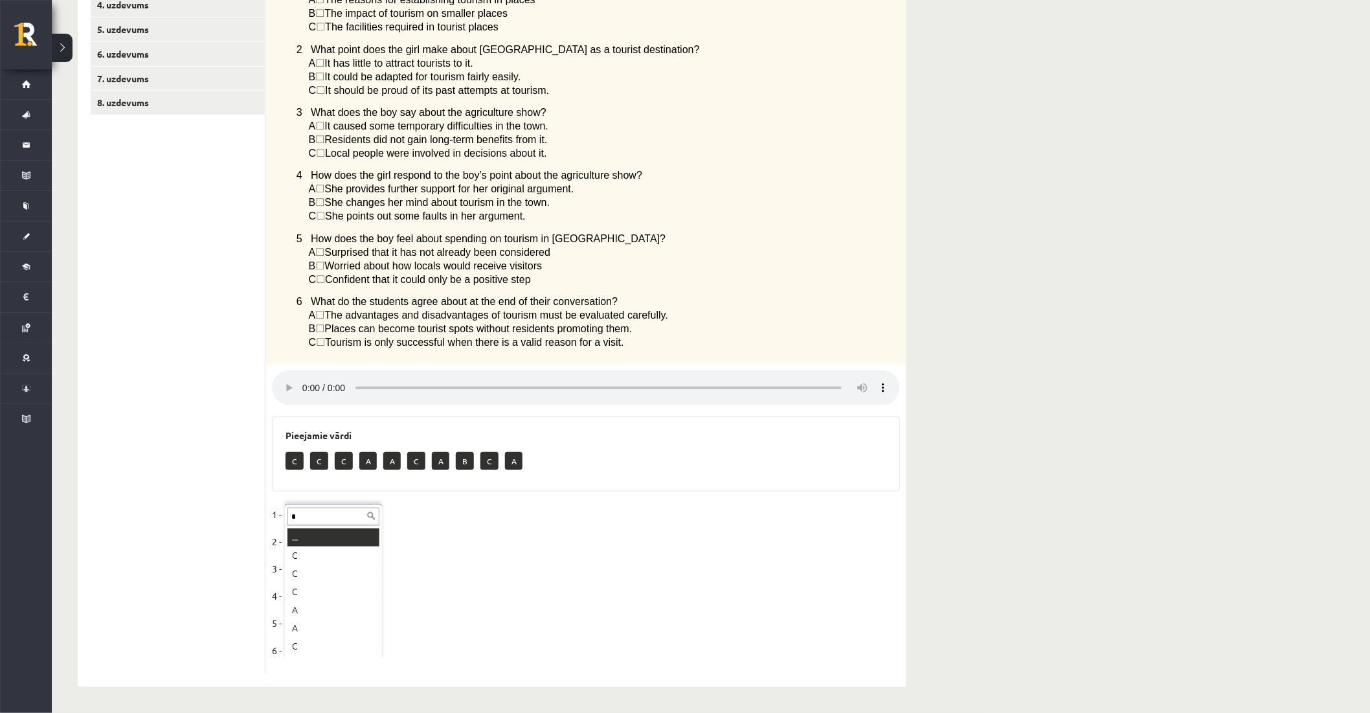
type input "*"
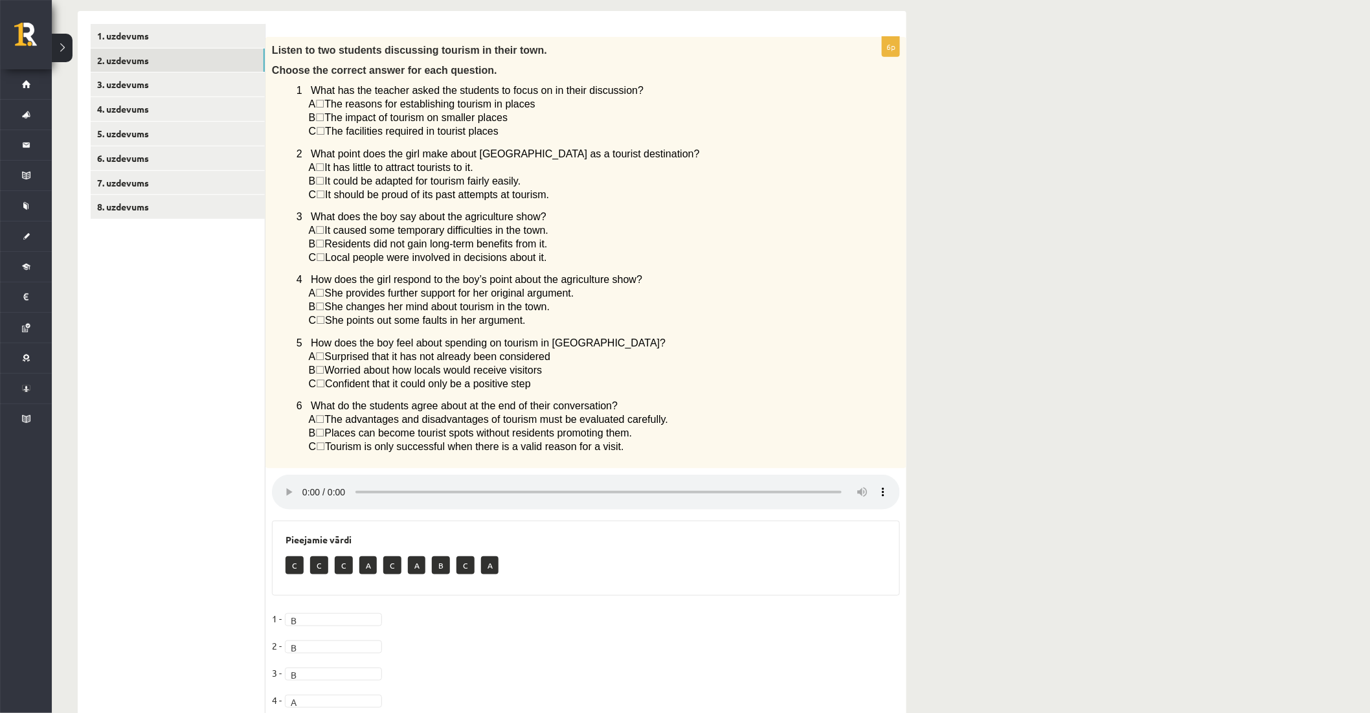
scroll to position [184, 0]
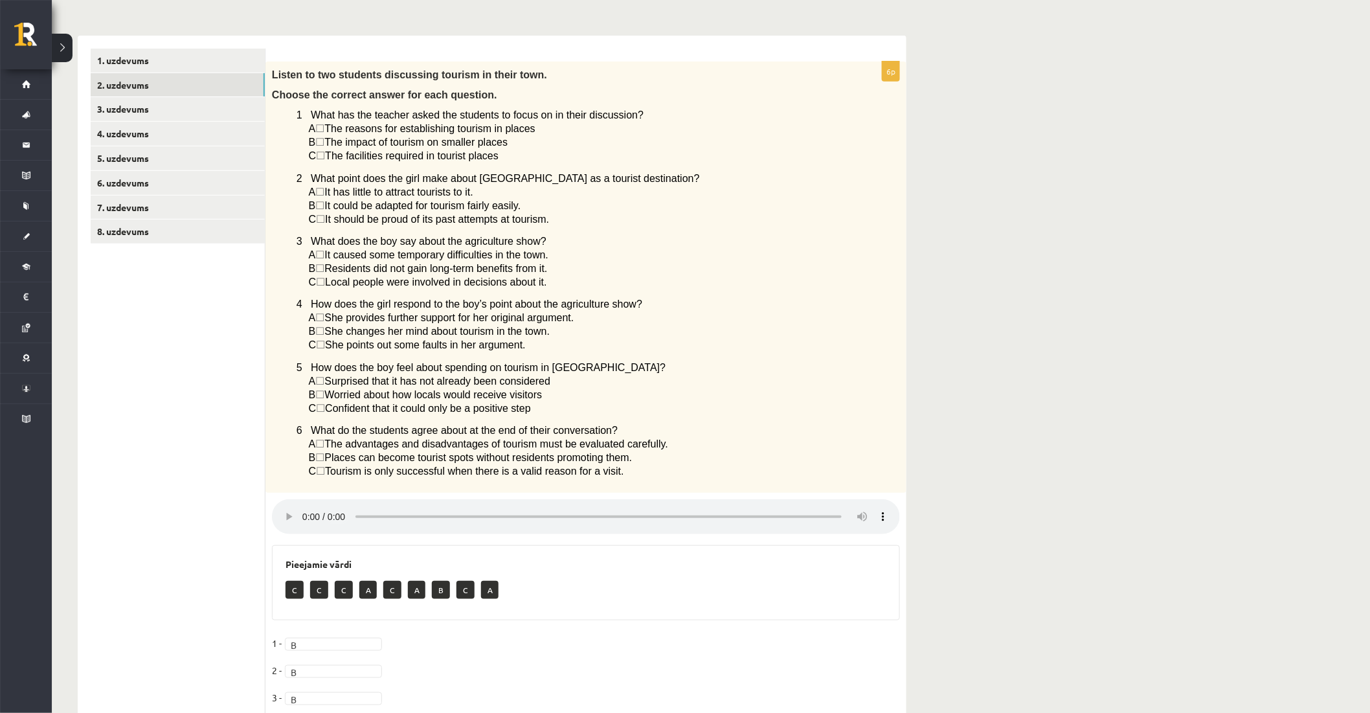
click at [1043, 470] on div "Angļu valoda 1. ieskaite 10.a1 klase , Toms Jakseboga (10.a1 klase) Parādīt pun…" at bounding box center [711, 354] width 1318 height 976
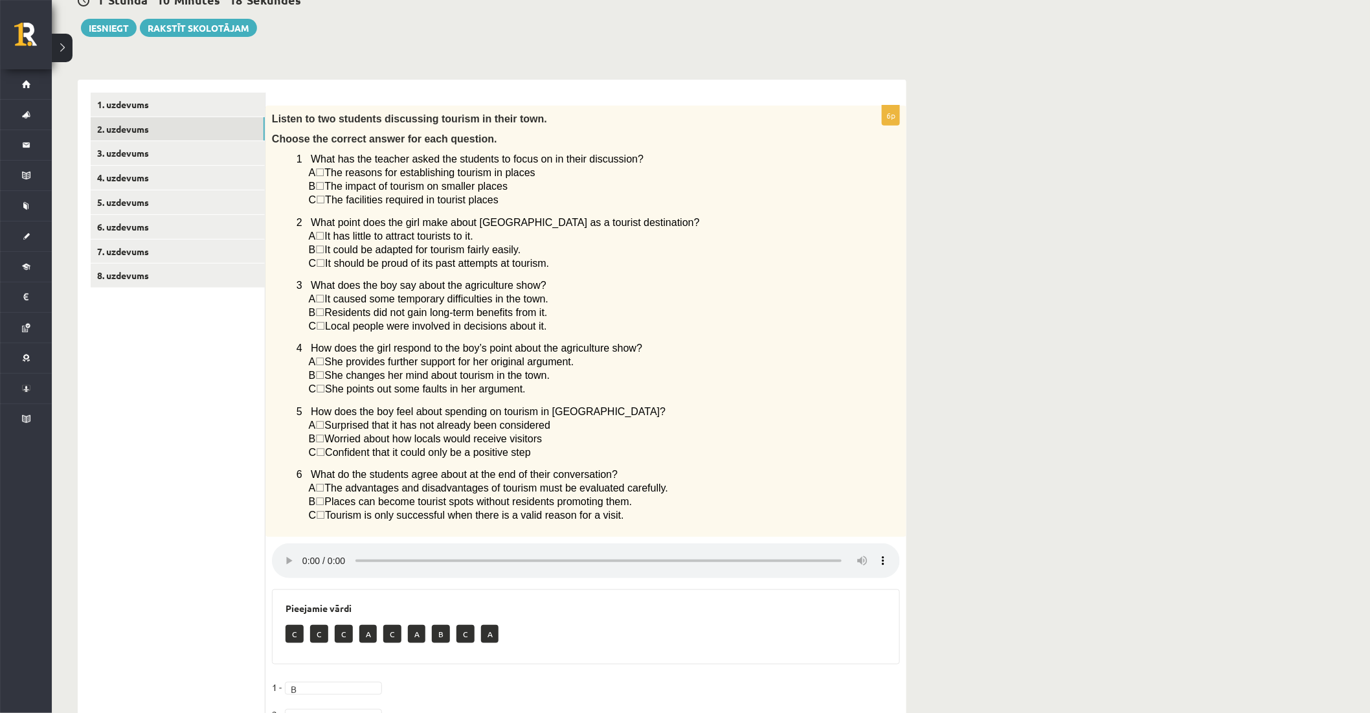
scroll to position [0, 0]
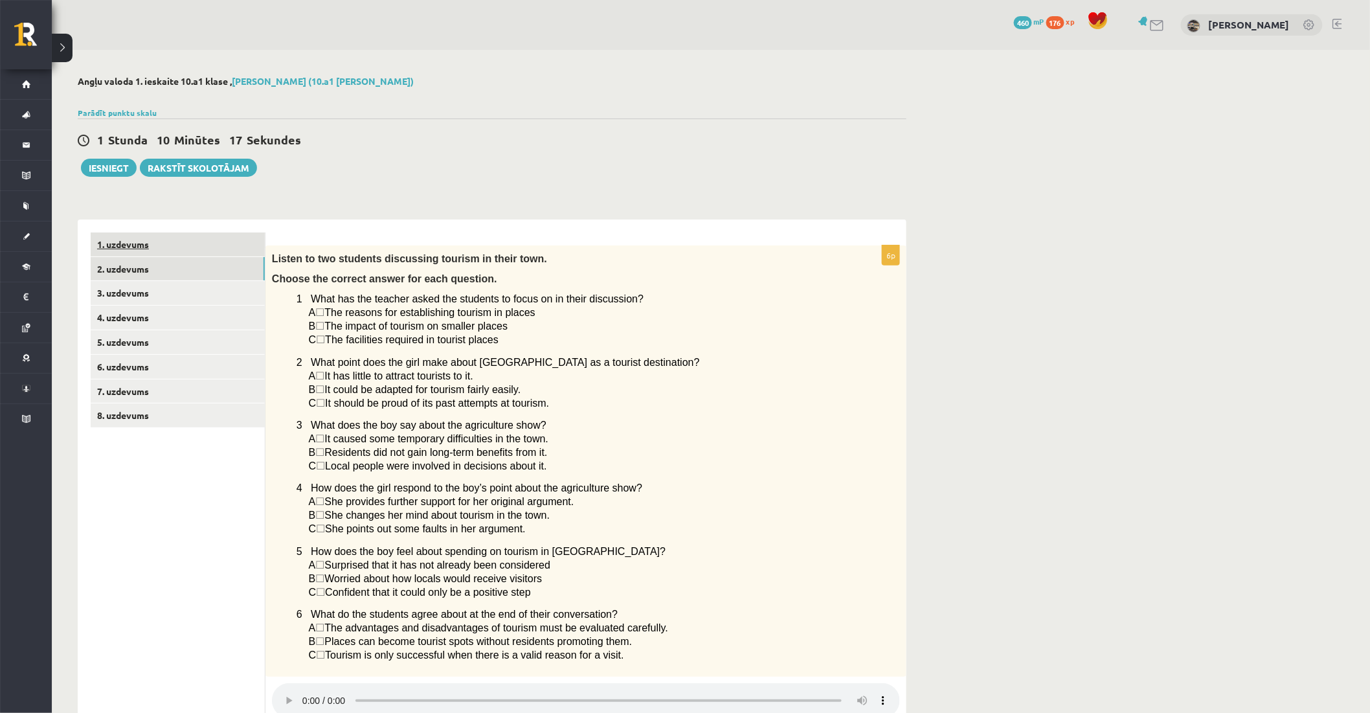
click at [180, 253] on link "1. uzdevums" at bounding box center [178, 244] width 174 height 24
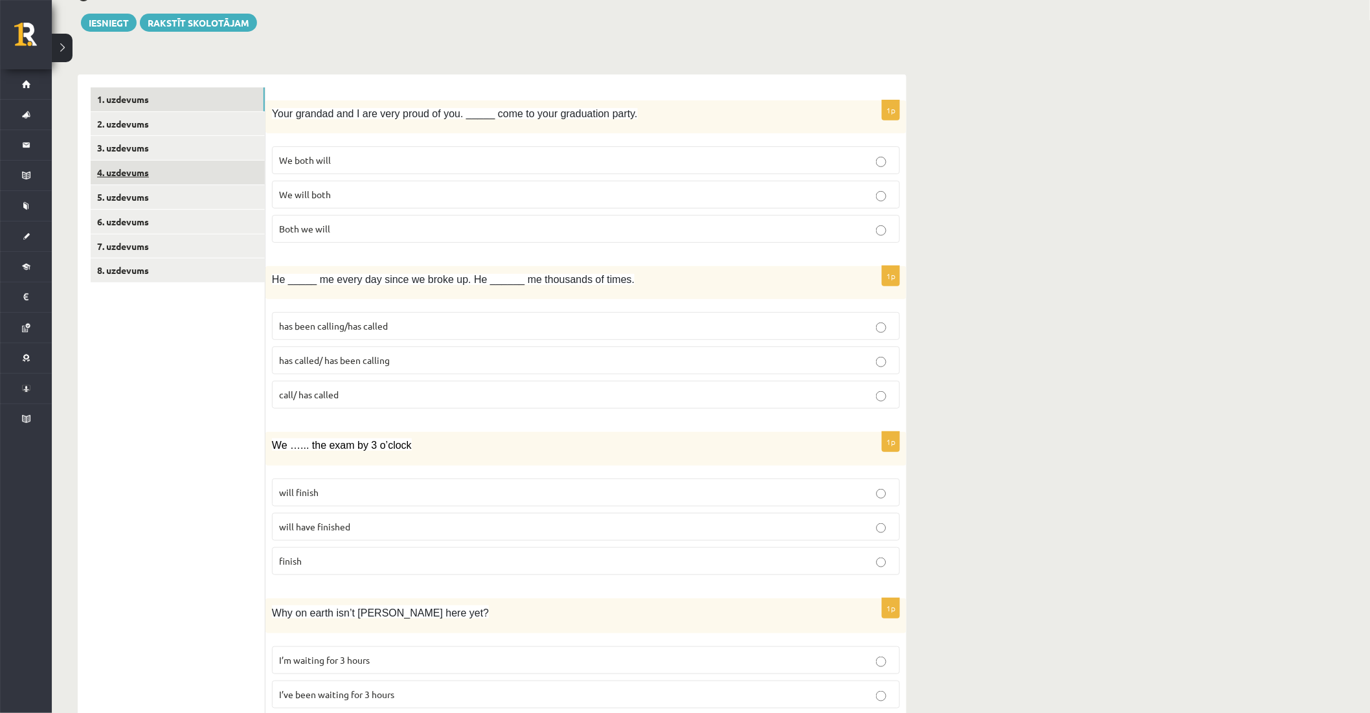
scroll to position [144, 0]
click at [126, 132] on link "2. uzdevums" at bounding box center [178, 125] width 174 height 24
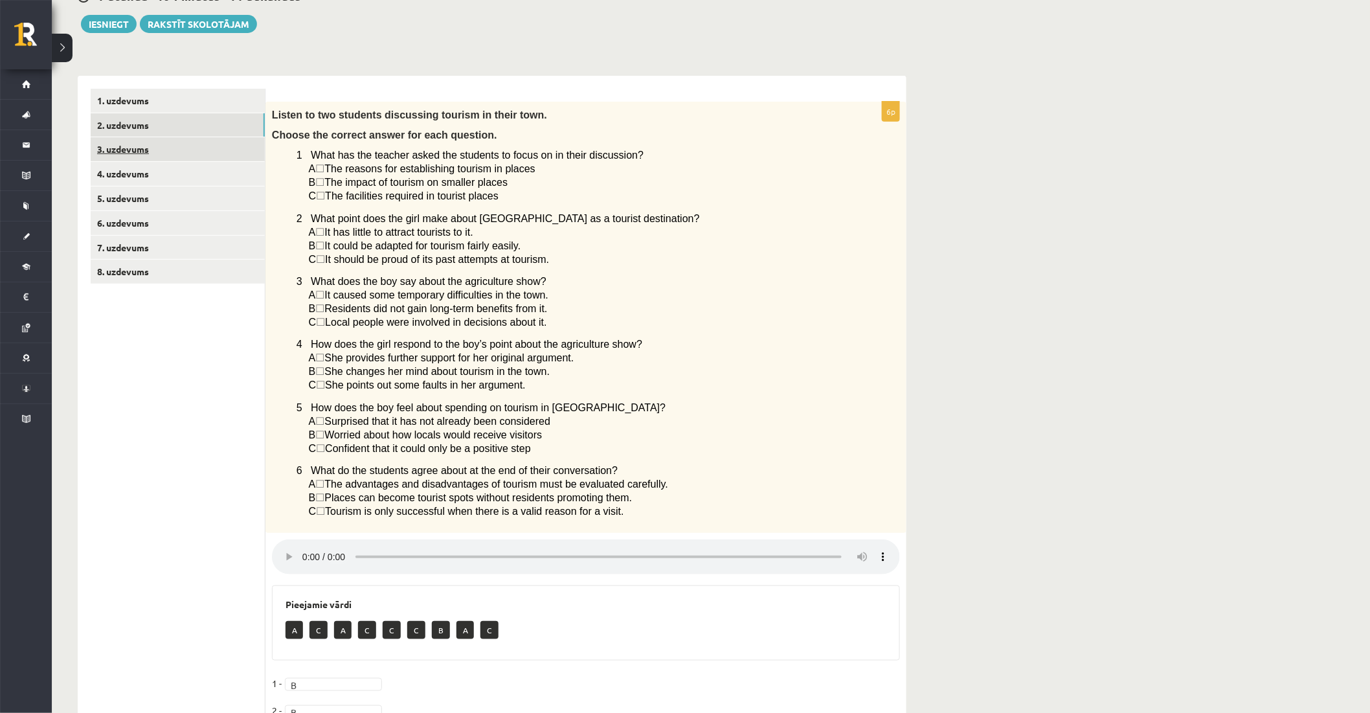
click at [121, 151] on link "3. uzdevums" at bounding box center [178, 149] width 174 height 24
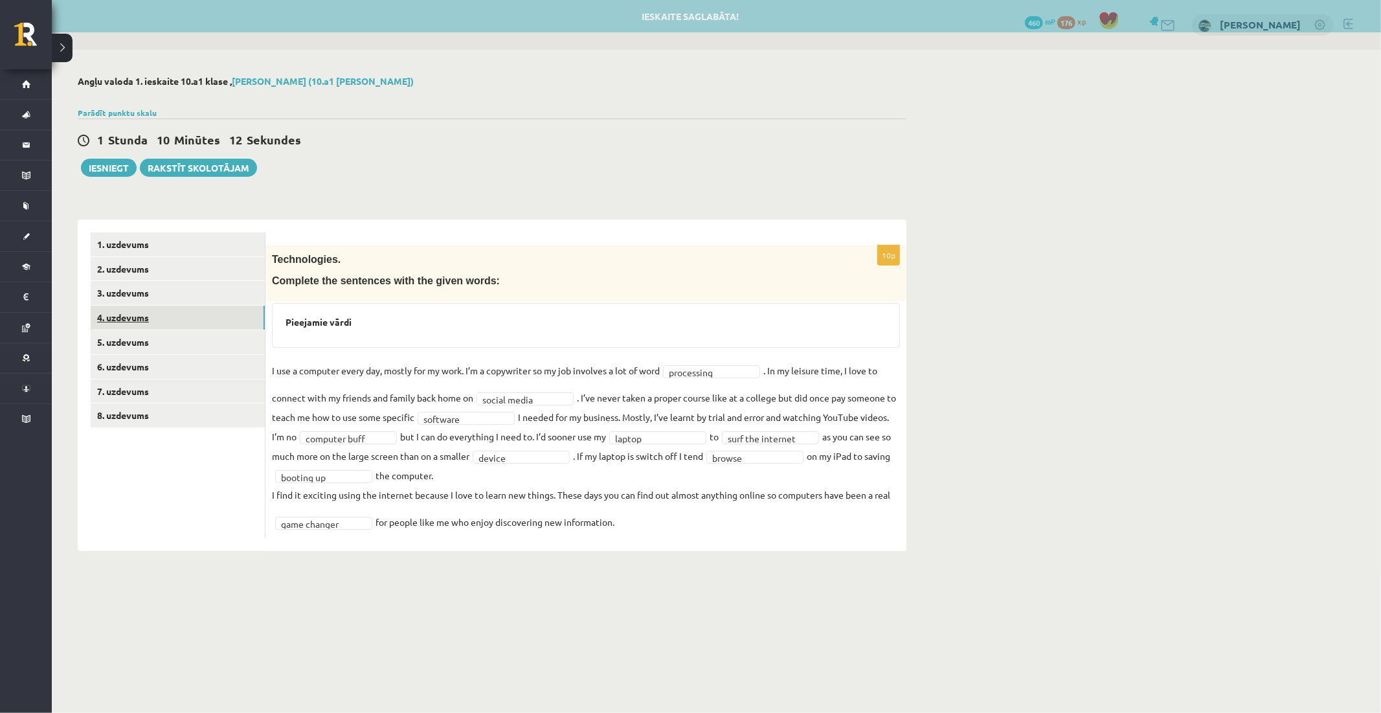
click at [102, 311] on link "4. uzdevums" at bounding box center [178, 318] width 174 height 24
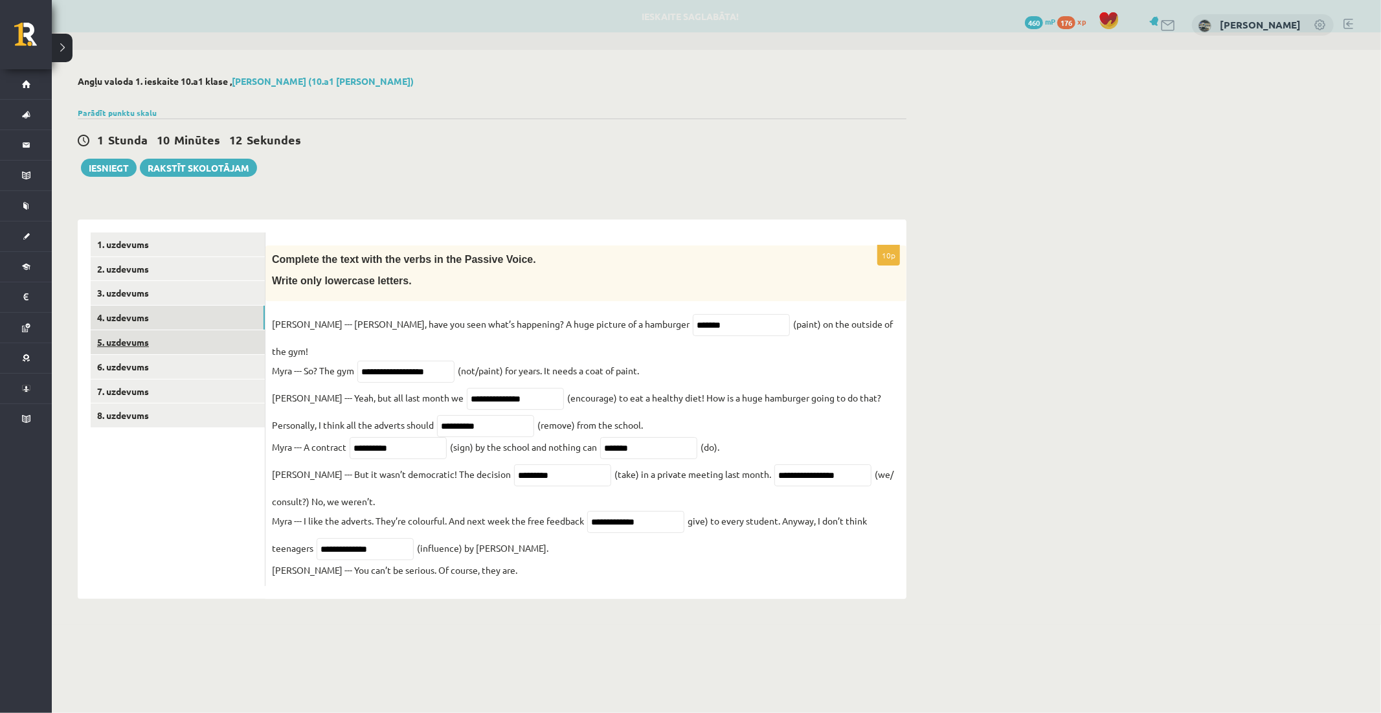
click at [139, 350] on link "5. uzdevums" at bounding box center [178, 342] width 174 height 24
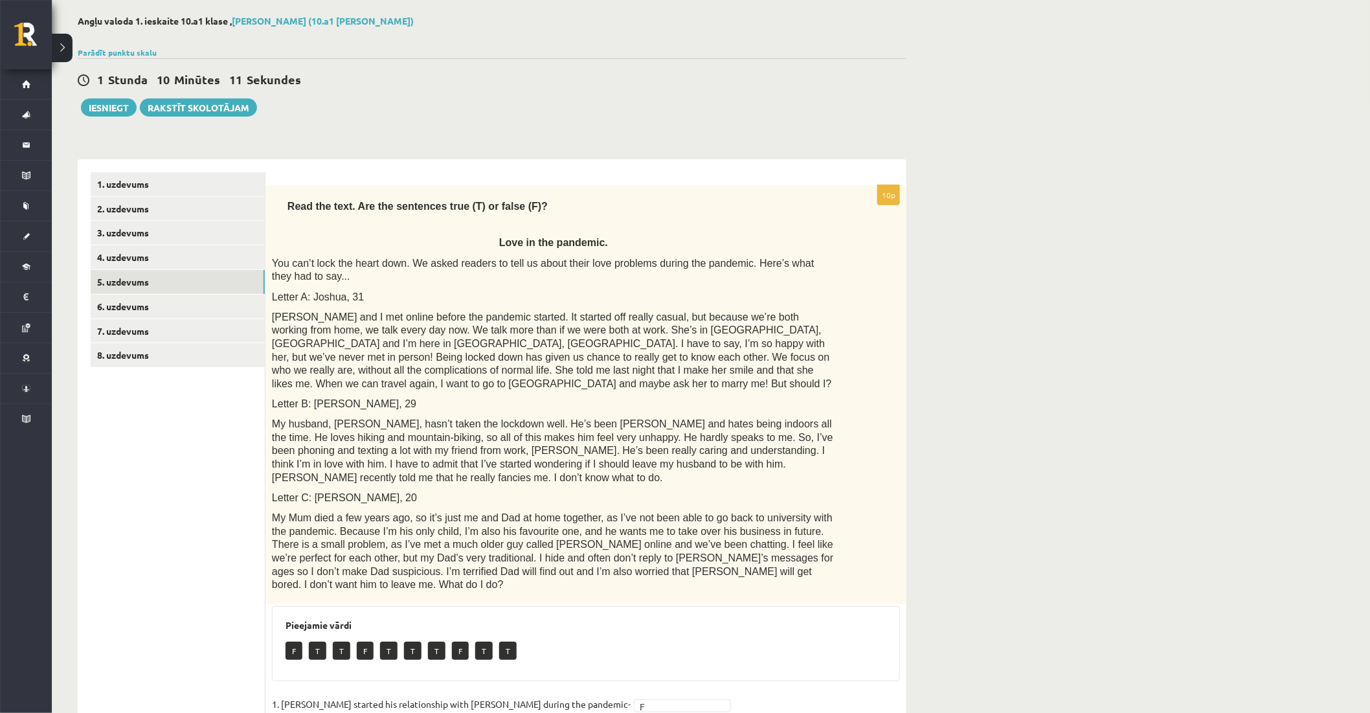
scroll to position [321, 0]
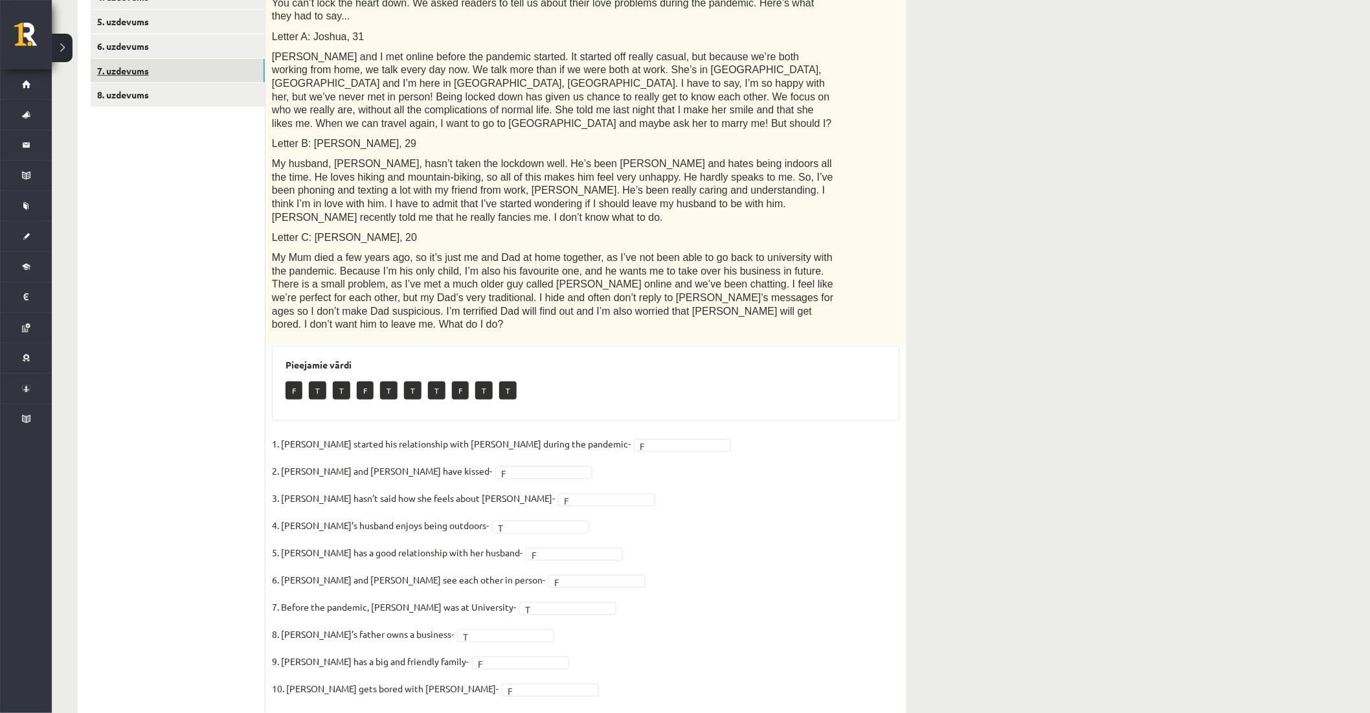
click at [127, 72] on link "7. uzdevums" at bounding box center [178, 71] width 174 height 24
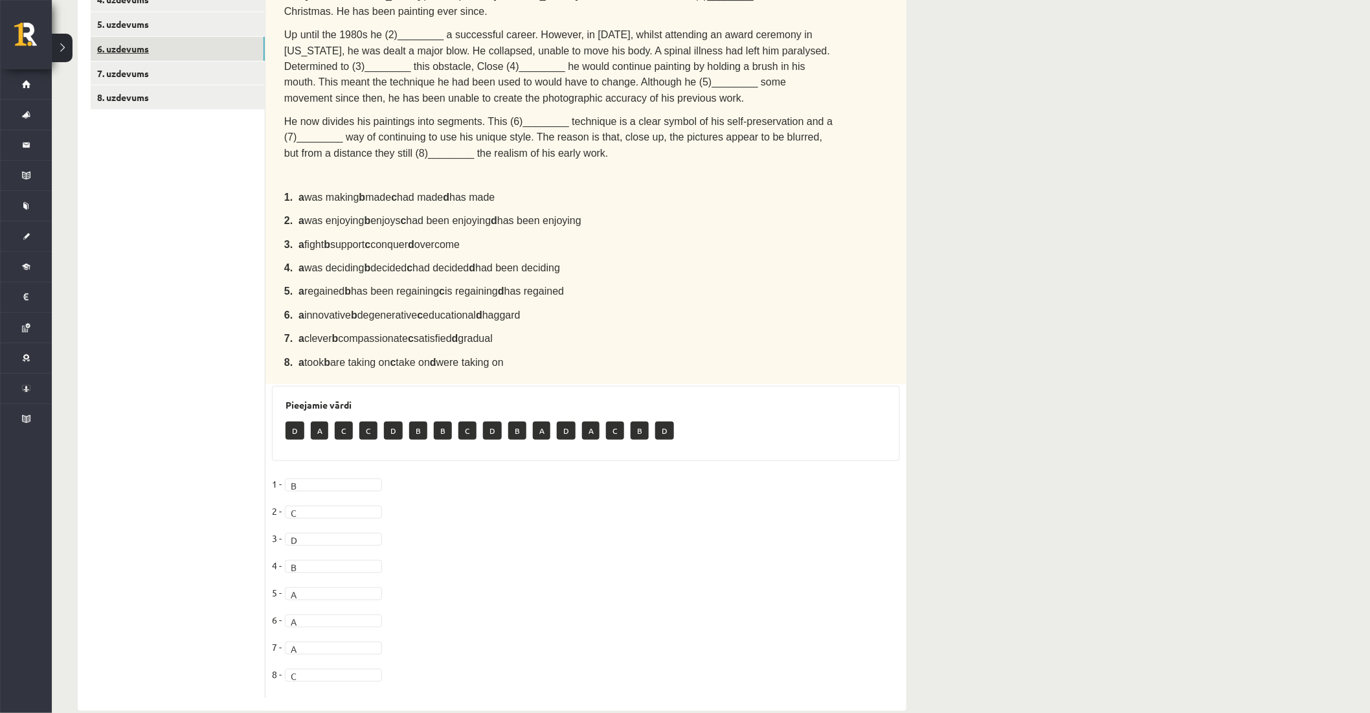
click at [120, 44] on link "6. uzdevums" at bounding box center [178, 49] width 174 height 24
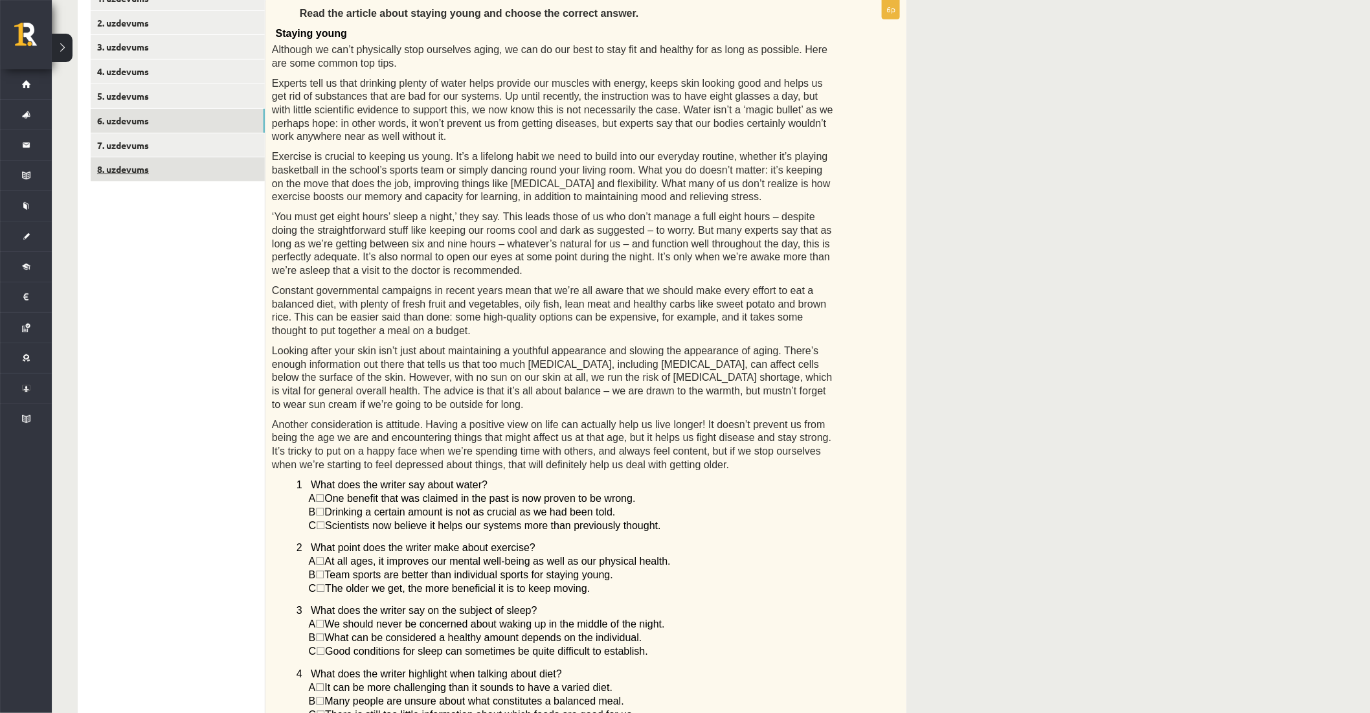
click at [152, 174] on link "8. uzdevums" at bounding box center [178, 169] width 174 height 24
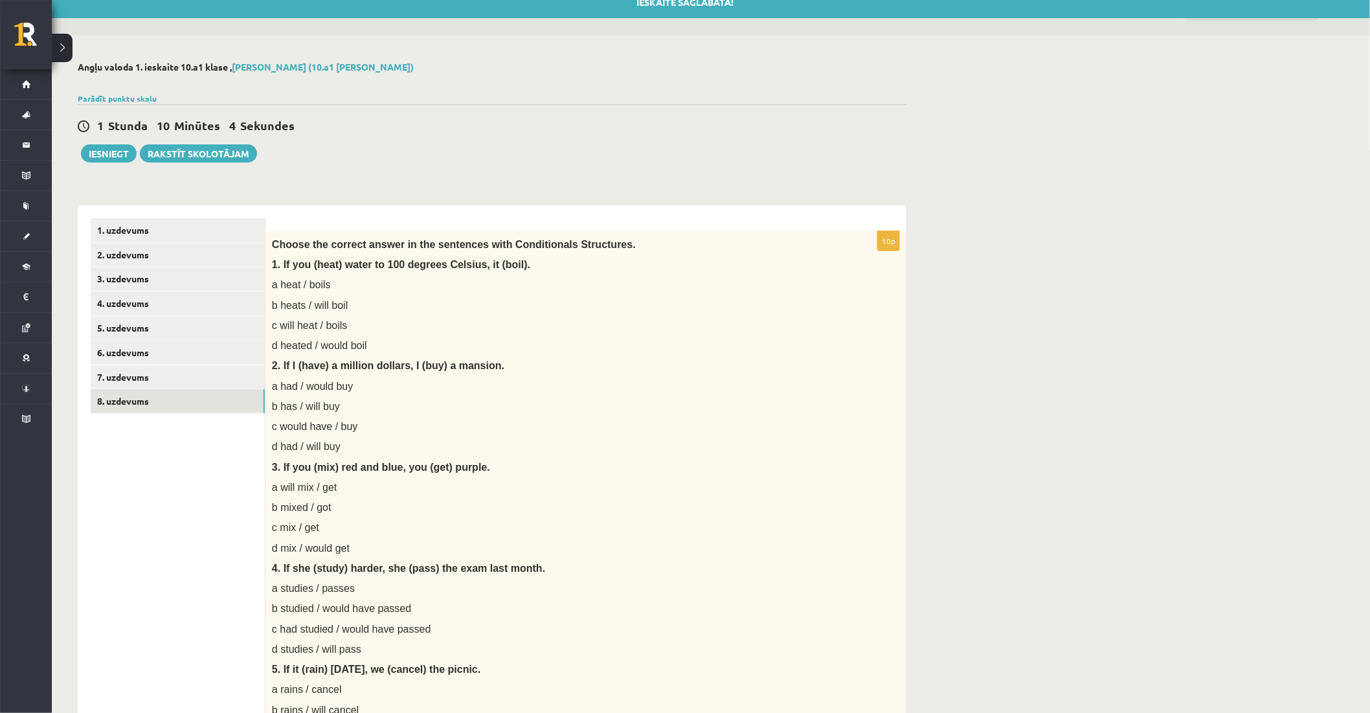
scroll to position [0, 0]
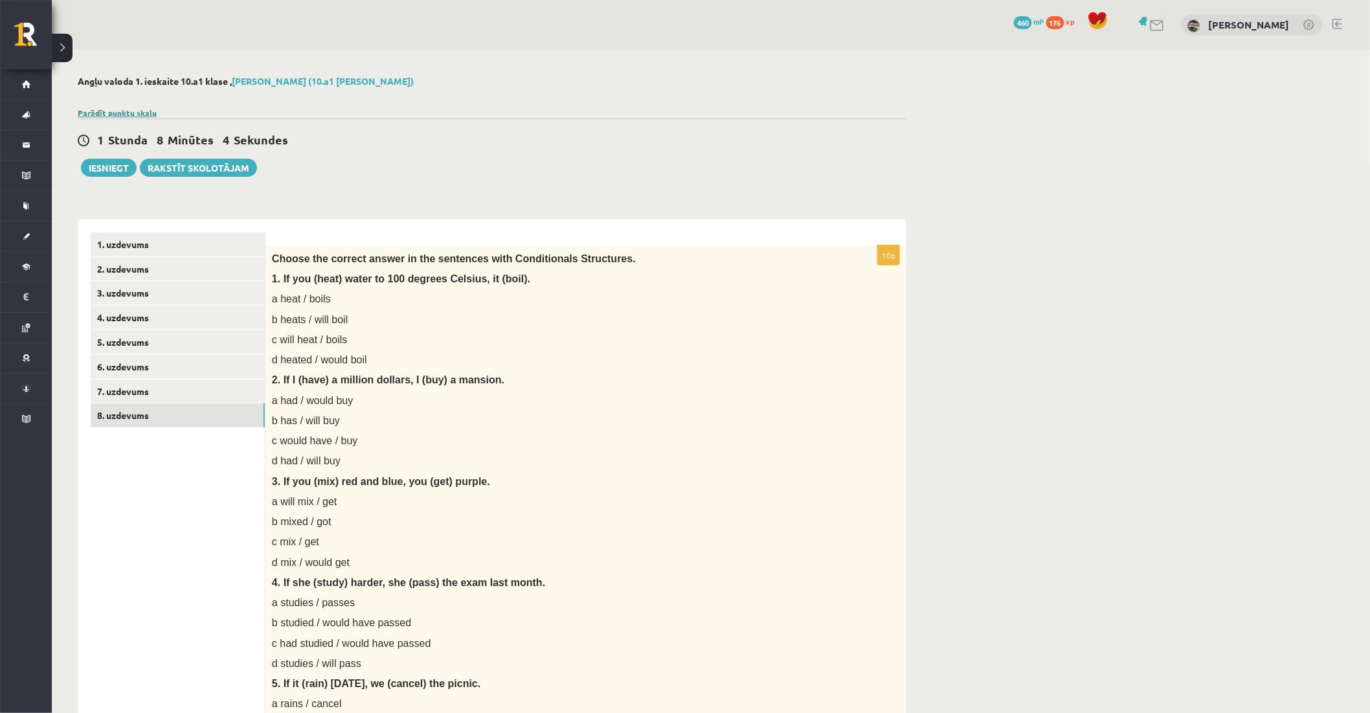
click at [114, 108] on link "Parādīt punktu skalu" at bounding box center [117, 112] width 79 height 10
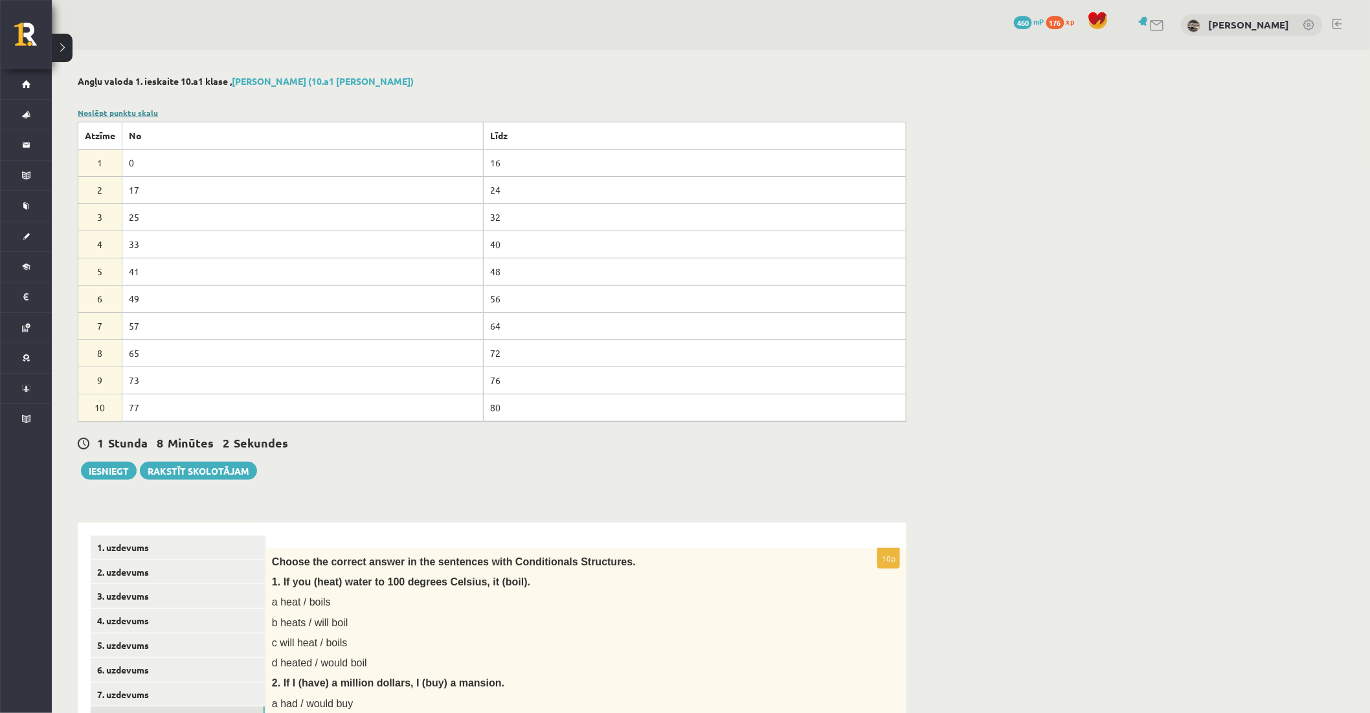
click at [142, 111] on link "Noslēpt punktu skalu" at bounding box center [118, 112] width 80 height 10
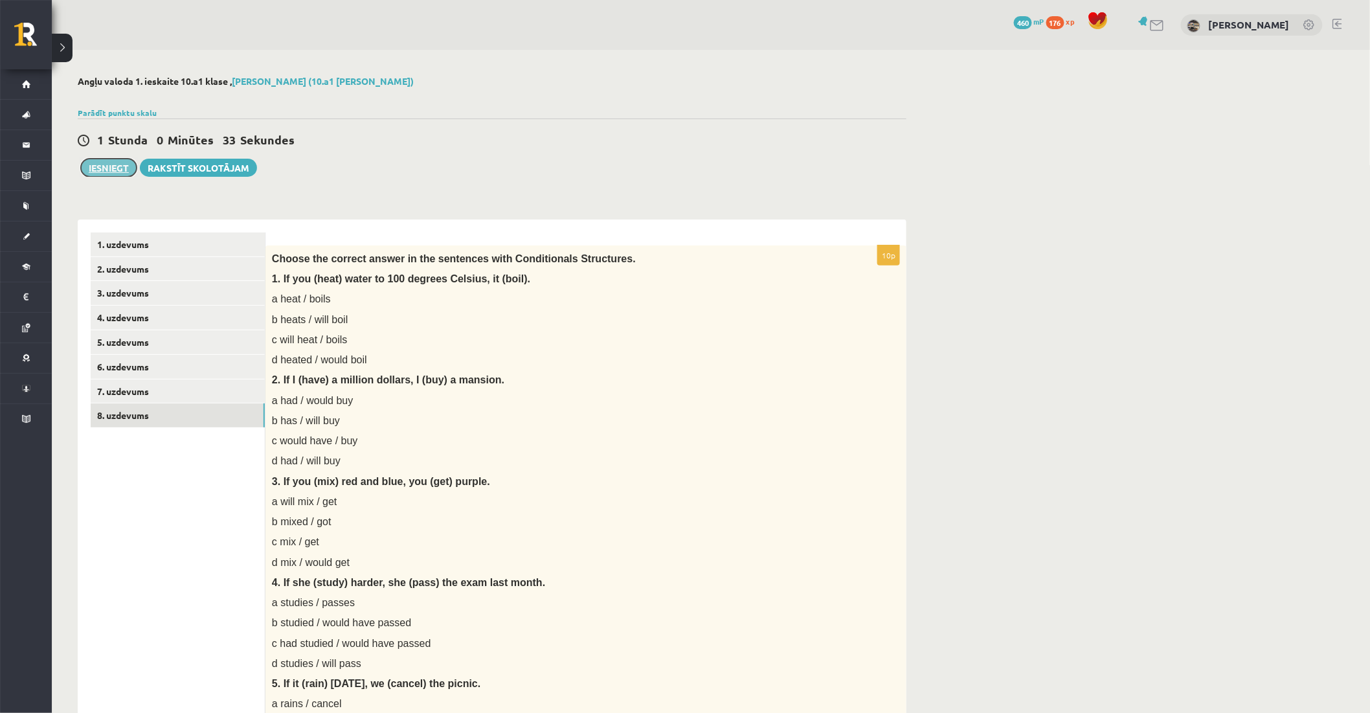
click at [126, 165] on button "Iesniegt" at bounding box center [109, 168] width 56 height 18
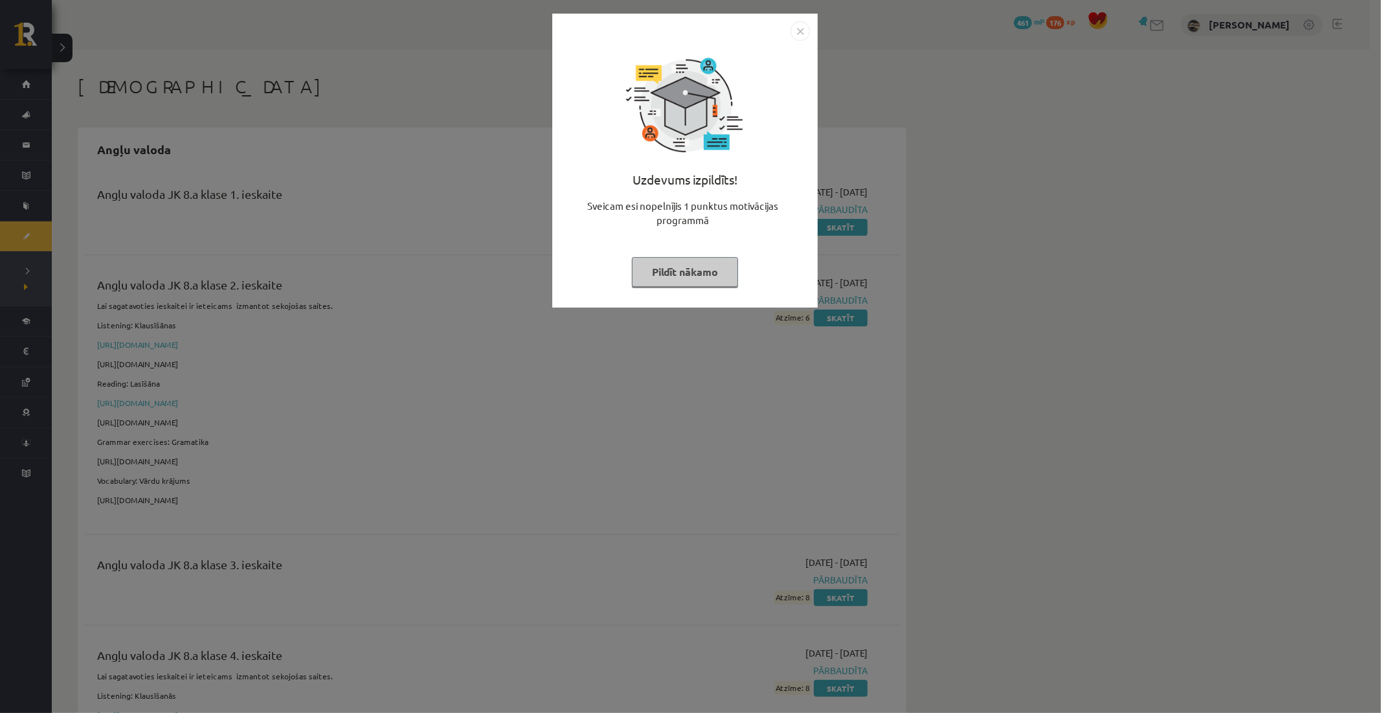
click at [795, 30] on img "Close" at bounding box center [800, 30] width 19 height 19
